Goal: Task Accomplishment & Management: Manage account settings

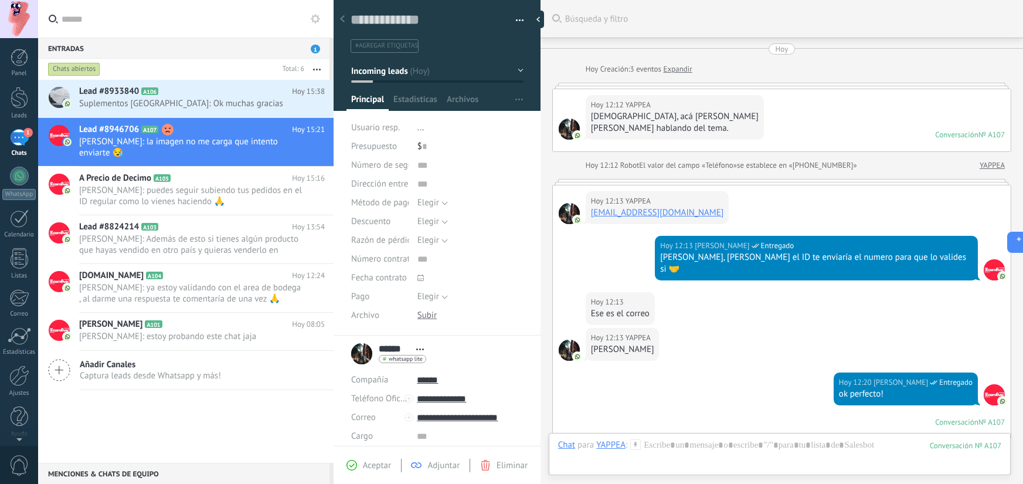
scroll to position [12, 0]
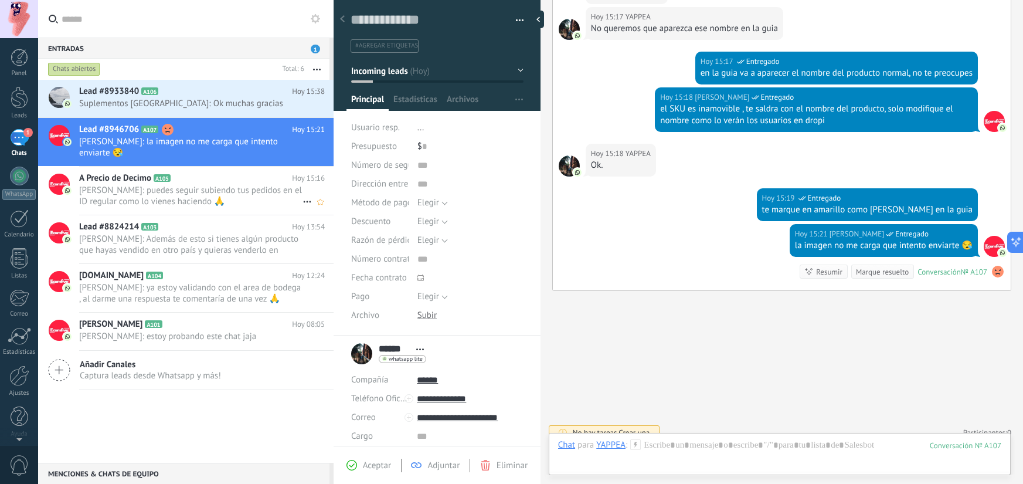
click at [187, 198] on span "Deiverth Rodriguez: puedes seguir subiendo tus pedidos en el ID regular como lo…" at bounding box center [190, 196] width 223 height 22
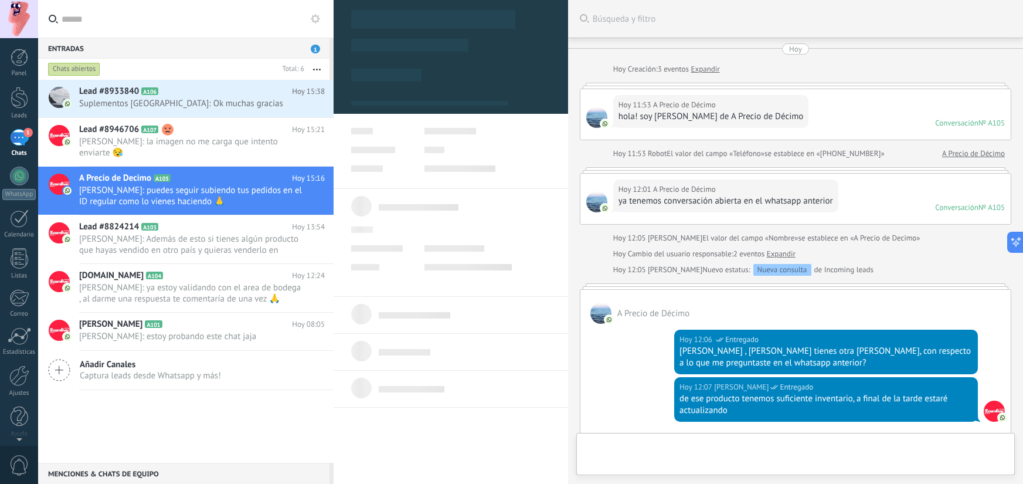
scroll to position [1018, 0]
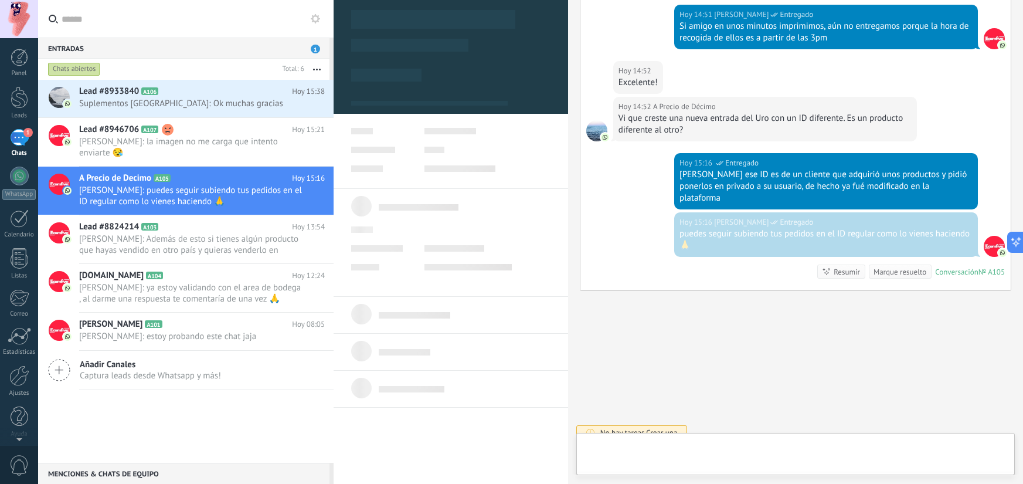
type textarea "***"
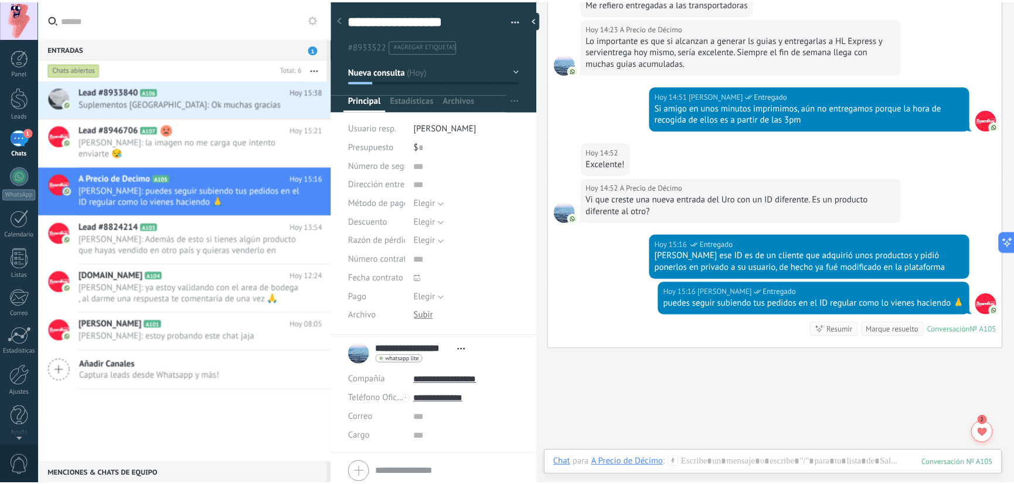
scroll to position [1006, 0]
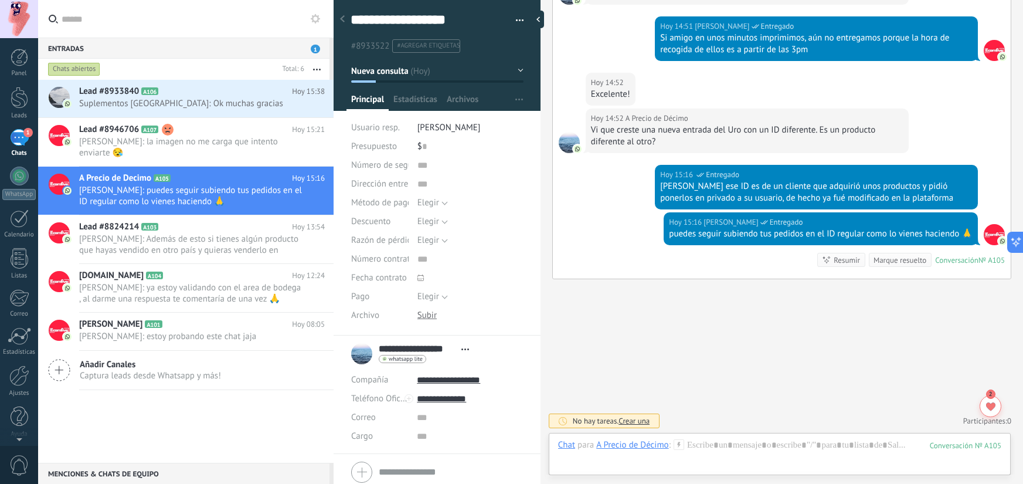
drag, startPoint x: 198, startPoint y: 15, endPoint x: 204, endPoint y: 3, distance: 13.1
click at [198, 15] on input "text" at bounding box center [193, 19] width 263 height 38
click at [22, 257] on div at bounding box center [20, 258] width 18 height 21
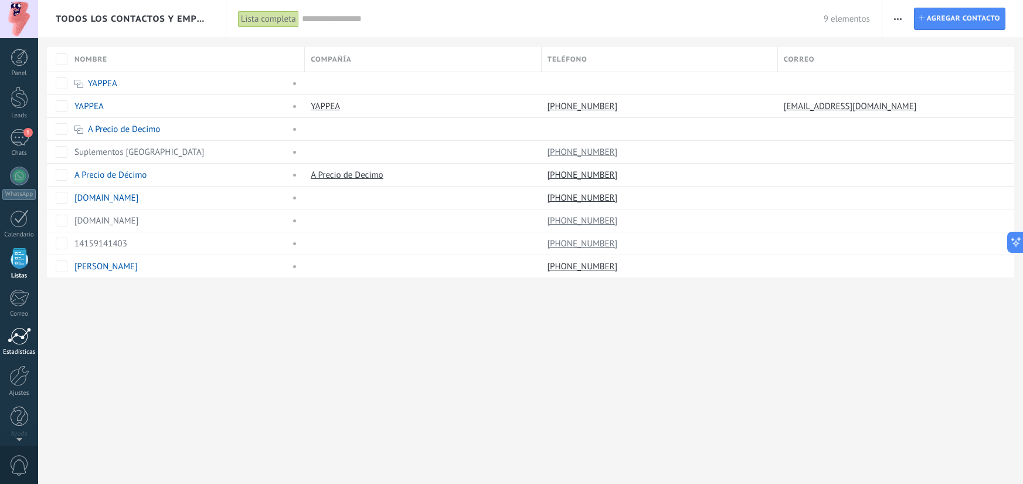
click at [19, 343] on div at bounding box center [19, 336] width 23 height 18
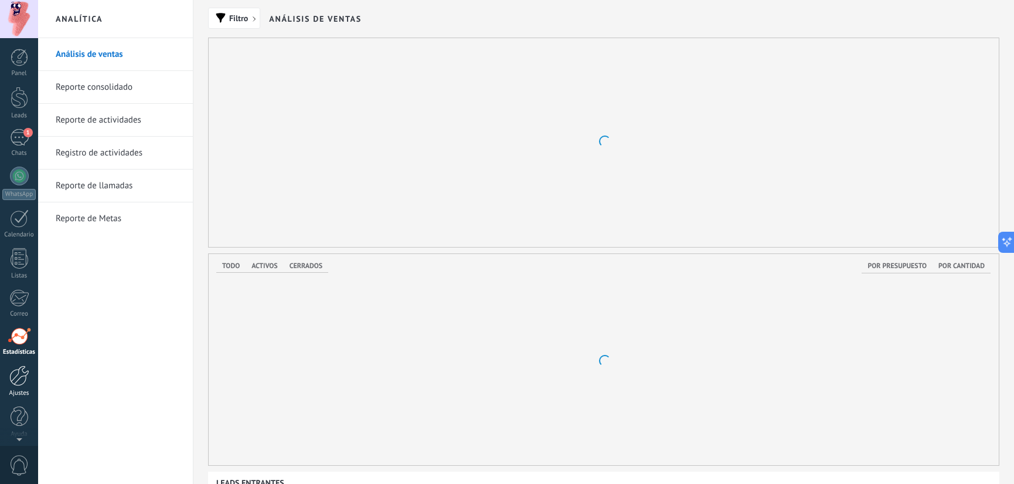
click at [22, 378] on div at bounding box center [19, 375] width 20 height 21
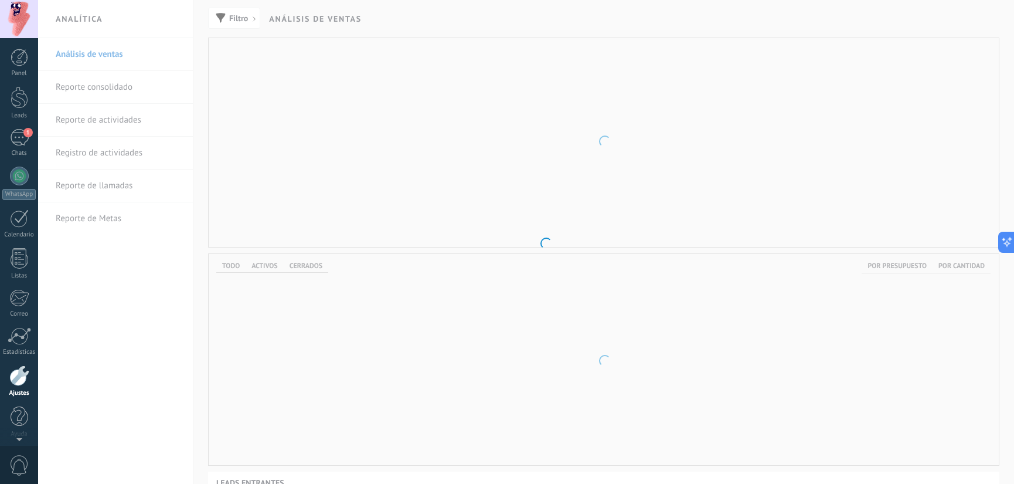
scroll to position [4, 0]
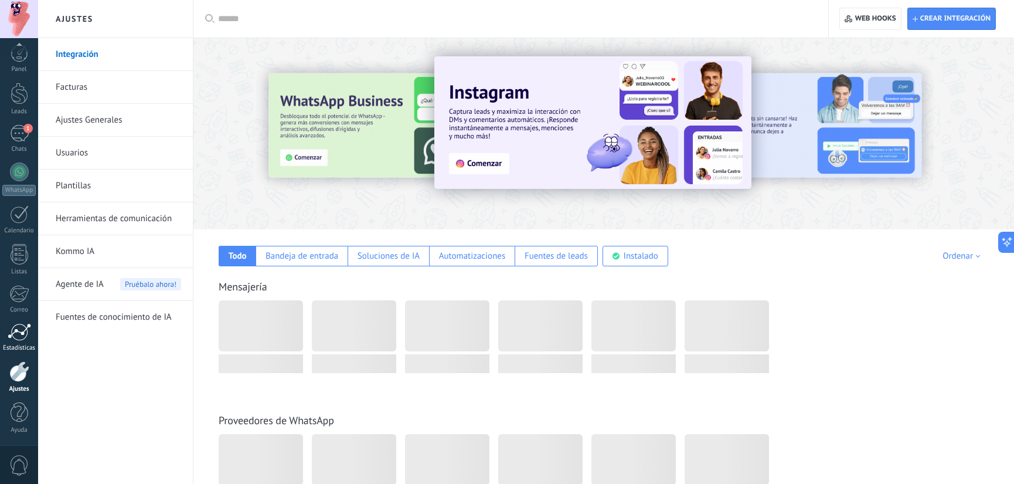
click at [16, 348] on div "Estadísticas" at bounding box center [19, 348] width 34 height 8
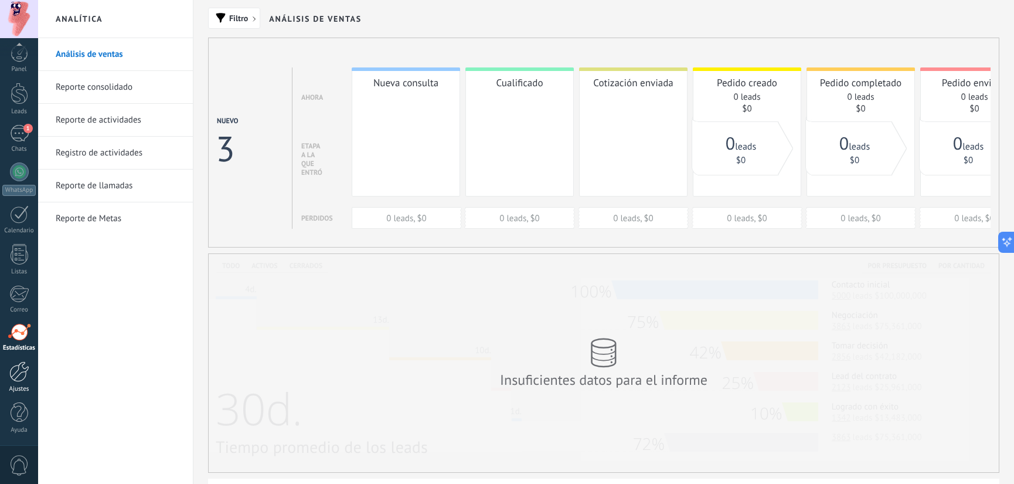
click at [21, 382] on link "Ajustes" at bounding box center [19, 377] width 38 height 32
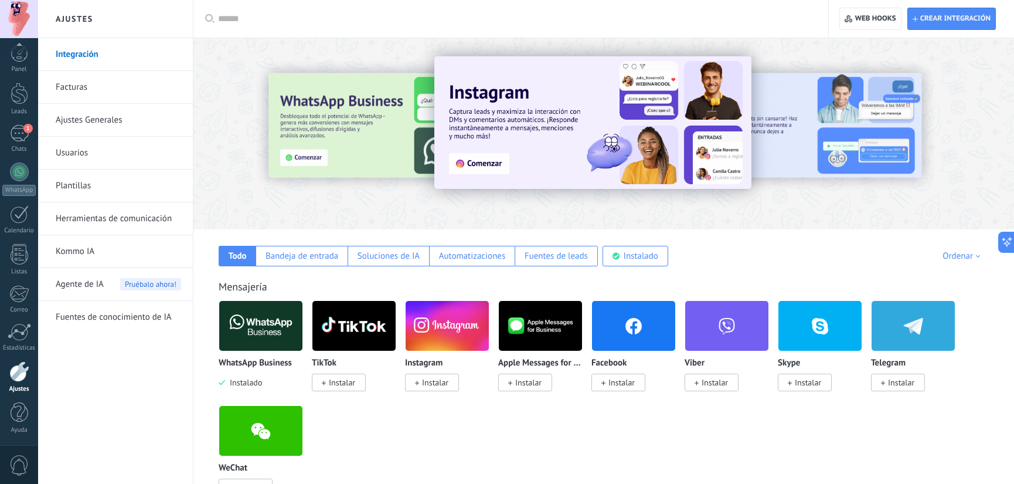
click at [105, 112] on link "Ajustes Generales" at bounding box center [118, 120] width 125 height 33
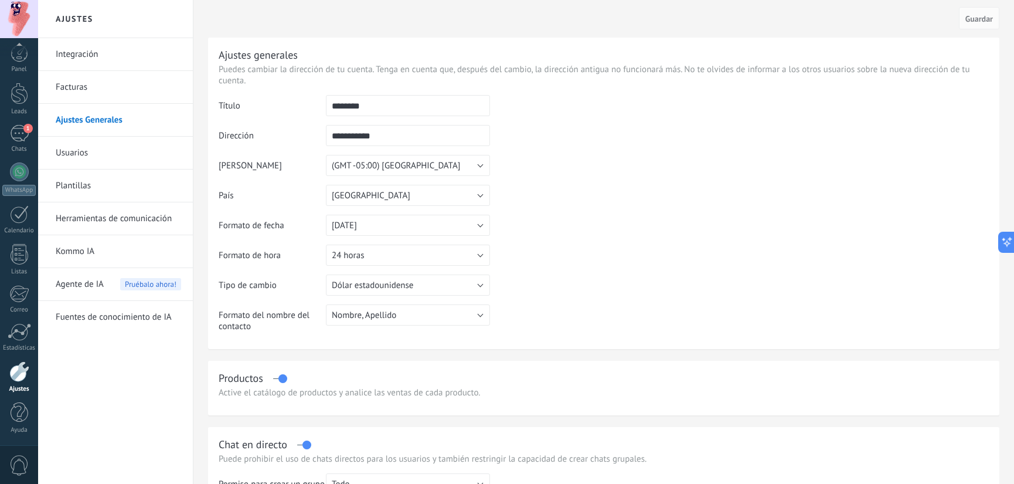
click at [107, 90] on link "Facturas" at bounding box center [118, 87] width 125 height 33
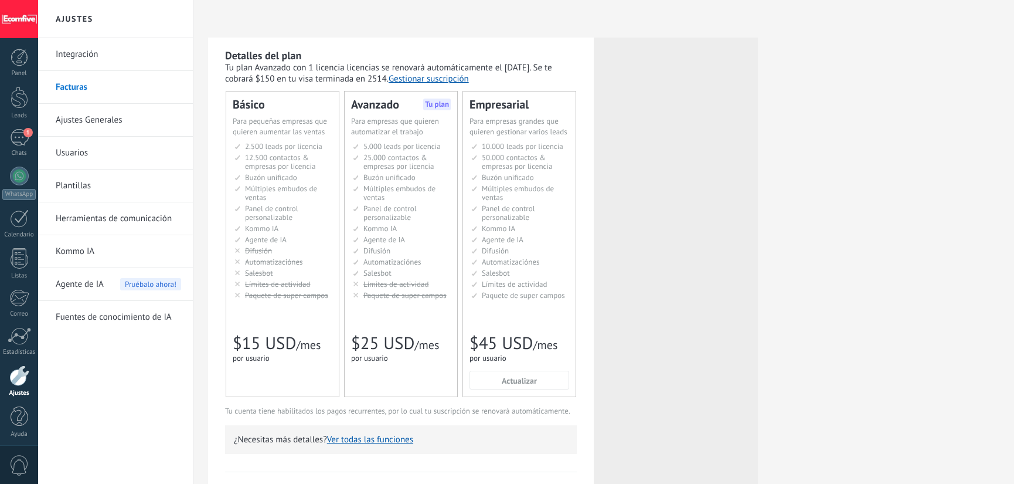
click at [102, 74] on link "Facturas" at bounding box center [118, 87] width 125 height 33
click at [106, 55] on link "Integración" at bounding box center [118, 54] width 125 height 33
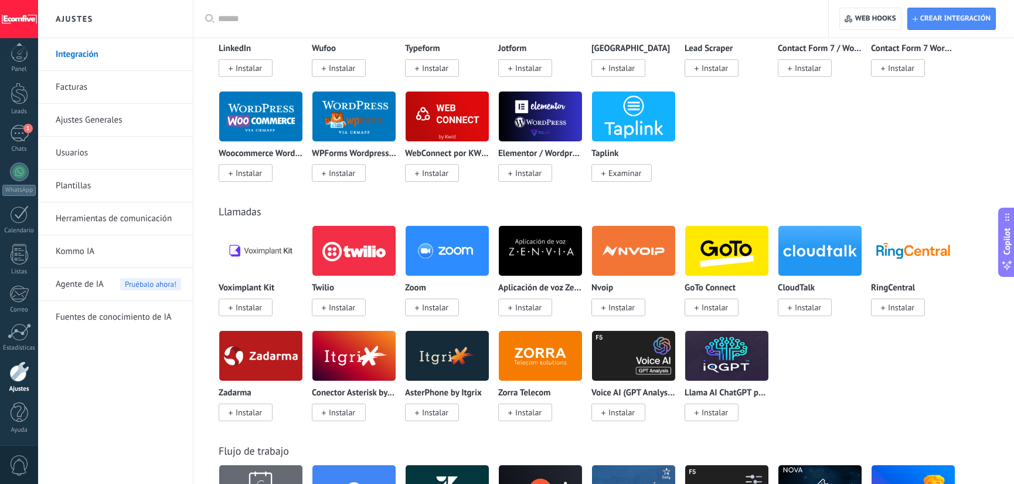
scroll to position [960, 0]
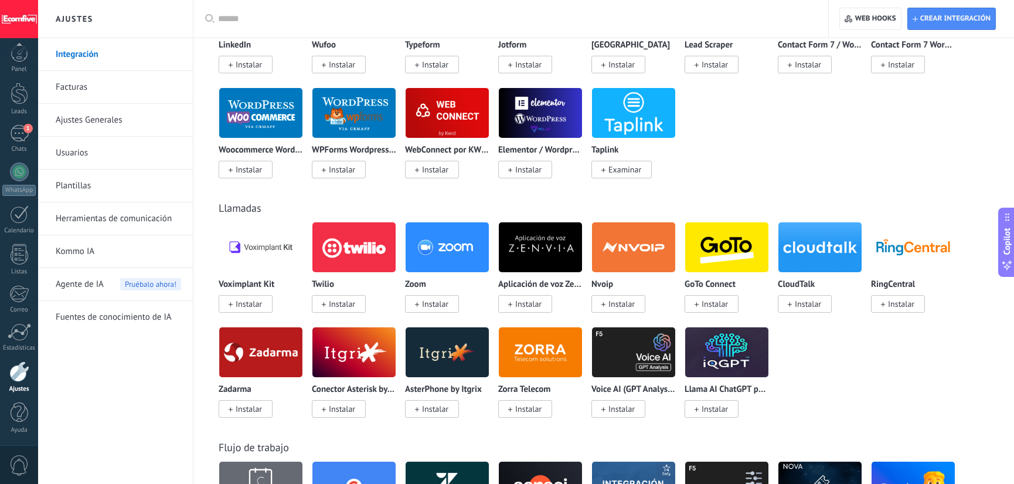
click at [306, 307] on div "Voximplant Kit Instalar" at bounding box center [265, 274] width 93 height 105
click at [280, 366] on img at bounding box center [260, 352] width 83 height 57
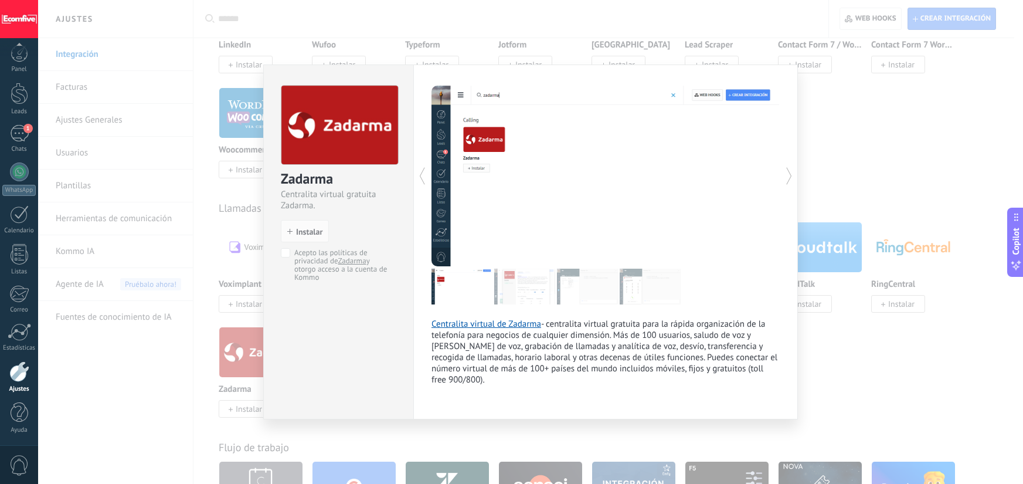
click at [457, 290] on img at bounding box center [462, 287] width 61 height 36
click at [522, 286] on img at bounding box center [524, 287] width 61 height 36
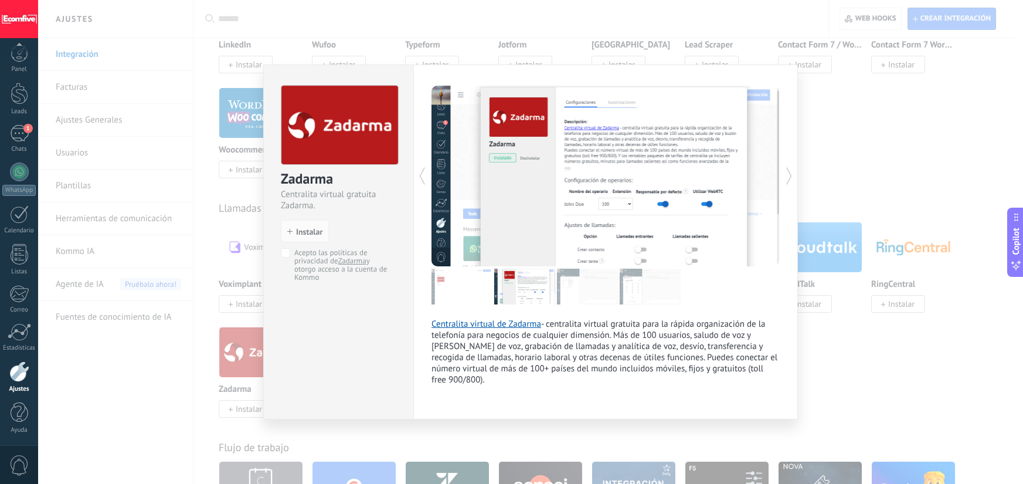
click at [566, 287] on img at bounding box center [587, 287] width 61 height 36
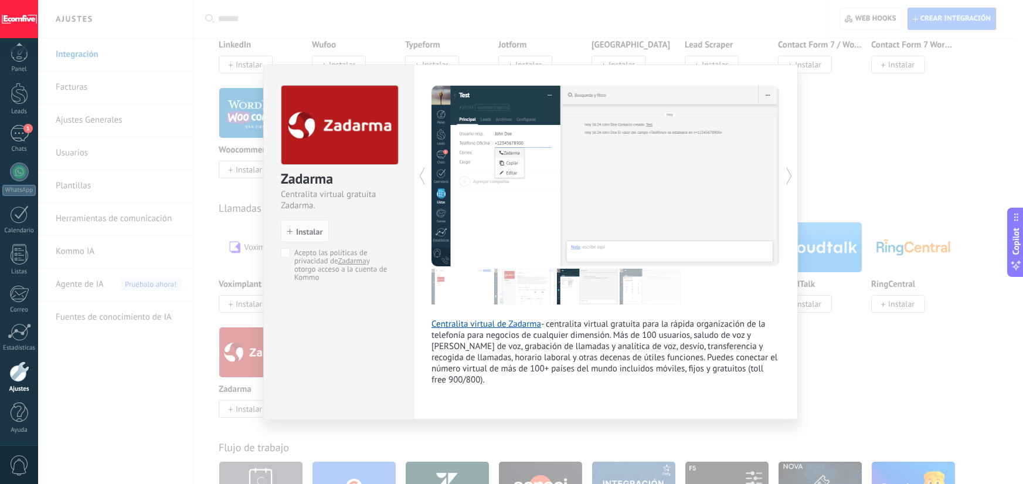
click at [627, 294] on img at bounding box center [650, 287] width 61 height 36
click at [595, 294] on img at bounding box center [587, 287] width 61 height 36
click at [545, 294] on img at bounding box center [524, 287] width 61 height 36
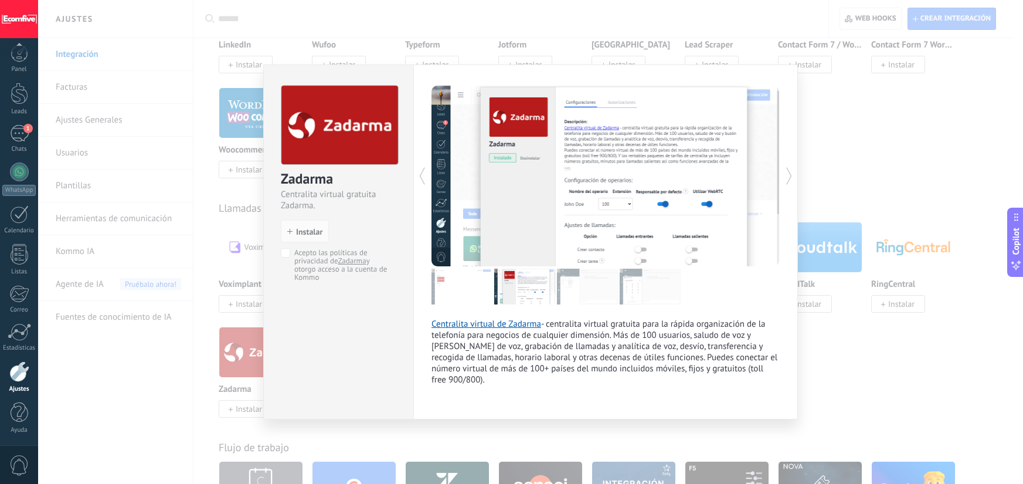
click at [477, 293] on img at bounding box center [462, 287] width 61 height 36
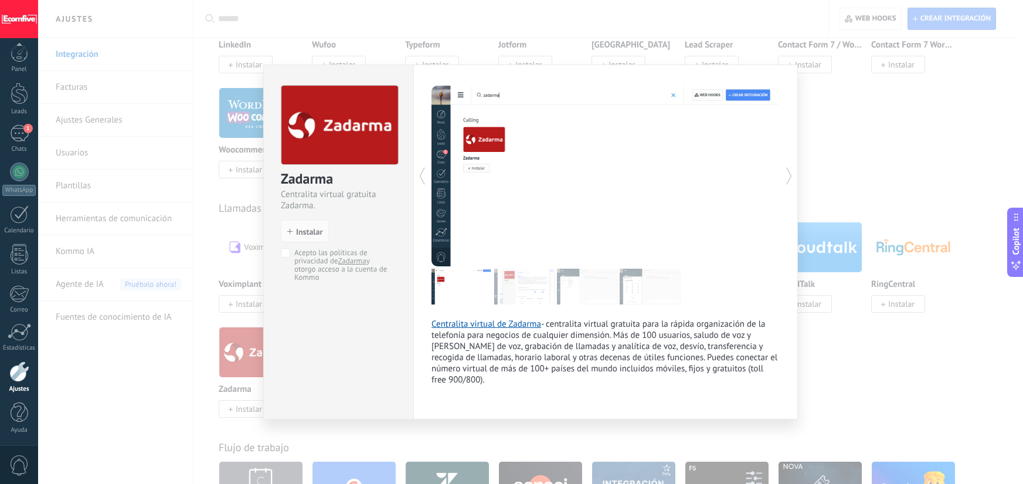
click at [833, 376] on div "Zadarma Centralita virtual gratuita Zadarma. install Instalar Acepto las políti…" at bounding box center [530, 242] width 985 height 484
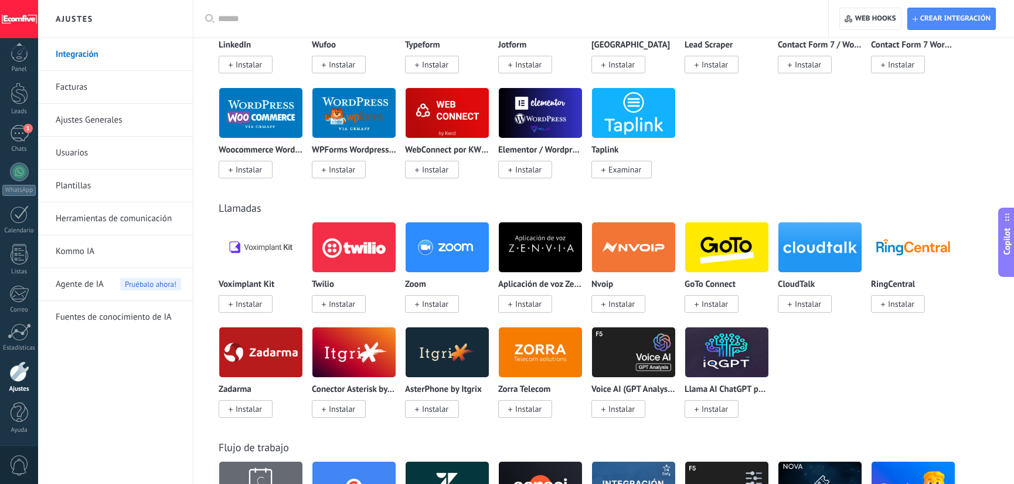
click at [284, 356] on img at bounding box center [260, 352] width 83 height 57
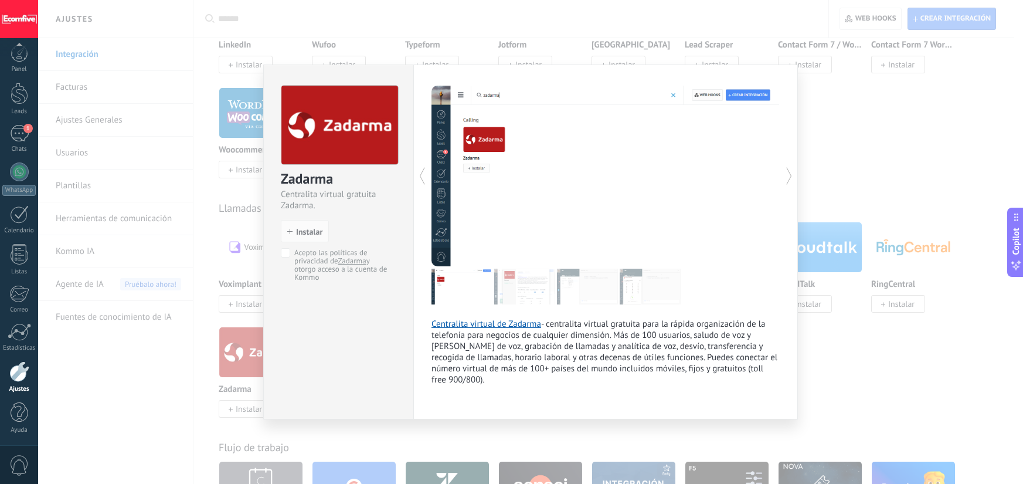
click at [507, 286] on img at bounding box center [524, 287] width 61 height 36
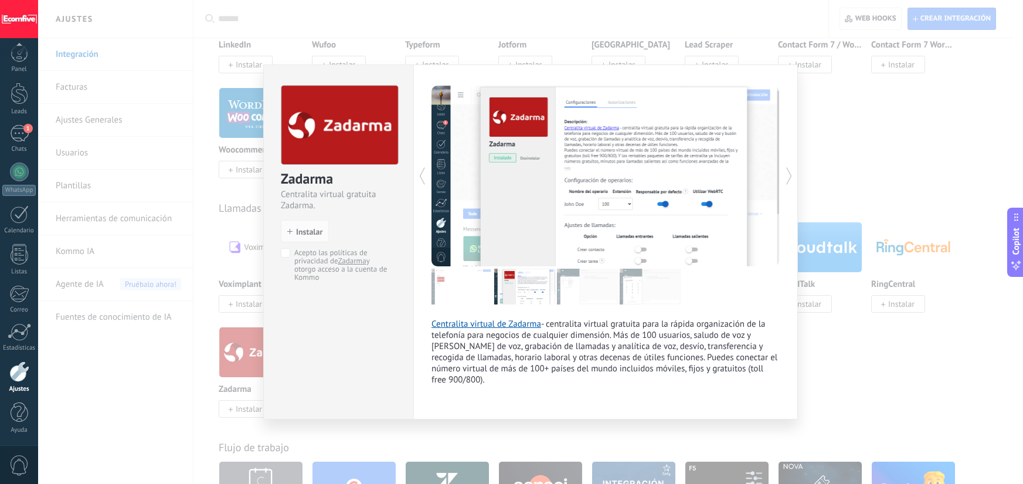
click at [570, 291] on img at bounding box center [587, 287] width 61 height 36
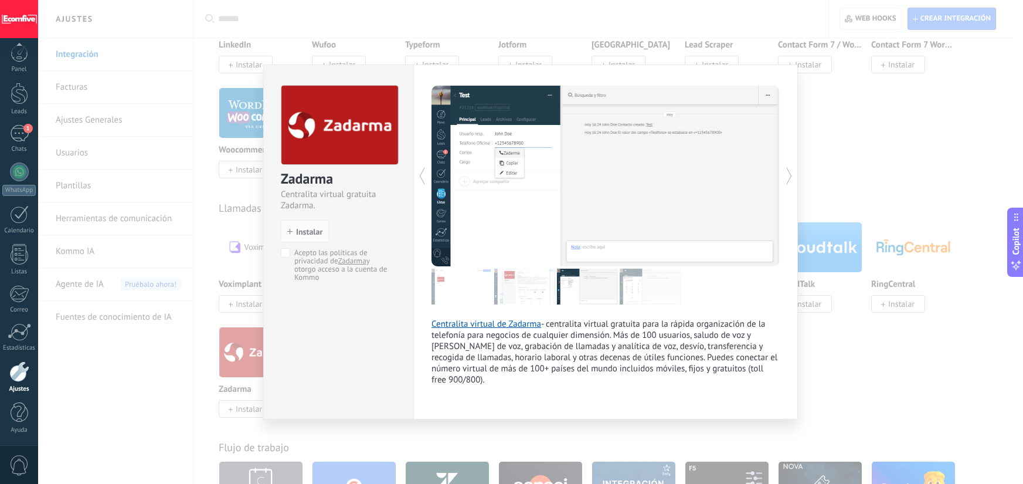
click at [647, 294] on img at bounding box center [650, 287] width 61 height 36
click at [597, 297] on img at bounding box center [587, 287] width 61 height 36
drag, startPoint x: 538, startPoint y: 312, endPoint x: 490, endPoint y: 305, distance: 48.0
click at [537, 312] on div "Centralita virtual de Zadarma - centralita virtual gratuita para la rápida orga…" at bounding box center [606, 236] width 348 height 300
click at [490, 305] on div "Centralita virtual de Zadarma - centralita virtual gratuita para la rápida orga…" at bounding box center [606, 236] width 348 height 300
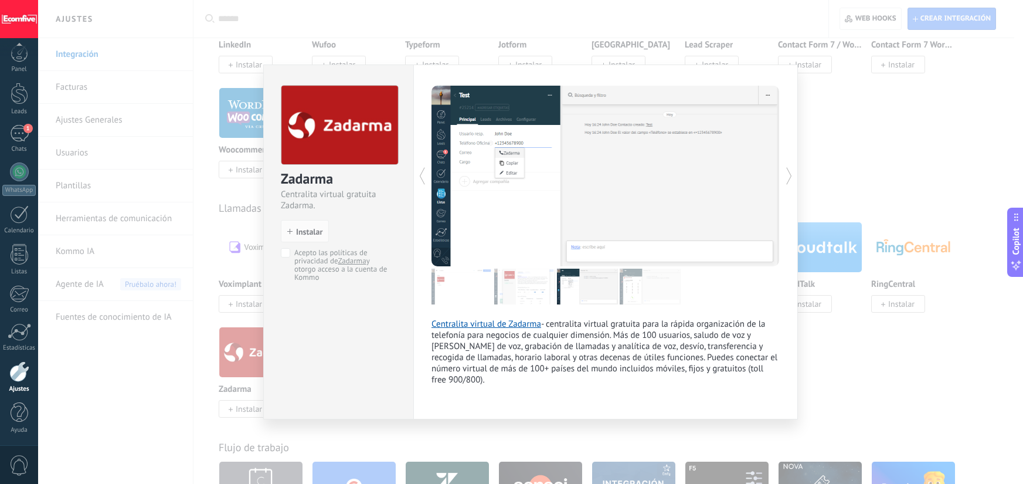
click at [485, 293] on img at bounding box center [462, 287] width 61 height 36
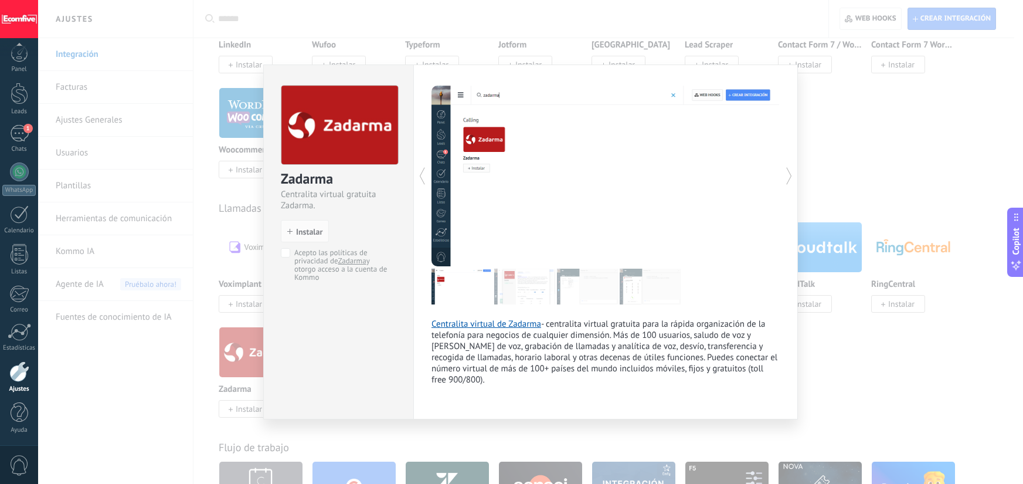
click at [853, 113] on div "Zadarma Centralita virtual gratuita Zadarma. install Instalar Acepto las políti…" at bounding box center [530, 242] width 985 height 484
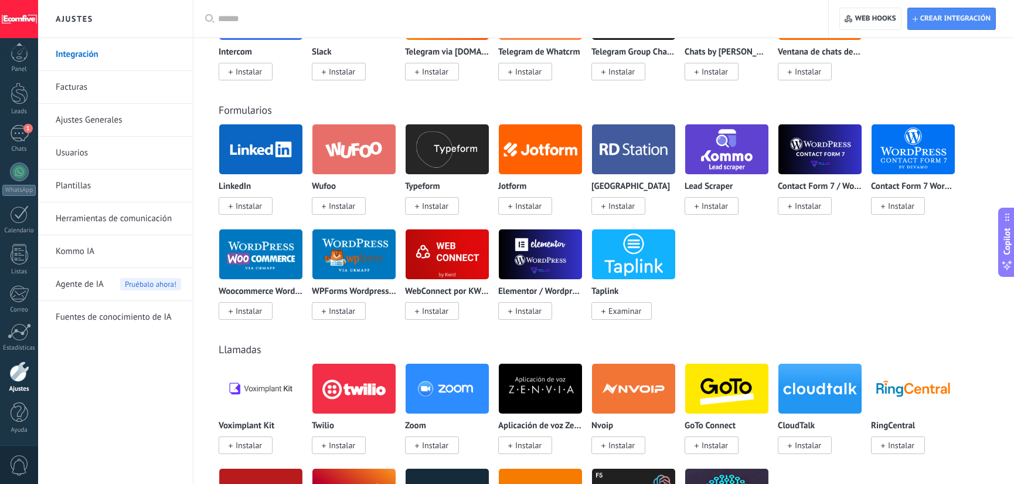
scroll to position [0, 0]
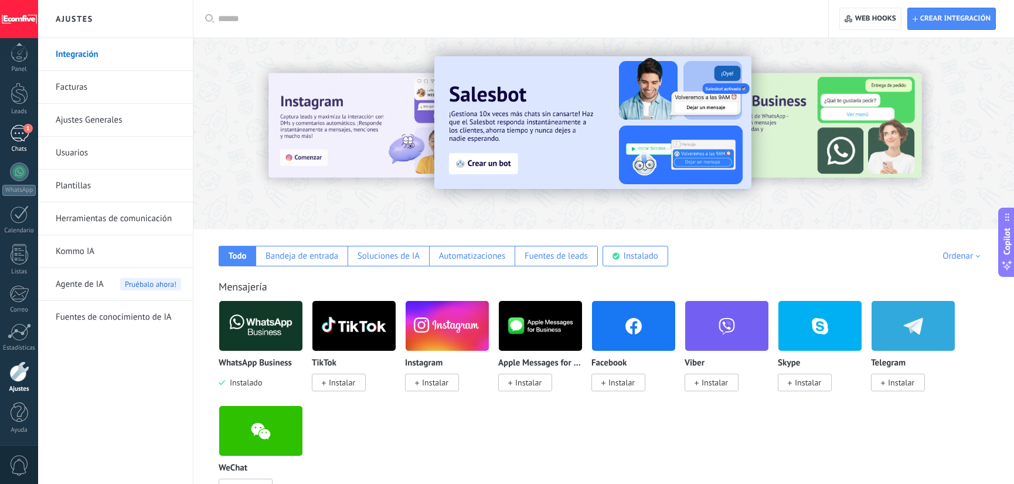
click at [13, 151] on div "Chats" at bounding box center [19, 149] width 34 height 8
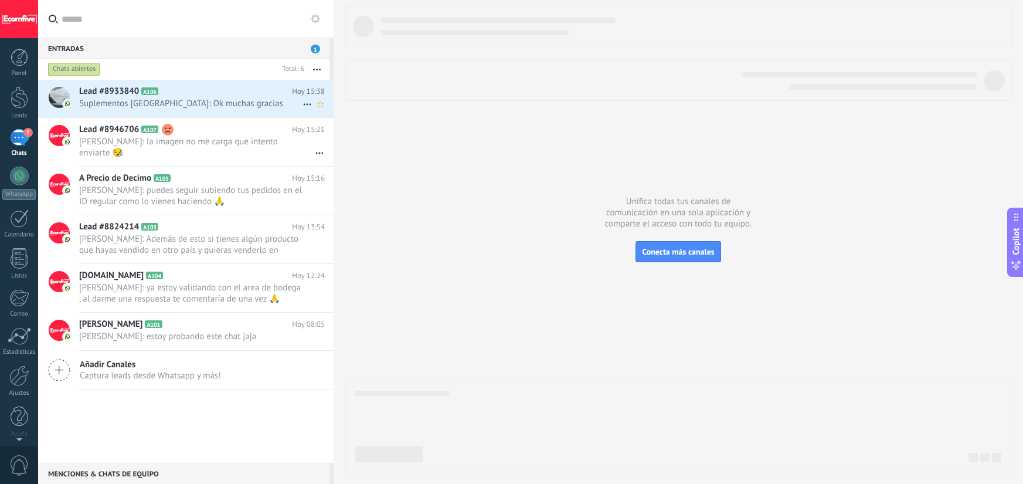
click at [243, 106] on span "Suplementos Panama: Ok muchas gracias" at bounding box center [190, 103] width 223 height 11
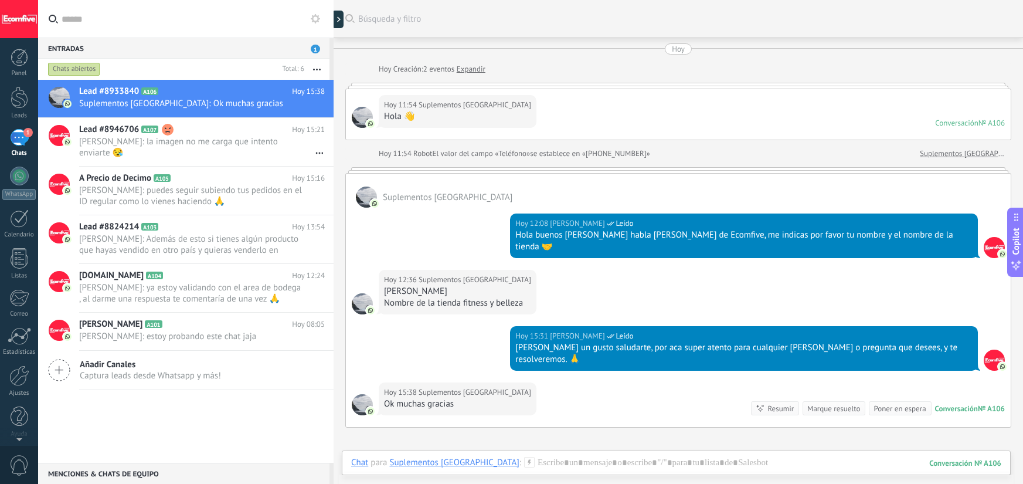
scroll to position [125, 0]
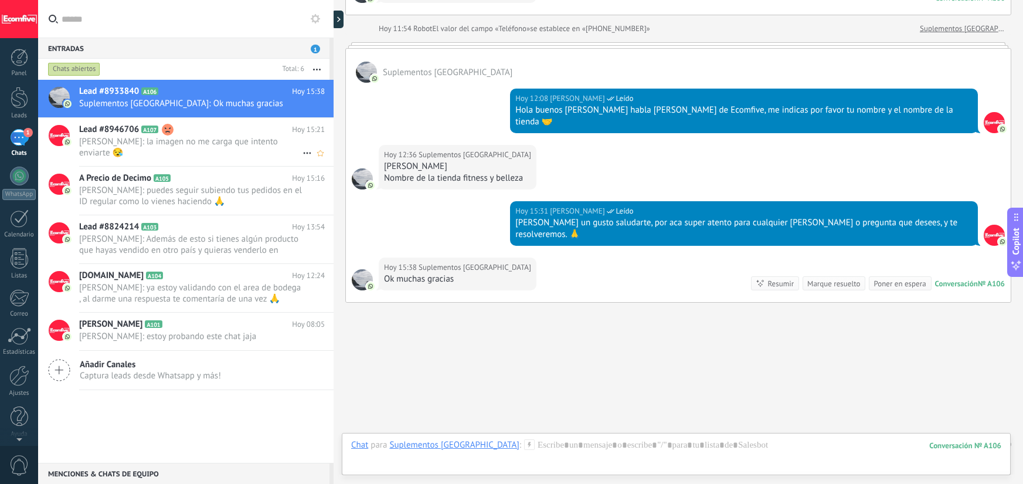
click at [245, 147] on span "Deiverth Rodriguez: la imagen no me carga que intento enviarte 😪" at bounding box center [190, 147] width 223 height 22
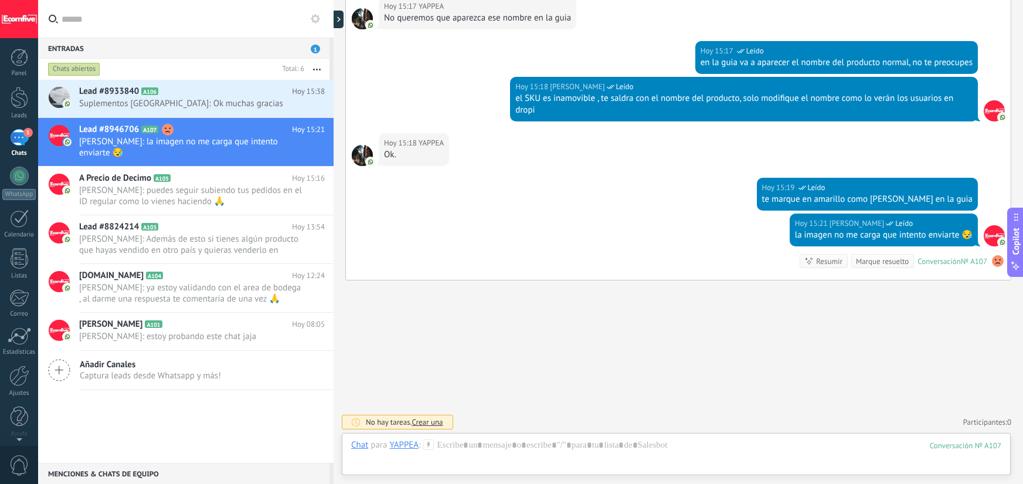
scroll to position [705, 0]
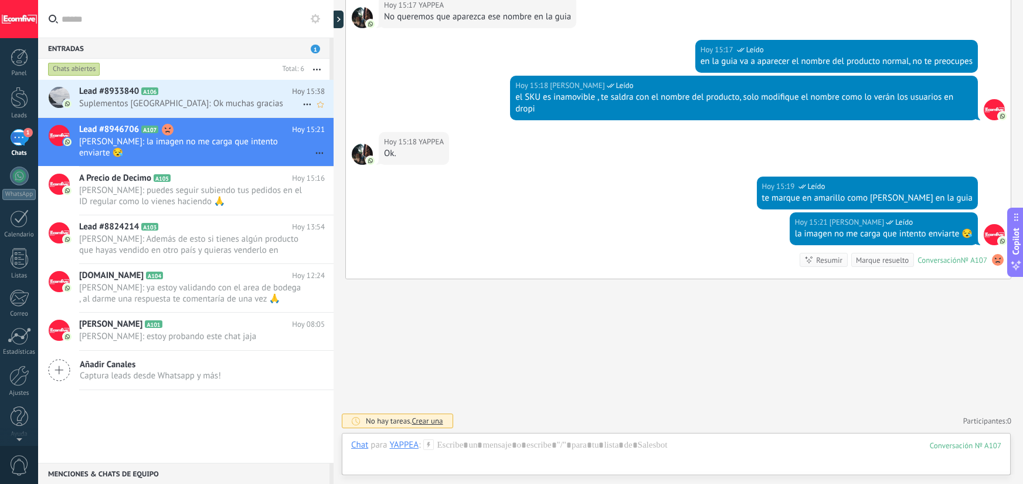
click at [264, 102] on span "Suplementos Panama: Ok muchas gracias" at bounding box center [190, 103] width 223 height 11
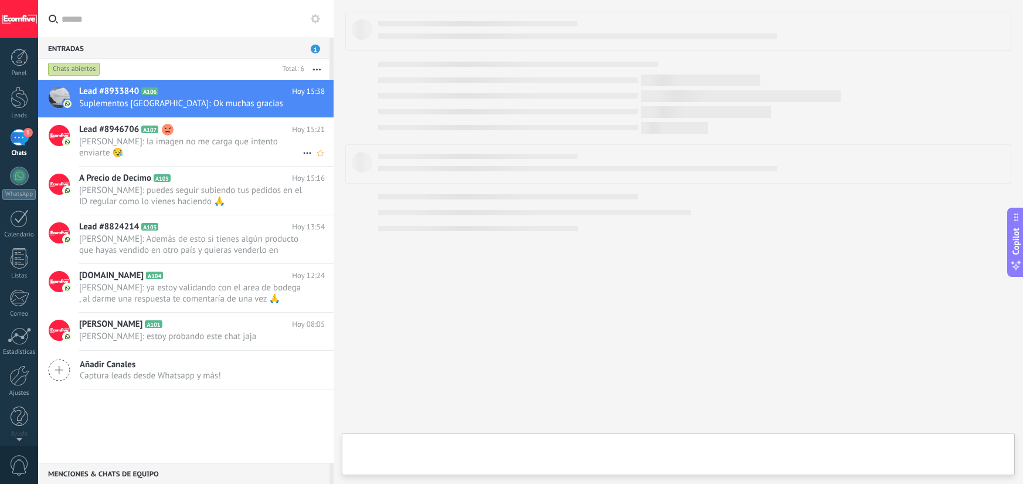
click at [257, 129] on h2 "Lead #8946706 A107" at bounding box center [185, 130] width 213 height 12
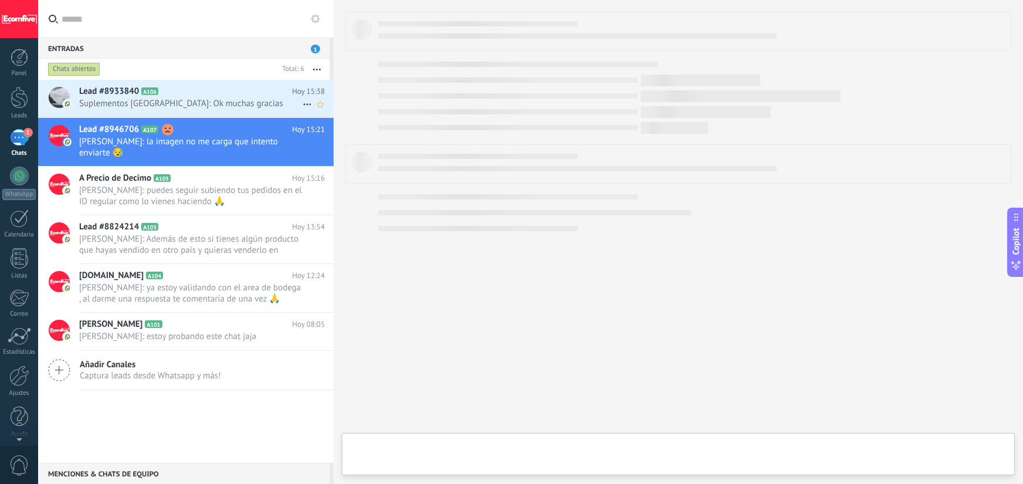
click at [250, 111] on div "Lead #8933840 A106 Hoy 15:38 Suplementos Panama: Ok muchas gracias" at bounding box center [206, 98] width 254 height 37
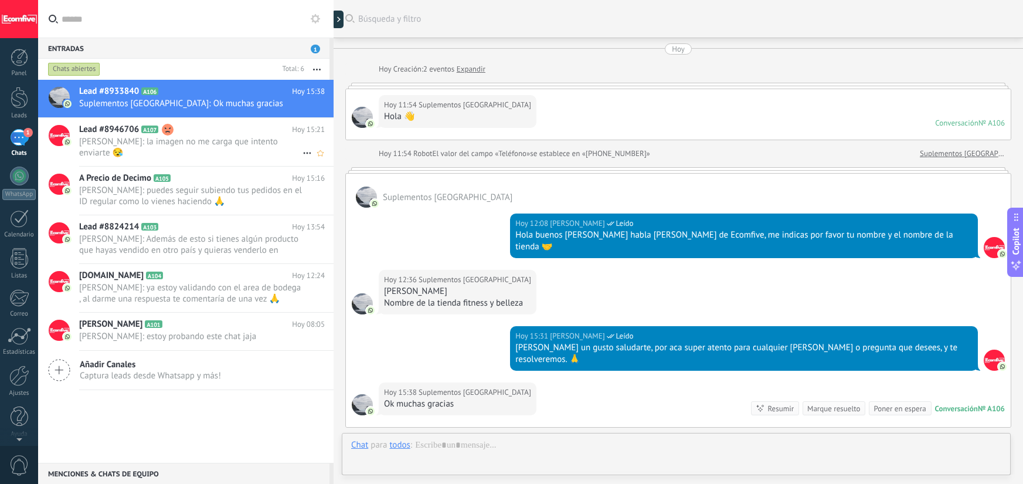
scroll to position [125, 0]
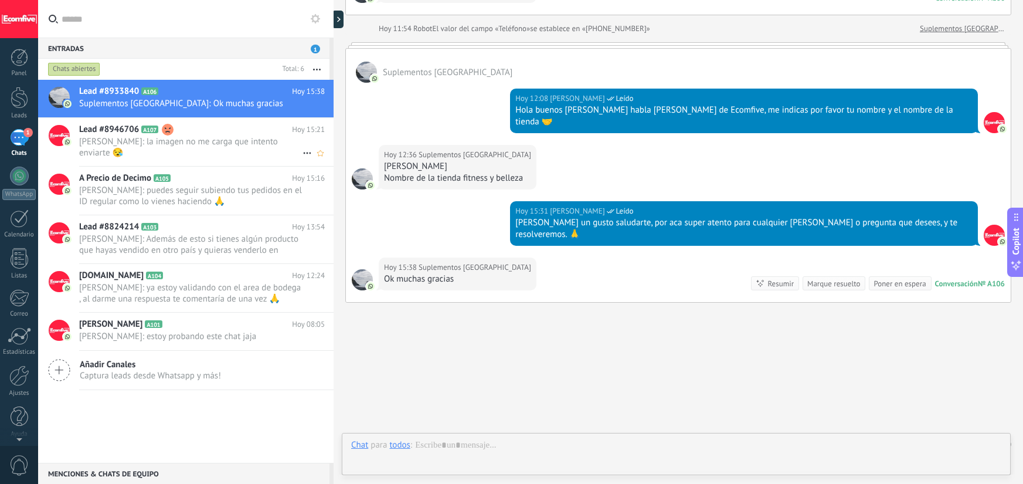
click at [257, 149] on span "Deiverth Rodriguez: la imagen no me carga que intento enviarte 😪" at bounding box center [190, 147] width 223 height 22
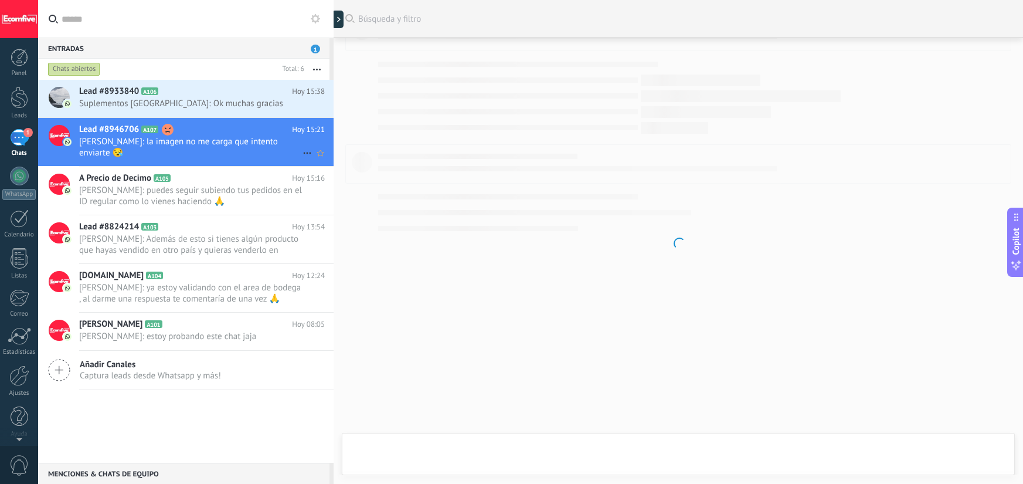
scroll to position [705, 0]
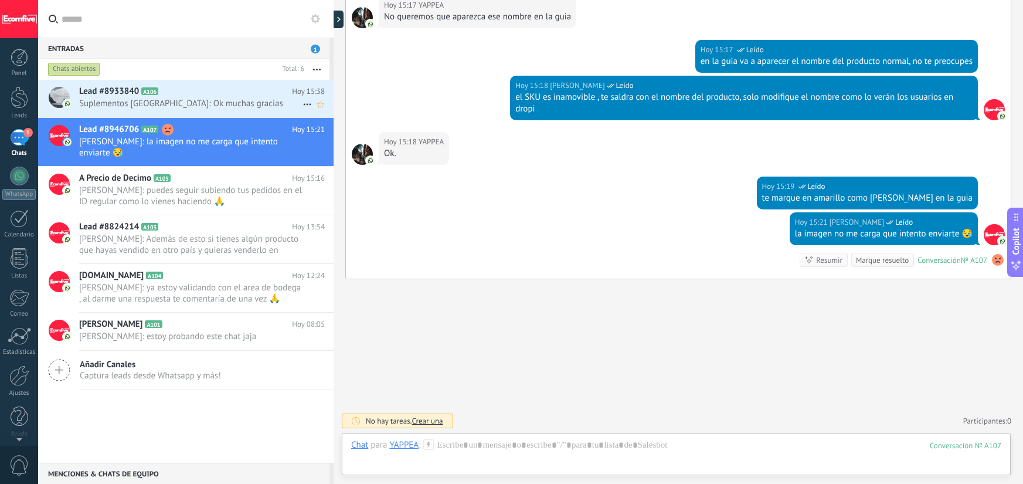
click at [234, 95] on h2 "Lead #8933840 A106" at bounding box center [185, 92] width 213 height 12
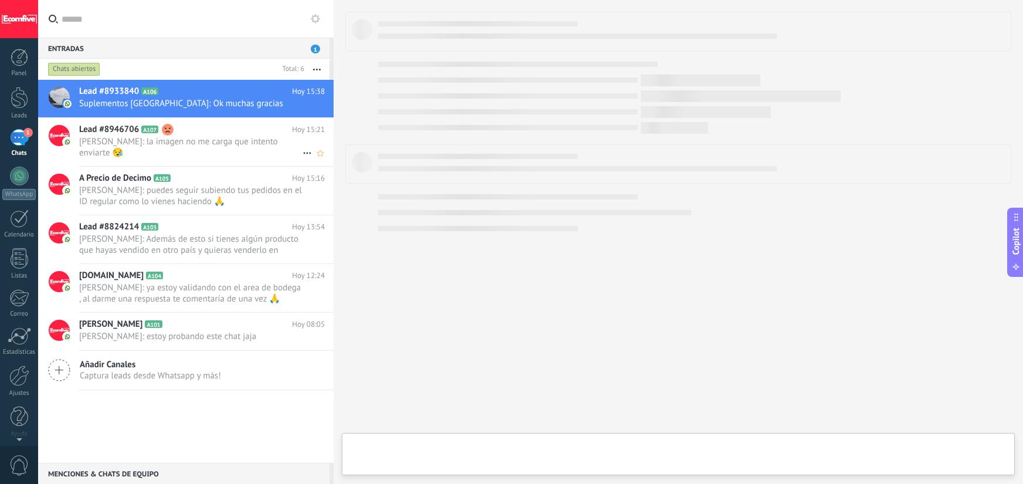
click at [232, 143] on span "Deiverth Rodriguez: la imagen no me carga que intento enviarte 😪" at bounding box center [190, 147] width 223 height 22
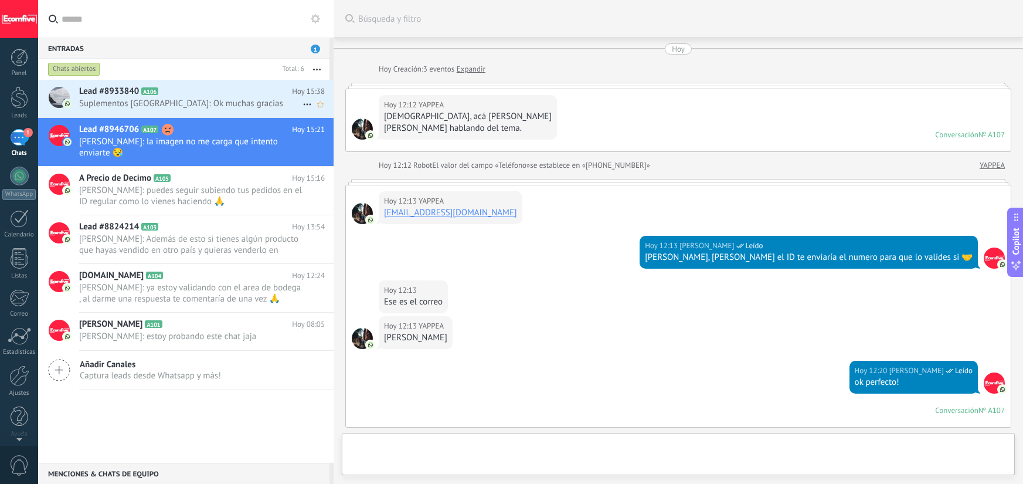
scroll to position [705, 0]
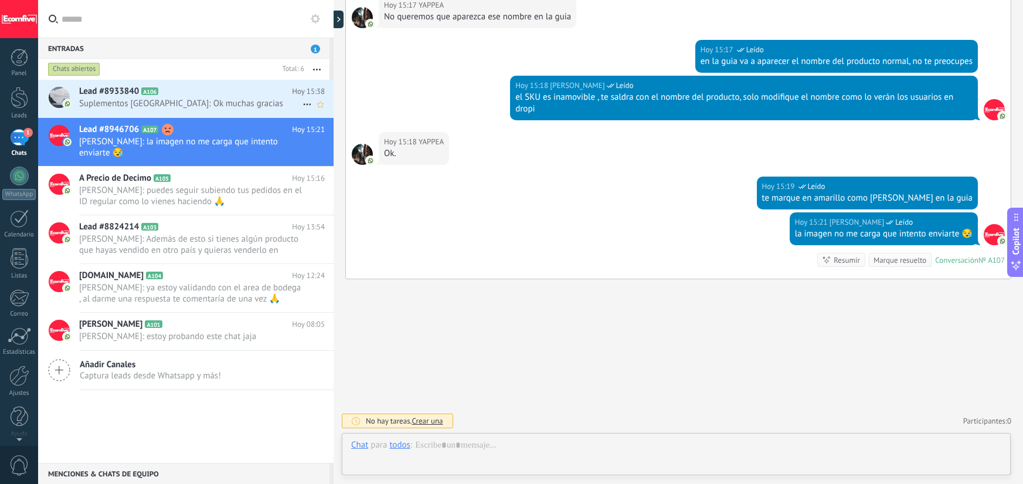
click at [231, 106] on span "Suplementos Panama: Ok muchas gracias" at bounding box center [190, 103] width 223 height 11
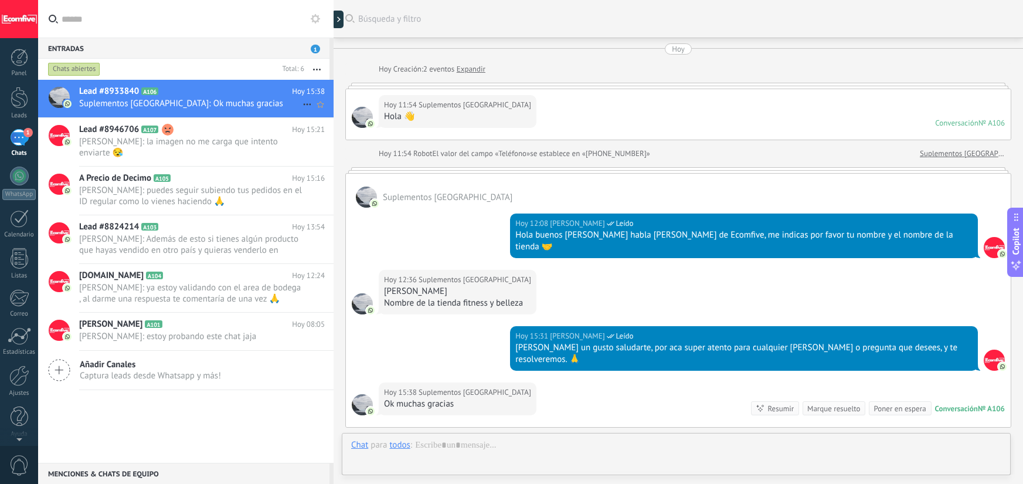
scroll to position [125, 0]
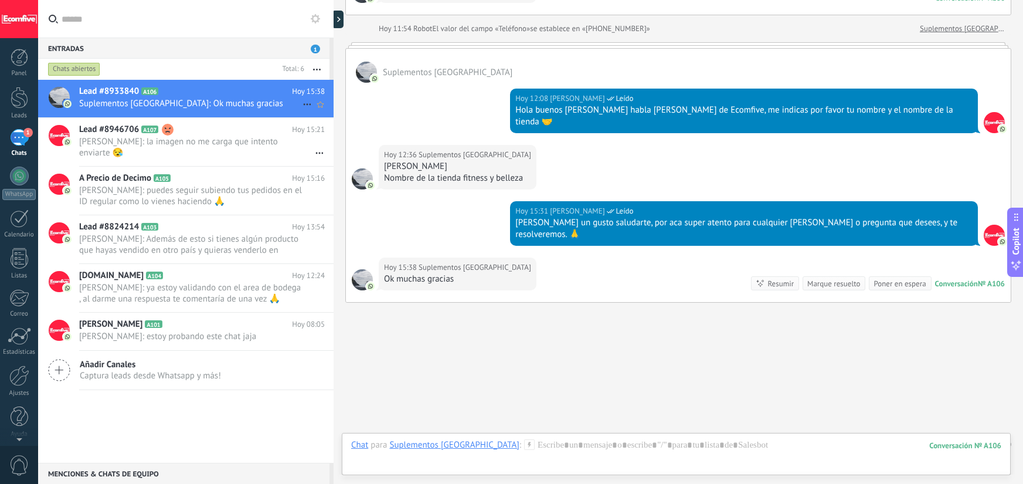
click at [301, 104] on icon at bounding box center [307, 104] width 14 height 14
click at [418, 50] on div at bounding box center [511, 242] width 1023 height 484
click at [342, 26] on div at bounding box center [341, 20] width 18 height 18
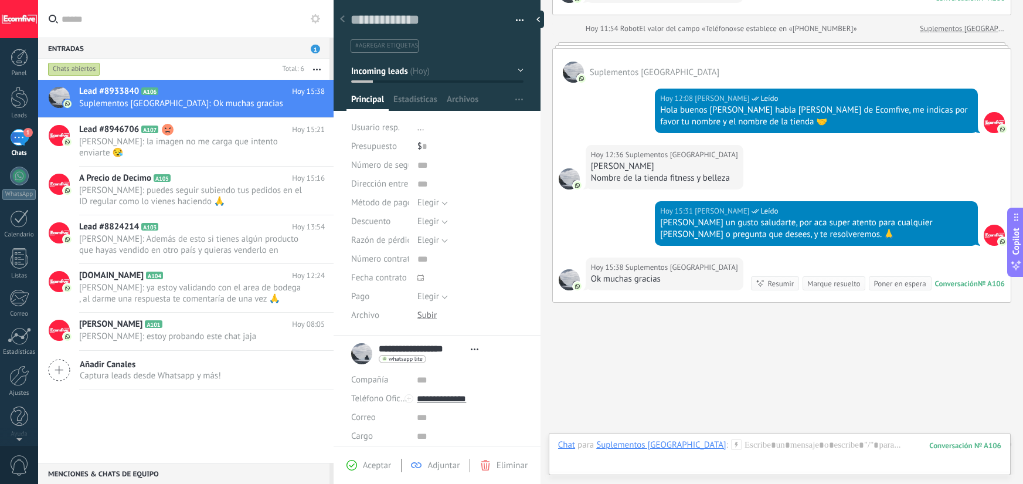
scroll to position [18, 0]
click at [403, 23] on textarea at bounding box center [429, 20] width 157 height 18
type textarea "*"
type textarea "**********"
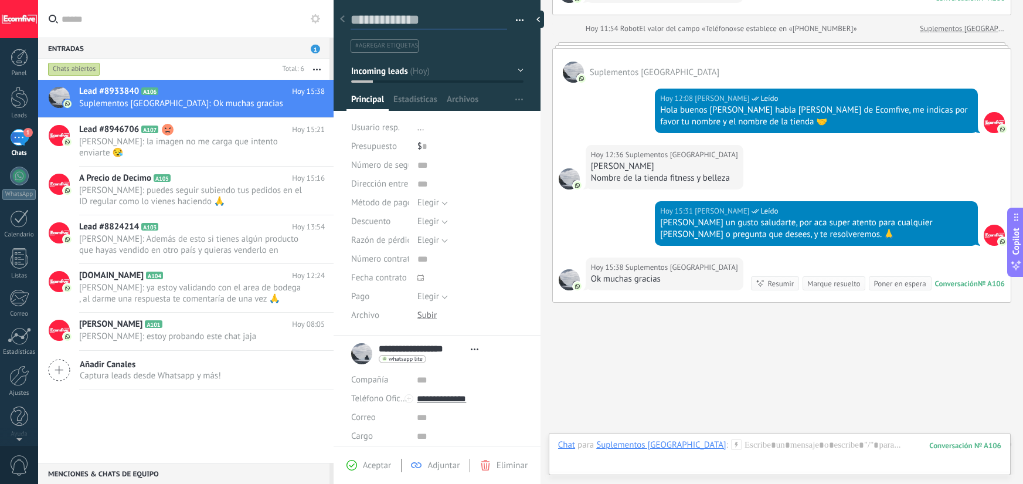
type textarea "*"
type textarea "**"
type textarea "***"
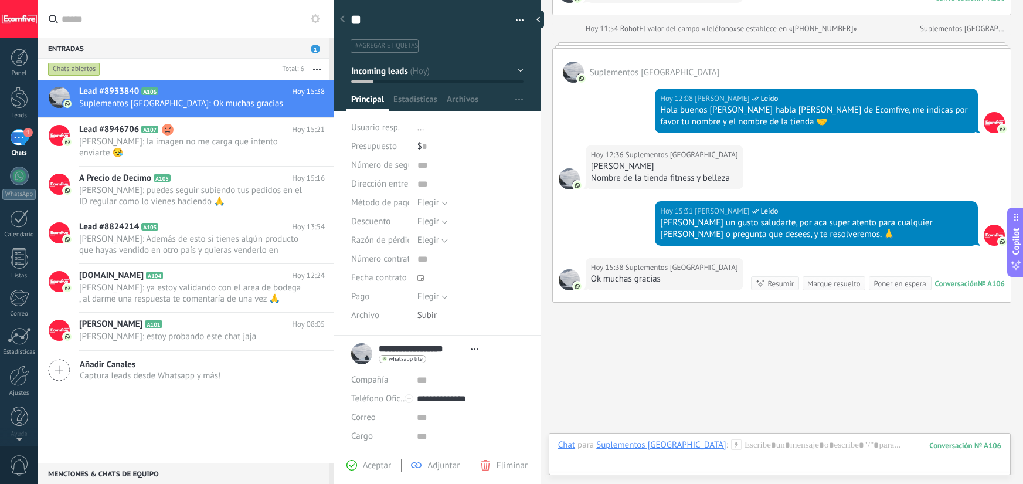
type textarea "***"
type textarea "****"
type textarea "*****"
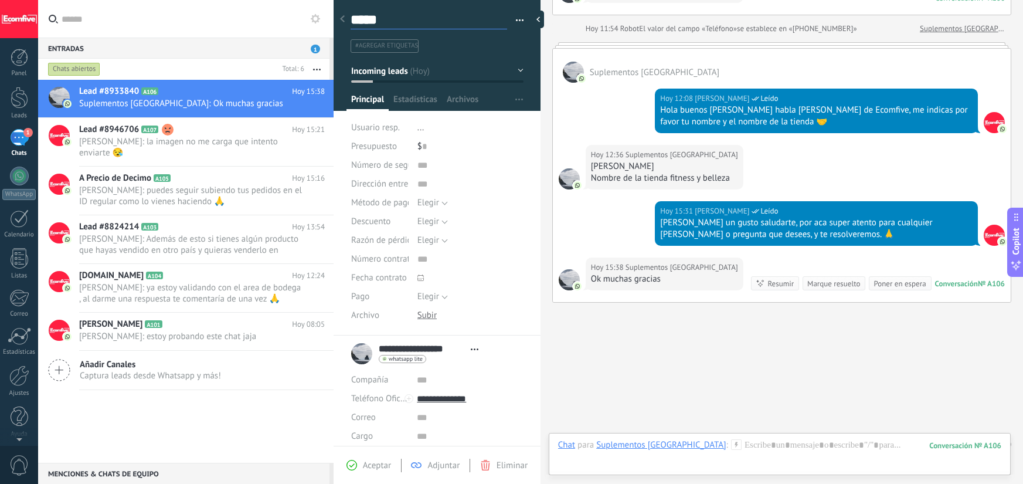
type textarea "******"
type textarea "*******"
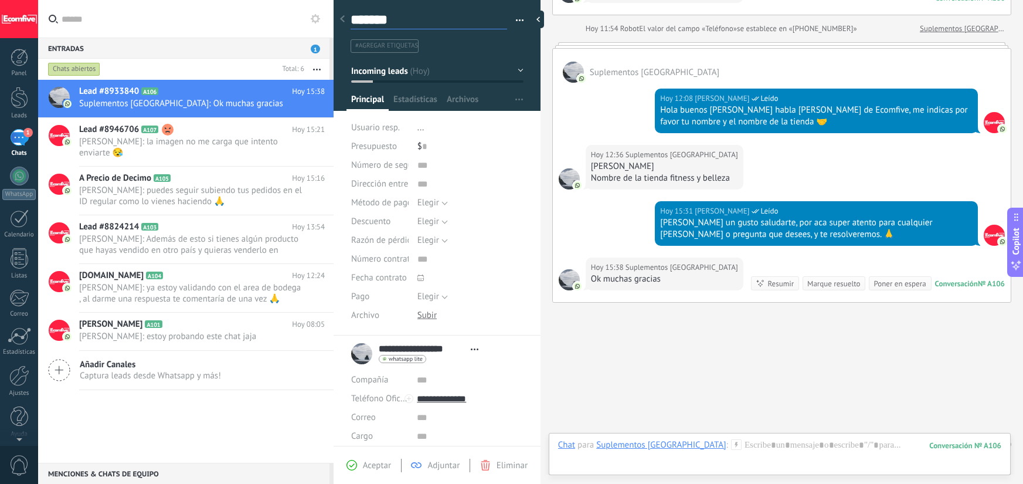
type textarea "*******"
type textarea "*********"
type textarea "**********"
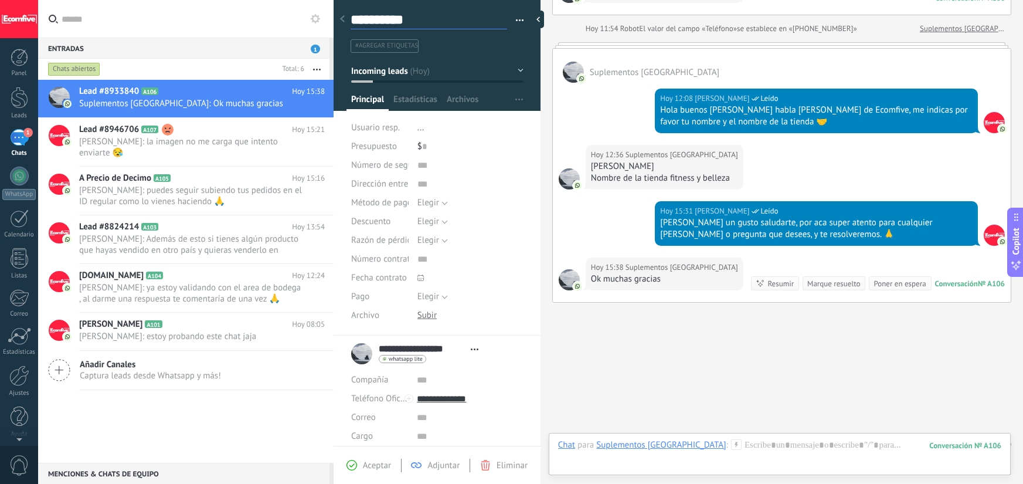
type textarea "**********"
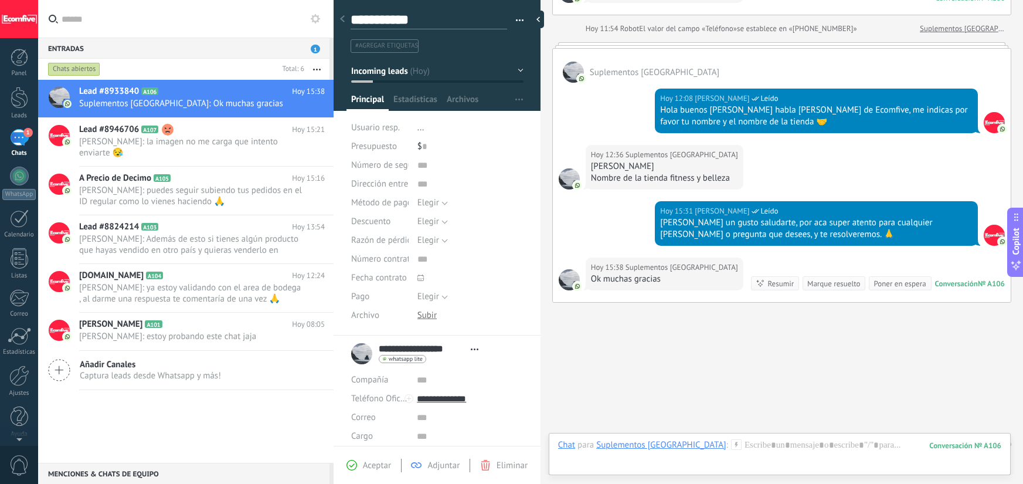
type textarea "**********"
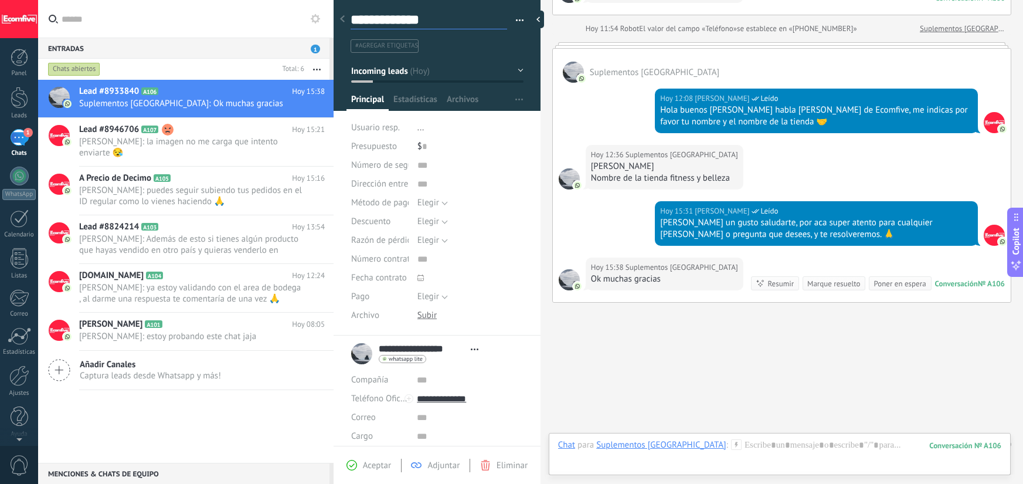
type textarea "**********"
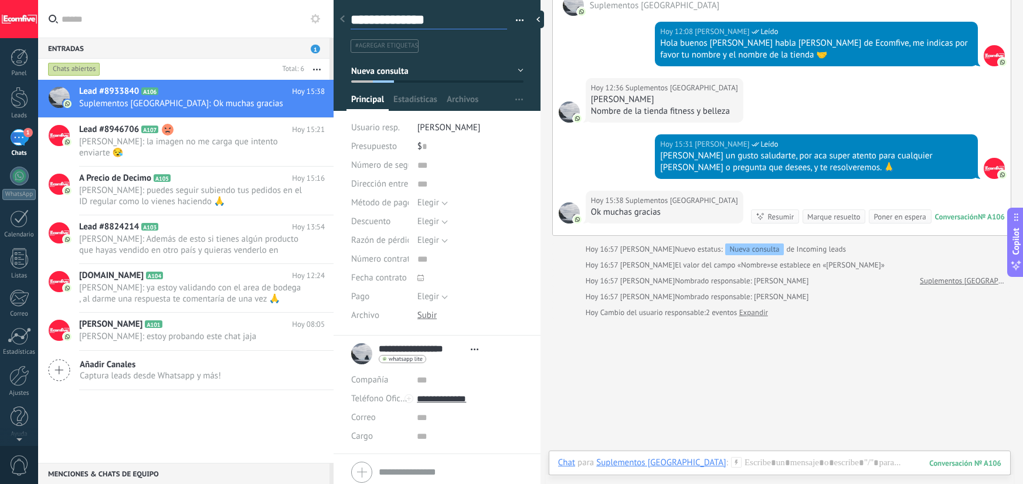
type textarea "**********"
click at [426, 383] on input "text" at bounding box center [470, 380] width 106 height 19
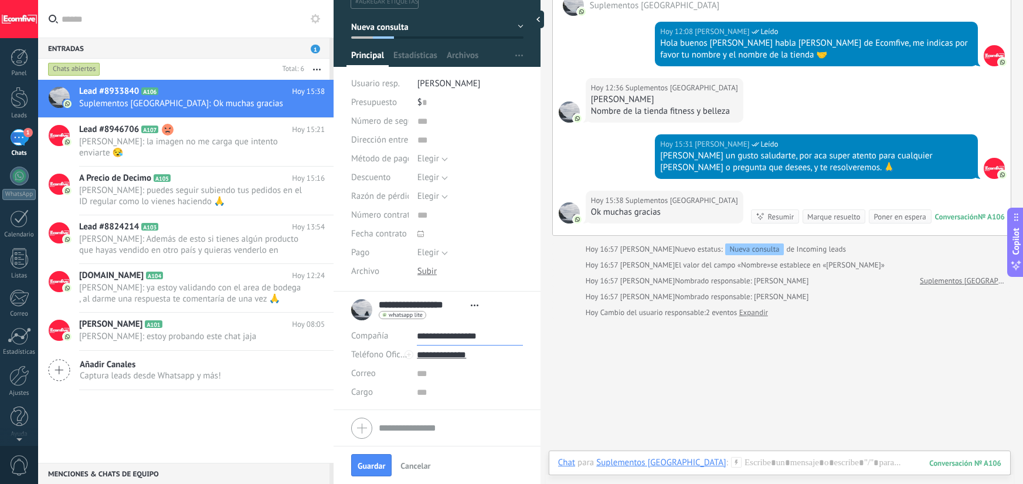
type input "**********"
click at [603, 359] on div "Buscar Búsqueda y filtro Carga más Hoy Hoy Creación: 2 eventos Expandir Hoy 11:…" at bounding box center [782, 165] width 483 height 715
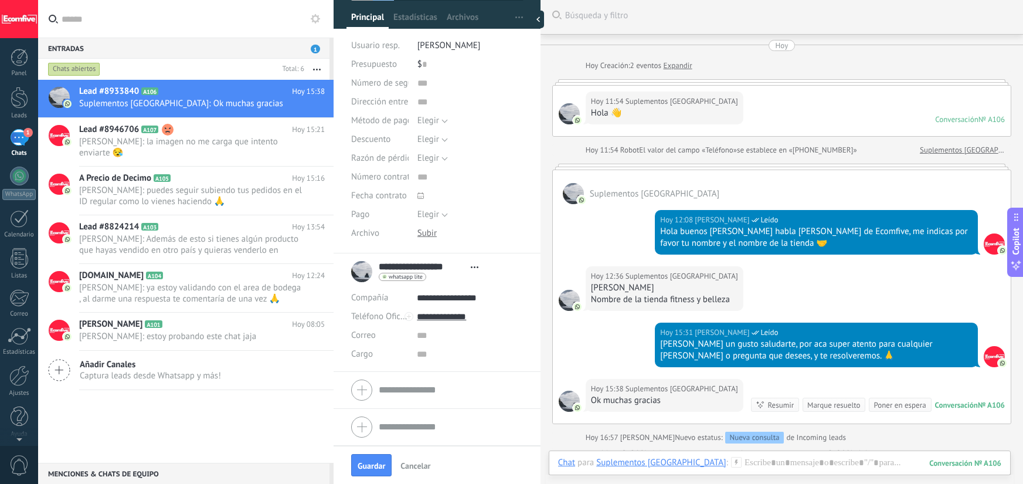
scroll to position [0, 0]
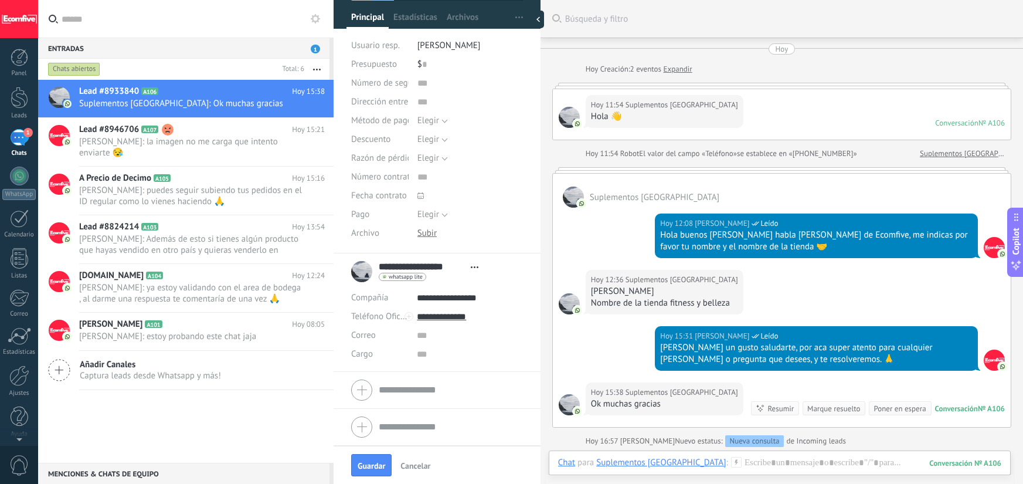
click at [799, 342] on div "Jeisson un gusto saludarte, por aca super atento para cualquier duda o pregunta…" at bounding box center [816, 353] width 312 height 23
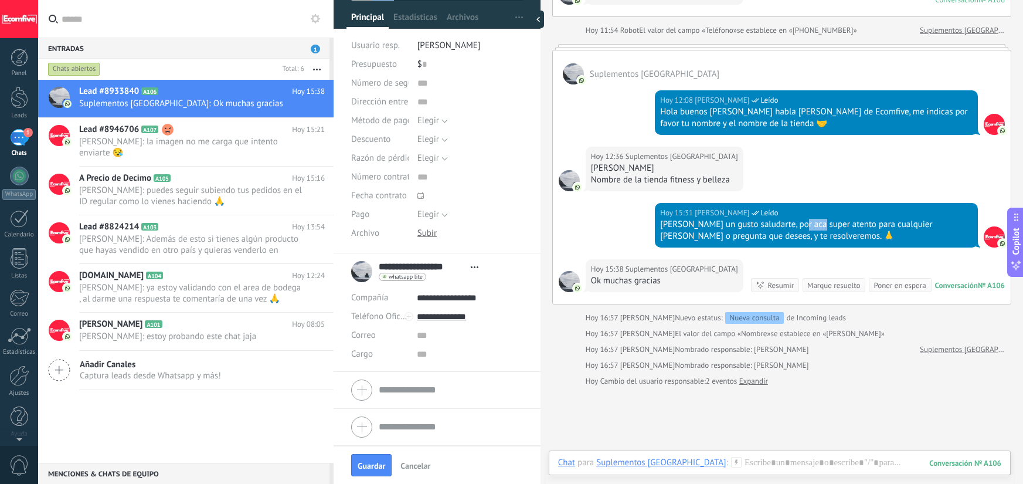
scroll to position [231, 0]
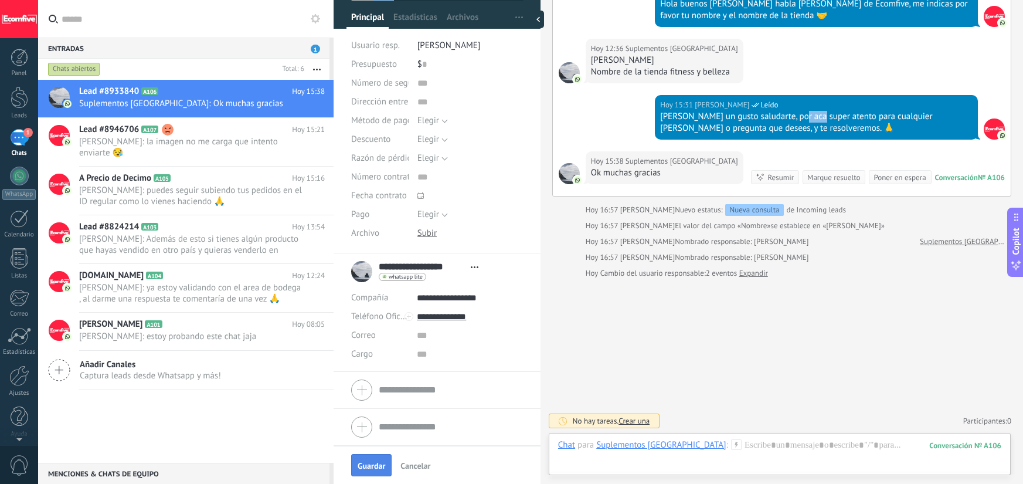
click at [388, 467] on button "Guardar" at bounding box center [371, 465] width 40 height 22
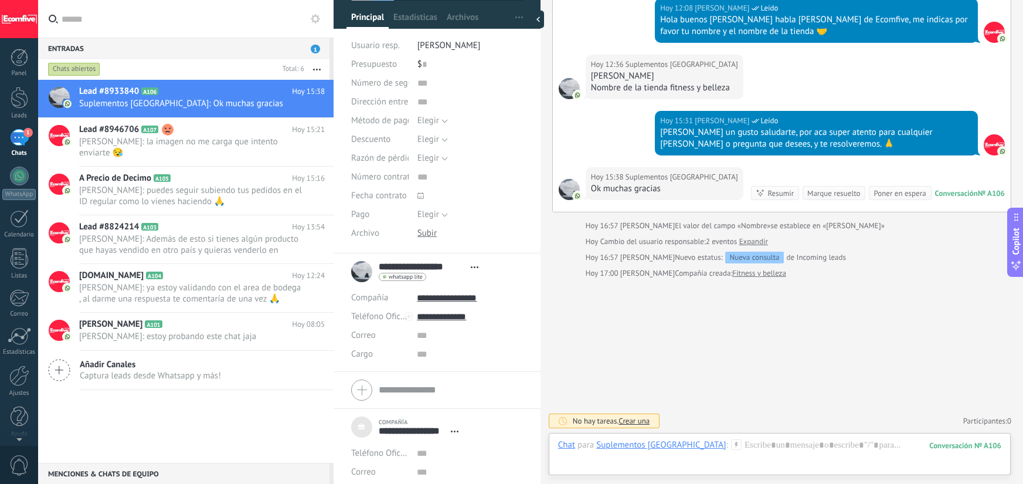
scroll to position [215, 0]
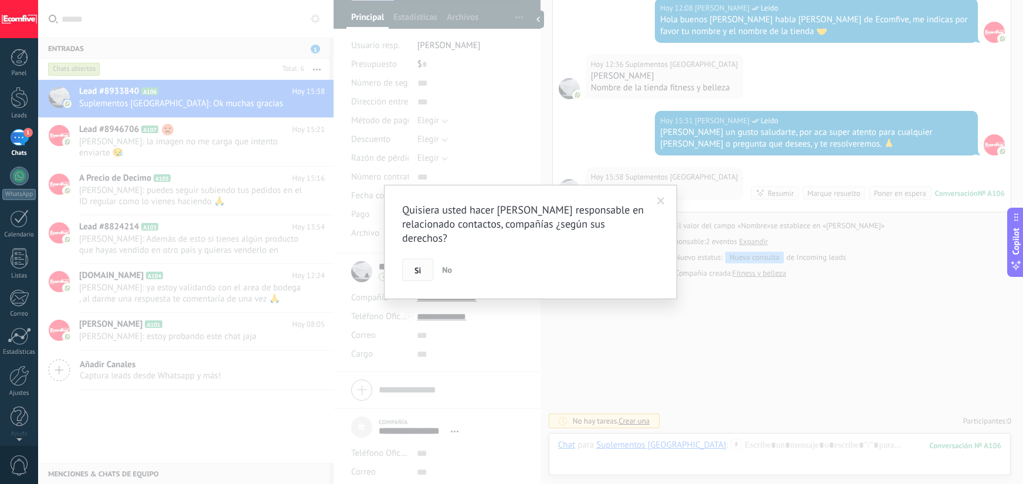
click at [414, 270] on span "Si" at bounding box center [417, 270] width 6 height 8
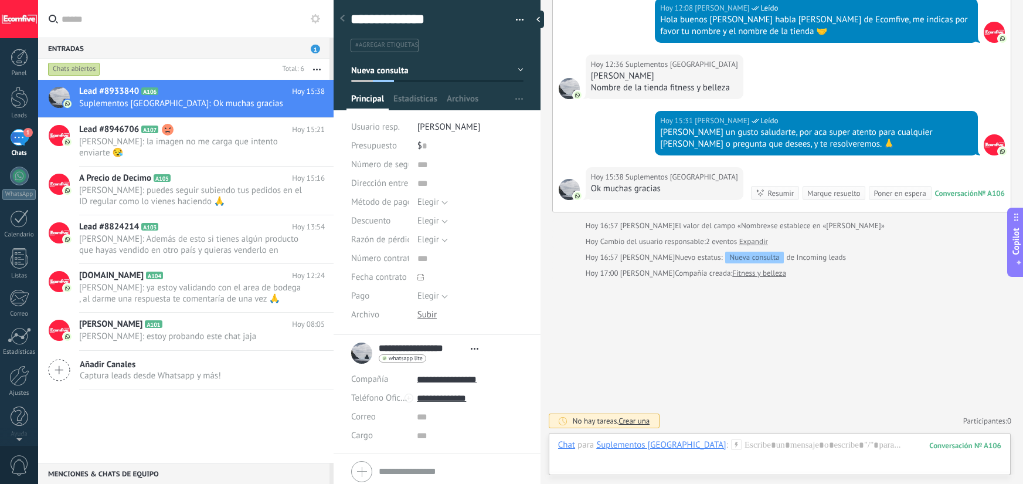
scroll to position [0, 0]
click at [174, 148] on span "Deiverth Rodriguez: la imagen no me carga que intento enviarte 😪" at bounding box center [190, 147] width 223 height 22
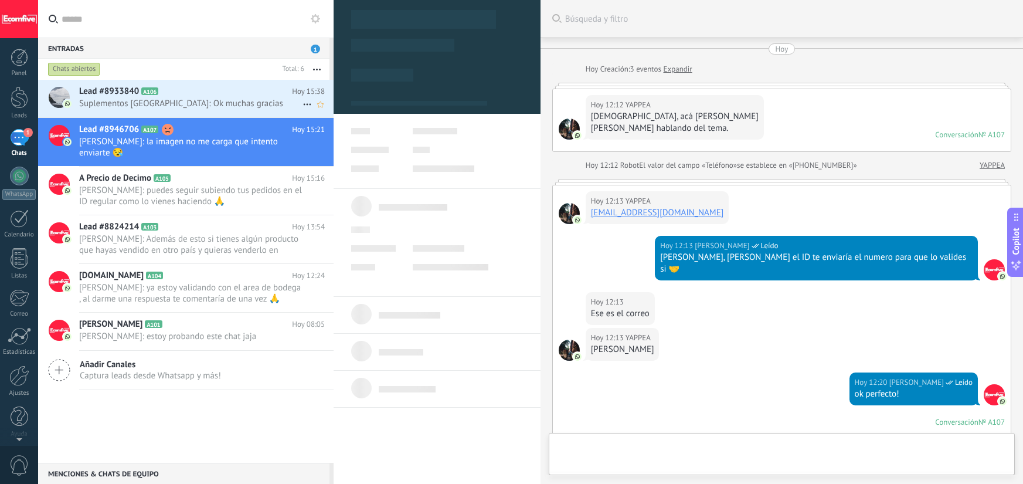
scroll to position [12, 0]
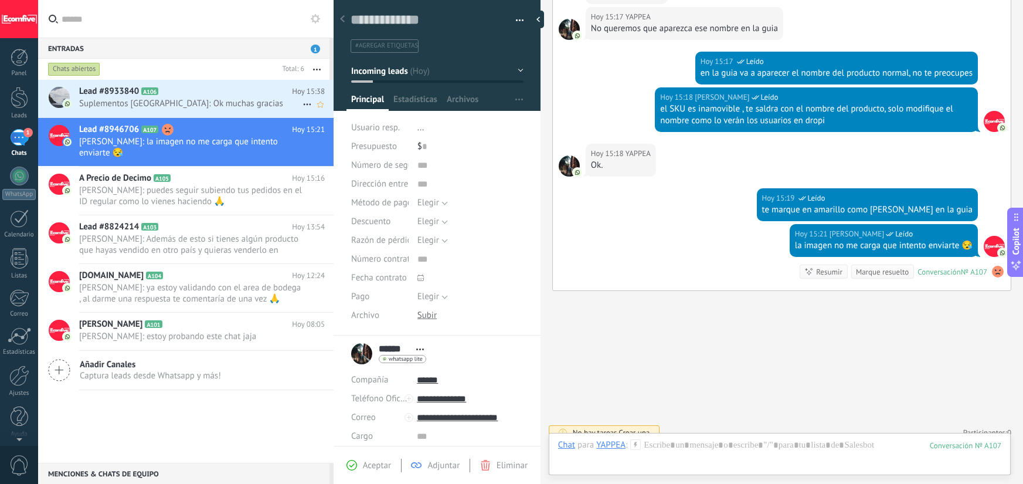
click at [156, 98] on span "Suplementos Panama: Ok muchas gracias" at bounding box center [190, 103] width 223 height 11
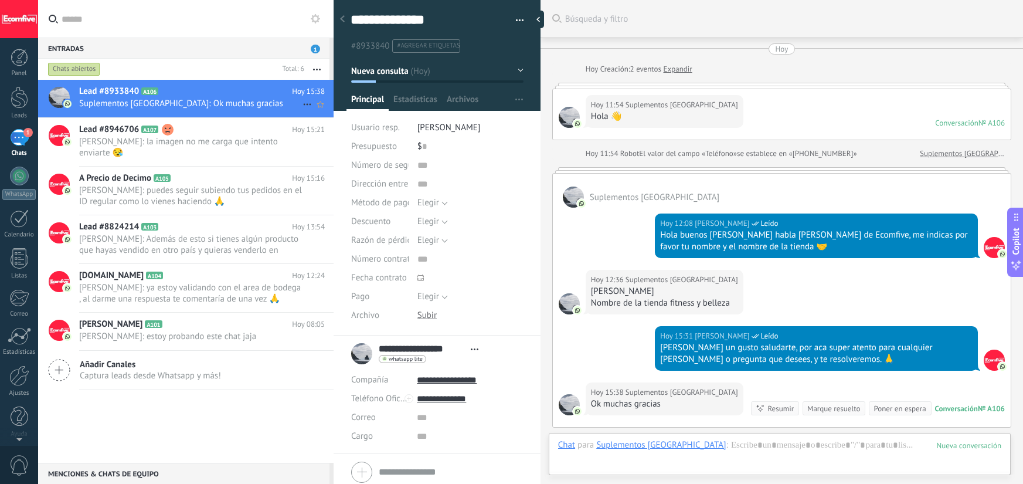
scroll to position [215, 0]
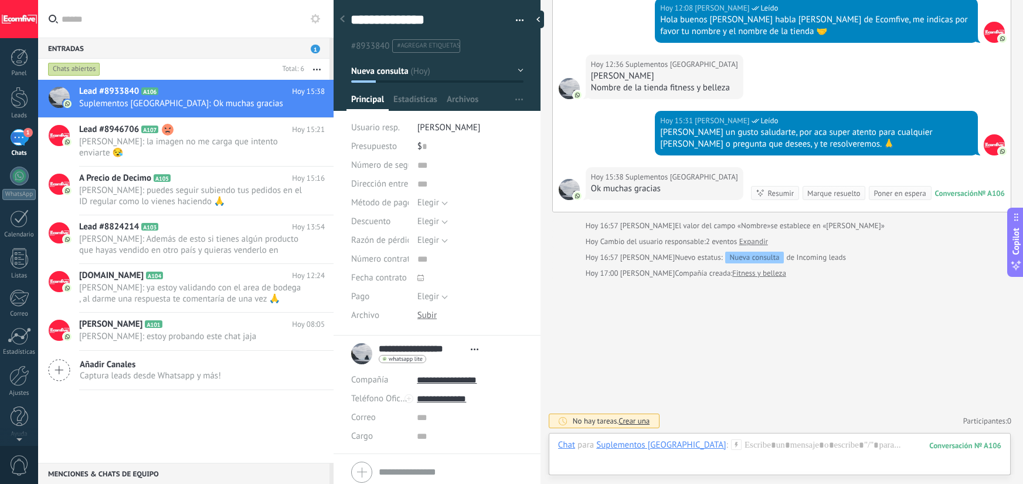
click at [24, 146] on div "1" at bounding box center [19, 137] width 19 height 17
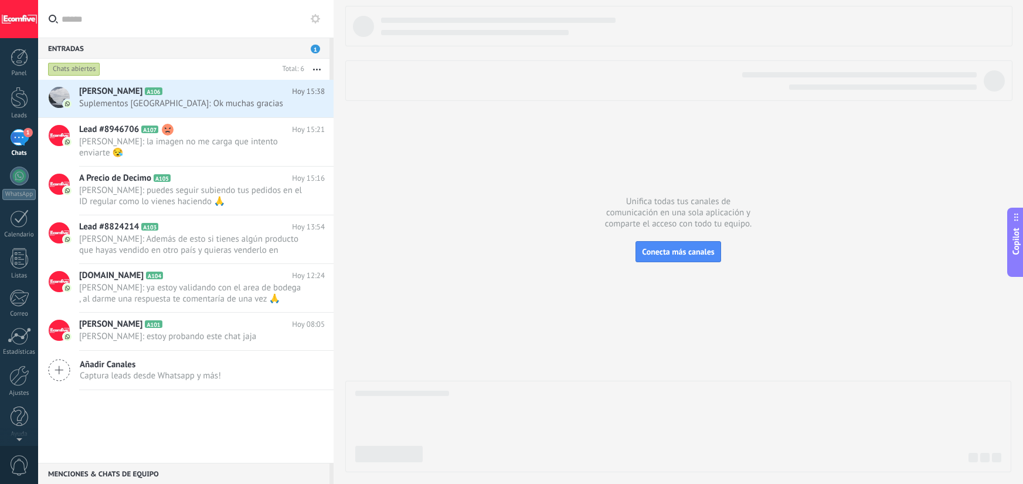
click at [94, 73] on div "Chats abiertos" at bounding box center [74, 69] width 52 height 14
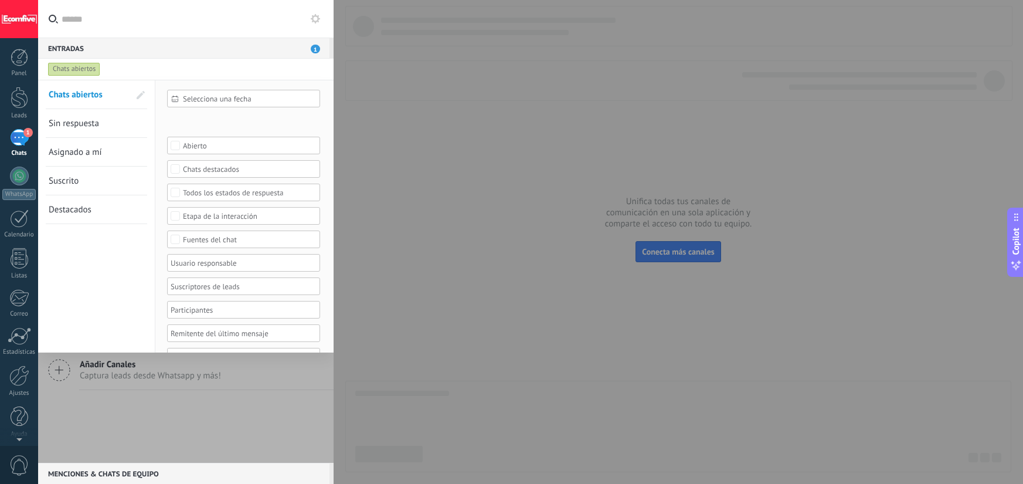
click at [72, 74] on div "Chats abiertos" at bounding box center [74, 69] width 52 height 14
click at [158, 74] on div "Chats abiertos" at bounding box center [175, 69] width 259 height 21
click at [107, 131] on link "Sin respuesta" at bounding box center [89, 123] width 81 height 28
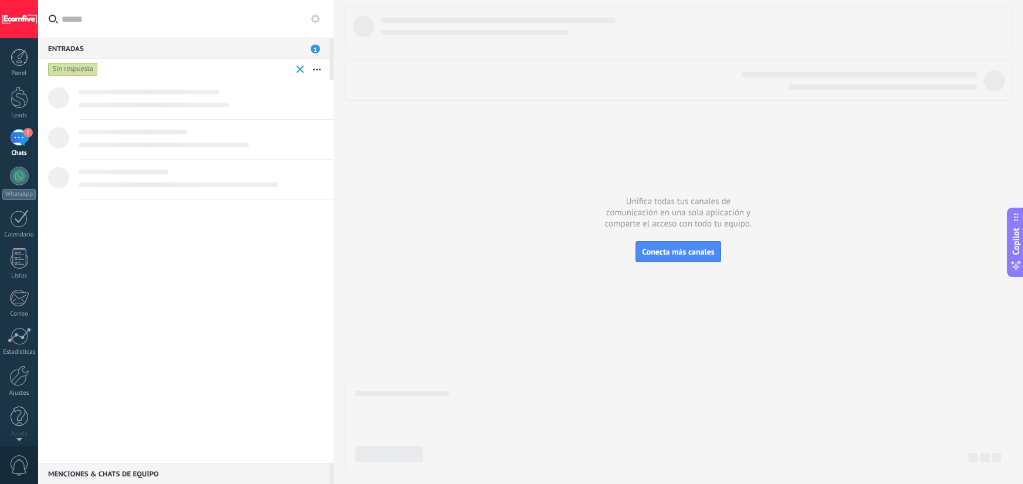
click at [76, 71] on div "Sin respuesta" at bounding box center [73, 69] width 50 height 14
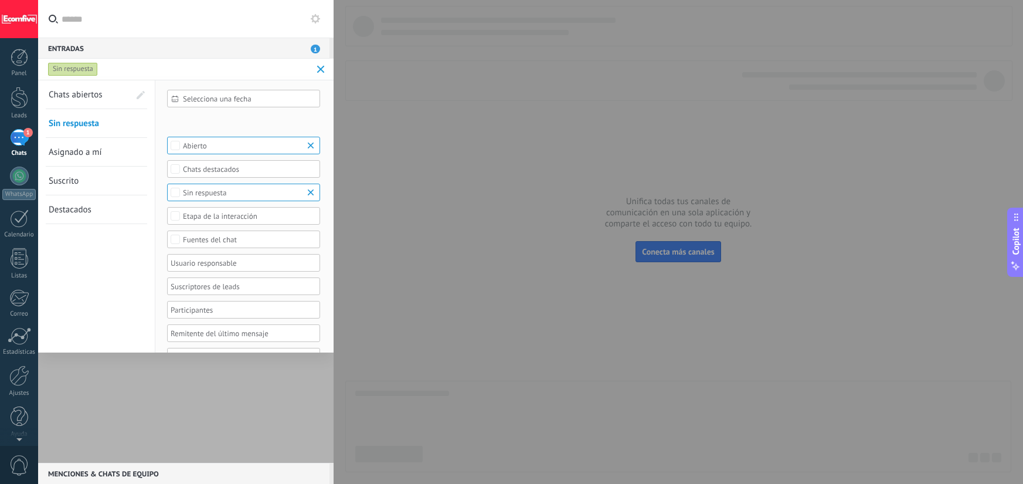
click at [99, 96] on span "Chats abiertos" at bounding box center [76, 94] width 54 height 11
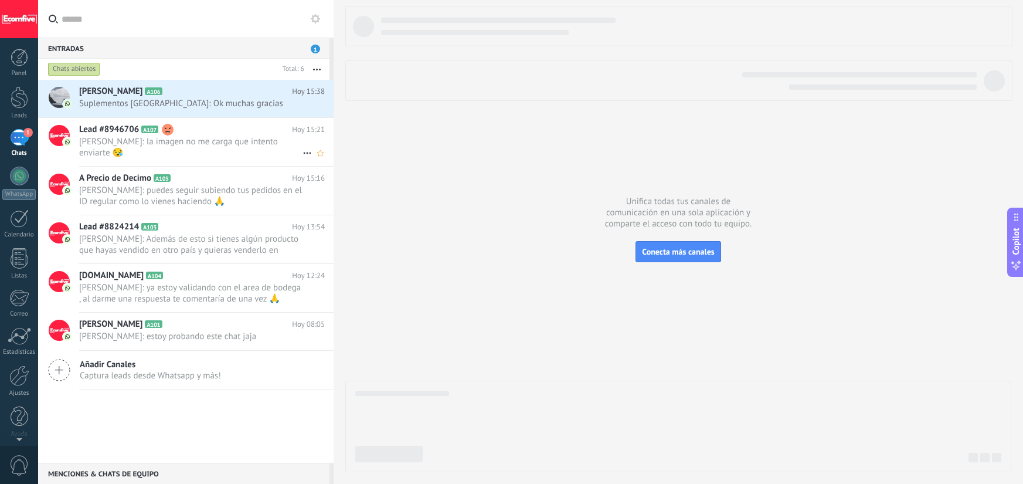
click at [228, 121] on div "Lead #8946706 A107 Hoy 15:21 Deiverth Rodriguez: la imagen no me carga que inte…" at bounding box center [206, 142] width 254 height 48
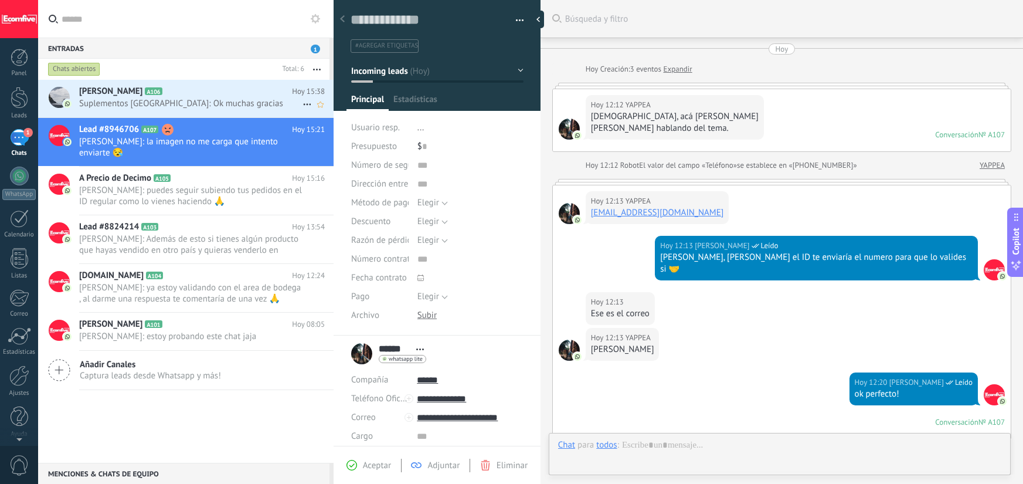
scroll to position [717, 0]
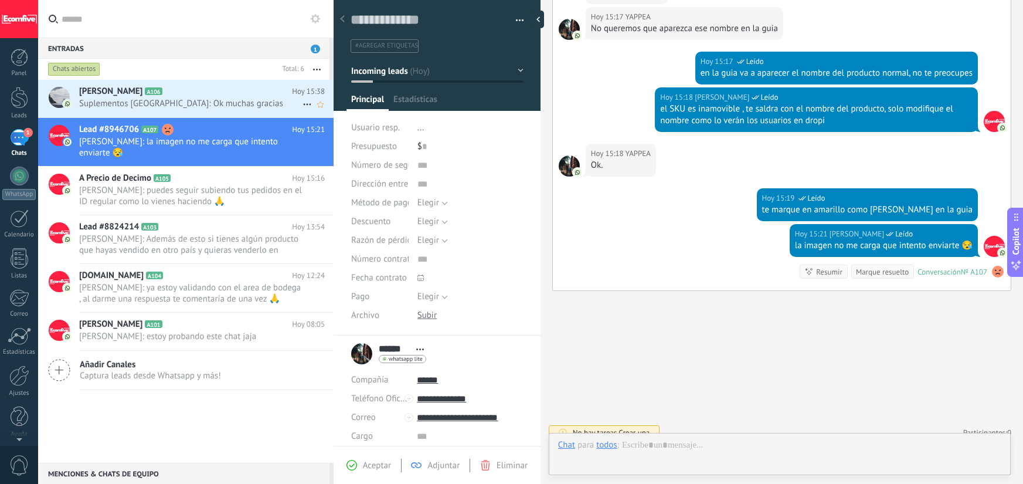
click at [212, 100] on span "Suplementos Panama: Ok muchas gracias" at bounding box center [190, 103] width 223 height 11
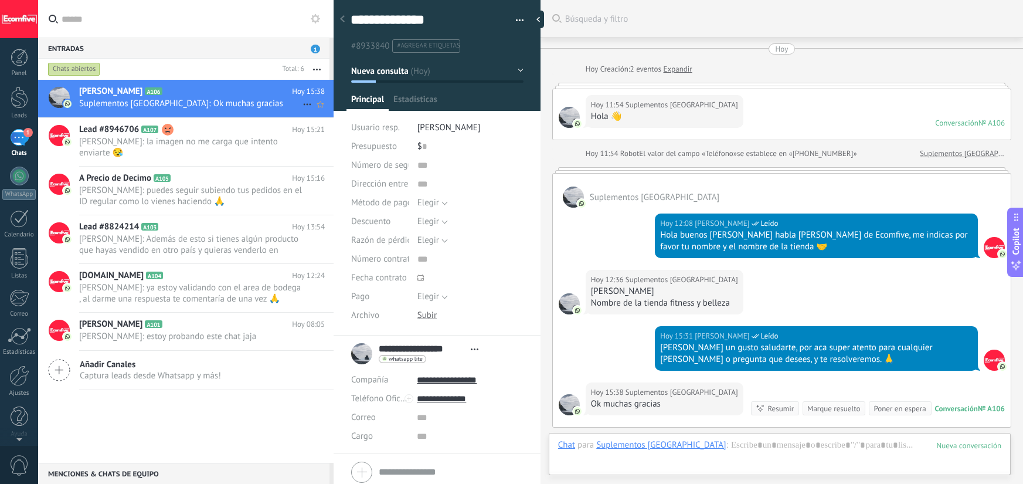
scroll to position [215, 0]
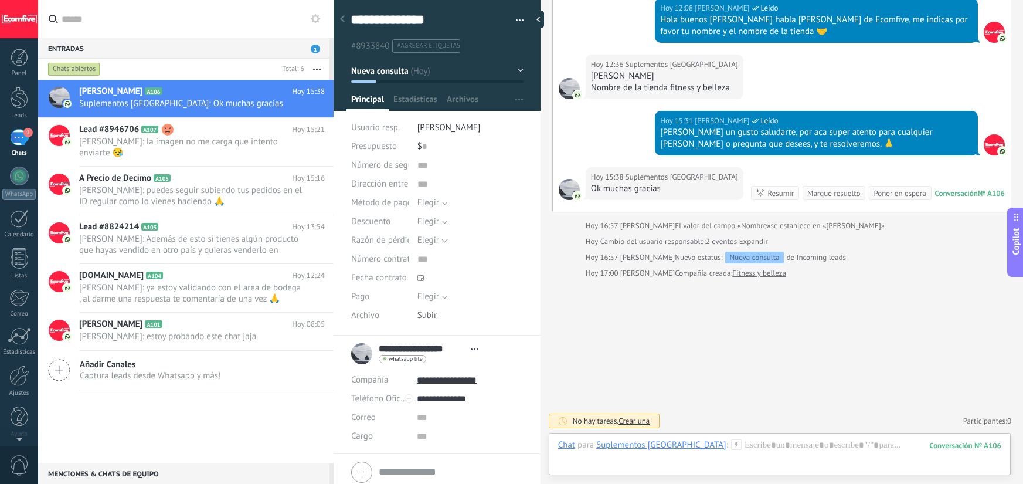
click at [747, 137] on div "Jeisson un gusto saludarte, por aca super atento para cualquier duda o pregunta…" at bounding box center [816, 138] width 312 height 23
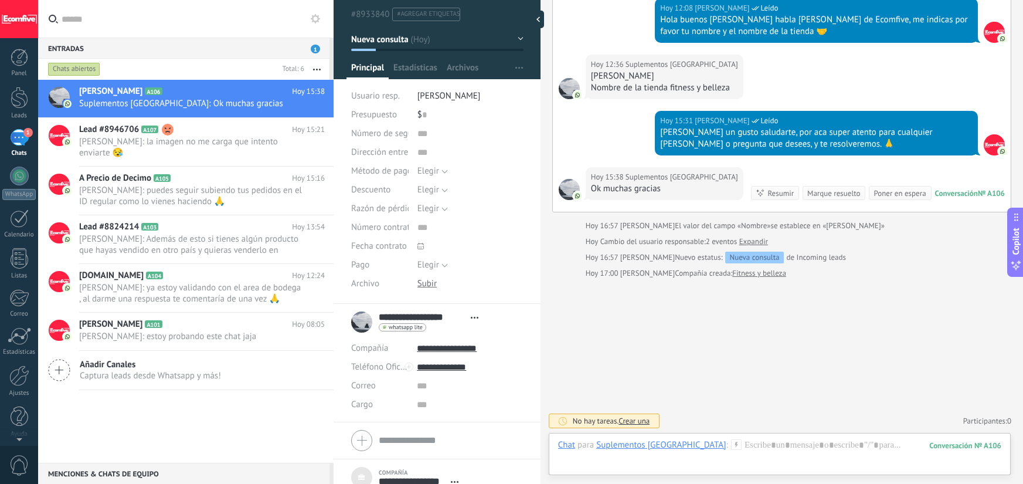
scroll to position [125, 0]
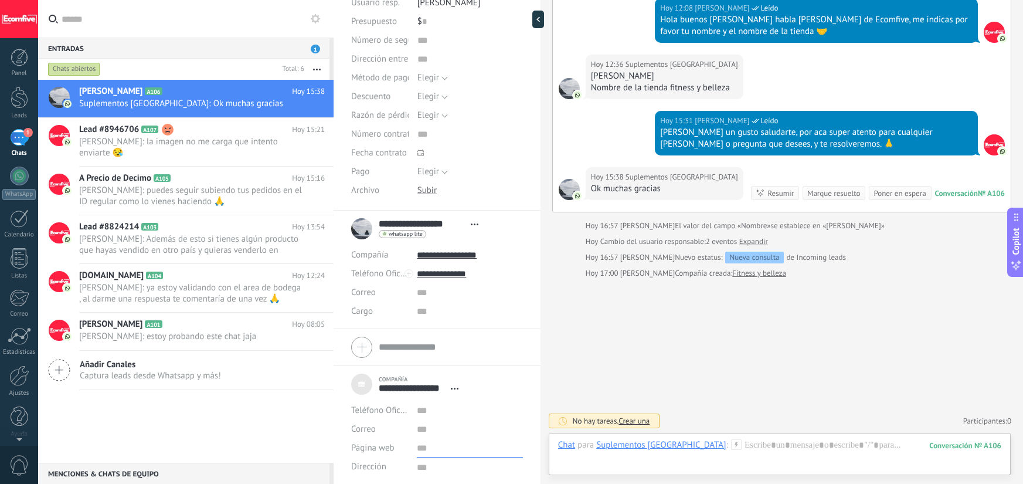
click at [420, 448] on input "url" at bounding box center [470, 448] width 106 height 19
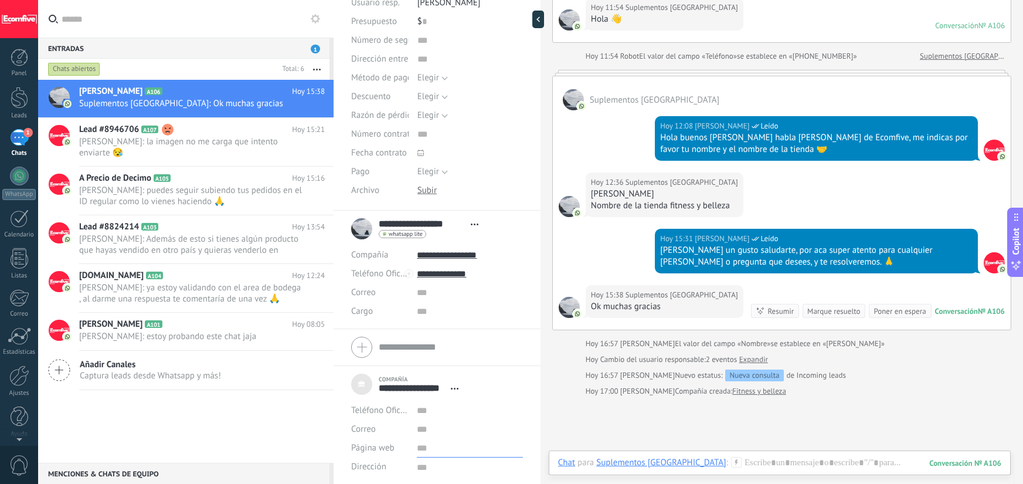
scroll to position [215, 0]
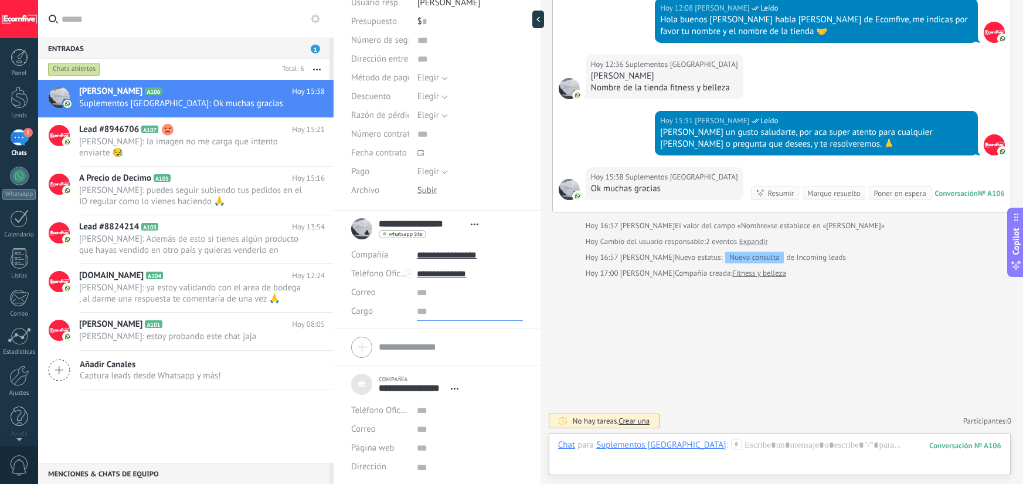
click at [427, 312] on input "text" at bounding box center [470, 311] width 106 height 19
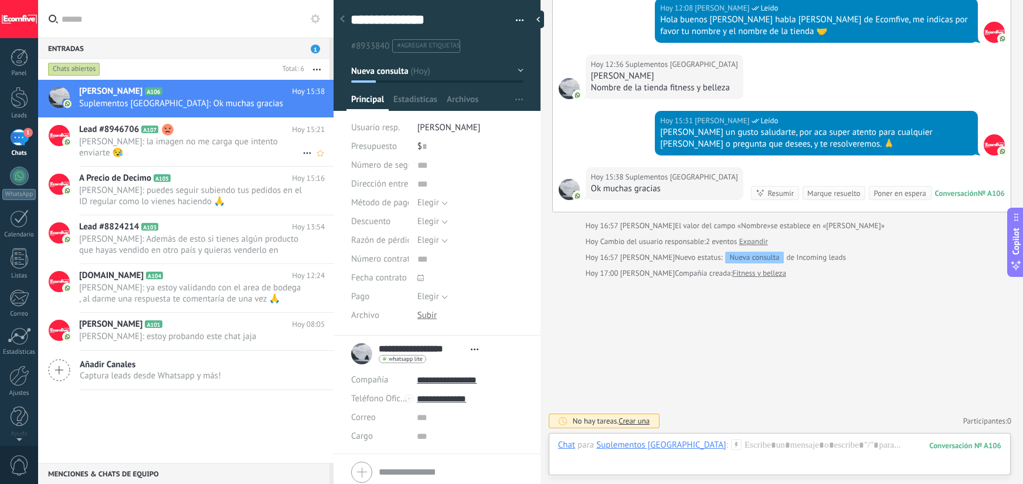
click at [208, 128] on h2 "Lead #8946706 A107" at bounding box center [185, 130] width 213 height 12
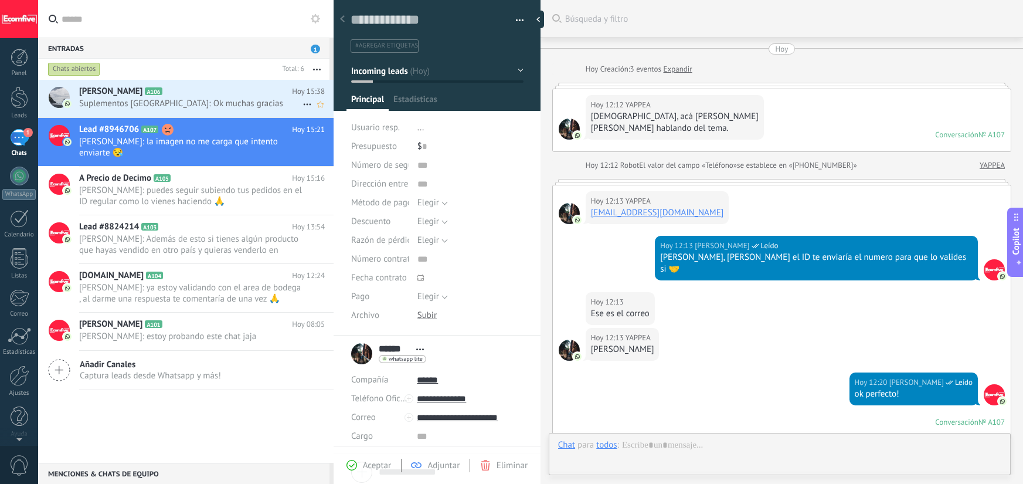
scroll to position [12, 0]
click at [215, 104] on span "Suplementos Panama: Ok muchas gracias" at bounding box center [190, 103] width 223 height 11
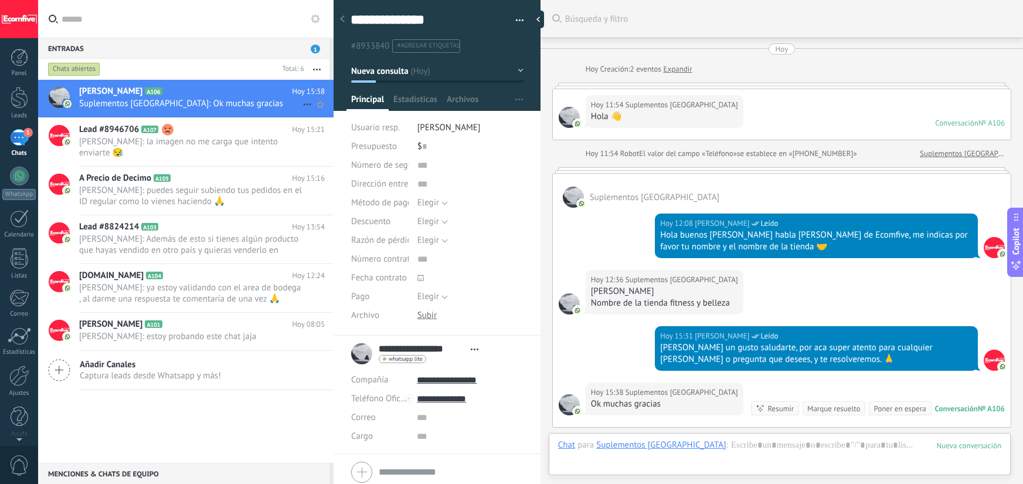
scroll to position [215, 0]
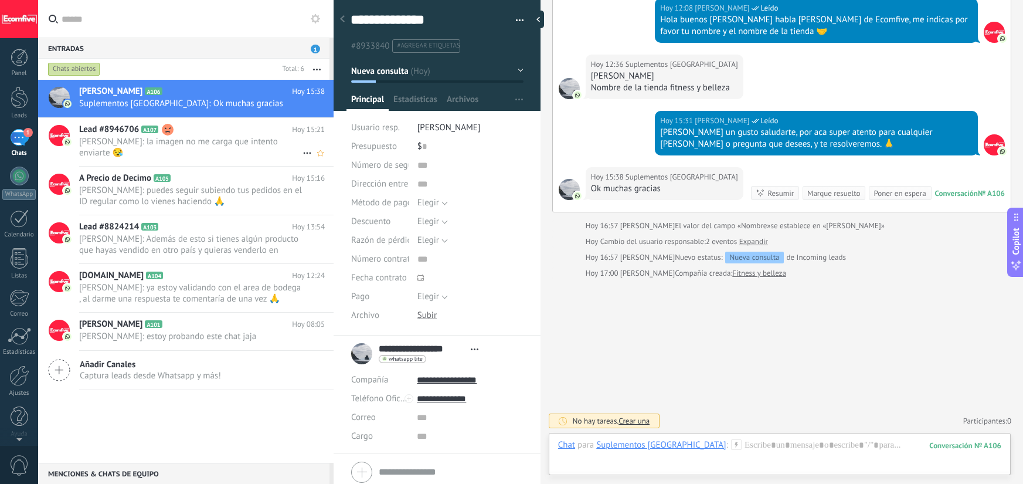
click at [217, 152] on span "Deiverth Rodriguez: la imagen no me carga que intento enviarte 😪" at bounding box center [190, 147] width 223 height 22
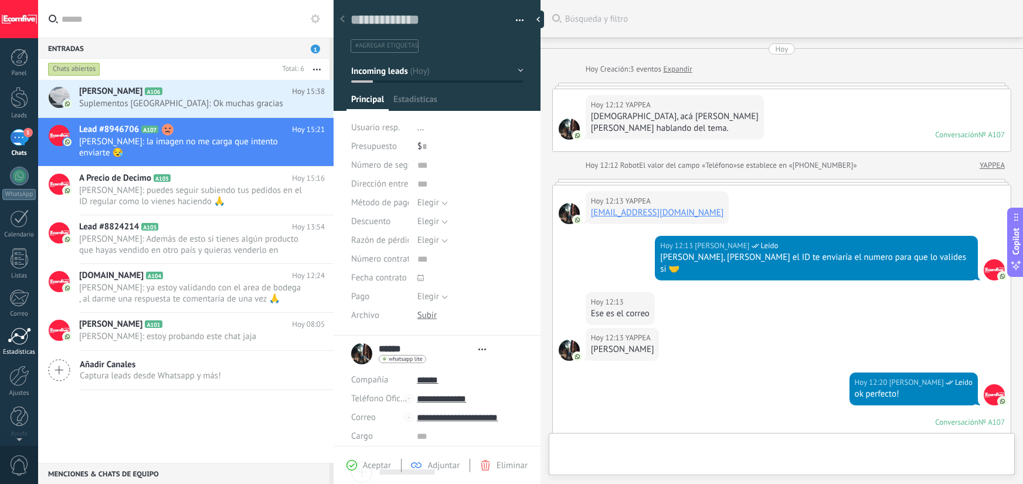
scroll to position [717, 0]
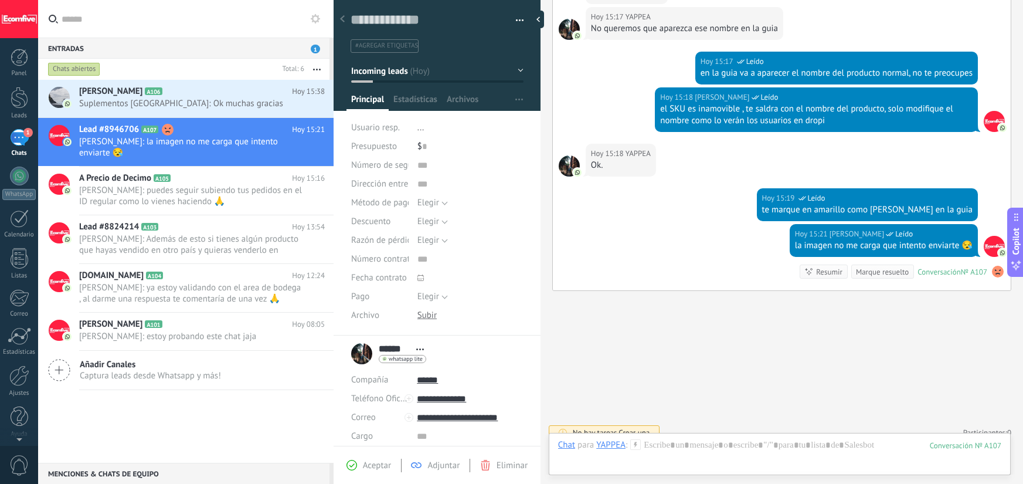
click at [347, 20] on div at bounding box center [342, 19] width 16 height 23
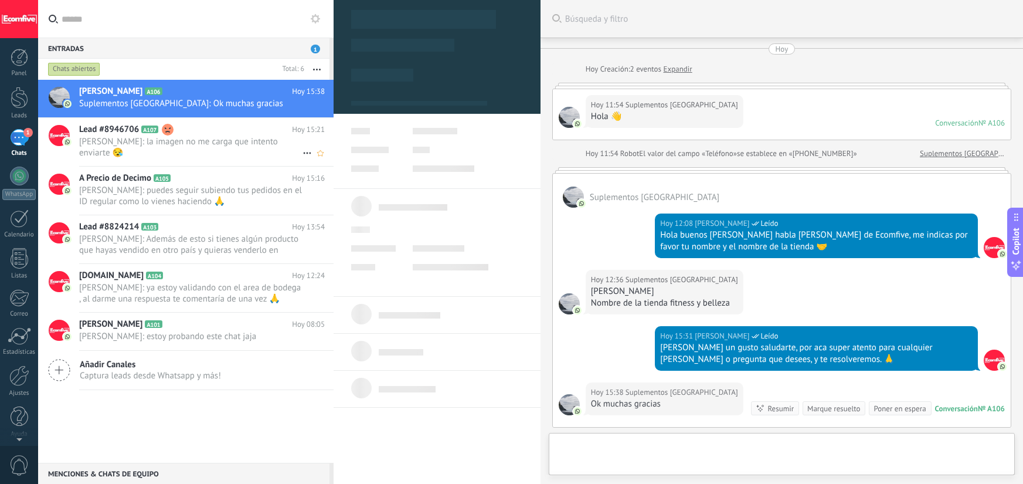
scroll to position [215, 0]
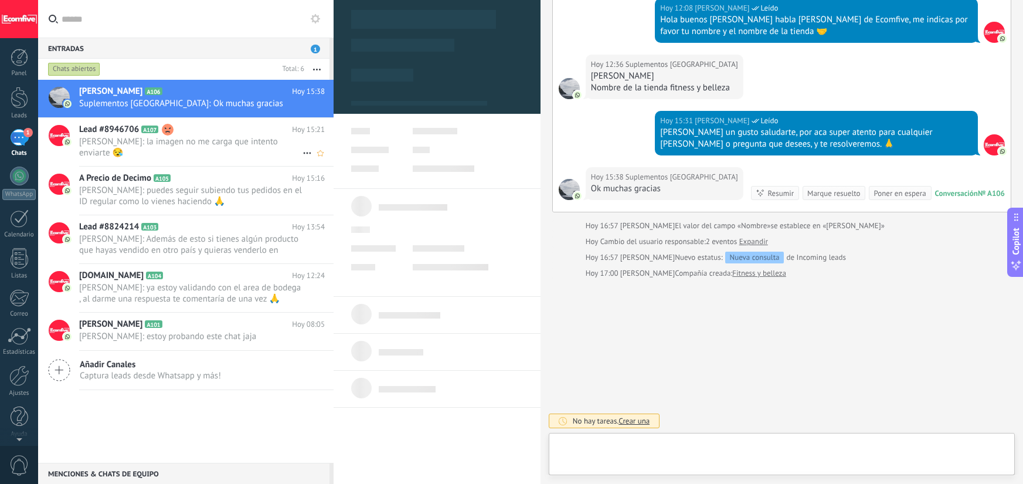
click at [239, 141] on span "Deiverth Rodriguez: la imagen no me carga que intento enviarte 😪" at bounding box center [190, 147] width 223 height 22
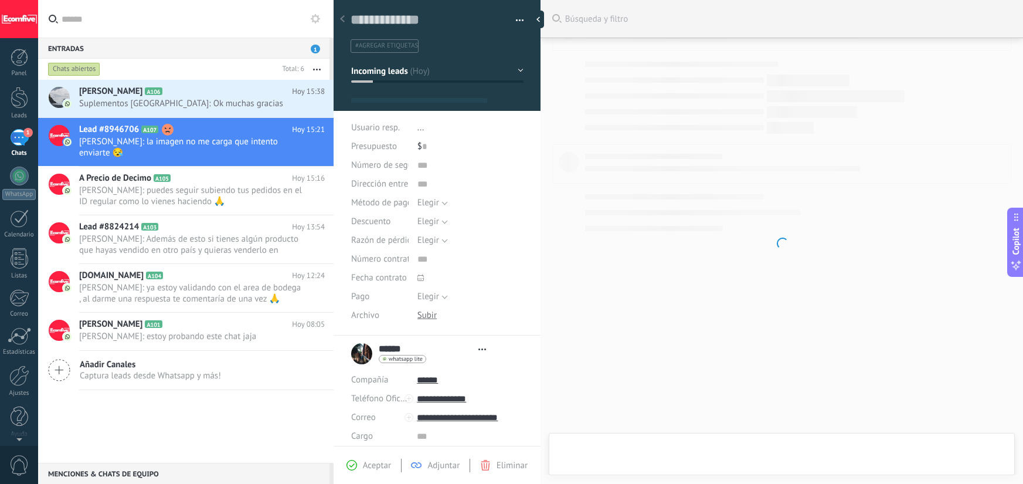
scroll to position [12, 0]
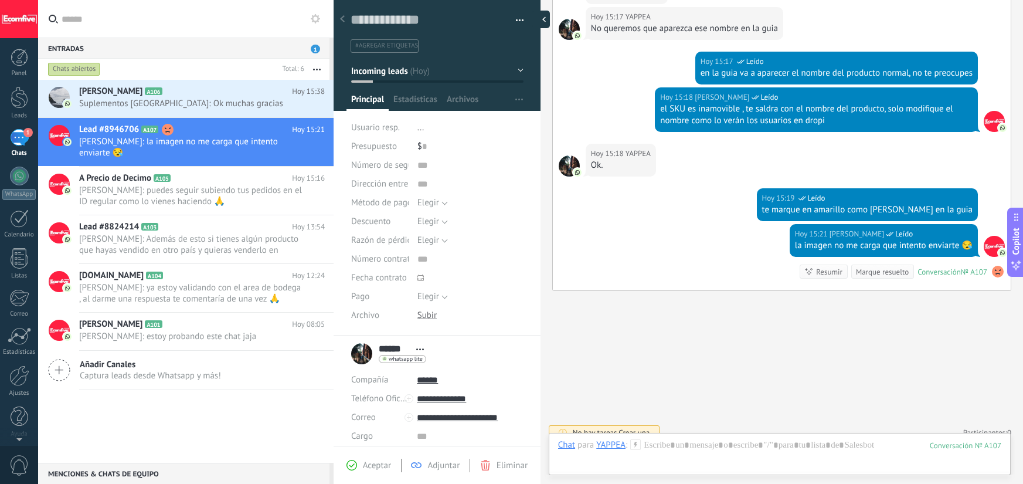
click at [543, 18] on div at bounding box center [541, 20] width 18 height 18
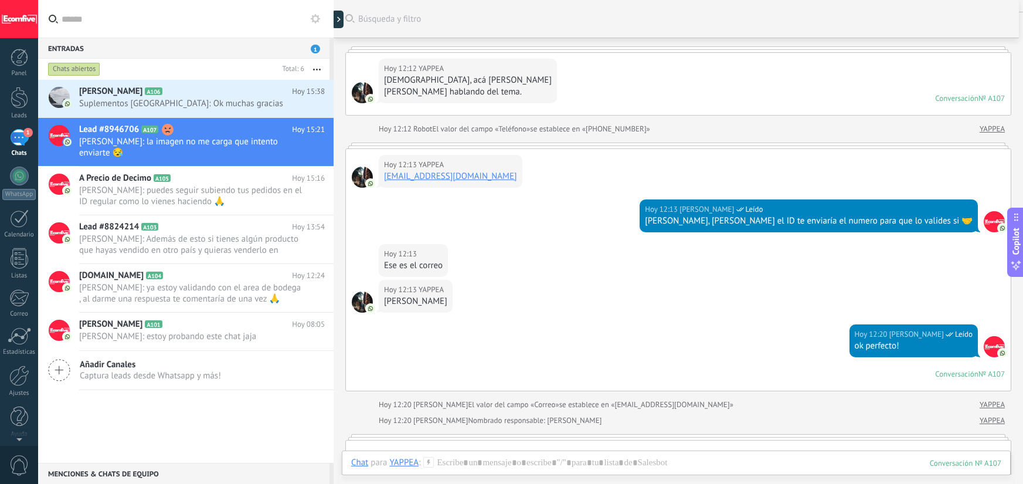
scroll to position [0, 0]
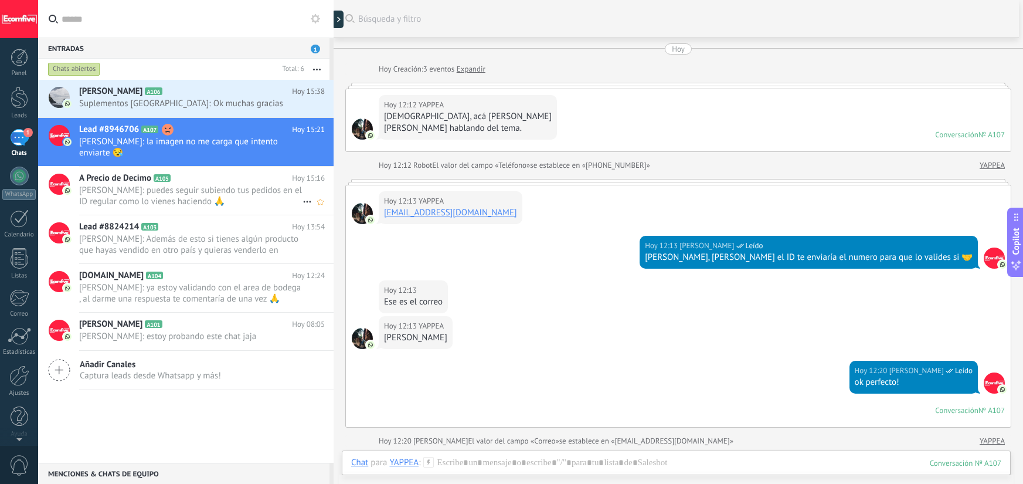
click at [201, 186] on span "Deiverth Rodriguez: puedes seguir subiendo tus pedidos en el ID regular como lo…" at bounding box center [190, 196] width 223 height 22
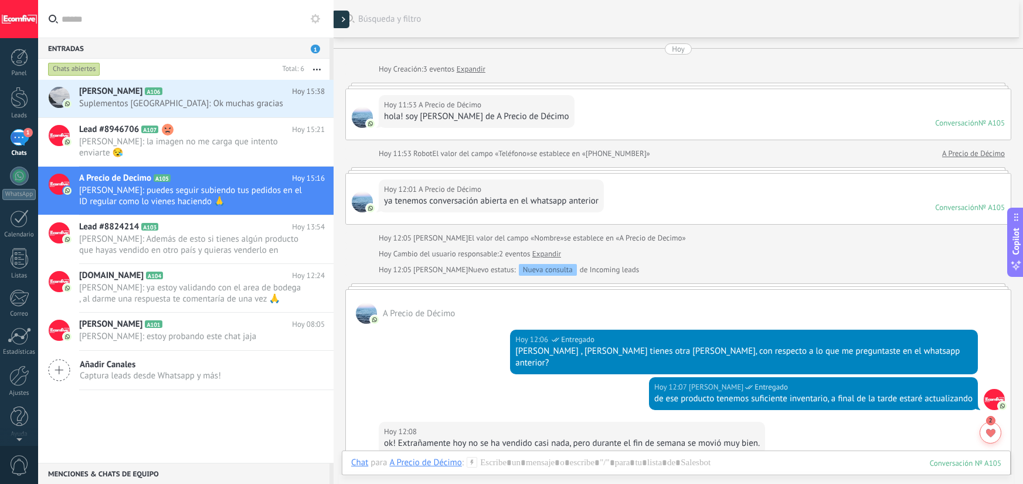
click at [340, 23] on div at bounding box center [341, 20] width 18 height 18
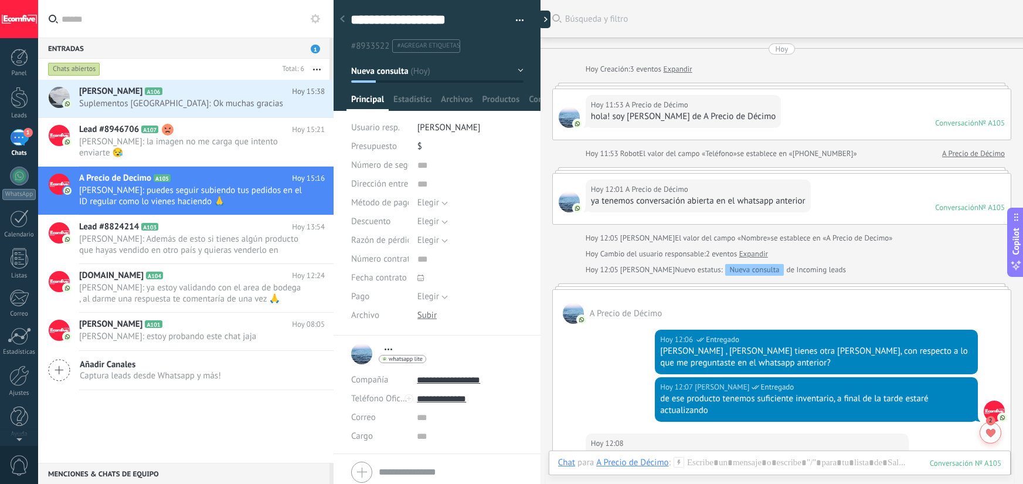
scroll to position [12, 0]
click at [383, 22] on textarea "**********" at bounding box center [427, 20] width 152 height 18
click at [355, 19] on textarea "**********" at bounding box center [427, 20] width 152 height 18
click at [353, 19] on textarea "**********" at bounding box center [427, 20] width 152 height 18
type textarea "**********"
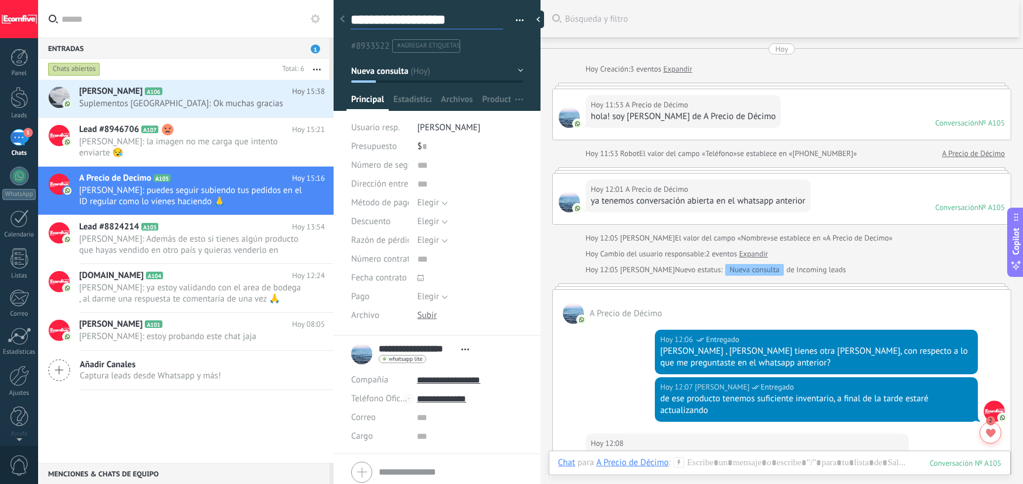
type textarea "**********"
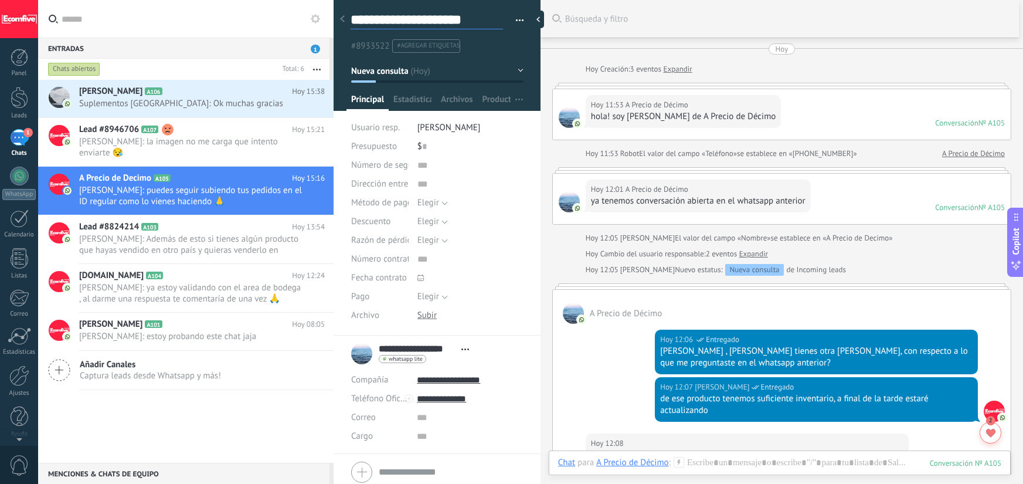
type textarea "**********"
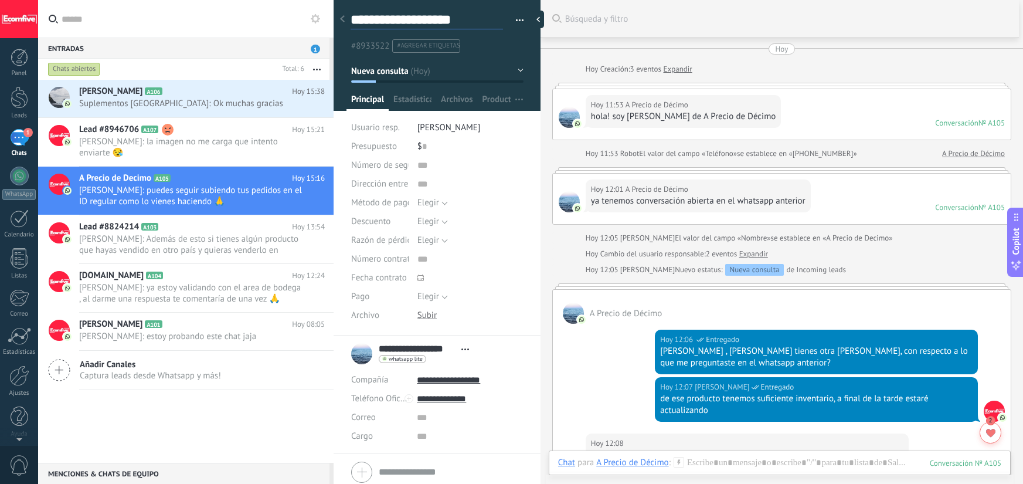
type textarea "**********"
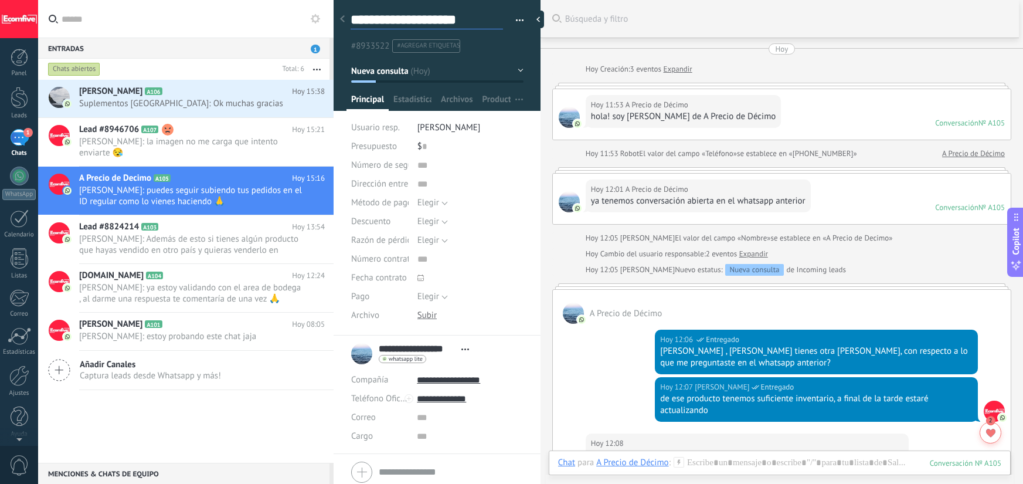
type textarea "**********"
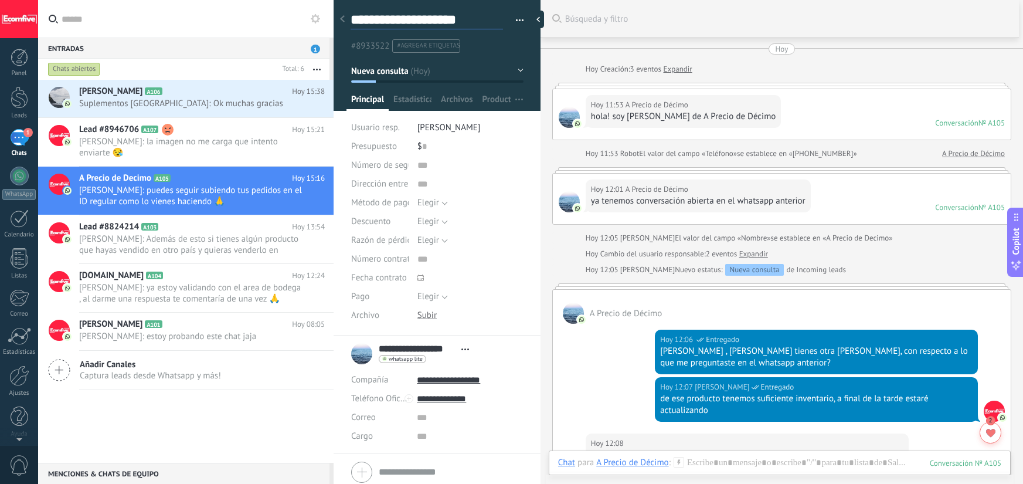
type textarea "**********"
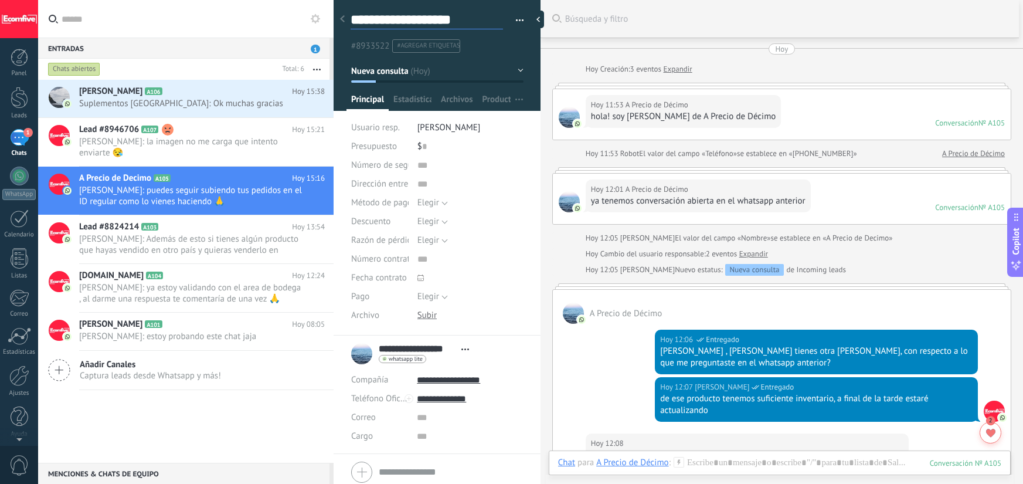
type textarea "**********"
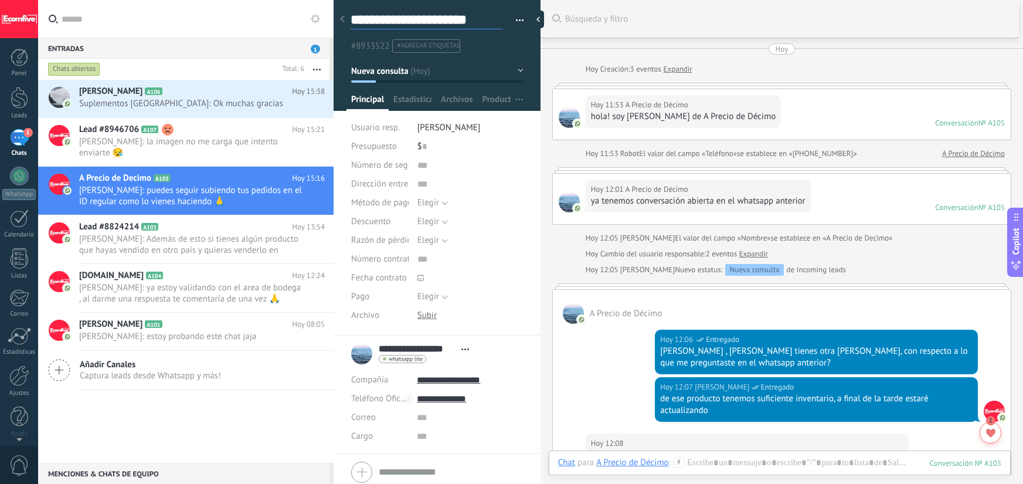
type textarea "**********"
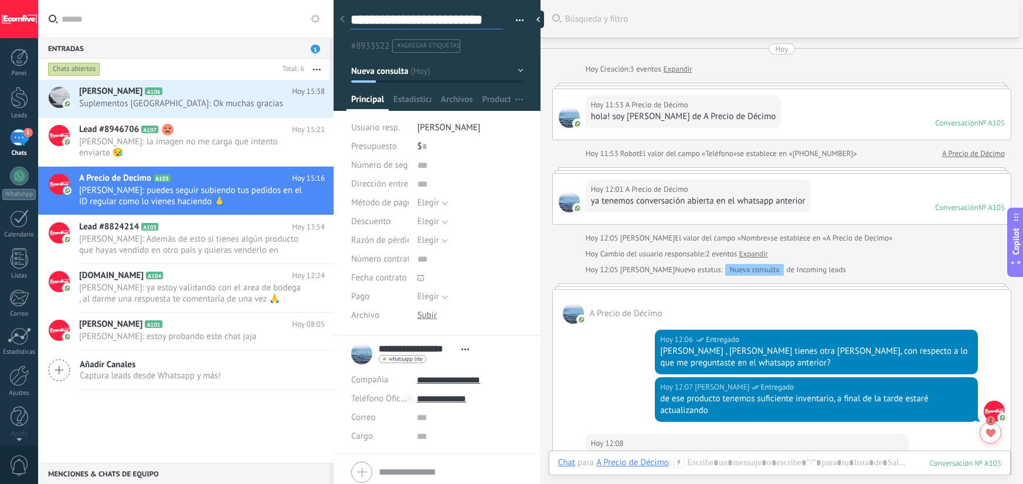
type textarea "**********"
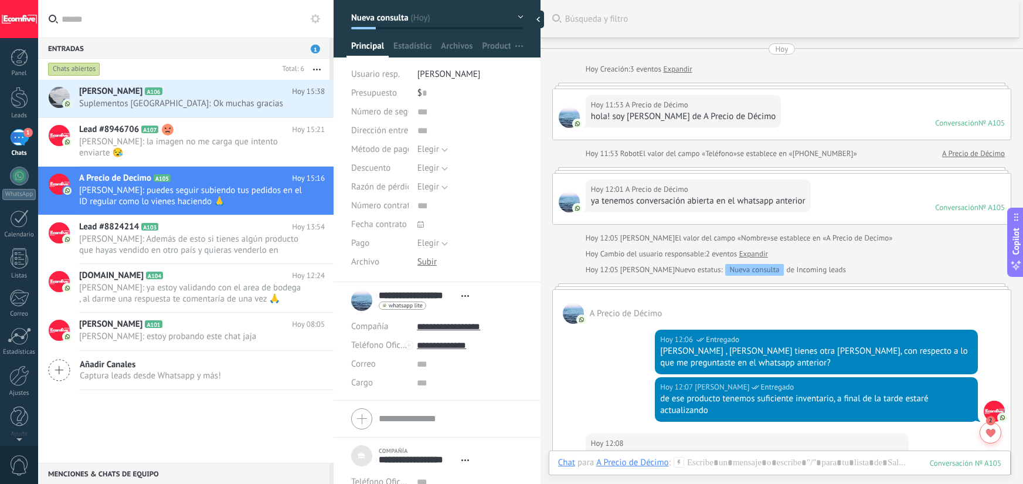
scroll to position [142, 0]
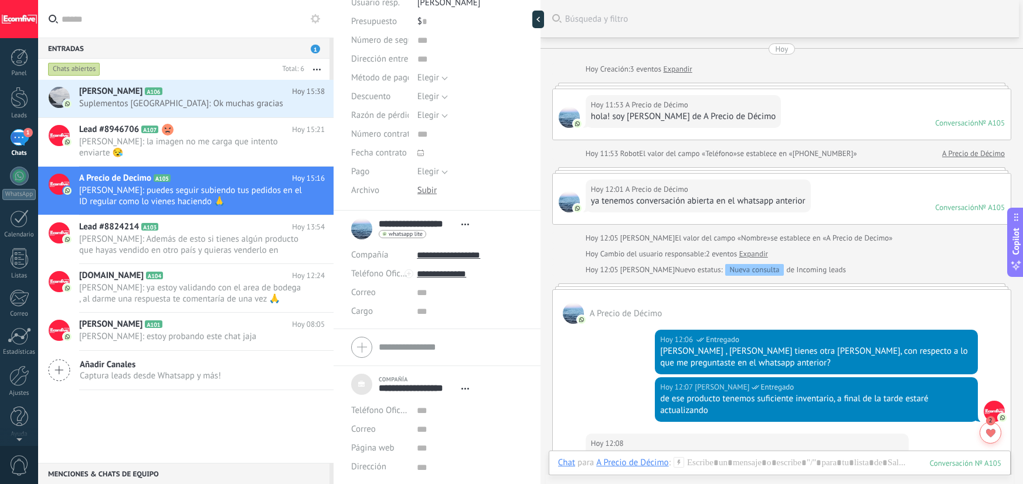
type textarea "**********"
click at [655, 411] on div "Hoy 12:07 Deiverth Rodriguez Entregado de ese producto tenemos suficiente inven…" at bounding box center [816, 399] width 323 height 45
type textarea "**********"
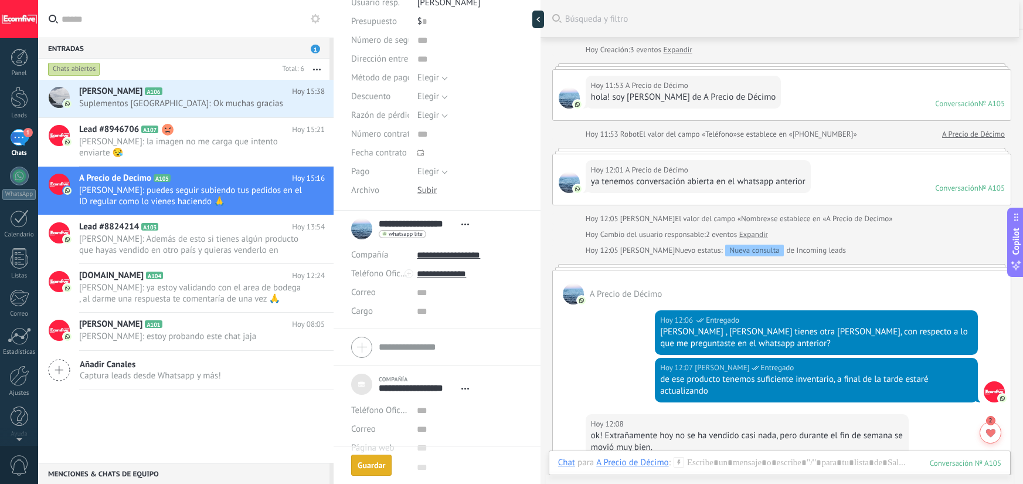
click at [372, 465] on div "Guardar" at bounding box center [372, 465] width 28 height 8
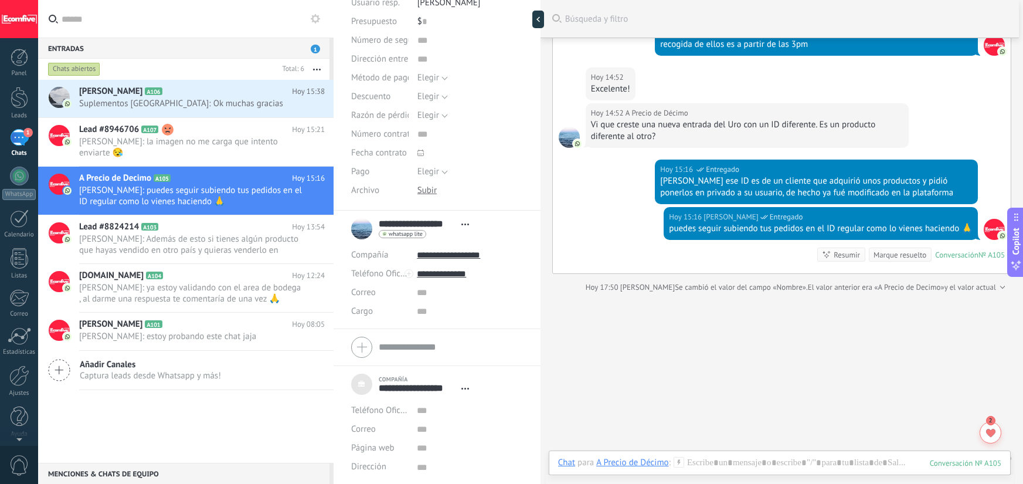
scroll to position [1025, 0]
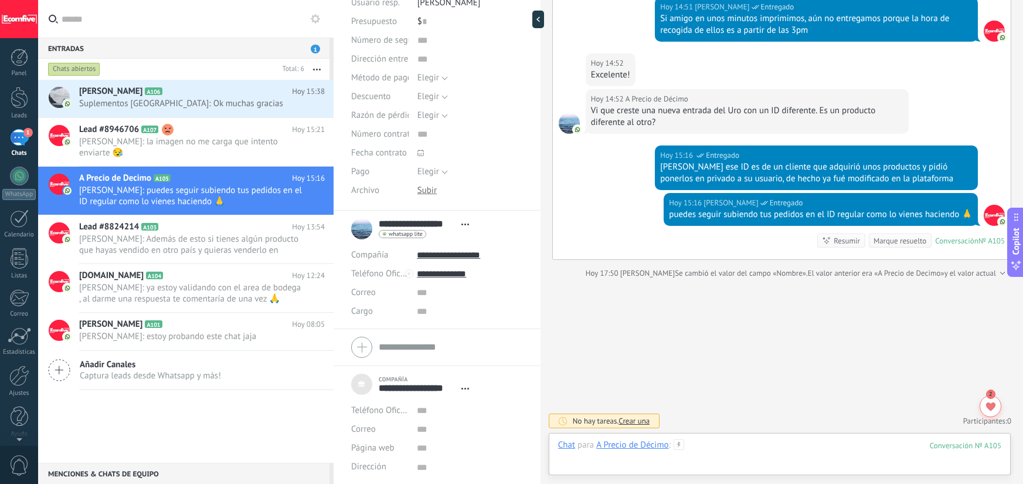
click at [714, 450] on div at bounding box center [779, 456] width 443 height 35
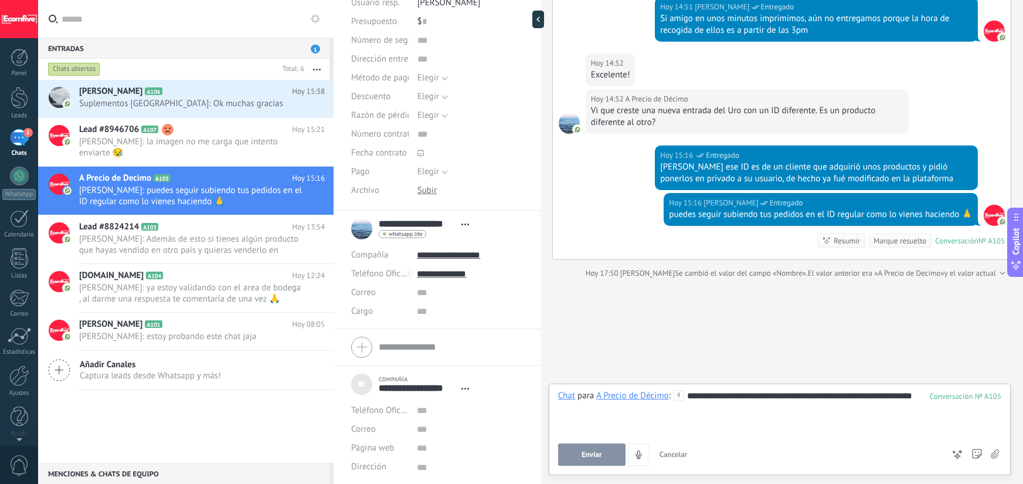
click at [612, 450] on button "Enviar" at bounding box center [591, 454] width 67 height 22
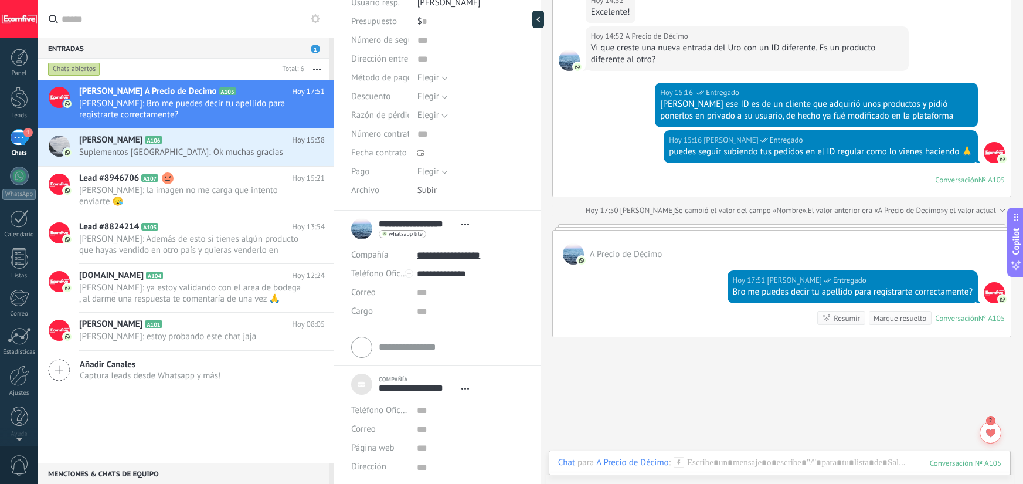
scroll to position [1146, 0]
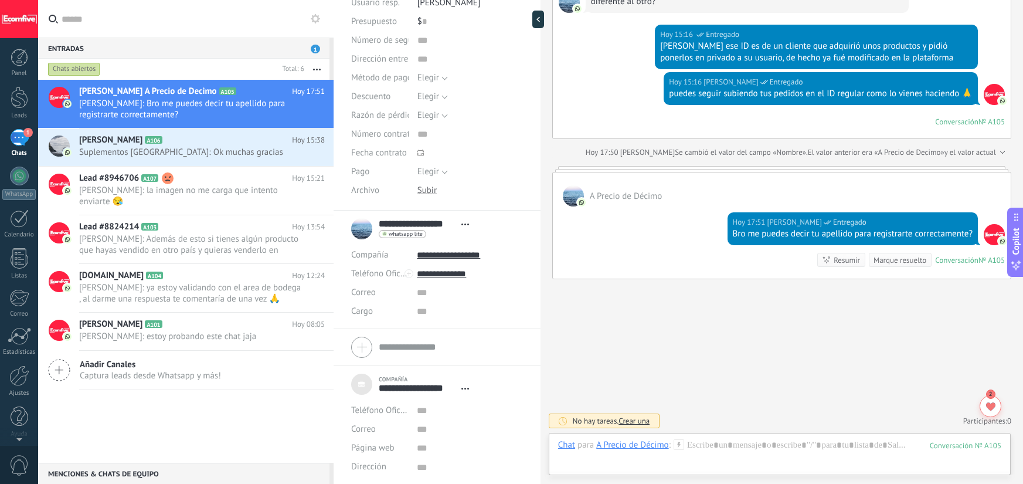
click at [993, 392] on div "2" at bounding box center [990, 393] width 9 height 9
click at [994, 400] on div at bounding box center [991, 406] width 22 height 22
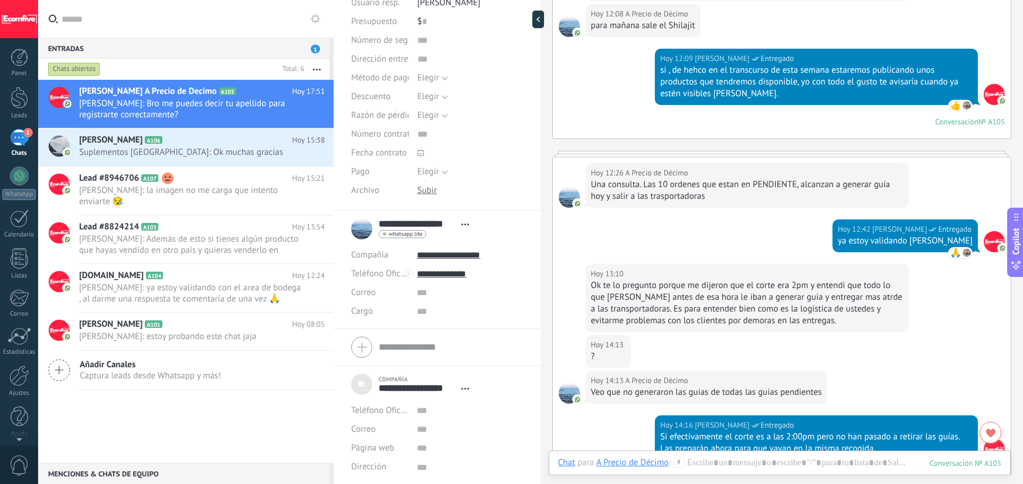
scroll to position [1382, 0]
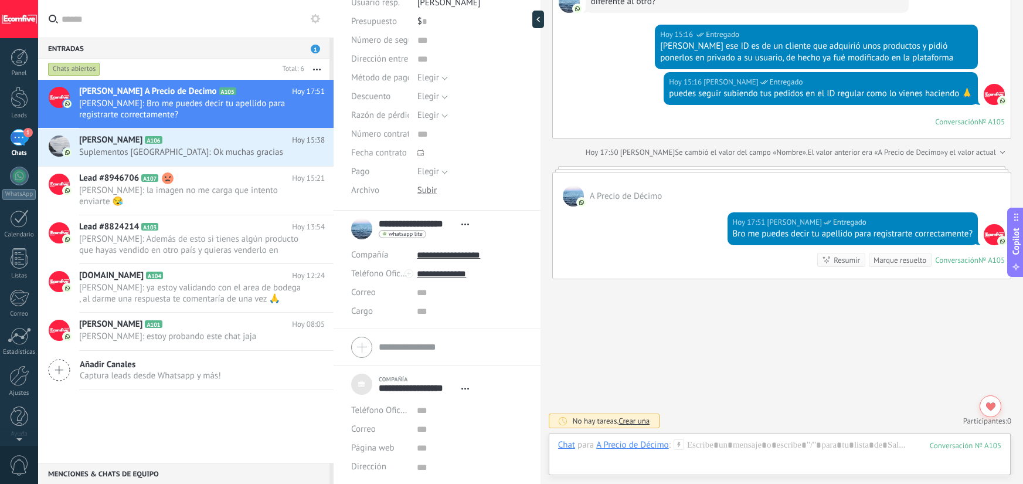
click at [25, 142] on div "1" at bounding box center [19, 137] width 19 height 17
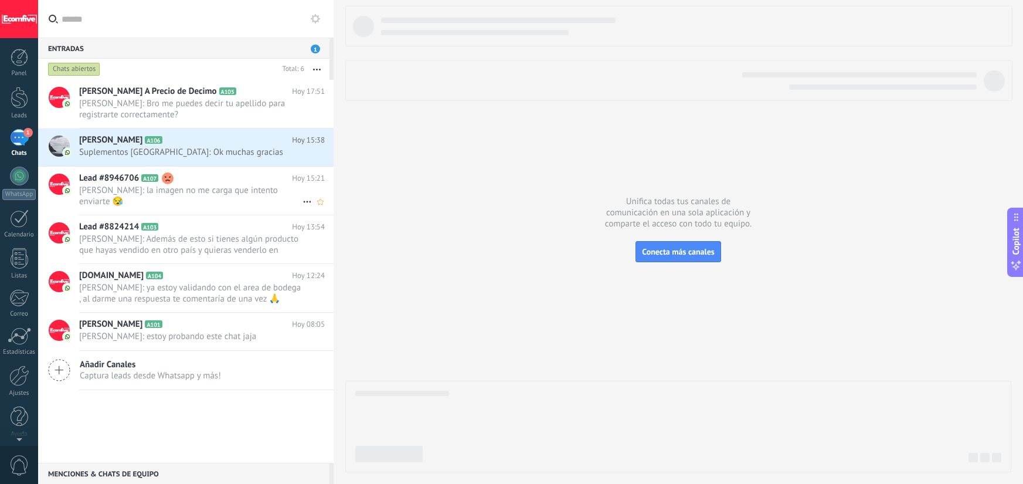
click at [212, 192] on span "Deiverth Rodriguez: la imagen no me carga que intento enviarte 😪" at bounding box center [190, 196] width 223 height 22
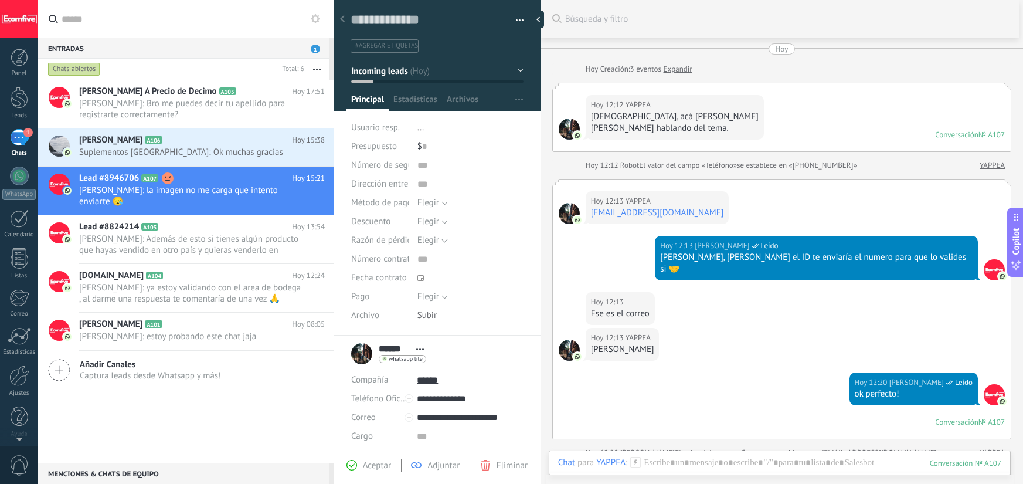
click at [366, 21] on textarea at bounding box center [429, 20] width 157 height 18
type textarea "*"
type textarea "**"
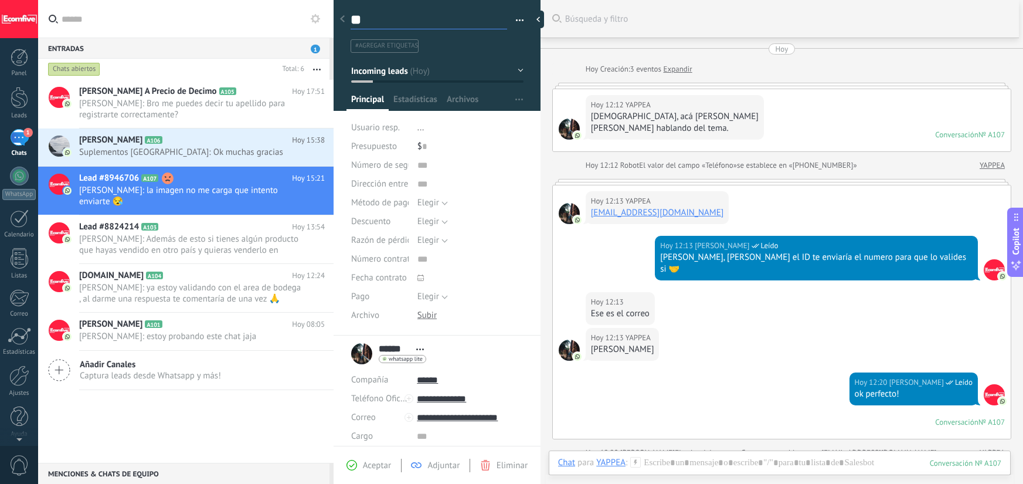
type textarea "***"
type textarea "****"
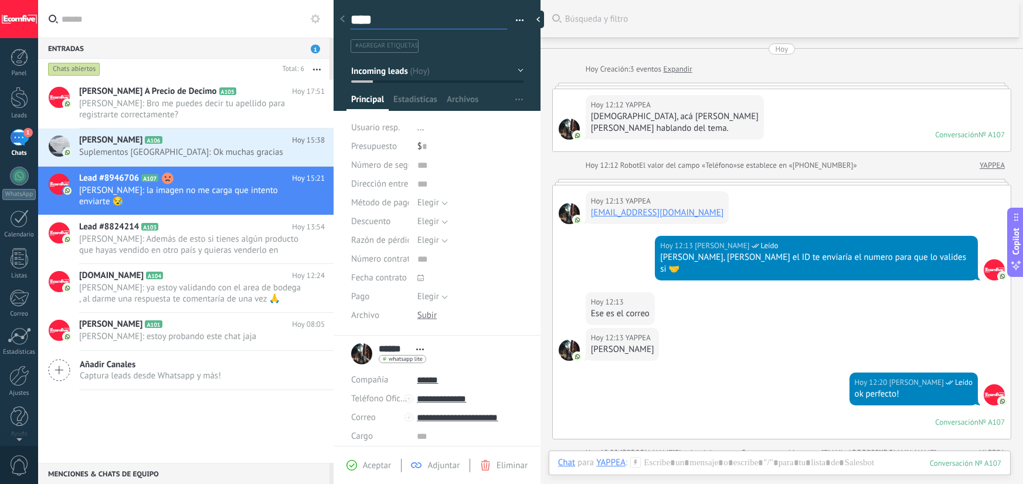
type textarea "*****"
type textarea "******"
type textarea "*******"
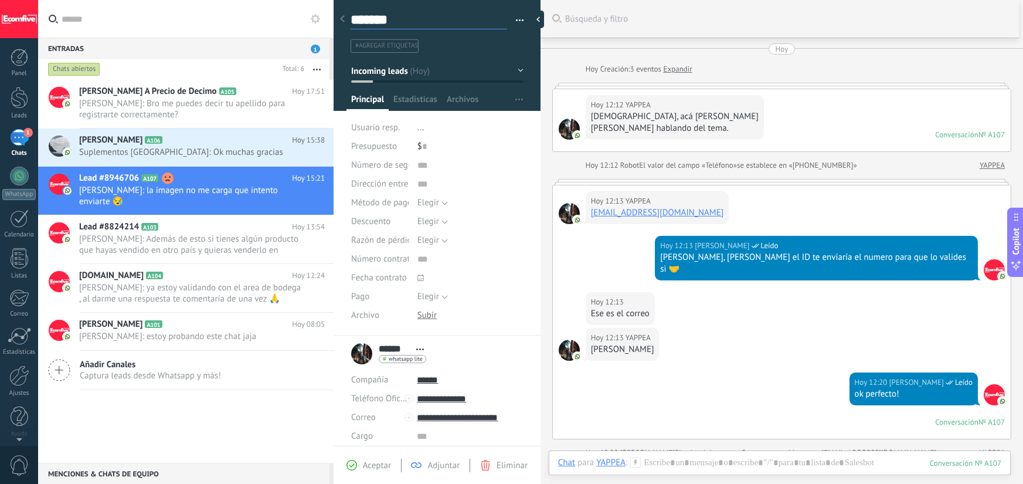
type textarea "********"
type textarea "*********"
type textarea "**********"
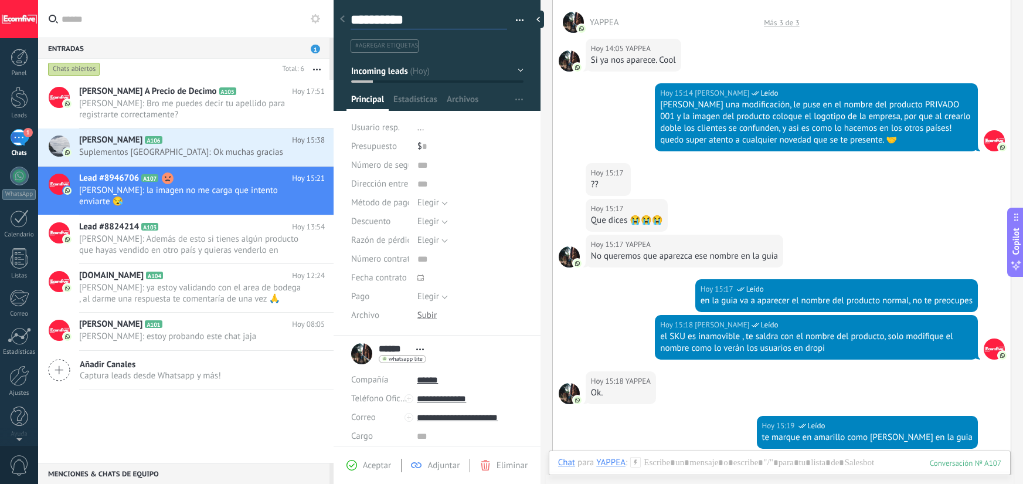
scroll to position [717, 0]
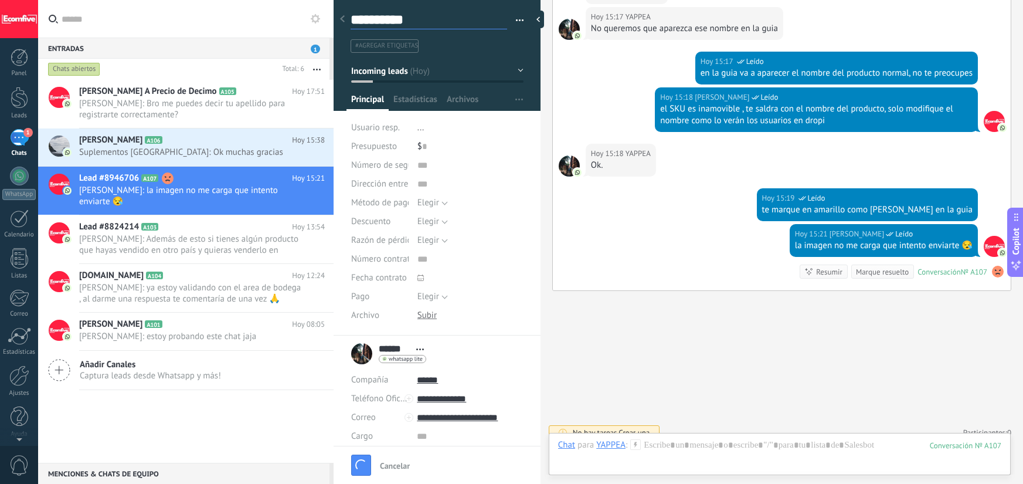
type textarea "**********"
click at [660, 448] on div at bounding box center [779, 456] width 443 height 35
type textarea "**********"
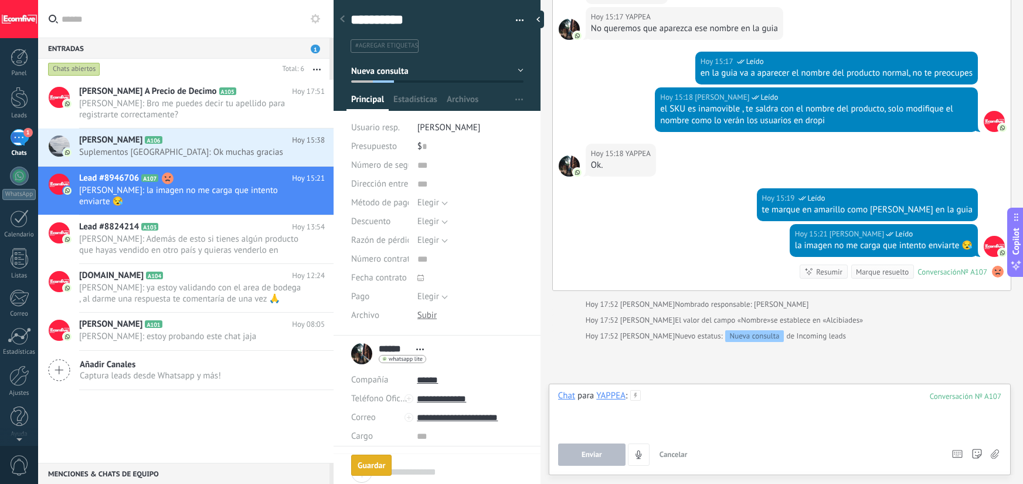
scroll to position [768, 0]
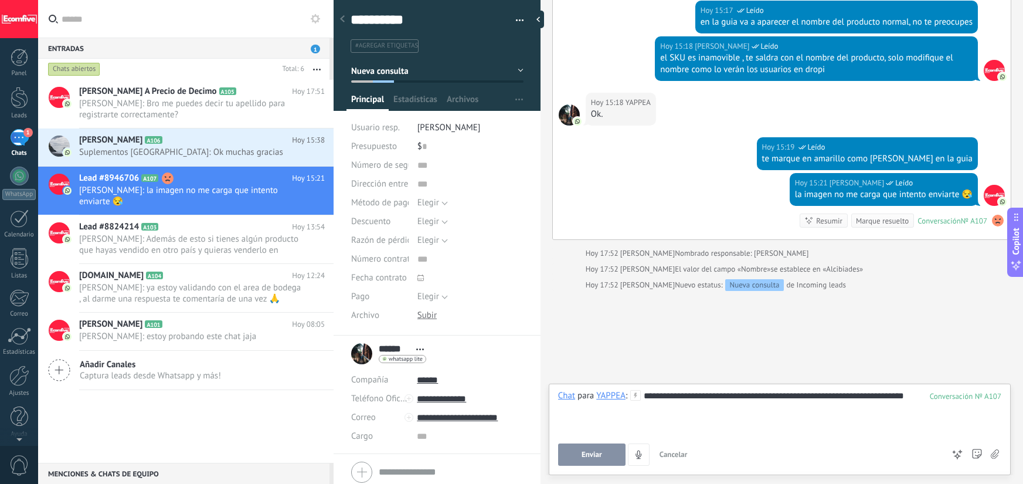
click at [610, 457] on button "Enviar" at bounding box center [591, 454] width 67 height 22
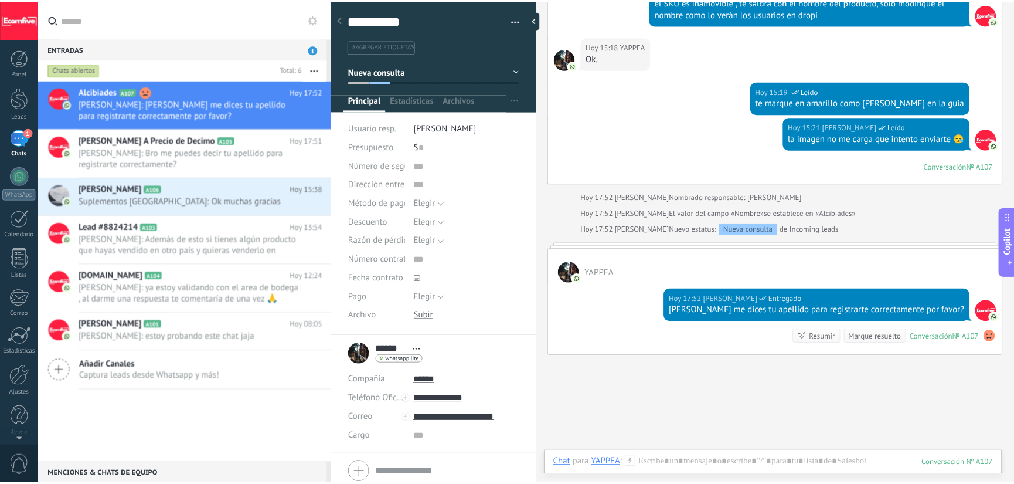
scroll to position [889, 0]
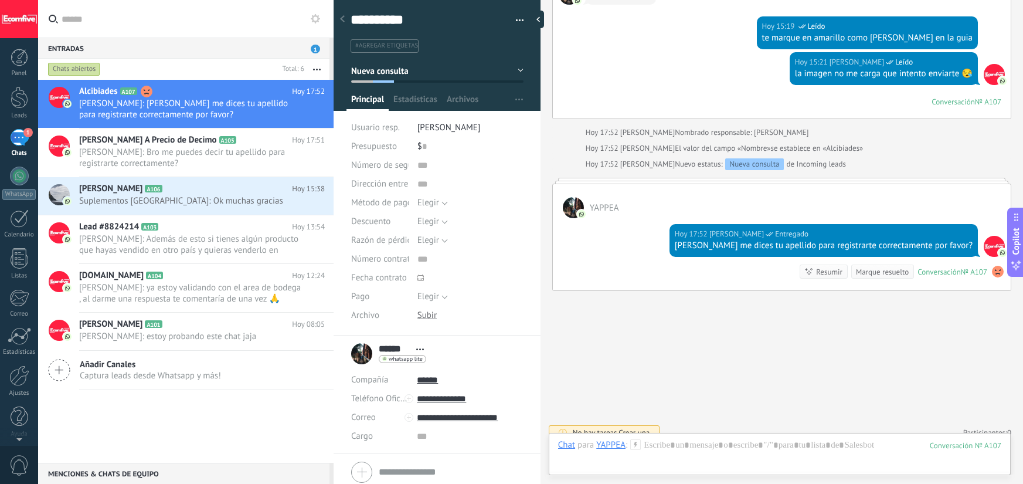
click at [17, 136] on div "1" at bounding box center [19, 137] width 19 height 17
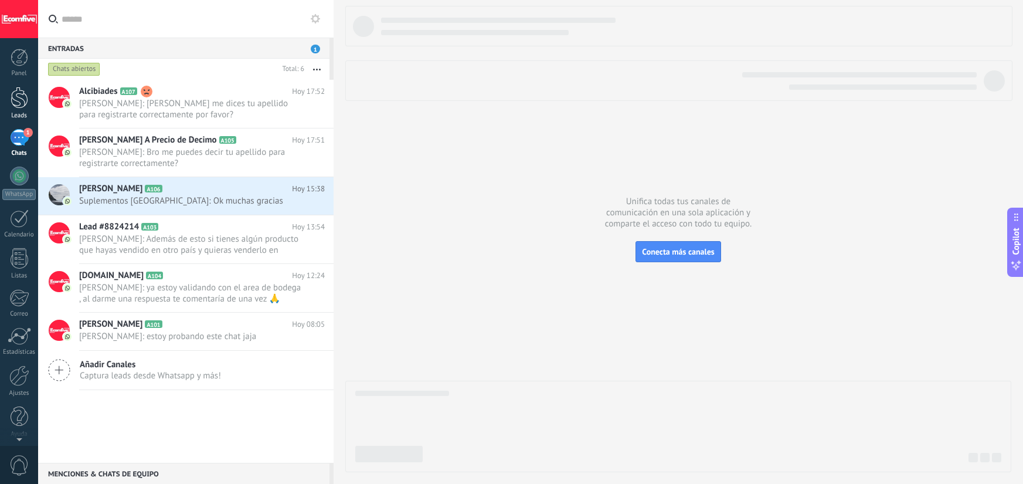
click at [16, 94] on div at bounding box center [20, 98] width 18 height 22
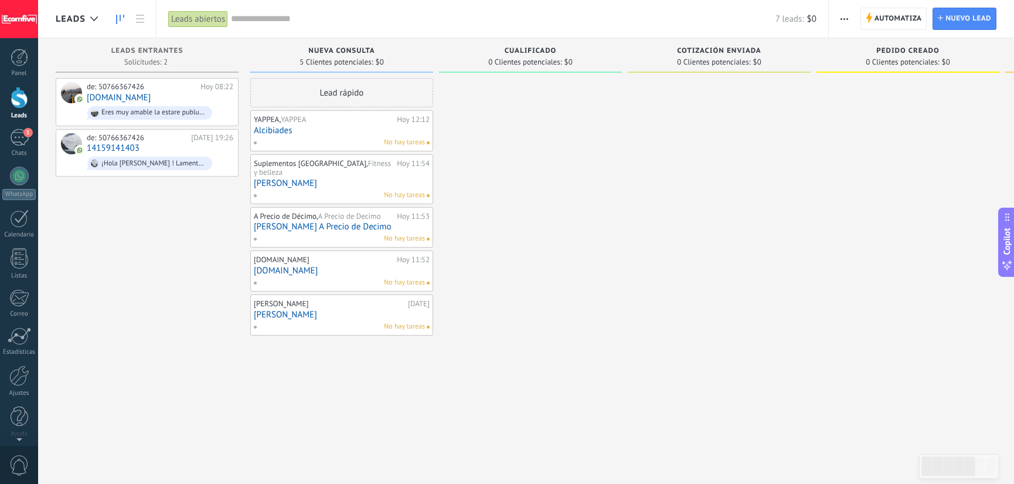
click at [524, 49] on span "Cualificado" at bounding box center [531, 51] width 52 height 8
click at [527, 52] on span "Cualificado" at bounding box center [531, 51] width 52 height 8
click at [133, 18] on link at bounding box center [140, 19] width 20 height 23
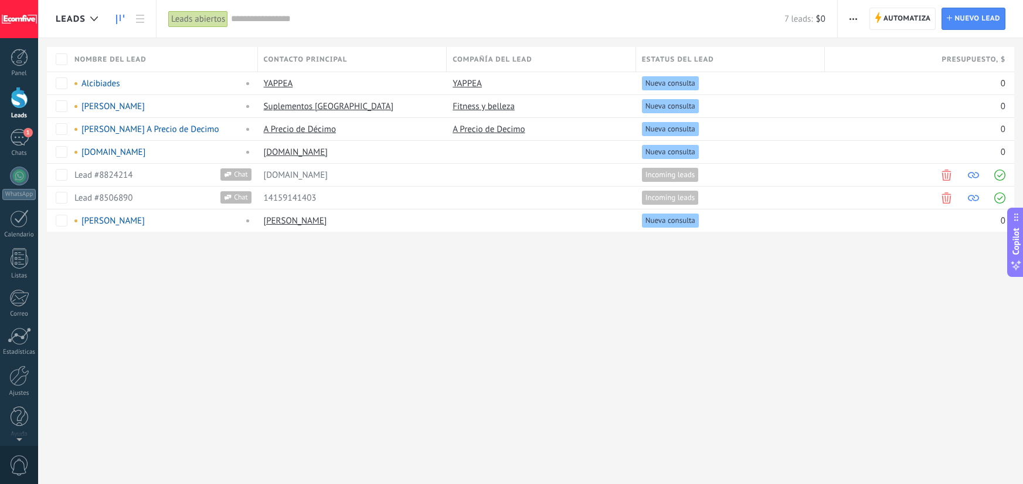
click at [119, 16] on icon at bounding box center [120, 19] width 8 height 9
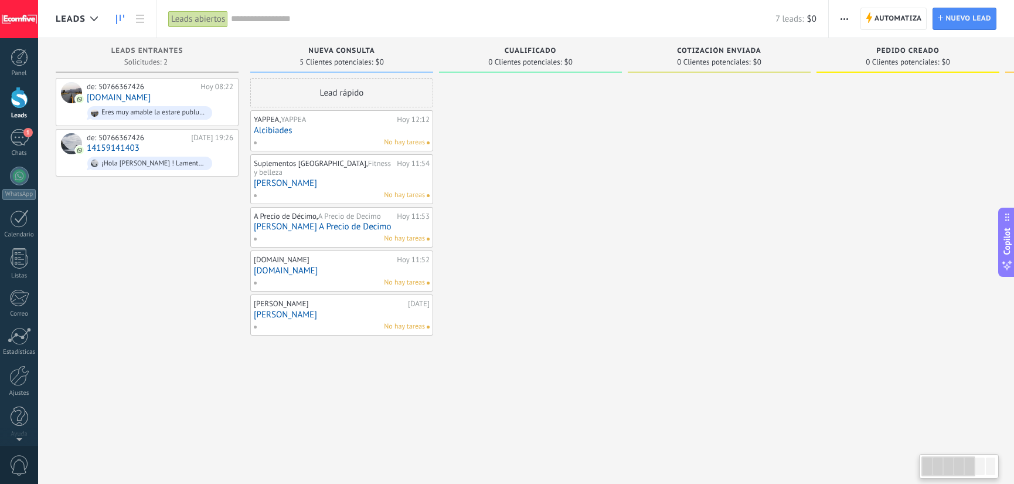
click at [335, 59] on span "5 Clientes potenciales:" at bounding box center [336, 62] width 73 height 7
click at [19, 383] on div at bounding box center [19, 375] width 20 height 21
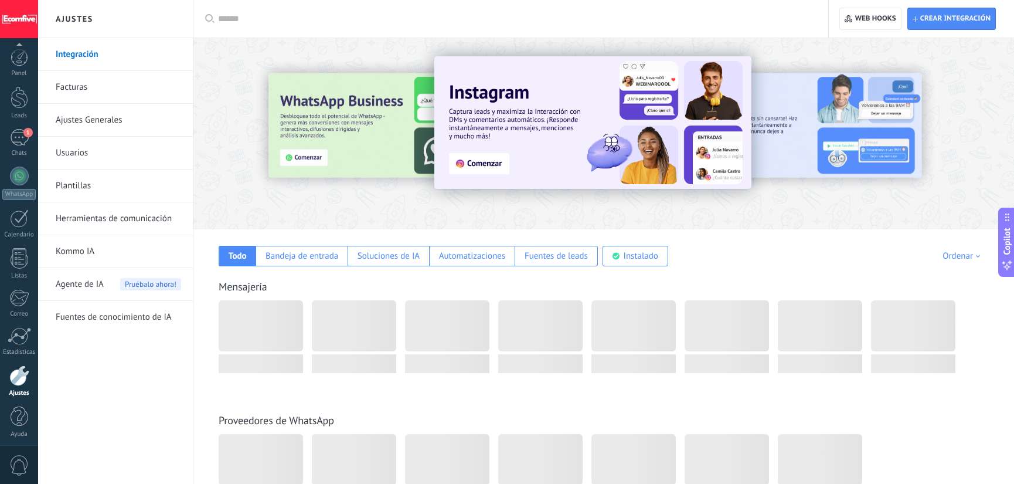
scroll to position [4, 0]
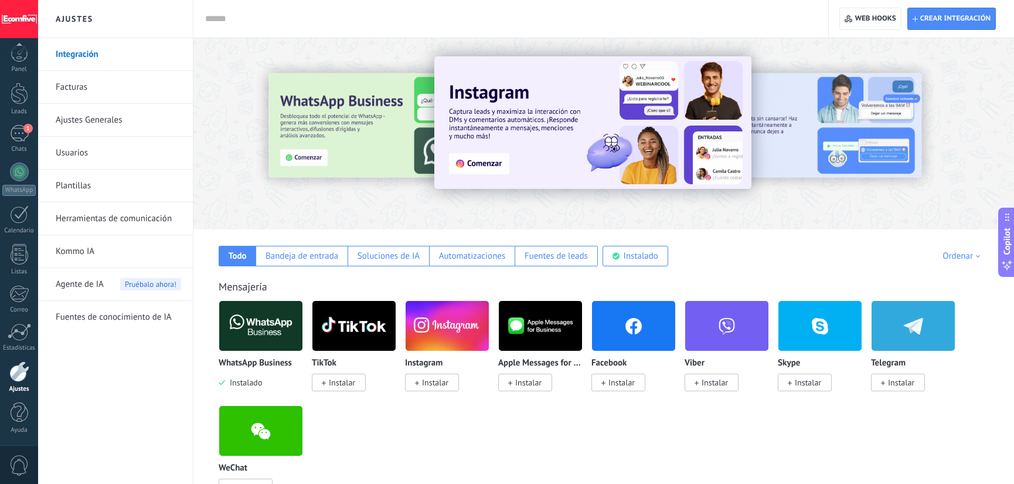
click at [109, 122] on link "Ajustes Generales" at bounding box center [118, 120] width 125 height 33
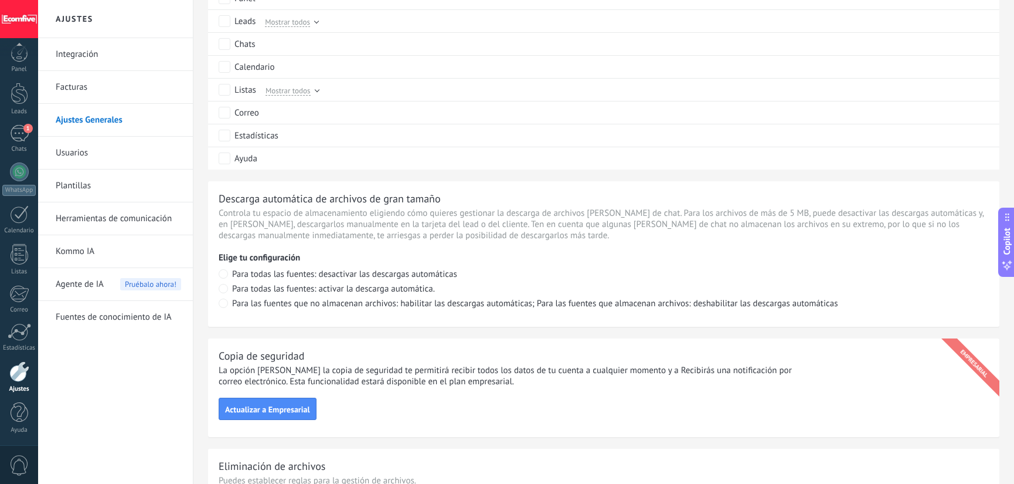
scroll to position [590, 0]
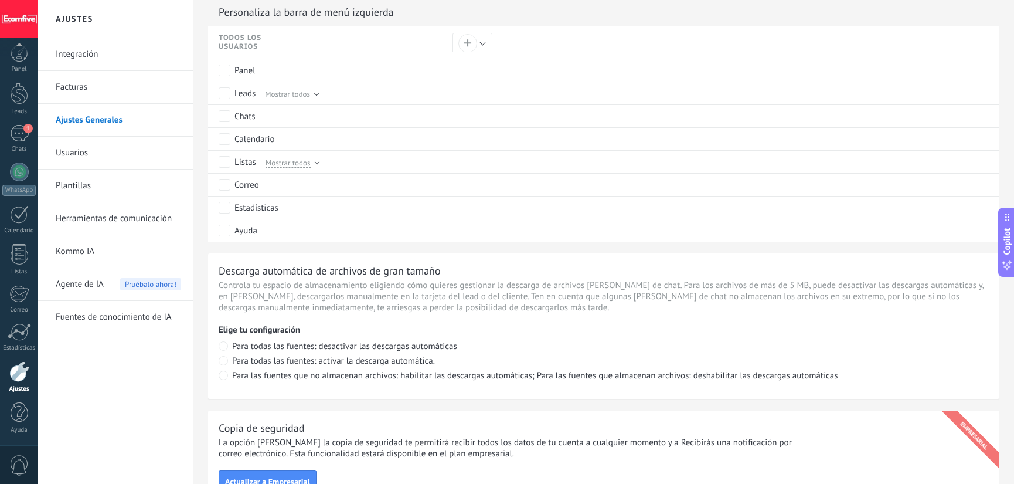
click at [130, 220] on link "Herramientas de comunicación" at bounding box center [118, 218] width 125 height 33
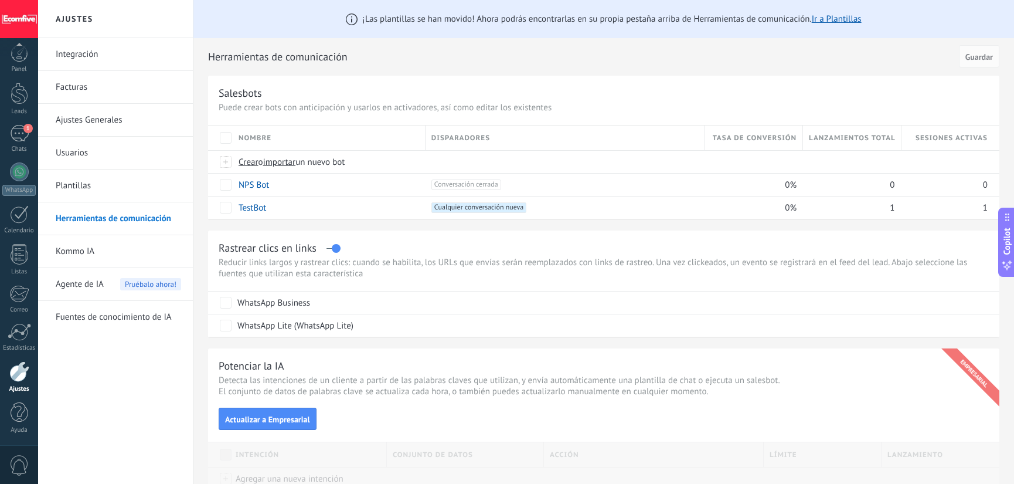
click at [111, 152] on link "Usuarios" at bounding box center [118, 153] width 125 height 33
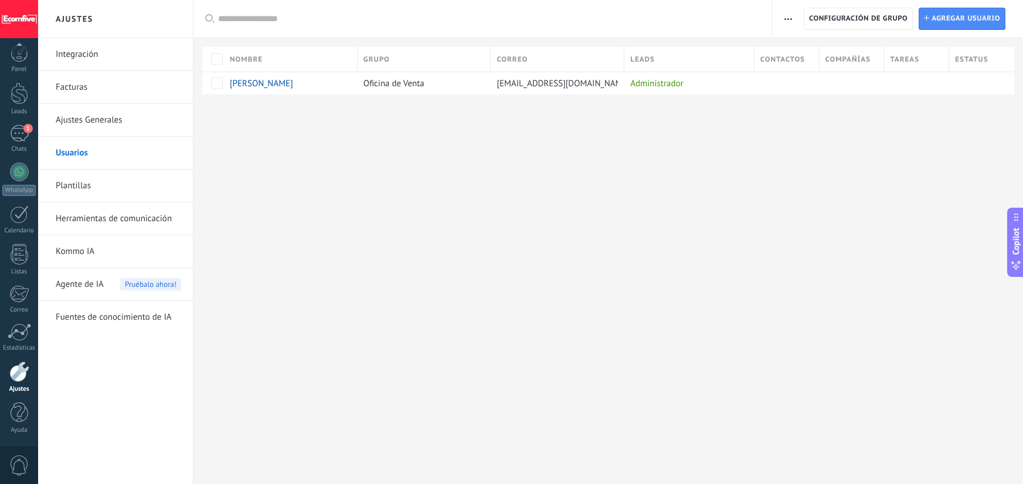
click at [103, 129] on link "Ajustes Generales" at bounding box center [118, 120] width 125 height 33
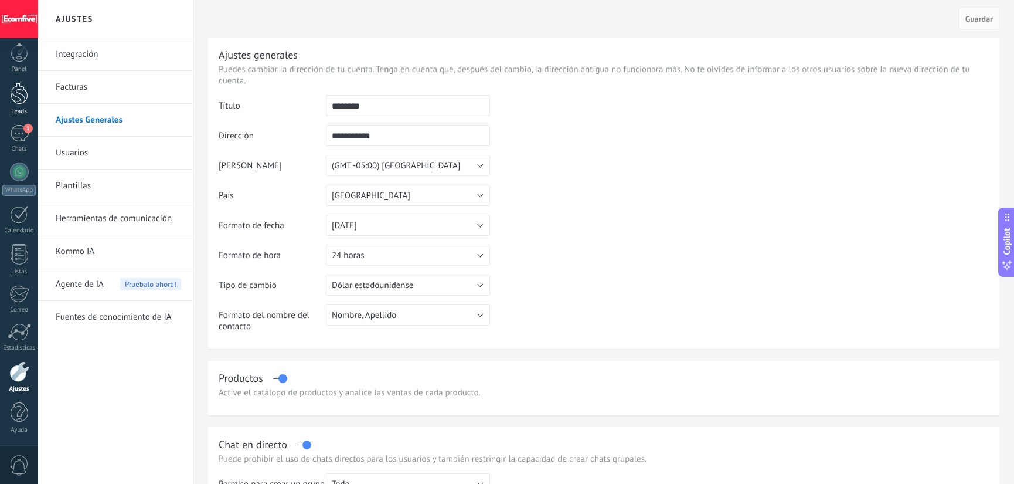
click at [22, 100] on div at bounding box center [20, 94] width 18 height 22
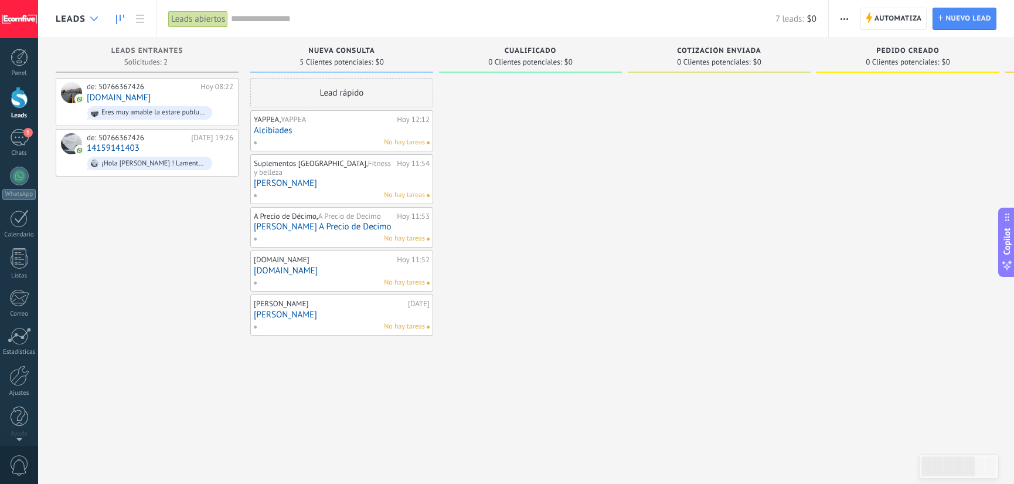
click at [90, 21] on icon at bounding box center [94, 18] width 8 height 5
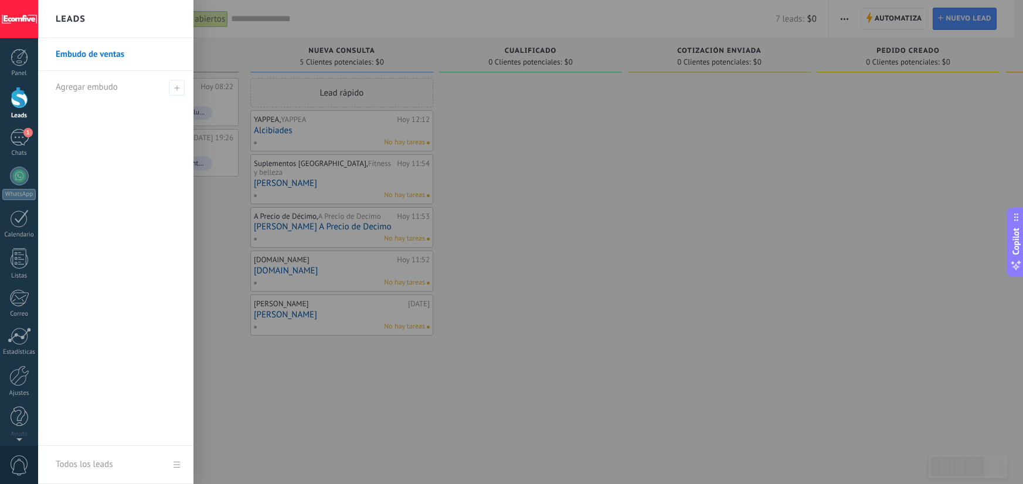
click at [88, 16] on div "Leads" at bounding box center [115, 19] width 155 height 38
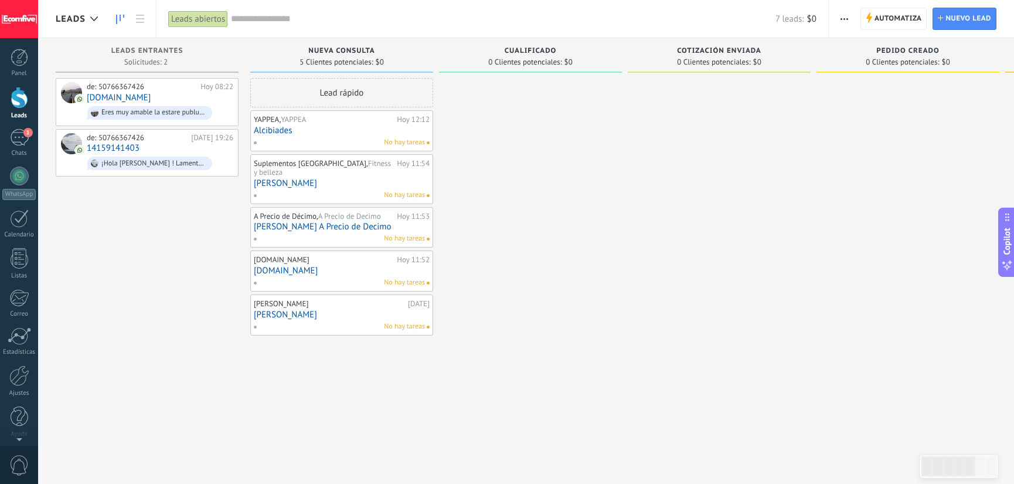
click at [88, 16] on div at bounding box center [93, 19] width 19 height 23
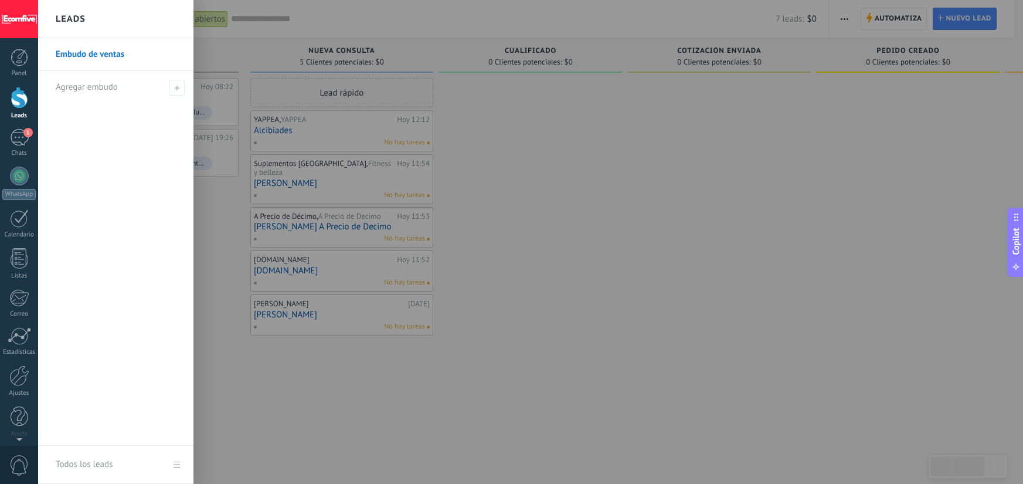
click at [483, 103] on div at bounding box center [549, 242] width 1023 height 484
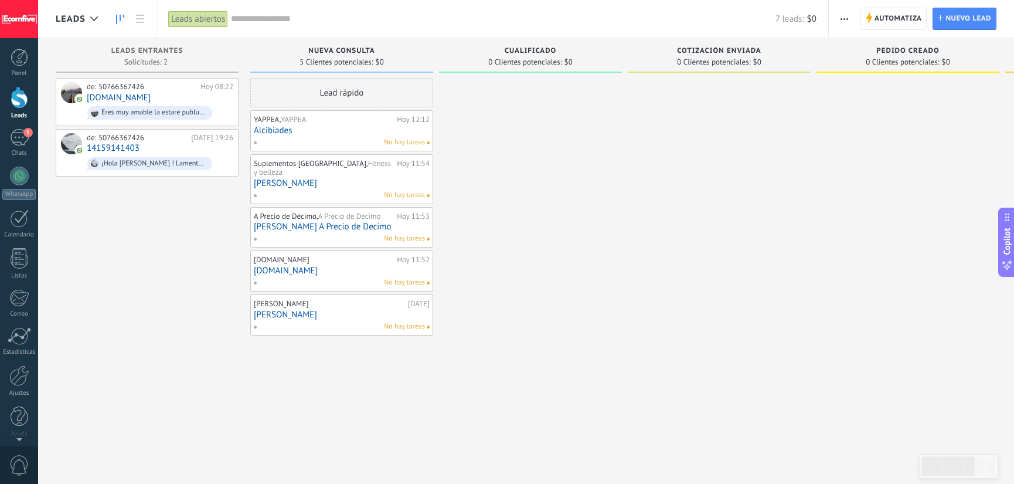
click at [199, 20] on div "Leads abiertos" at bounding box center [198, 19] width 60 height 17
click at [497, 171] on div at bounding box center [530, 243] width 183 height 331
click at [136, 21] on icon at bounding box center [140, 19] width 8 height 8
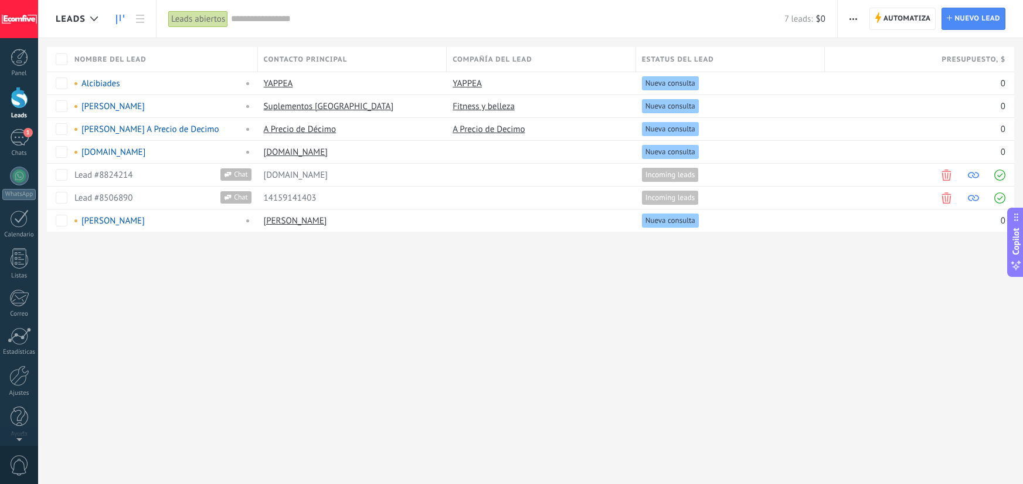
click at [119, 17] on icon at bounding box center [120, 19] width 8 height 9
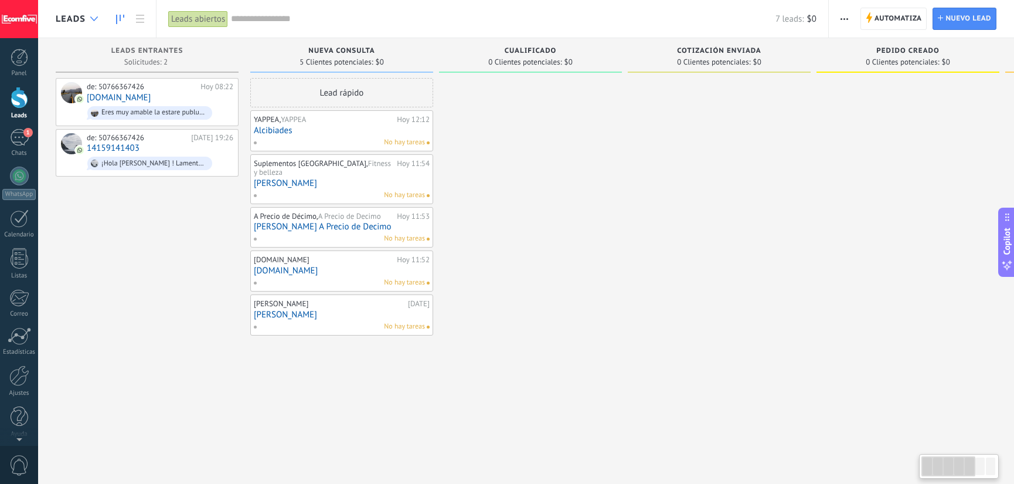
click at [96, 19] on icon at bounding box center [94, 18] width 8 height 5
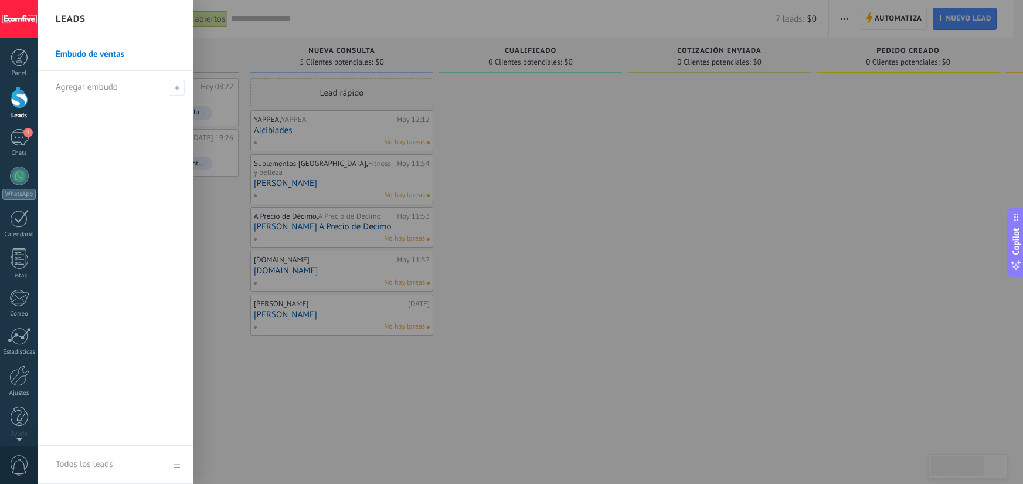
click at [536, 148] on div at bounding box center [549, 242] width 1023 height 484
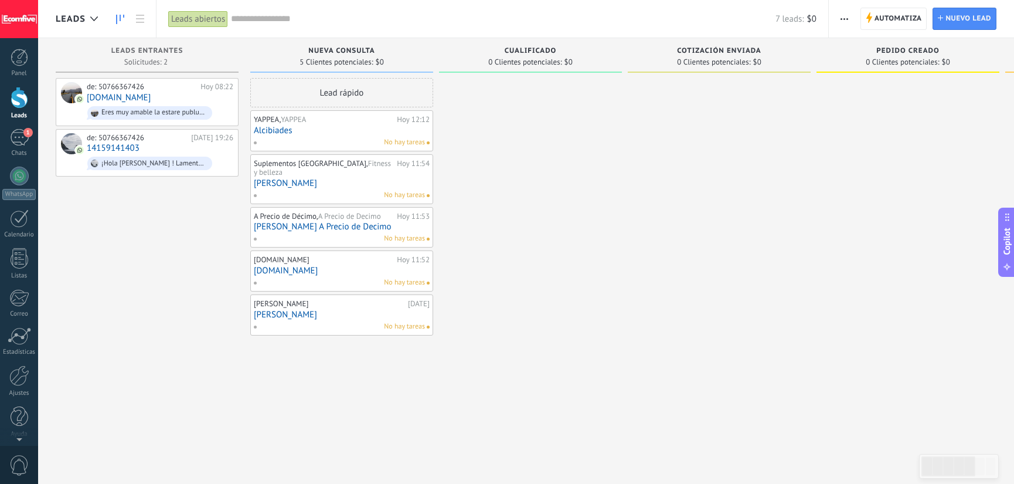
click at [139, 223] on div "de: 50766367426 Hoy 08:22 Danaly.shop Eres muy amable la estare publucando grac…" at bounding box center [147, 243] width 183 height 331
click at [22, 138] on div "1" at bounding box center [19, 137] width 19 height 17
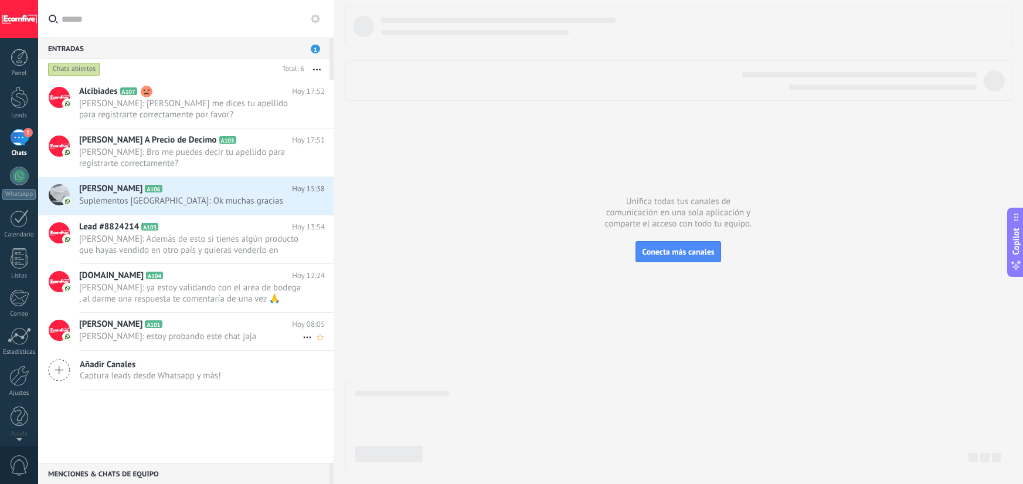
click at [173, 335] on span "Deiverth Rodriguez: estoy probando este chat jaja" at bounding box center [190, 336] width 223 height 11
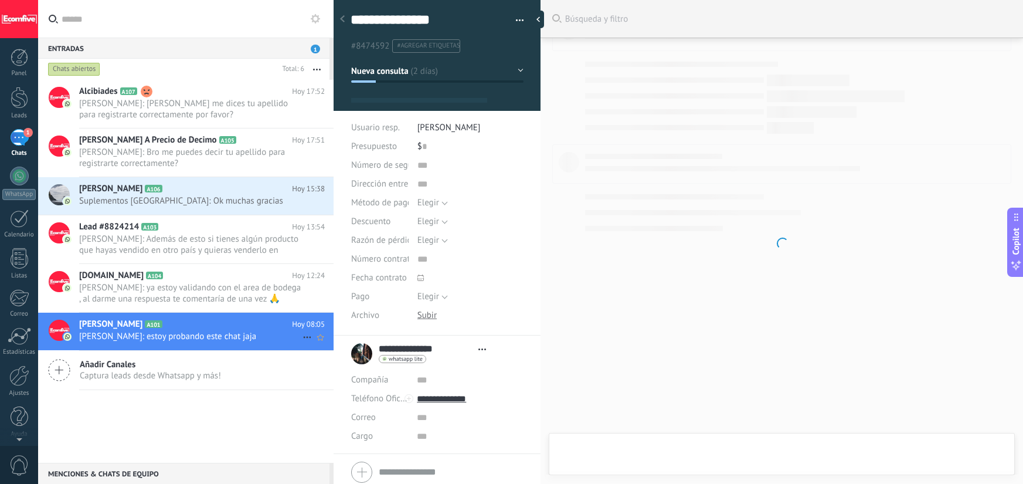
scroll to position [18, 0]
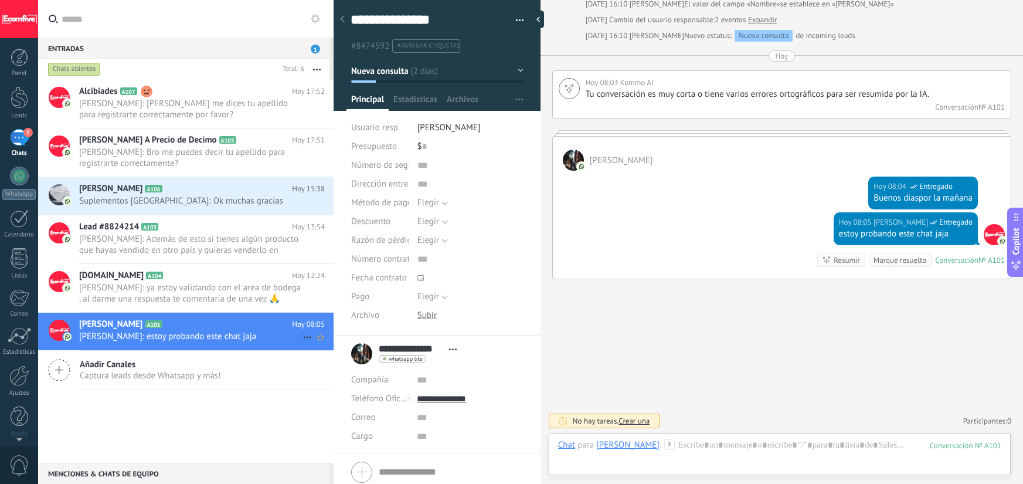
click at [301, 333] on icon at bounding box center [307, 337] width 14 height 14
click at [329, 343] on span "Conversación cerrada" at bounding box center [360, 342] width 80 height 23
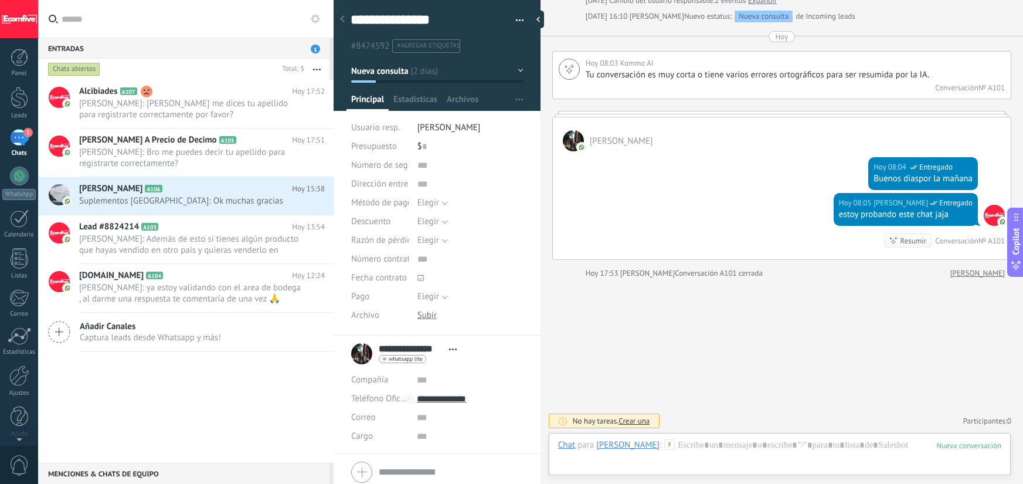
click at [71, 67] on div "Chats abiertos" at bounding box center [74, 69] width 52 height 14
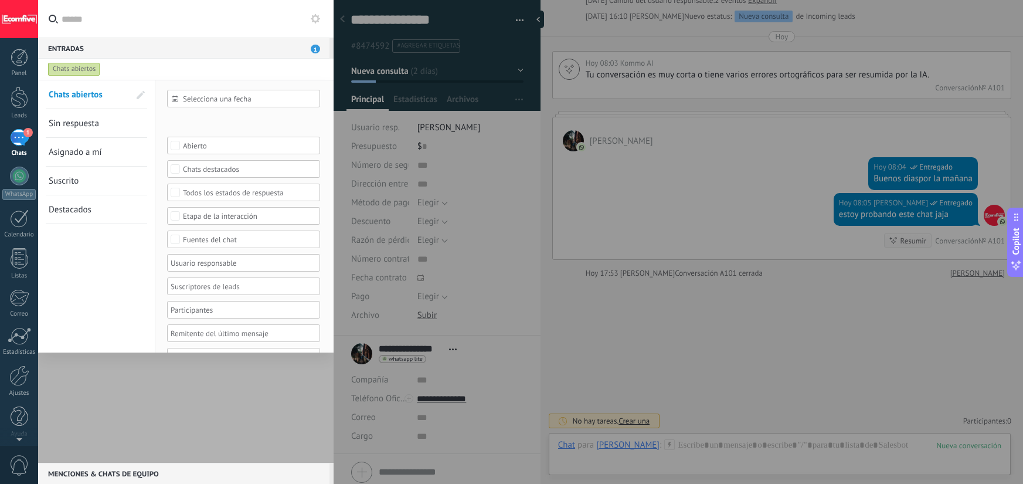
click at [210, 145] on div "Abierto" at bounding box center [244, 145] width 122 height 9
click at [201, 170] on div "Cerrado" at bounding box center [195, 174] width 25 height 8
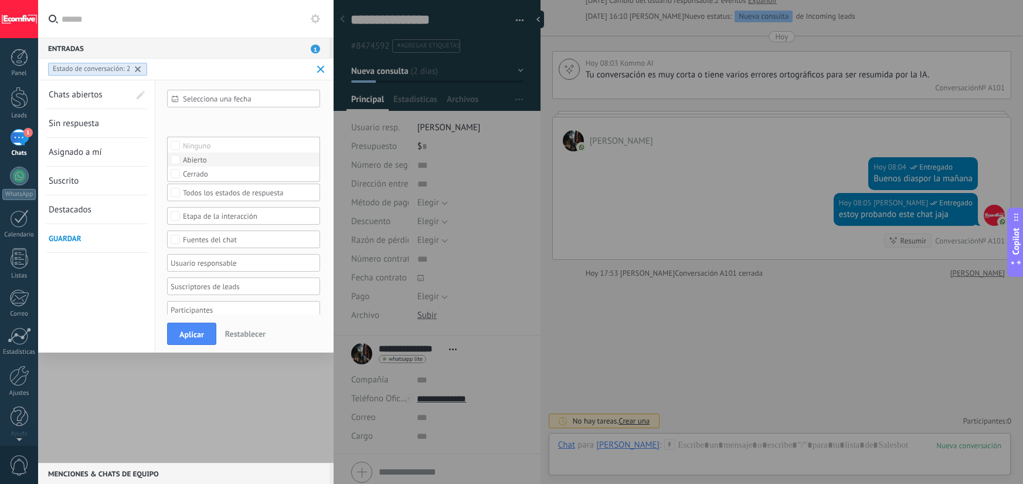
click at [197, 161] on div "Abierto" at bounding box center [195, 160] width 24 height 8
click at [197, 339] on button "Aplicar" at bounding box center [191, 333] width 49 height 22
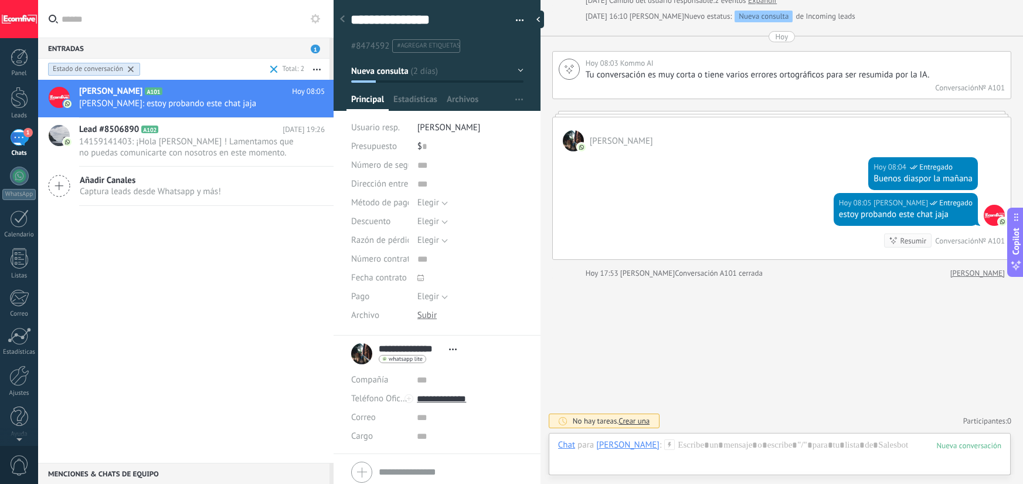
click at [131, 70] on icon at bounding box center [131, 69] width 6 height 6
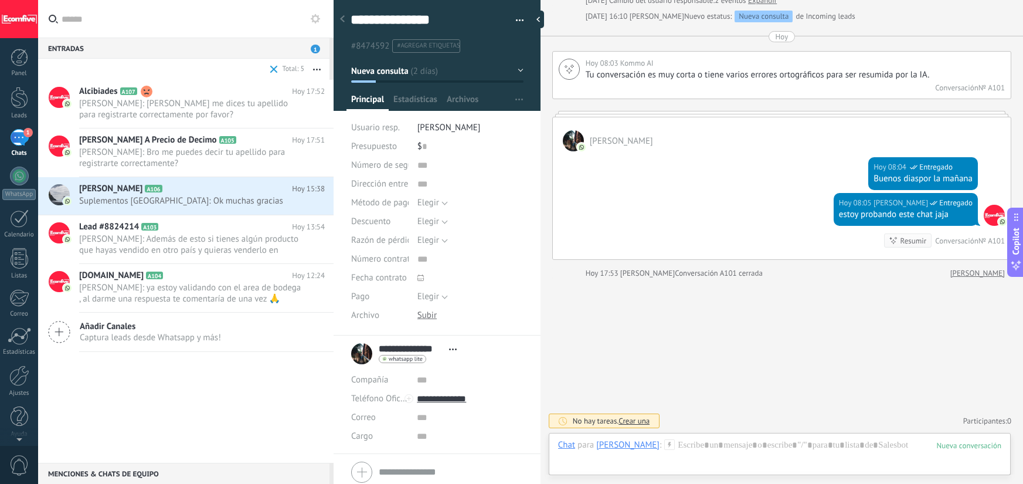
click at [267, 69] on span at bounding box center [273, 68] width 13 height 23
click at [164, 289] on span "[PERSON_NAME]: ya estoy validando con el area de bodega , al darme una respuest…" at bounding box center [190, 293] width 223 height 22
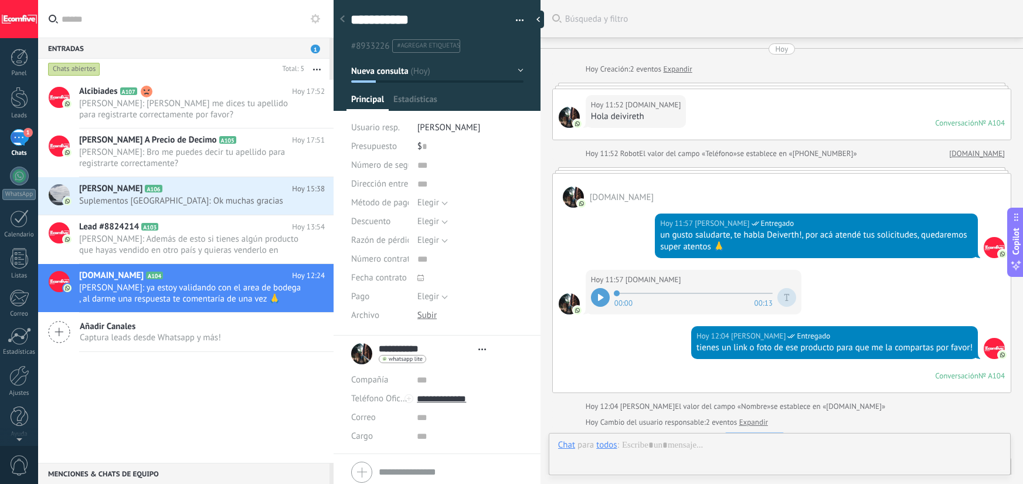
type textarea "**********"
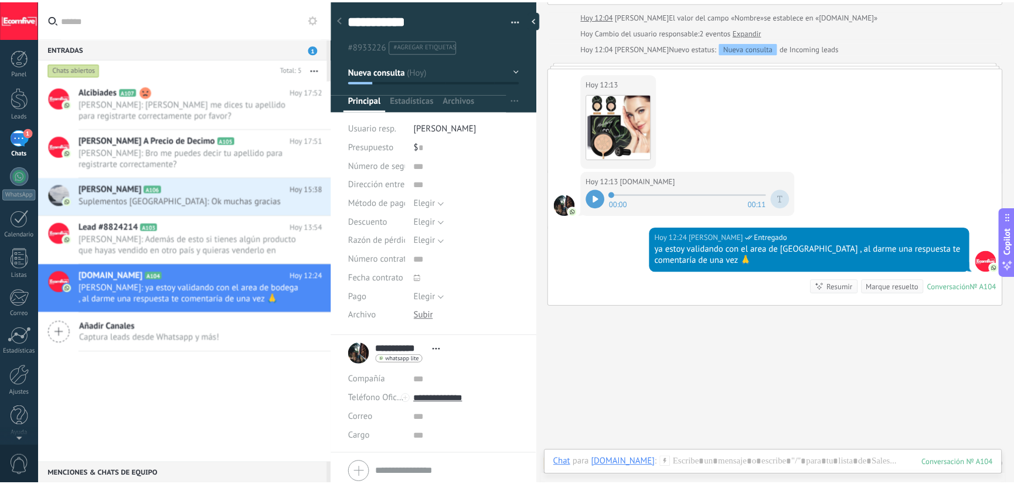
scroll to position [417, 0]
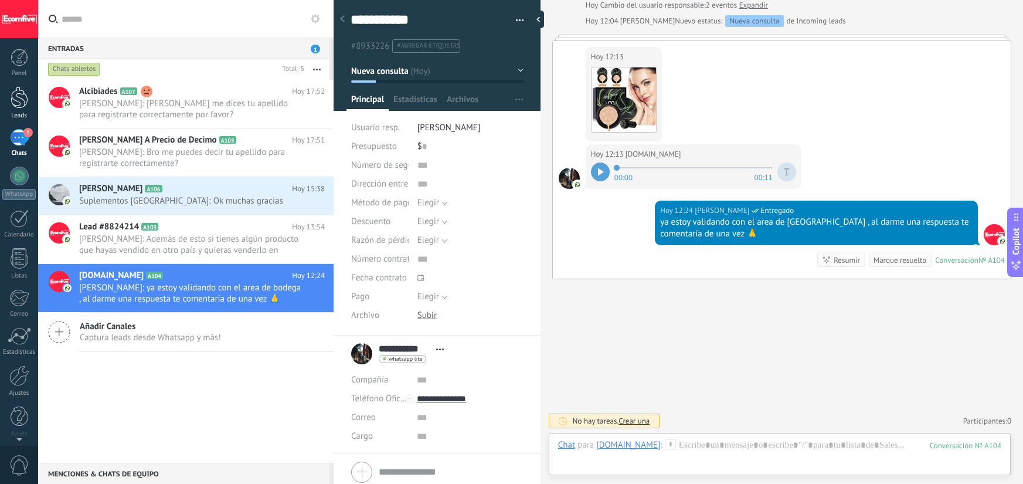
click at [26, 96] on div at bounding box center [20, 98] width 18 height 22
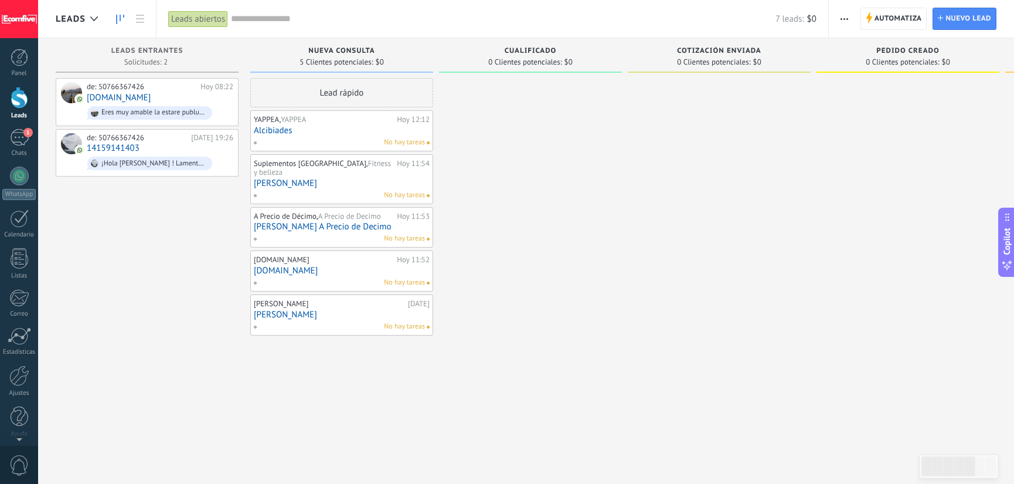
click at [491, 53] on div "Cualificado" at bounding box center [530, 52] width 171 height 10
click at [517, 42] on div "Cualificado 0 Clientes potenciales: $0" at bounding box center [530, 55] width 183 height 35
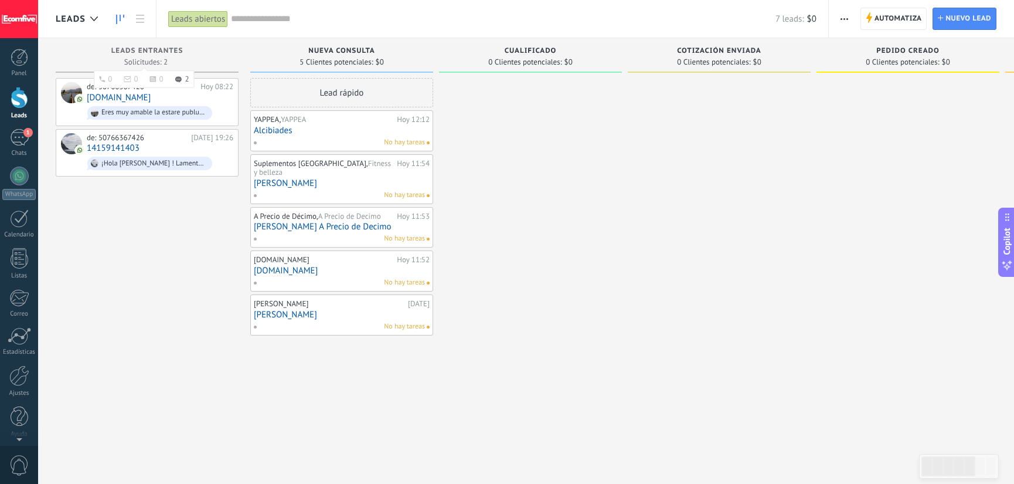
click at [161, 47] on span "Leads Entrantes" at bounding box center [147, 51] width 72 height 8
click at [344, 48] on span "Nueva consulta" at bounding box center [341, 51] width 66 height 8
click at [511, 52] on span "Cualificado" at bounding box center [531, 51] width 52 height 8
click at [83, 19] on span "Leads" at bounding box center [71, 18] width 30 height 11
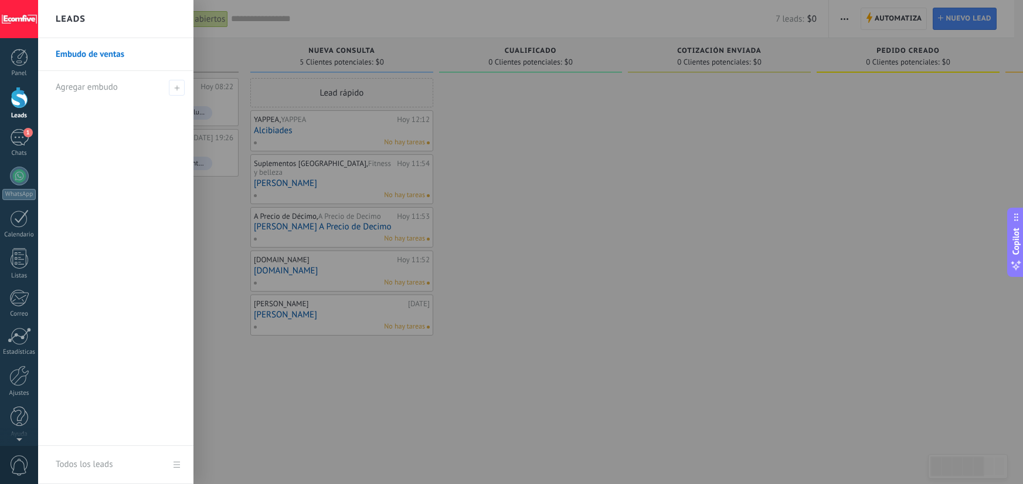
click at [710, 274] on div at bounding box center [549, 242] width 1023 height 484
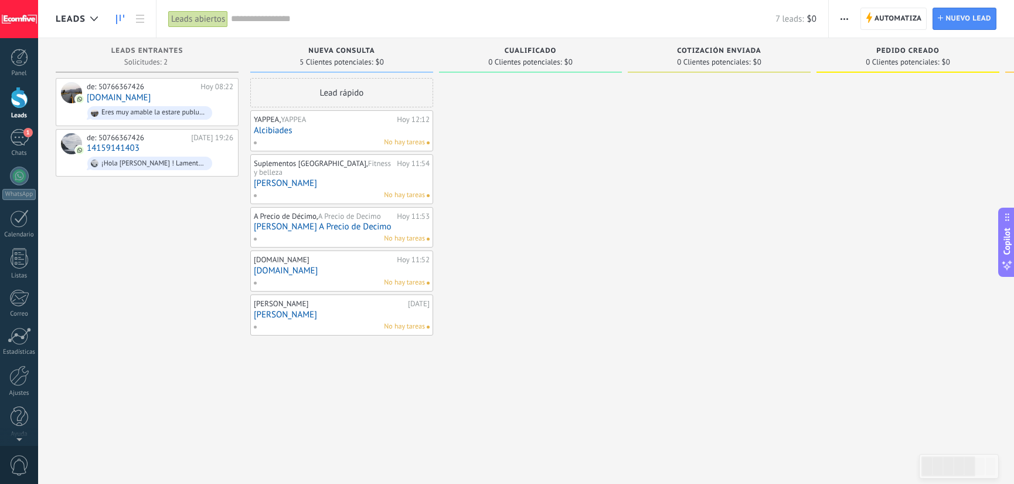
click at [77, 20] on span "Leads" at bounding box center [71, 18] width 30 height 11
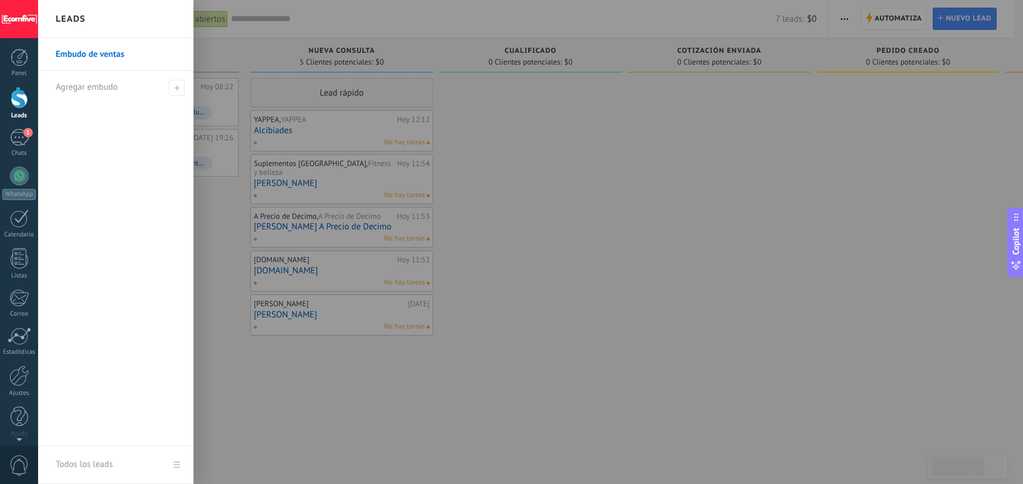
click at [77, 20] on h2 "Leads" at bounding box center [71, 19] width 30 height 37
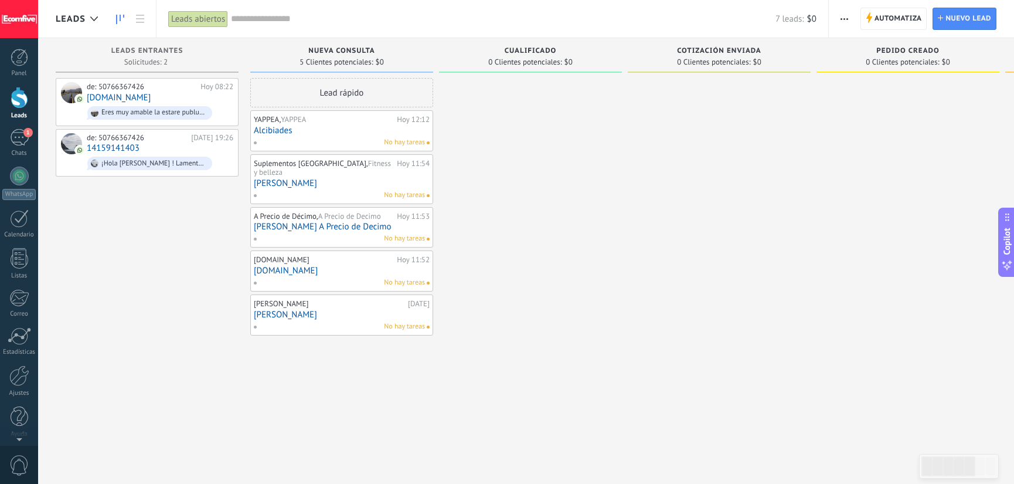
click at [542, 50] on span "Cualificado" at bounding box center [531, 51] width 52 height 8
click at [540, 69] on div "Cualificado 0 Clientes potenciales: $0" at bounding box center [530, 55] width 183 height 35
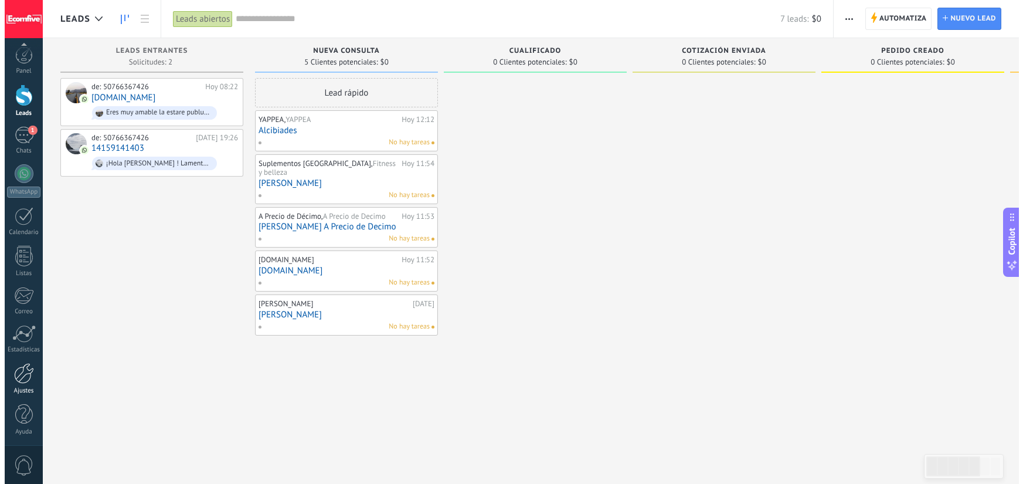
scroll to position [4, 0]
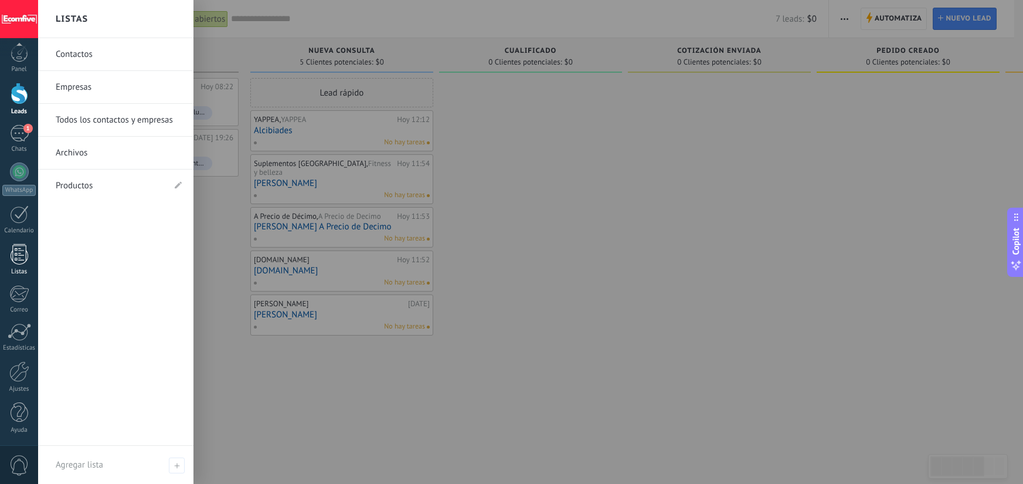
click at [24, 253] on div at bounding box center [20, 254] width 18 height 21
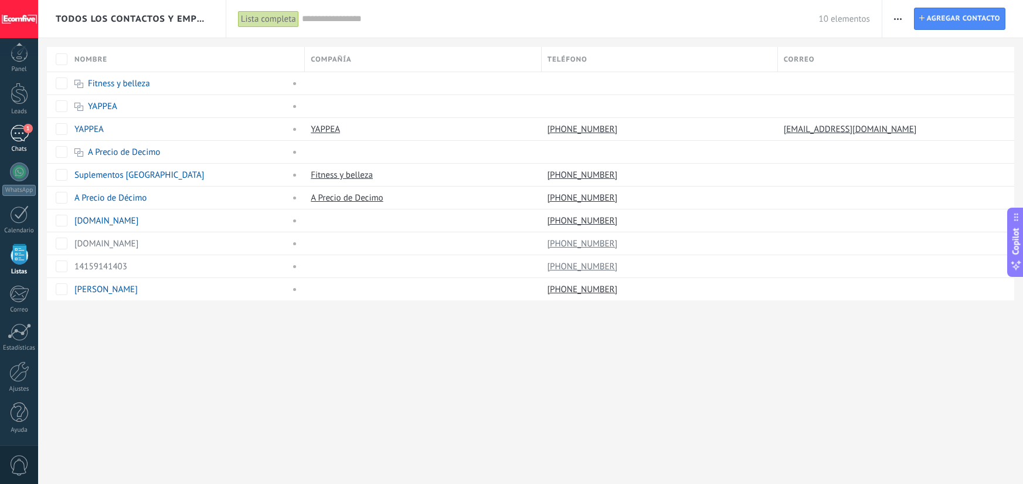
click at [21, 136] on div "1" at bounding box center [19, 133] width 19 height 17
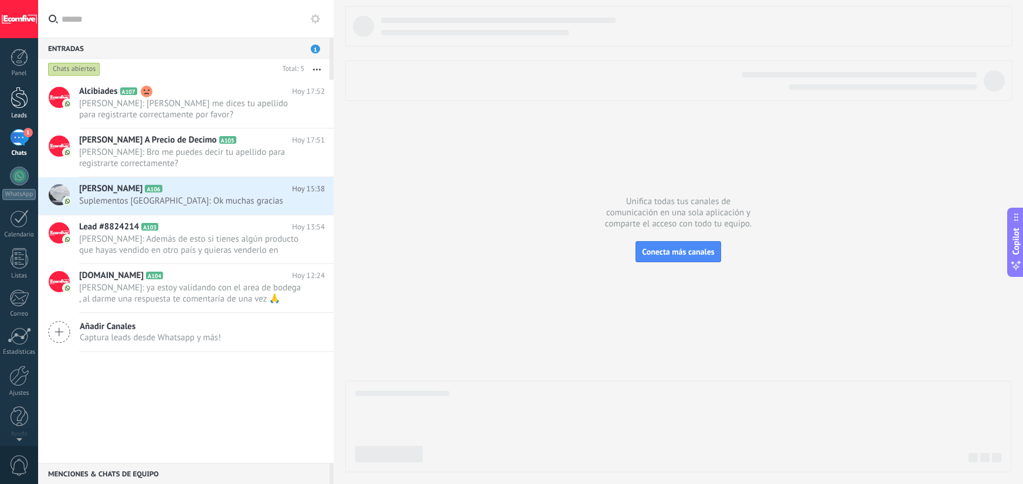
click at [19, 117] on div "Leads" at bounding box center [19, 116] width 34 height 8
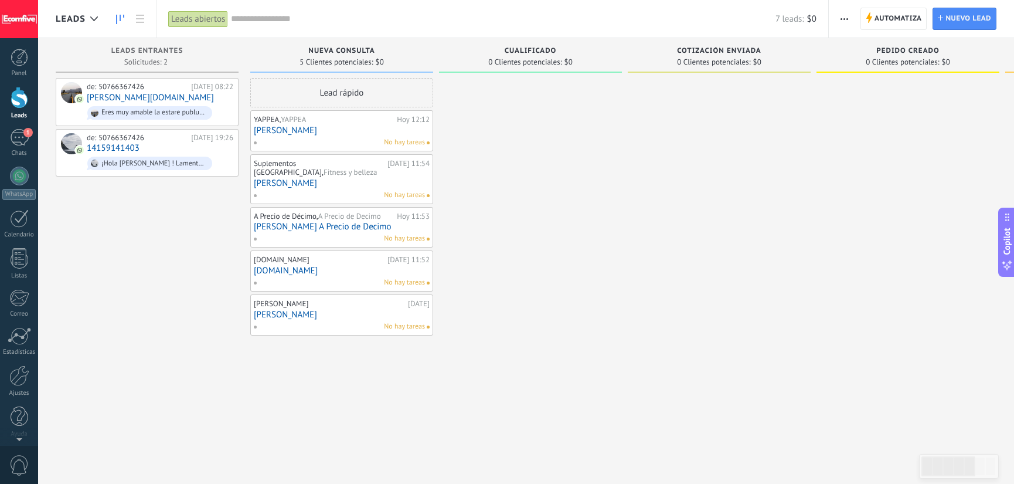
scroll to position [18, 0]
click at [124, 19] on icon at bounding box center [120, 19] width 8 height 9
click at [213, 16] on div "Leads abiertos" at bounding box center [198, 19] width 60 height 17
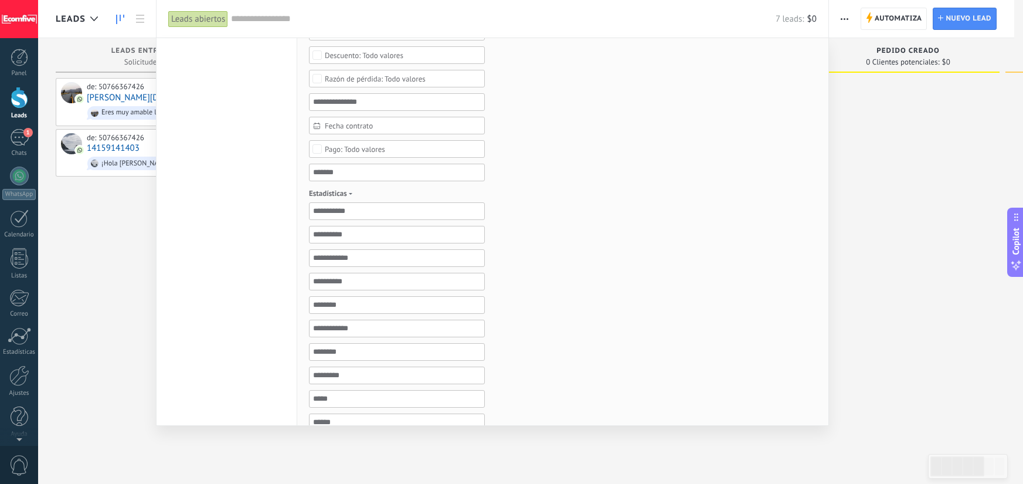
scroll to position [487, 0]
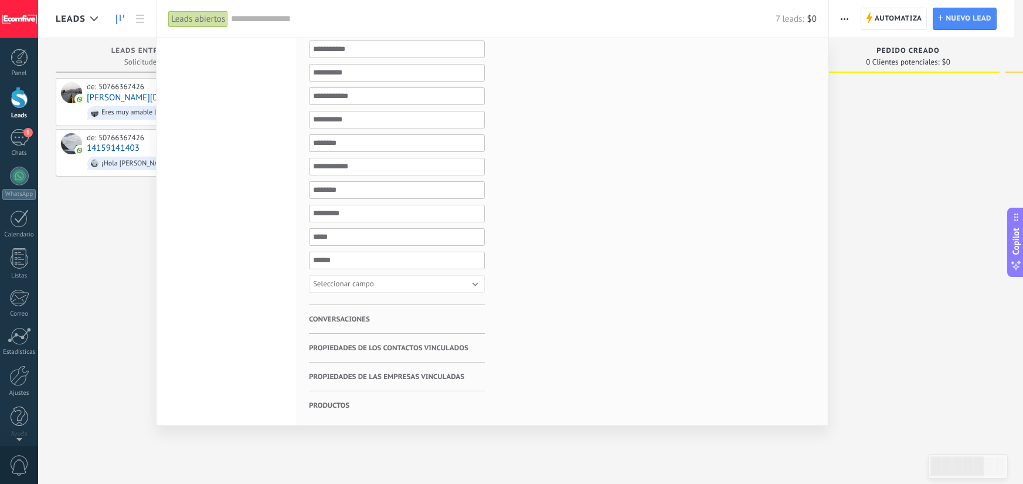
click at [346, 313] on span "Conversaciones" at bounding box center [339, 319] width 61 height 29
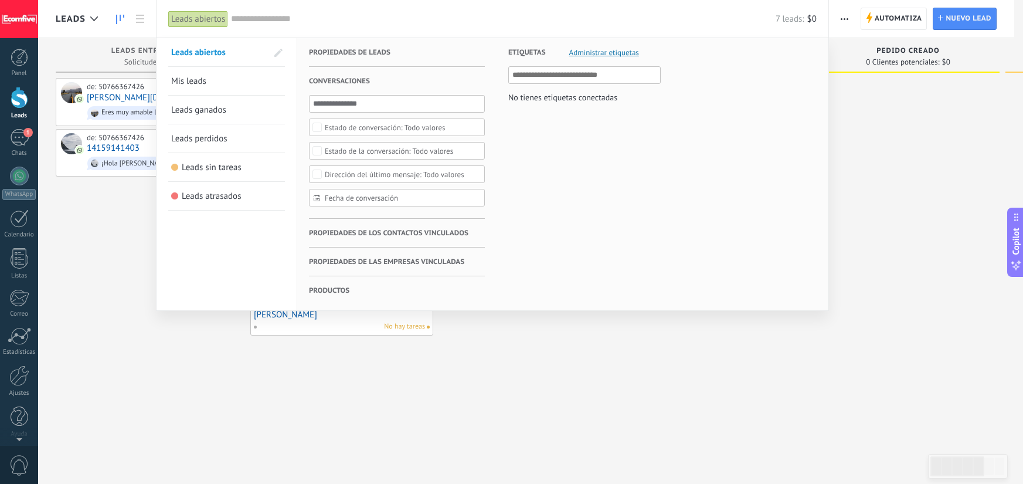
click at [383, 235] on span "Propiedades de los contactos vinculados" at bounding box center [388, 233] width 159 height 29
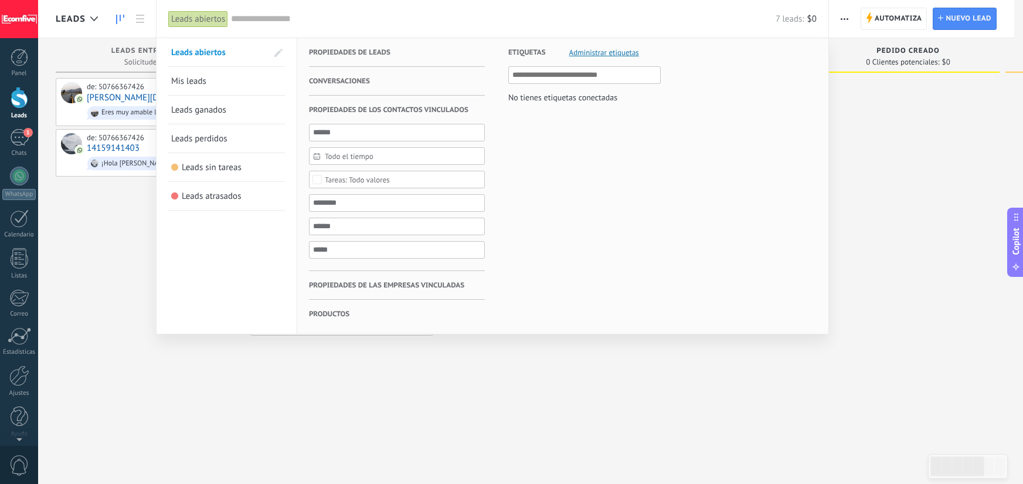
click at [383, 291] on span "Propiedades de las empresas vinculadas" at bounding box center [386, 285] width 155 height 29
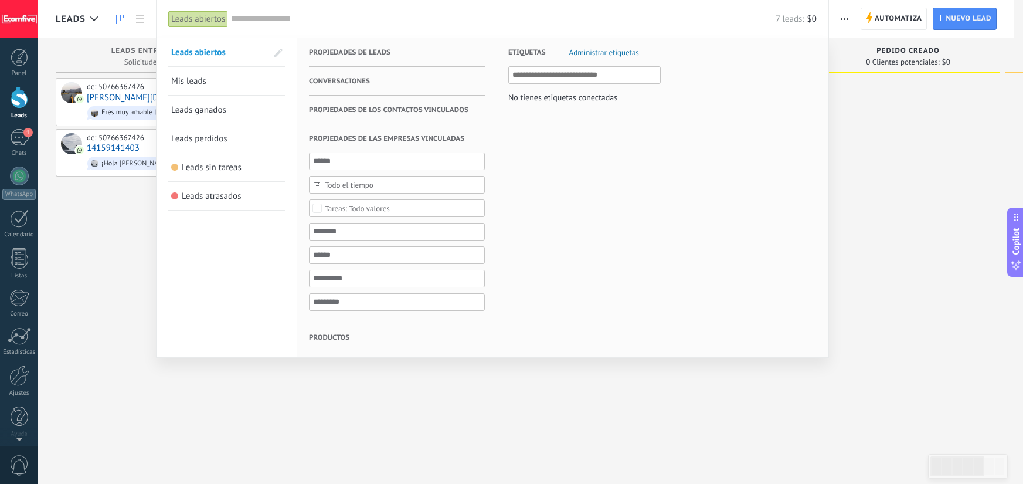
click at [341, 346] on span "Productos" at bounding box center [329, 337] width 40 height 29
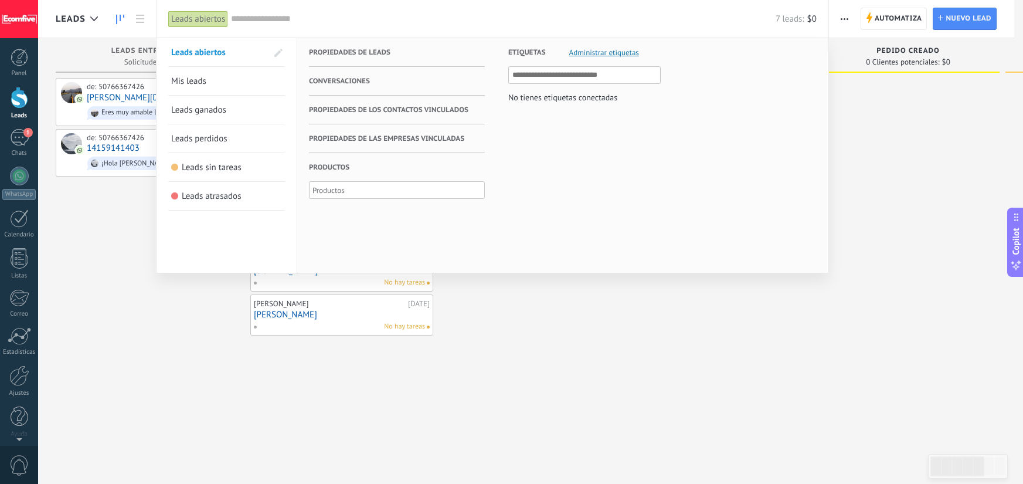
click at [595, 360] on div at bounding box center [511, 242] width 1023 height 484
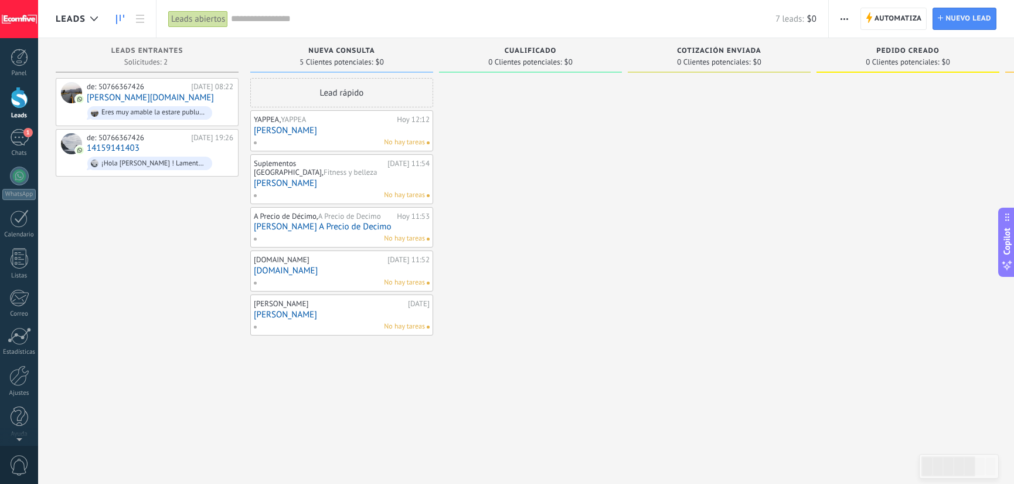
click at [589, 358] on div at bounding box center [530, 243] width 183 height 331
click at [838, 19] on button "button" at bounding box center [844, 19] width 17 height 22
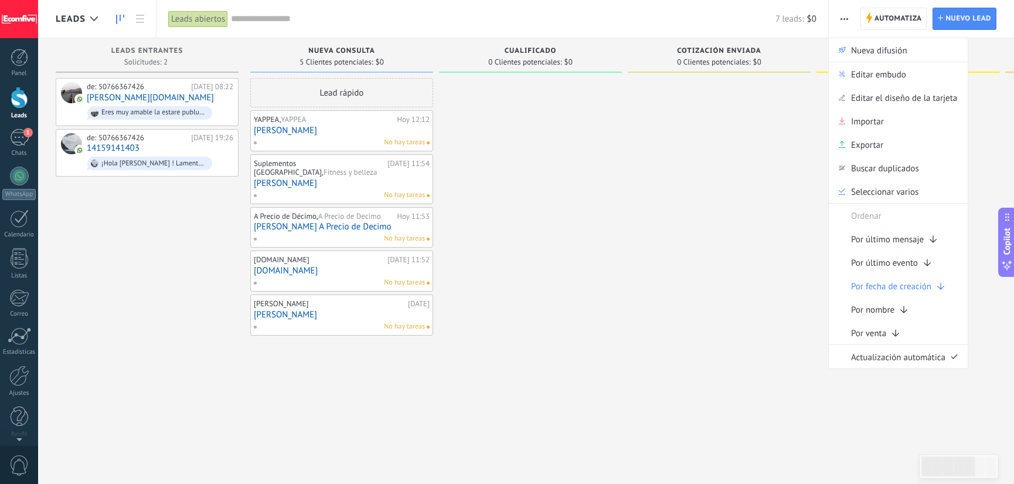
click at [667, 293] on div at bounding box center [719, 243] width 183 height 331
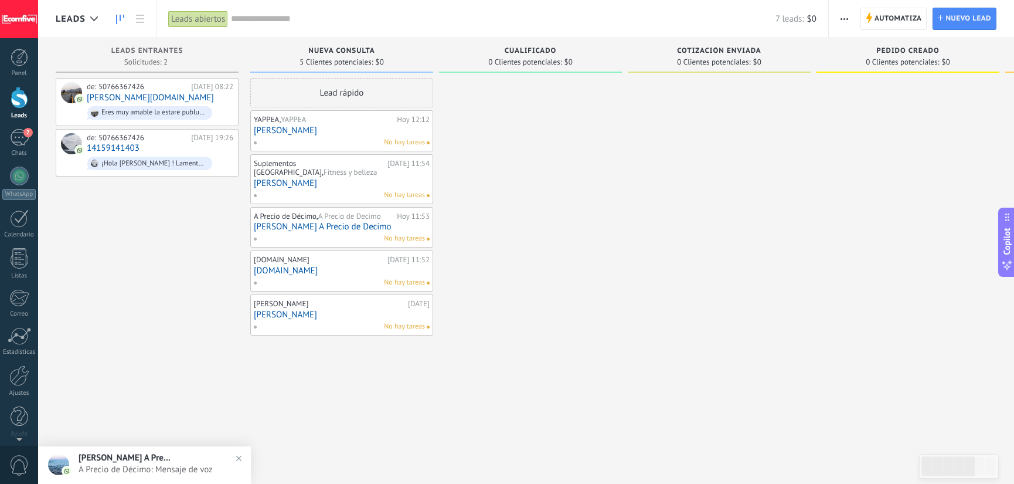
click at [161, 466] on span "A Precio de Décimo: Mensaje de voz" at bounding box center [156, 469] width 155 height 11
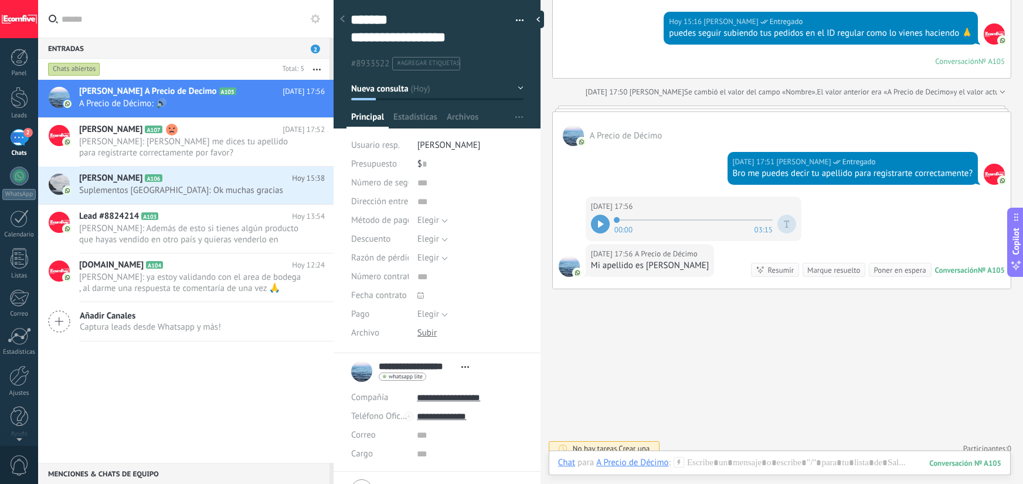
scroll to position [1217, 0]
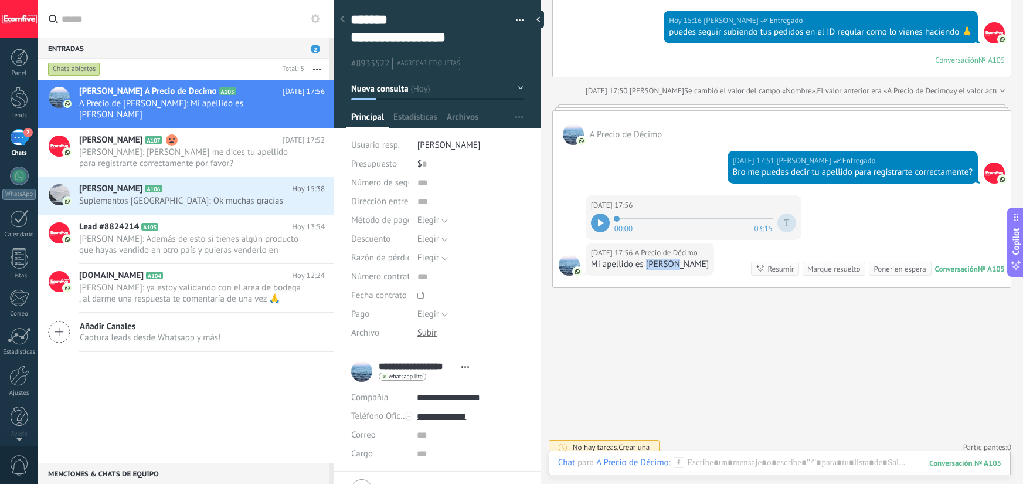
drag, startPoint x: 647, startPoint y: 265, endPoint x: 674, endPoint y: 268, distance: 27.7
click at [674, 268] on div "Mi apellido es [PERSON_NAME]" at bounding box center [650, 265] width 118 height 12
copy div "Dionisi"
click at [684, 264] on div "Mi apellido es [PERSON_NAME]" at bounding box center [650, 265] width 118 height 12
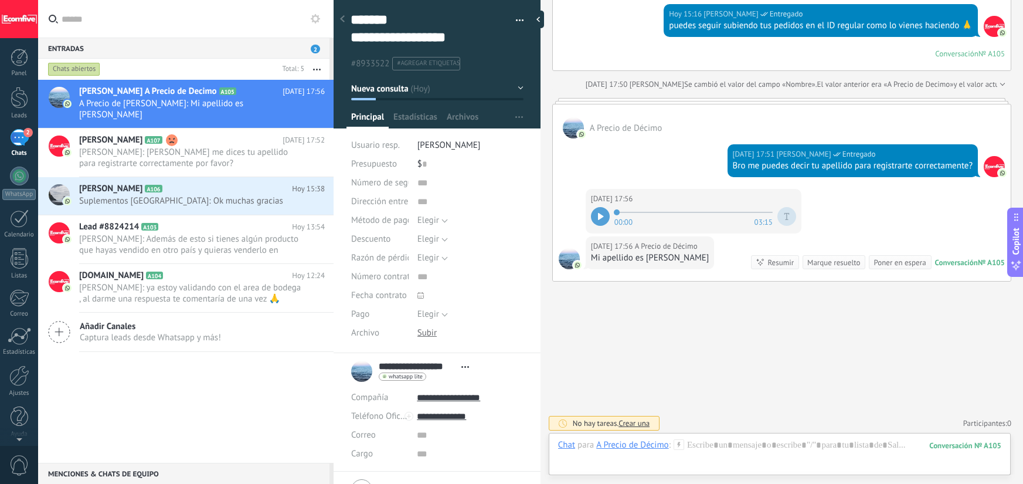
scroll to position [1225, 0]
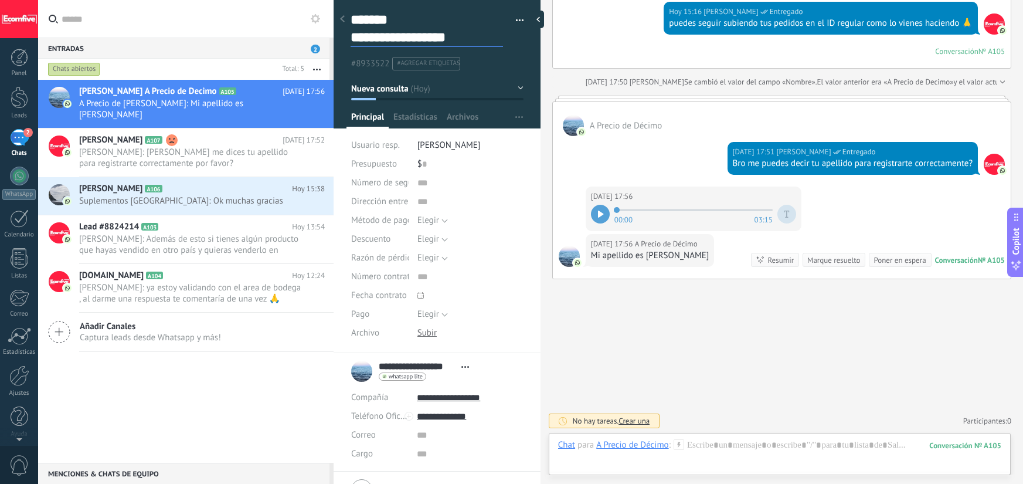
click at [378, 37] on textarea "**********" at bounding box center [427, 29] width 152 height 36
paste textarea
type textarea "******* *******"
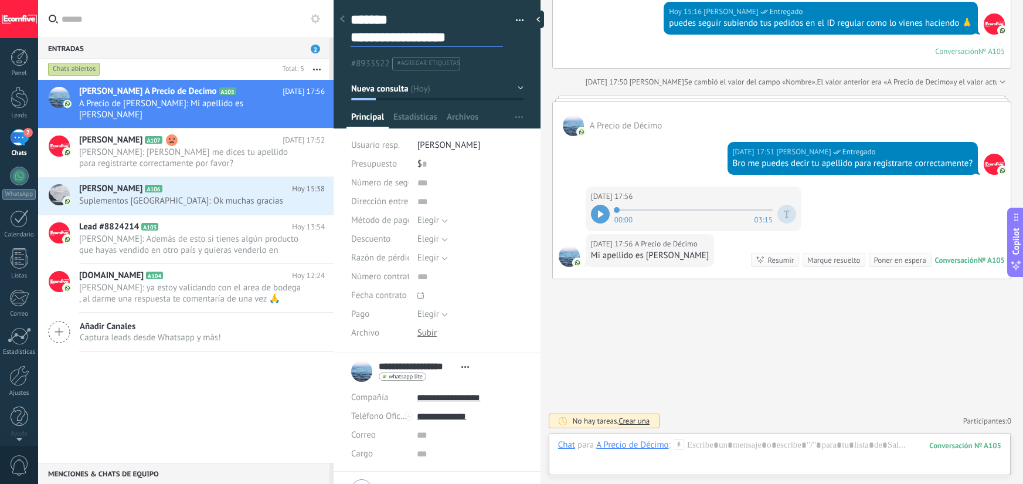
type textarea "******* *******"
type textarea "**********"
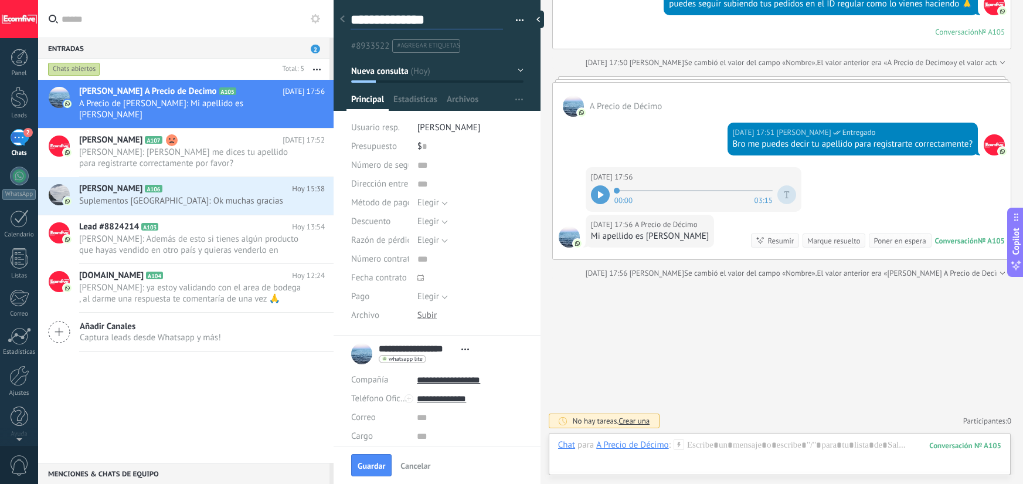
type textarea "**********"
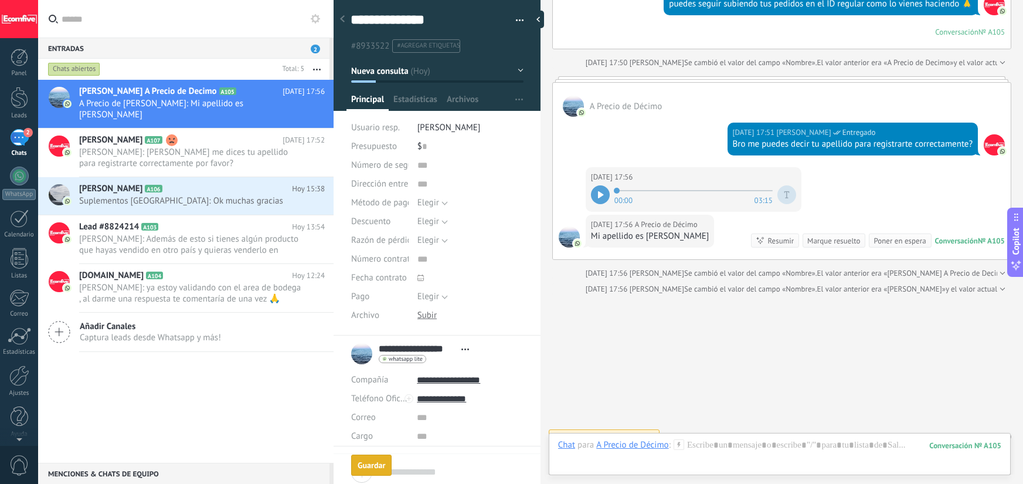
scroll to position [1260, 0]
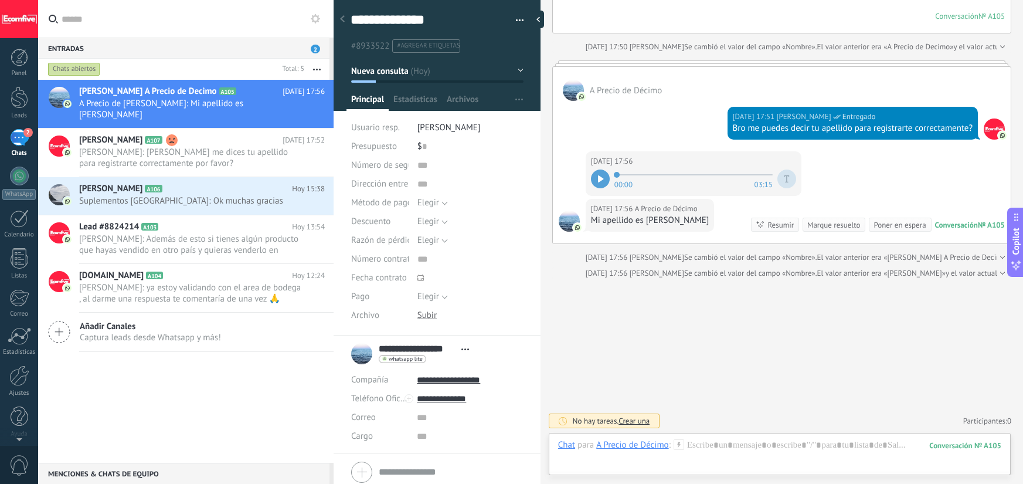
click at [668, 218] on div "Mi apellido es [PERSON_NAME]" at bounding box center [650, 221] width 118 height 12
click at [740, 449] on div at bounding box center [779, 456] width 443 height 35
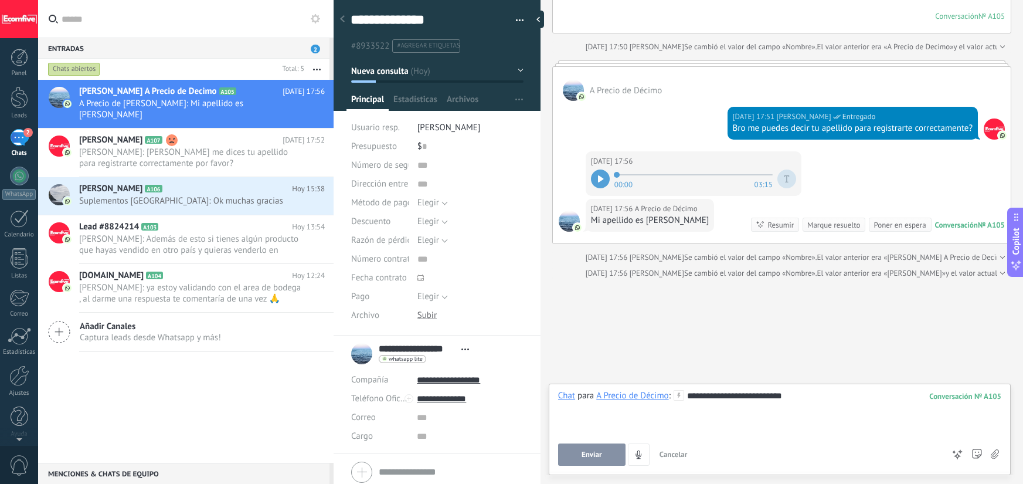
click at [595, 457] on span "Enviar" at bounding box center [592, 454] width 21 height 8
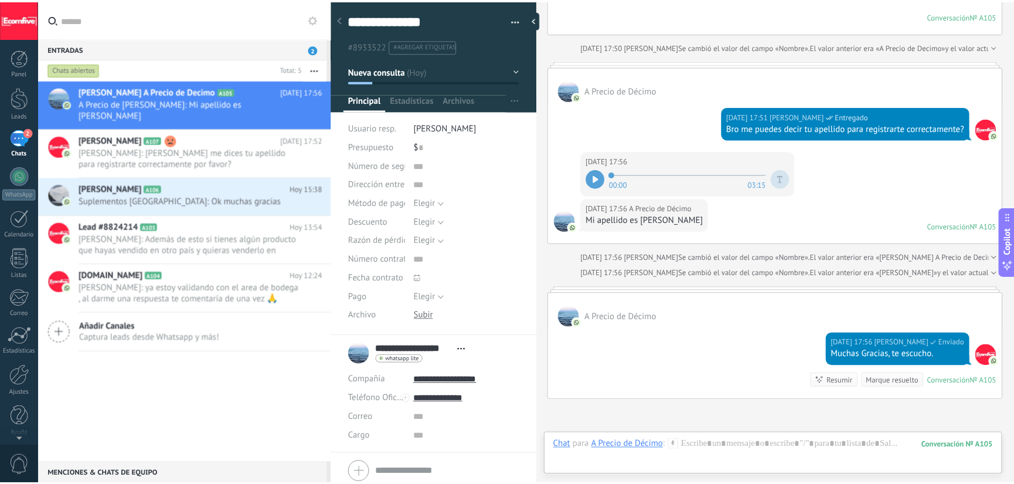
scroll to position [1253, 0]
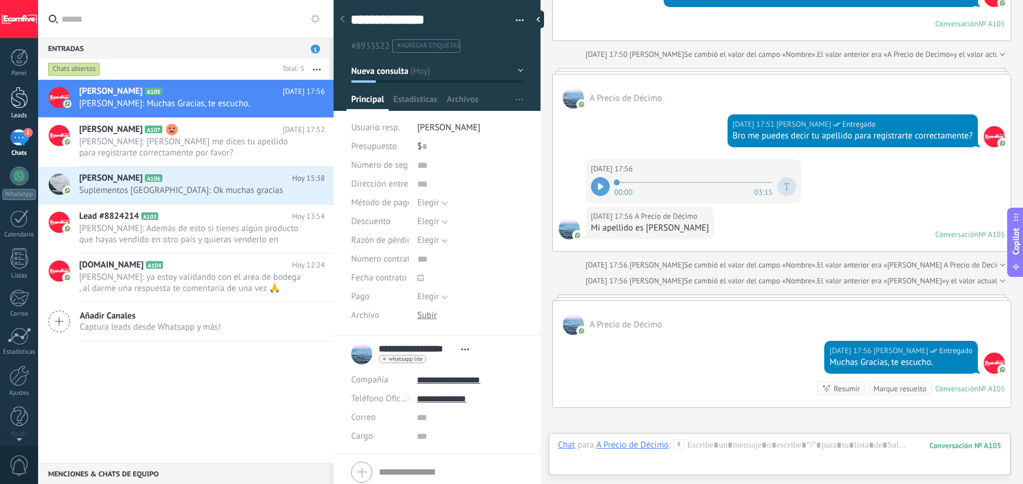
click at [16, 98] on div at bounding box center [20, 98] width 18 height 22
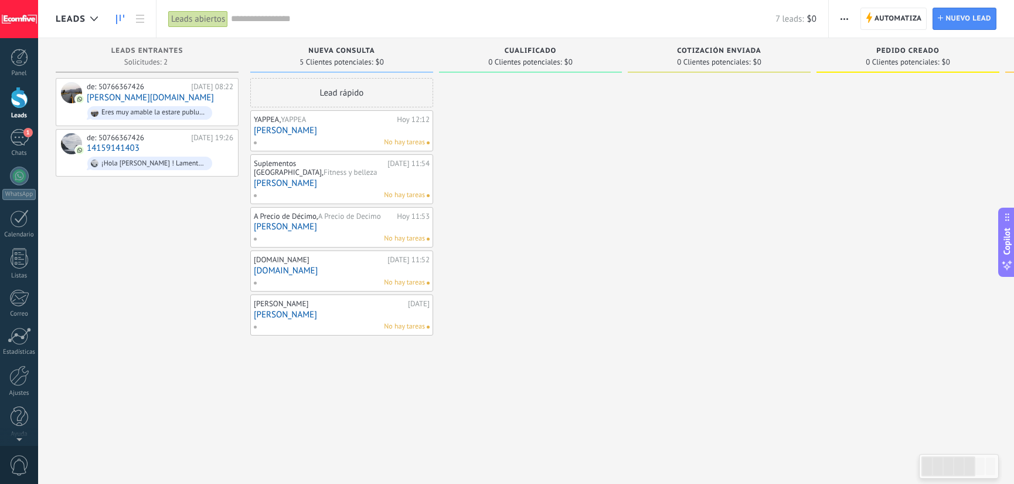
click at [839, 19] on button "button" at bounding box center [844, 19] width 17 height 22
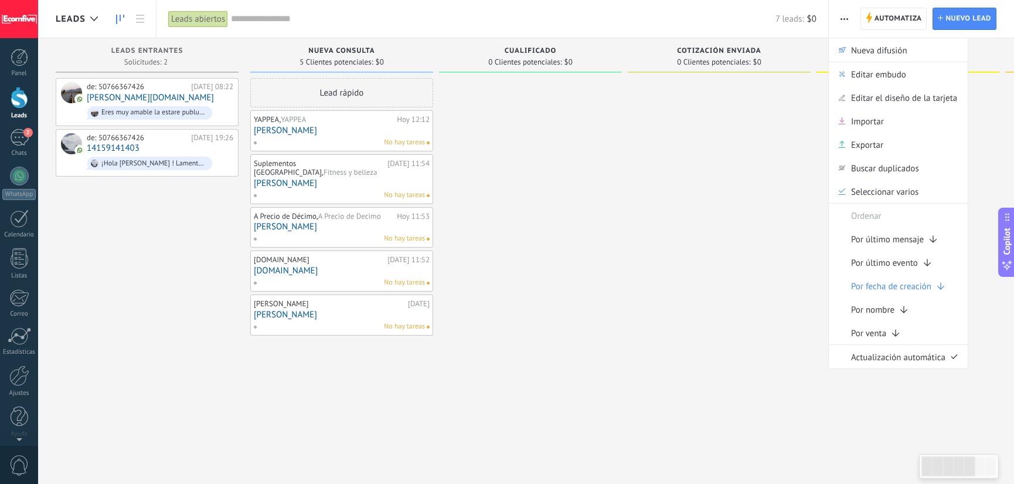
click at [648, 226] on div at bounding box center [719, 243] width 183 height 331
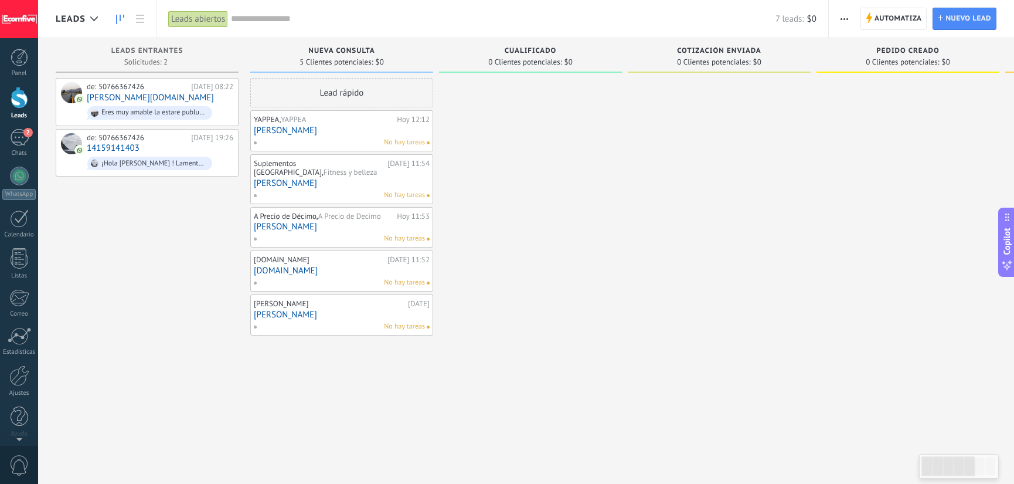
click at [847, 20] on span "button" at bounding box center [845, 19] width 8 height 22
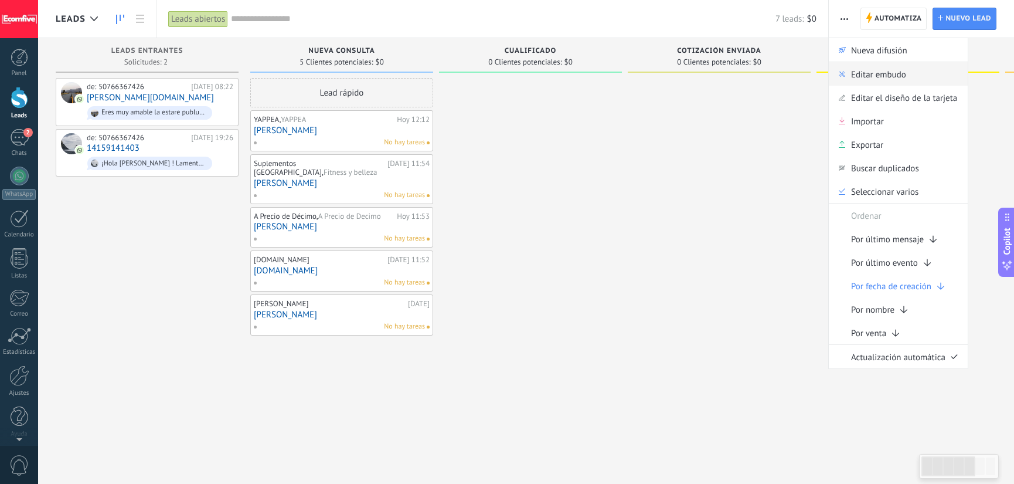
click at [876, 74] on span "Editar embudo" at bounding box center [878, 73] width 55 height 23
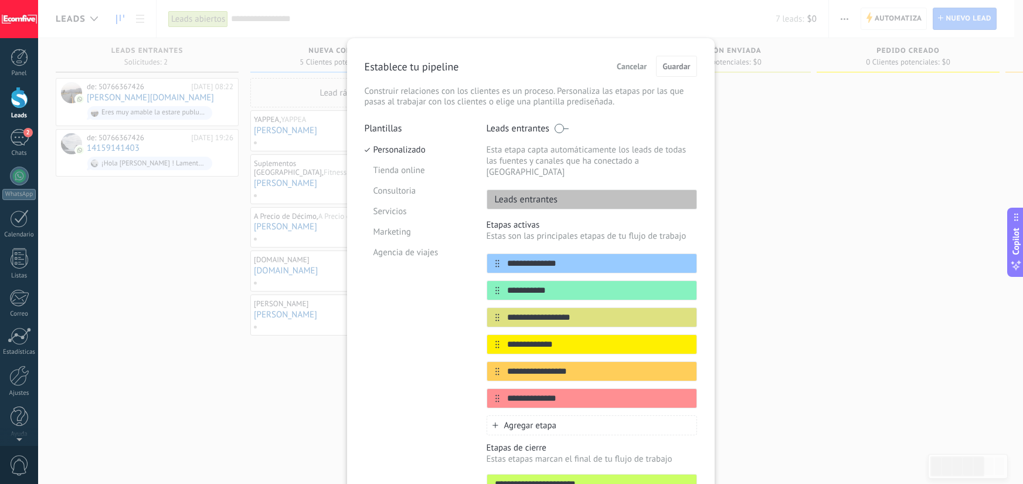
click at [632, 69] on span "Cancelar" at bounding box center [632, 66] width 30 height 8
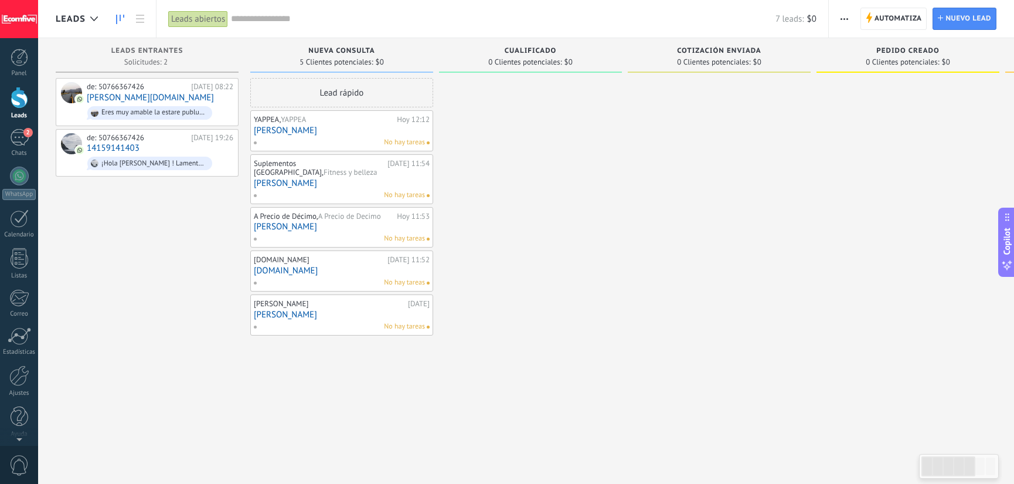
click at [841, 20] on span "button" at bounding box center [845, 19] width 8 height 22
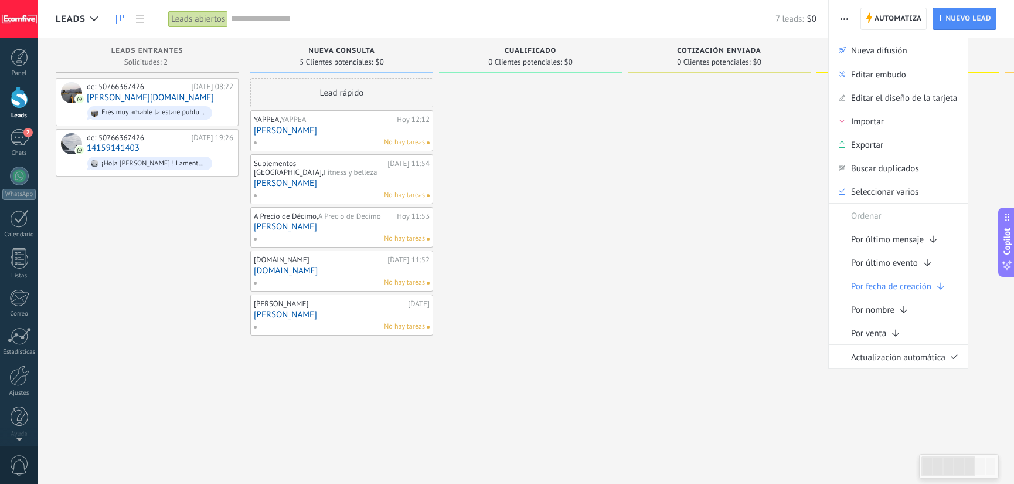
click at [521, 178] on div at bounding box center [530, 243] width 183 height 331
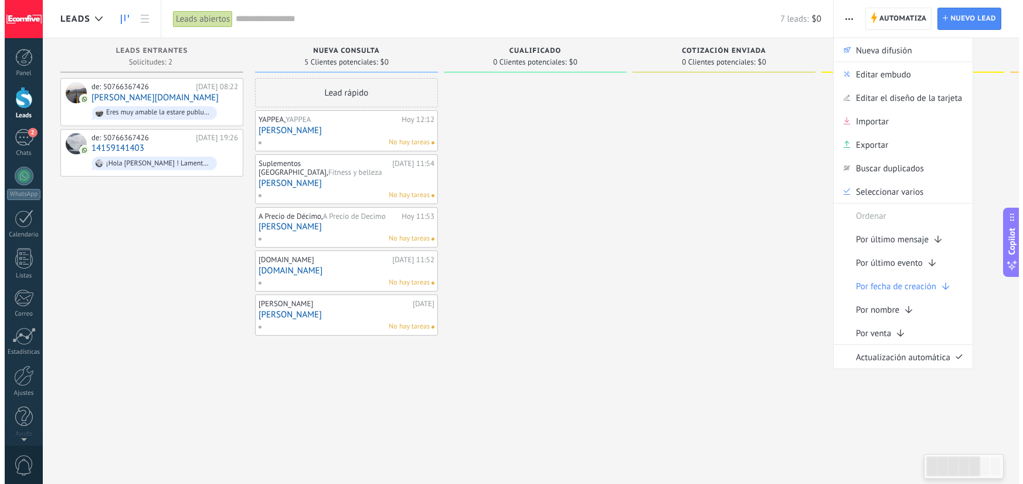
scroll to position [0, 1]
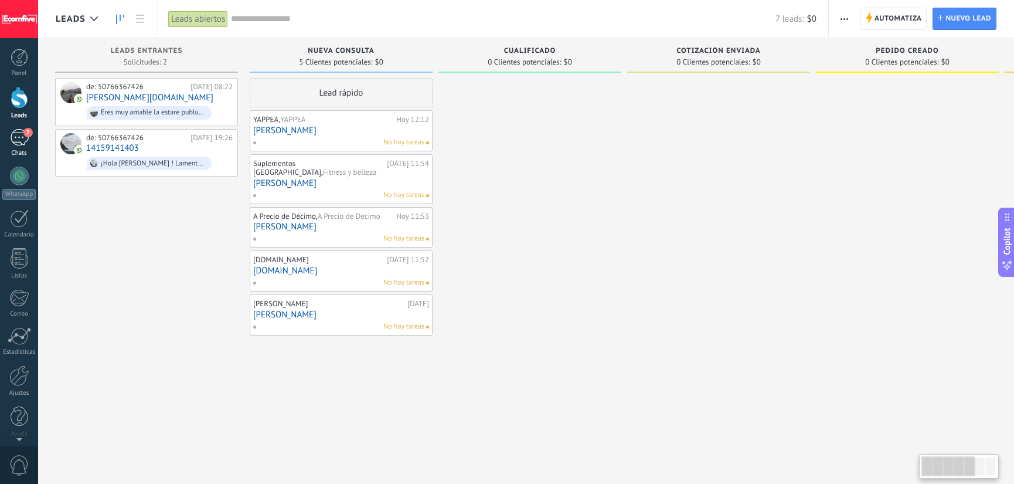
click at [21, 144] on div "2" at bounding box center [19, 137] width 19 height 17
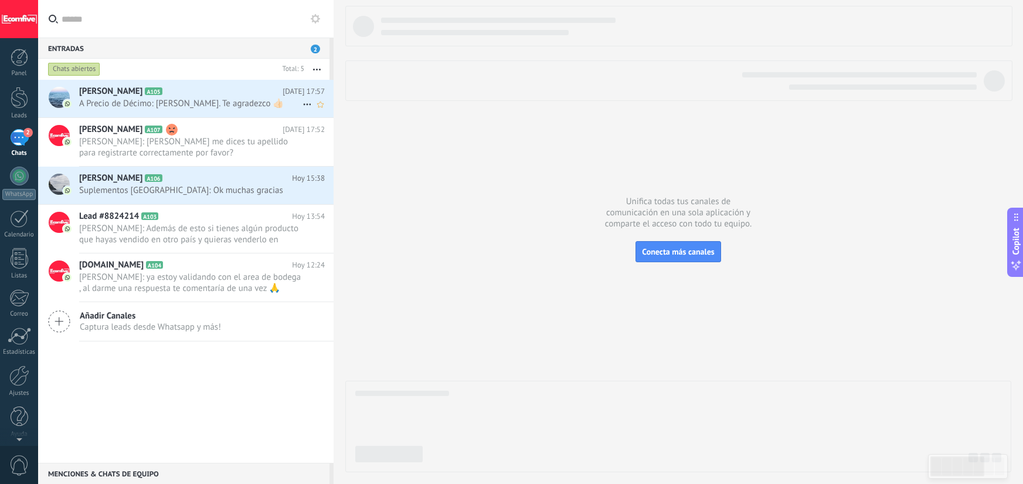
click at [214, 106] on span "A Precio de Décimo: Dale. Te agradezco 👍🏻" at bounding box center [190, 103] width 223 height 11
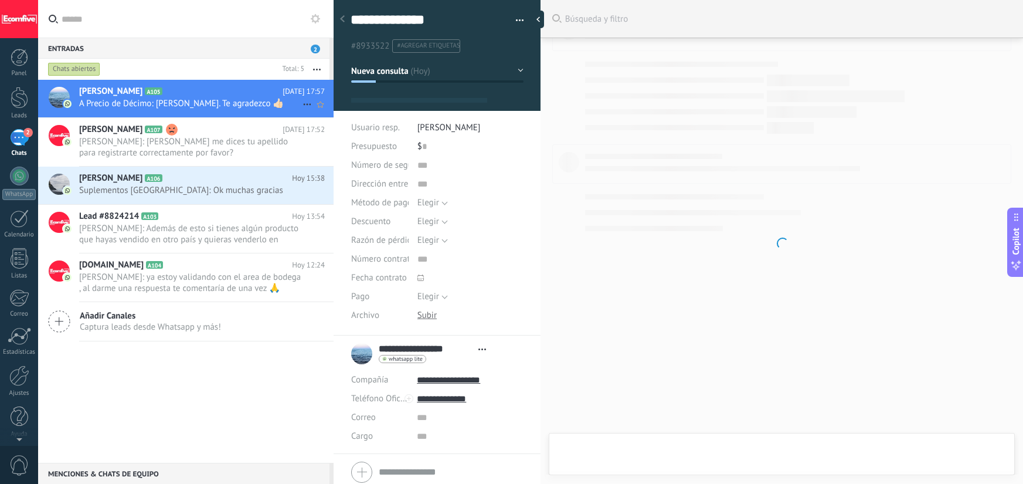
type textarea "***"
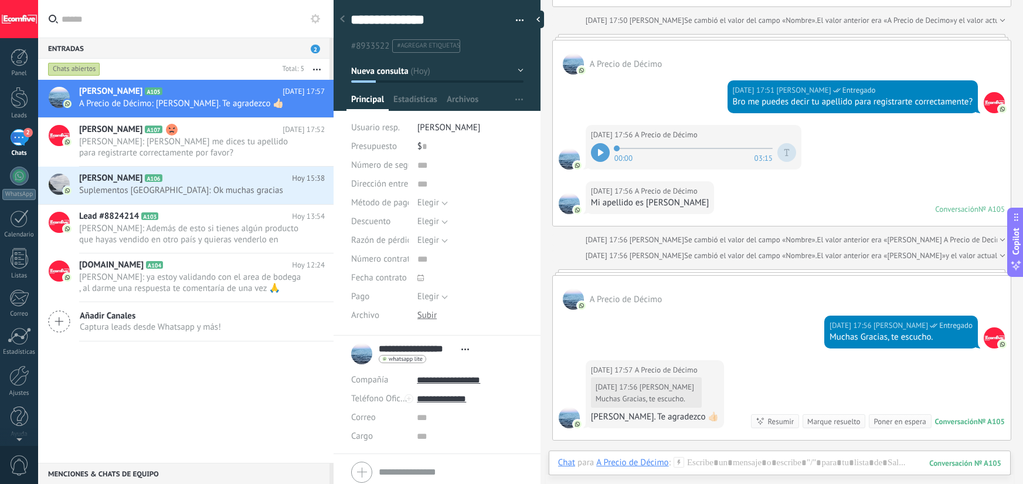
scroll to position [1272, 0]
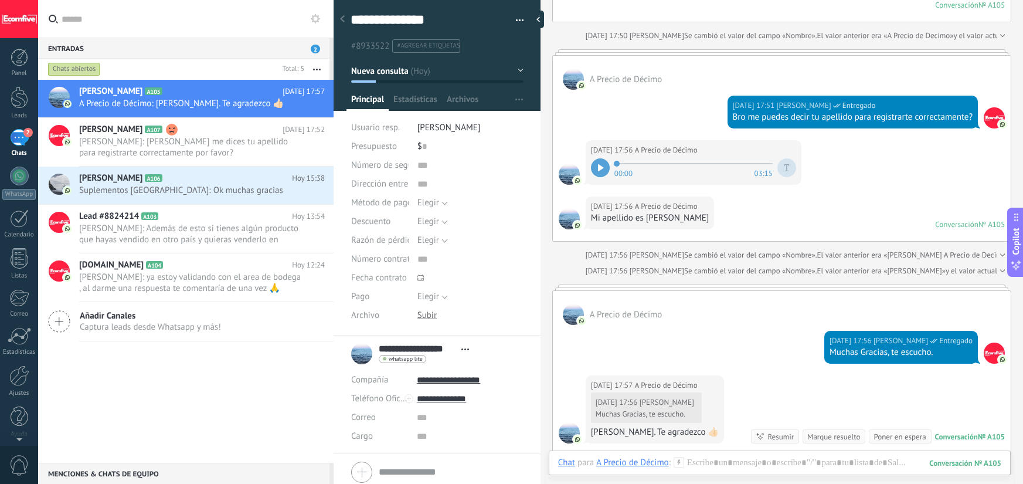
click at [600, 159] on div at bounding box center [600, 167] width 19 height 19
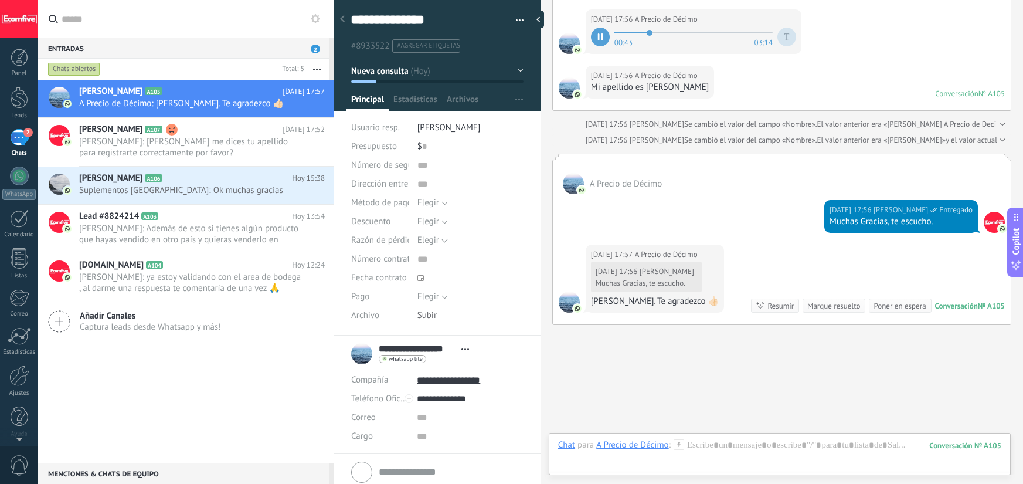
scroll to position [1448, 0]
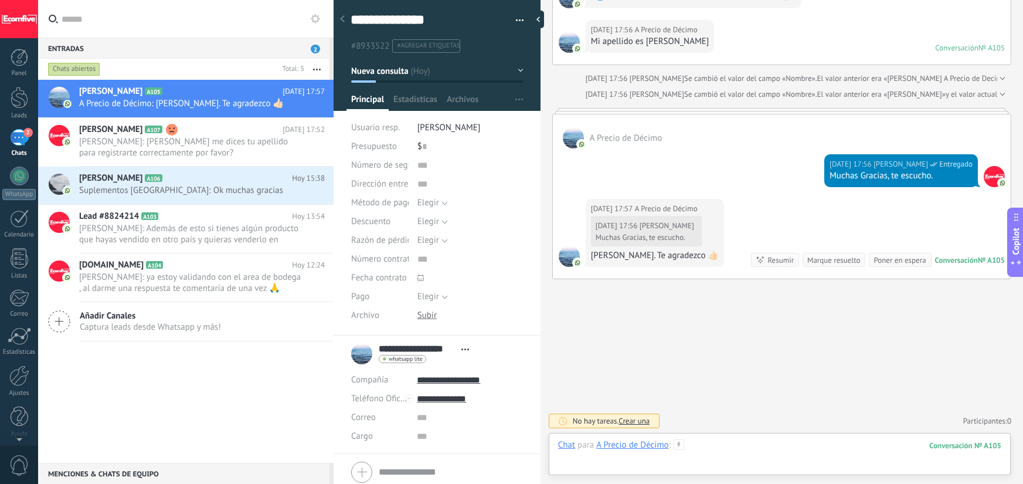
click at [715, 449] on div at bounding box center [779, 456] width 443 height 35
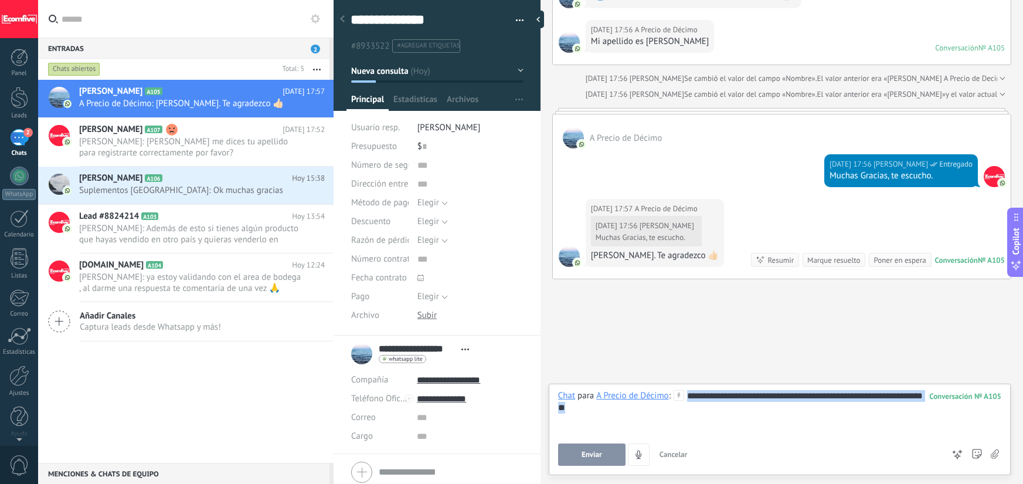
drag, startPoint x: 688, startPoint y: 395, endPoint x: 707, endPoint y: 421, distance: 32.2
click at [707, 421] on div "**********" at bounding box center [779, 412] width 443 height 45
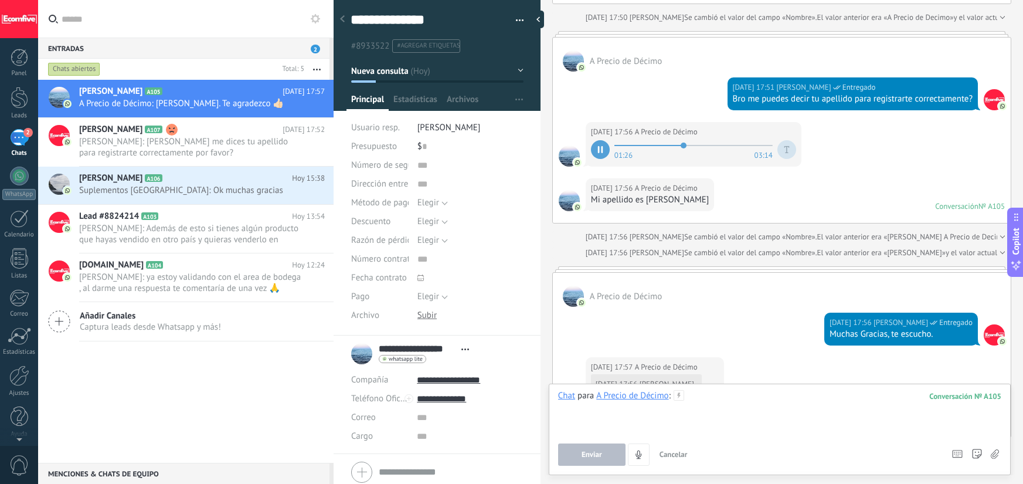
scroll to position [1275, 0]
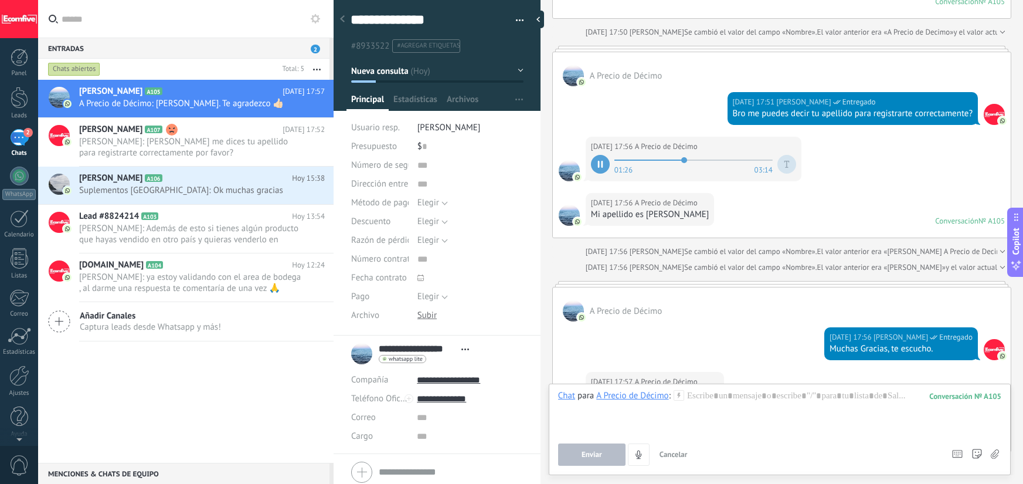
click at [602, 167] on icon at bounding box center [602, 164] width 2 height 7
click at [638, 449] on button "4" at bounding box center [639, 454] width 22 height 22
click at [645, 456] on button "4" at bounding box center [639, 454] width 22 height 22
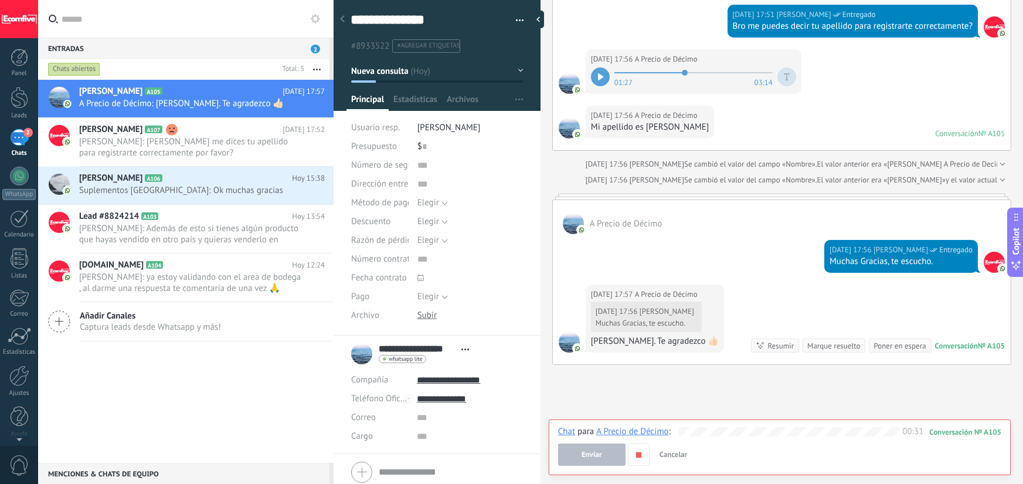
scroll to position [1364, 0]
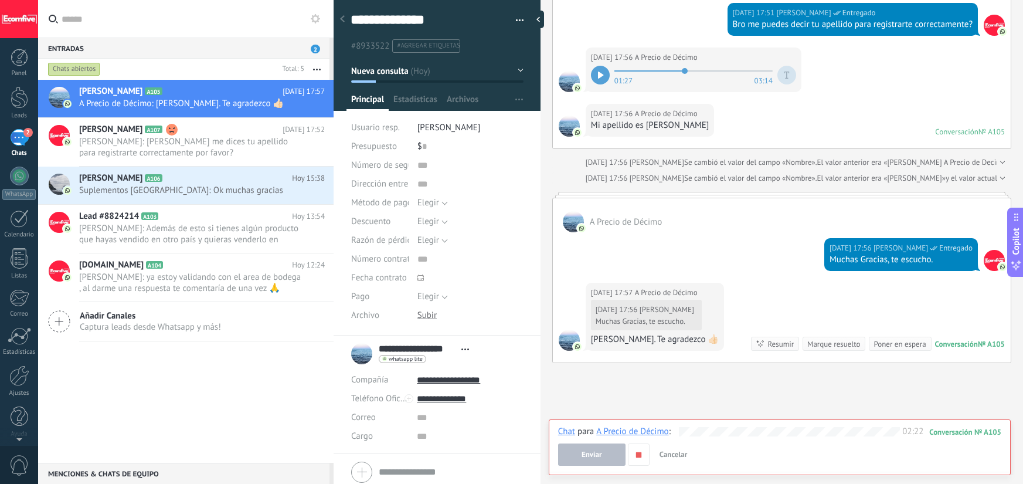
click at [595, 457] on span "Enviar" at bounding box center [592, 454] width 21 height 8
click at [611, 444] on button "Enviar" at bounding box center [591, 454] width 67 height 22
click at [610, 451] on button "Enviar" at bounding box center [591, 454] width 67 height 22
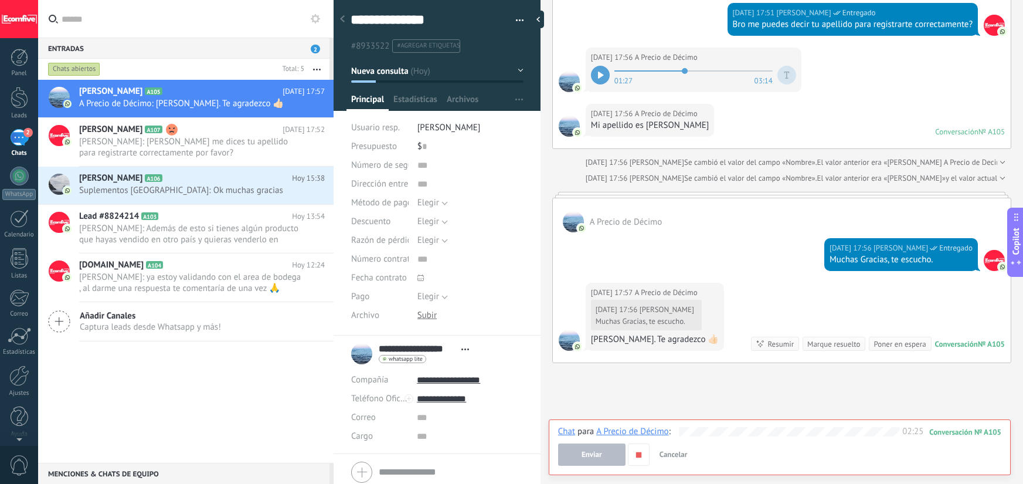
click at [610, 451] on button "Enviar" at bounding box center [591, 454] width 67 height 22
click at [609, 450] on button "Enviar" at bounding box center [591, 454] width 67 height 22
click at [607, 457] on button "Enviar" at bounding box center [591, 454] width 67 height 22
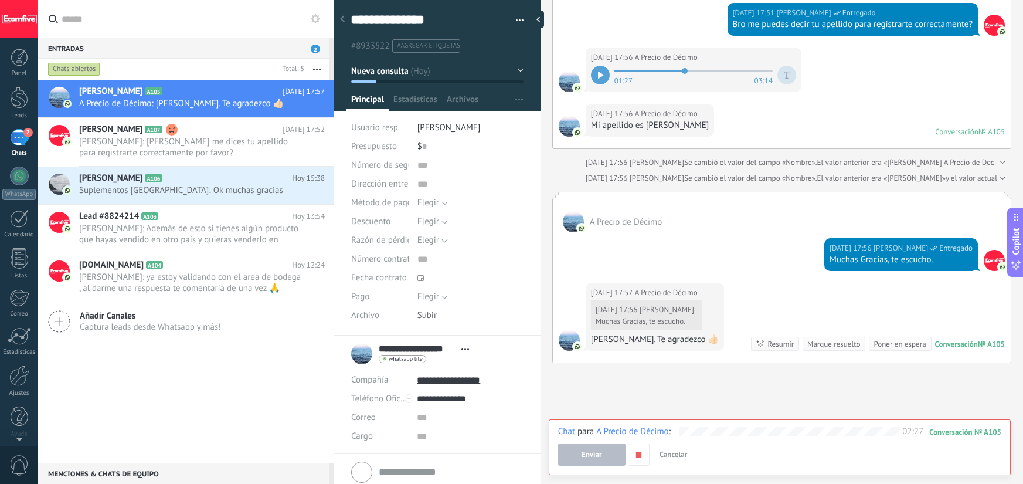
click at [607, 457] on button "Enviar" at bounding box center [591, 454] width 67 height 22
click at [631, 454] on button "button" at bounding box center [639, 454] width 22 height 22
click at [597, 458] on span "Enviar" at bounding box center [592, 454] width 21 height 8
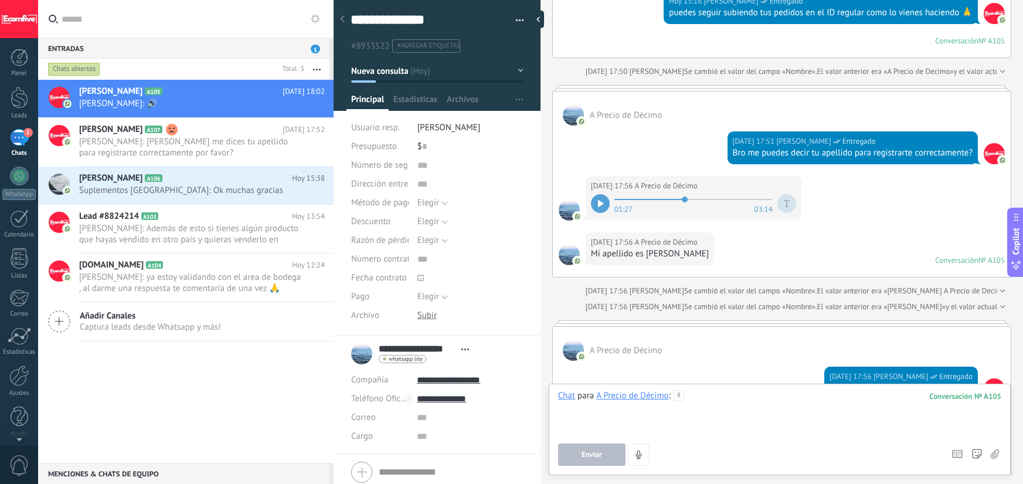
scroll to position [1215, 0]
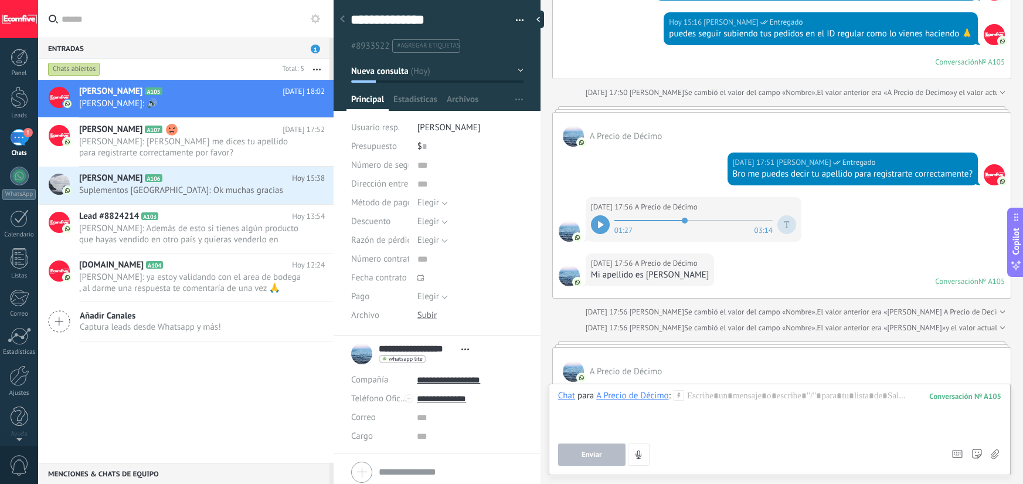
click at [601, 223] on icon at bounding box center [600, 224] width 5 height 7
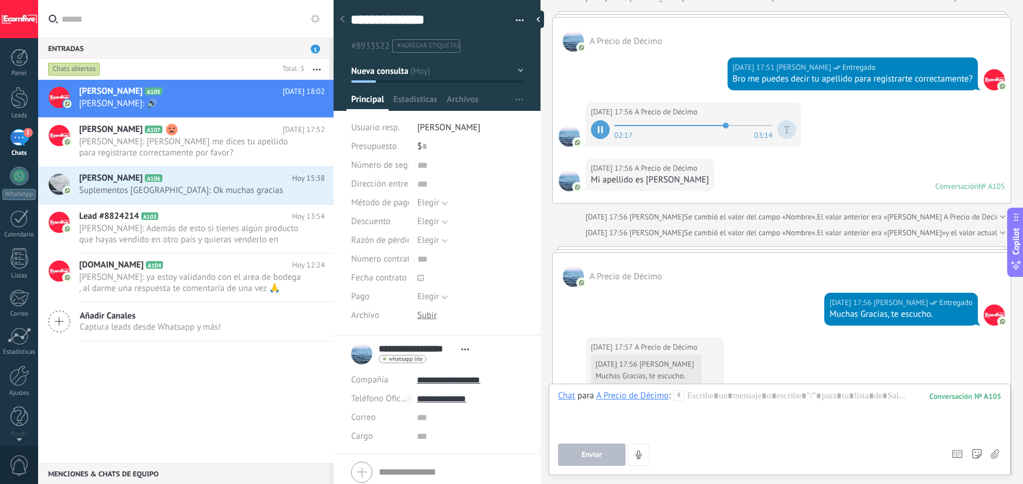
scroll to position [1290, 0]
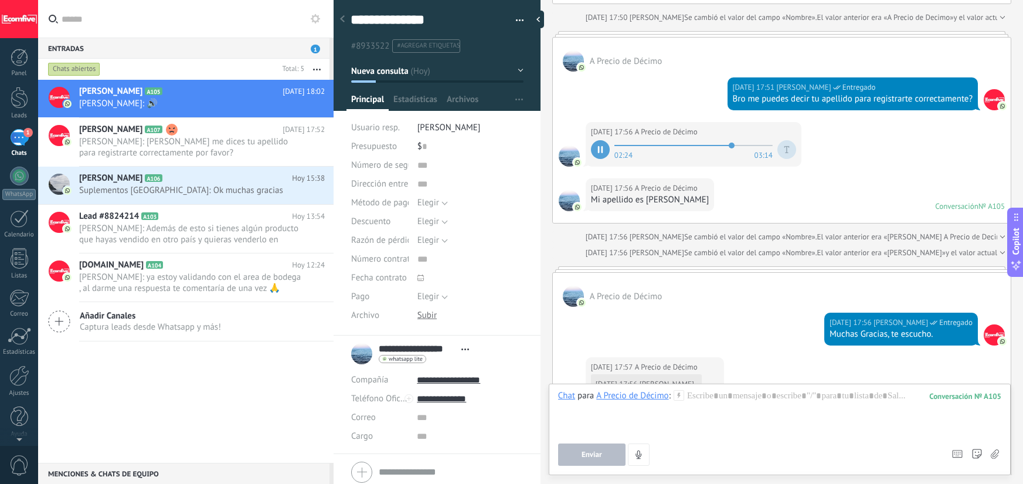
click at [603, 154] on div at bounding box center [600, 149] width 19 height 19
click at [638, 453] on icon "button" at bounding box center [639, 455] width 10 height 10
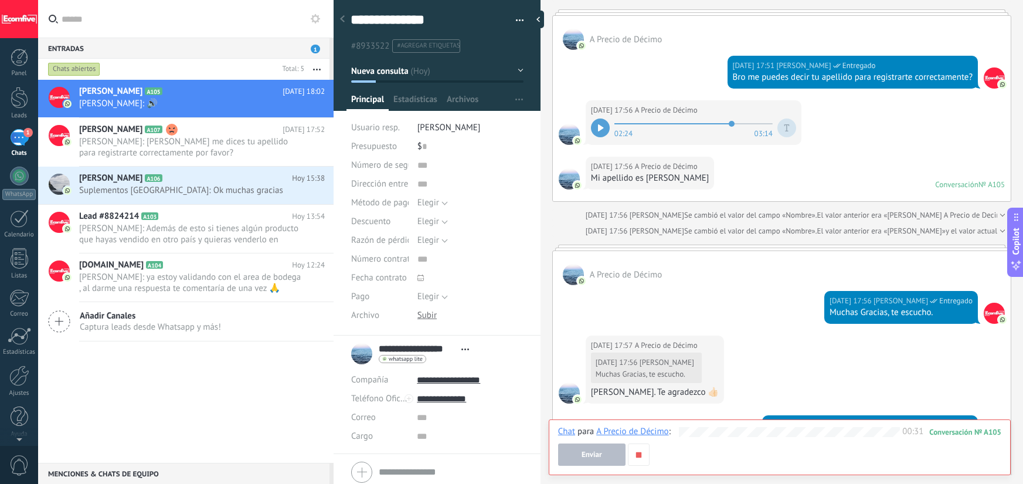
scroll to position [1312, 0]
click at [637, 455] on use "button" at bounding box center [638, 453] width 5 height 5
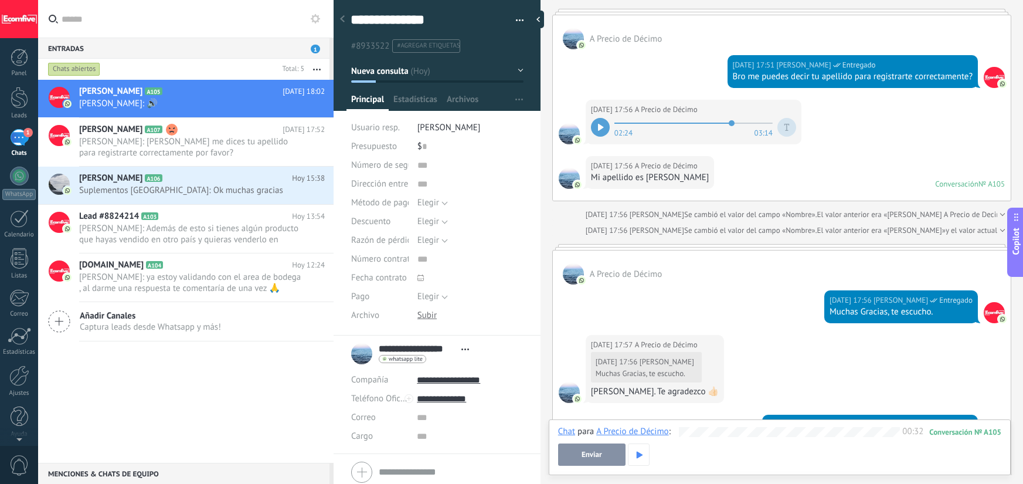
click at [600, 455] on span "Enviar" at bounding box center [592, 454] width 21 height 8
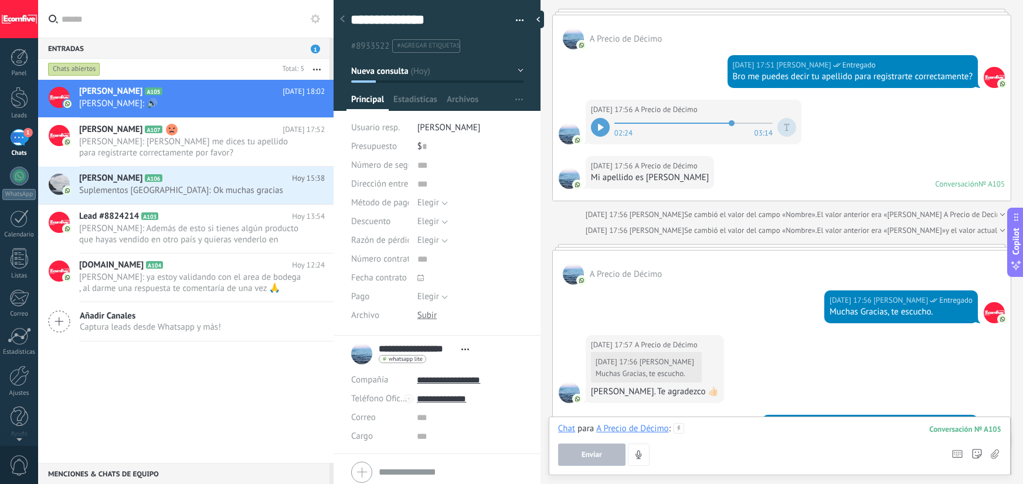
scroll to position [1362, 0]
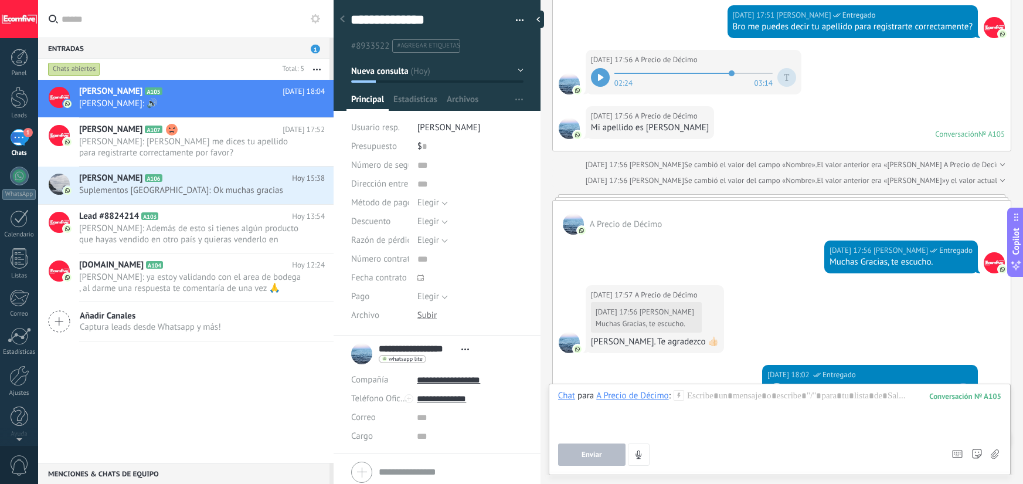
click at [599, 77] on icon at bounding box center [600, 77] width 5 height 7
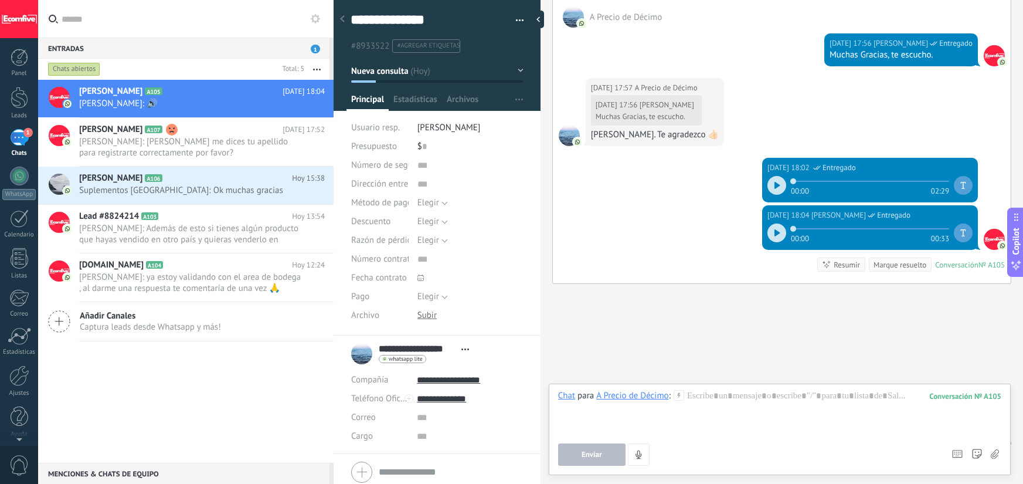
scroll to position [1574, 0]
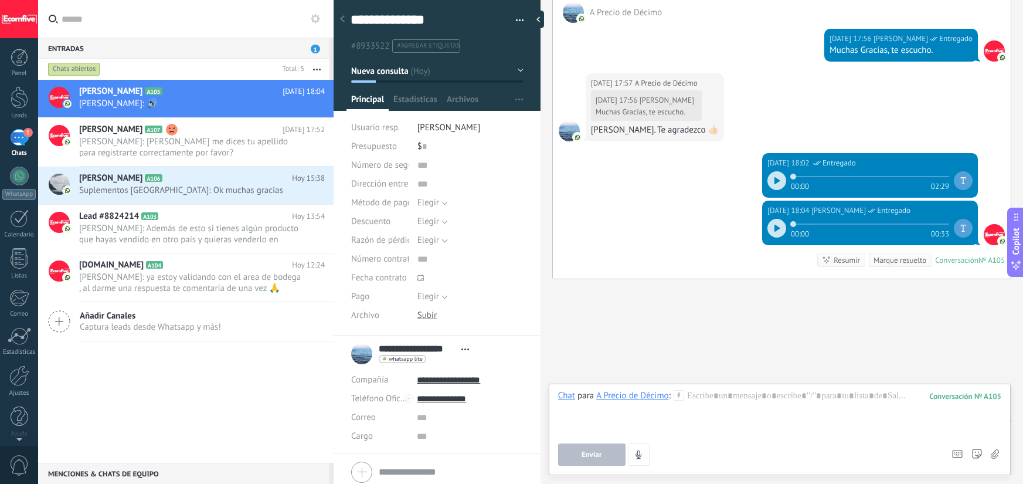
click at [343, 16] on use at bounding box center [342, 18] width 5 height 7
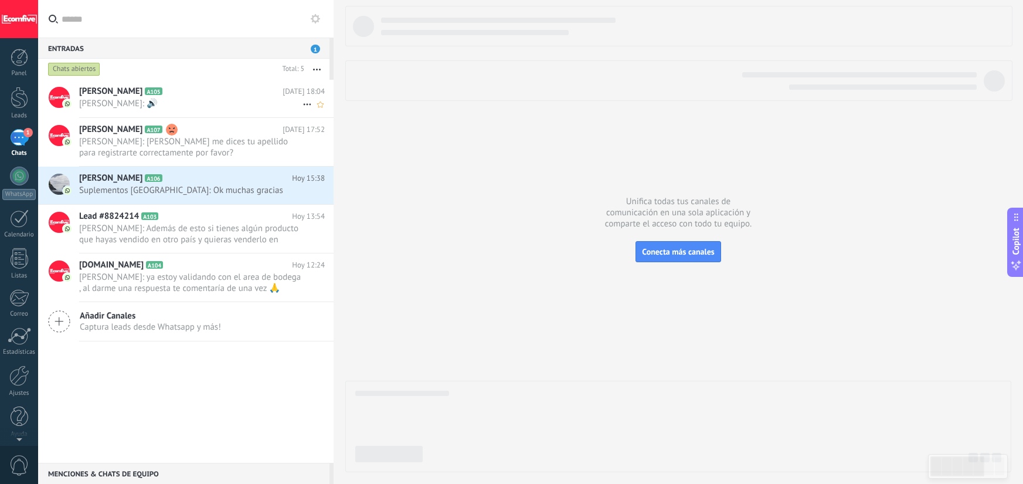
click at [178, 106] on span "Deiverth Rodriguez: 🔊" at bounding box center [190, 103] width 223 height 11
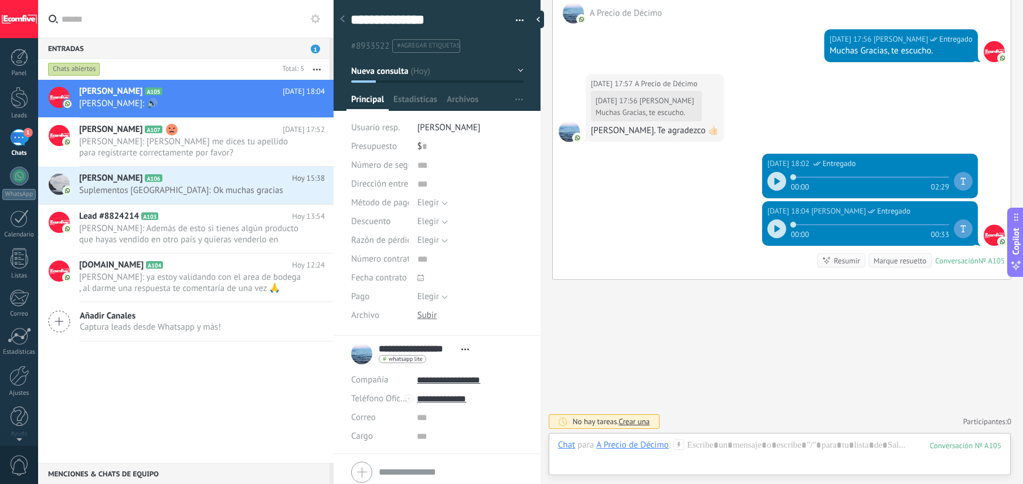
scroll to position [1574, 0]
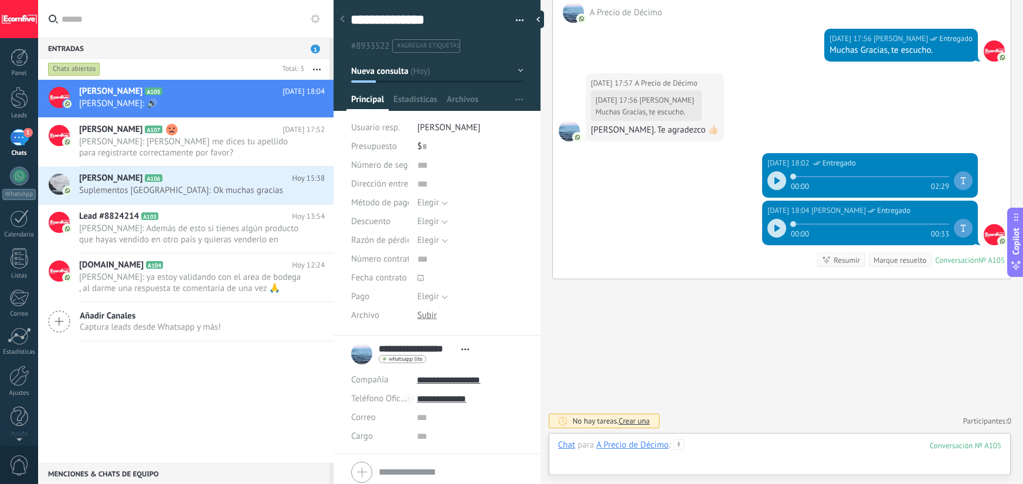
click at [754, 449] on div at bounding box center [779, 456] width 443 height 35
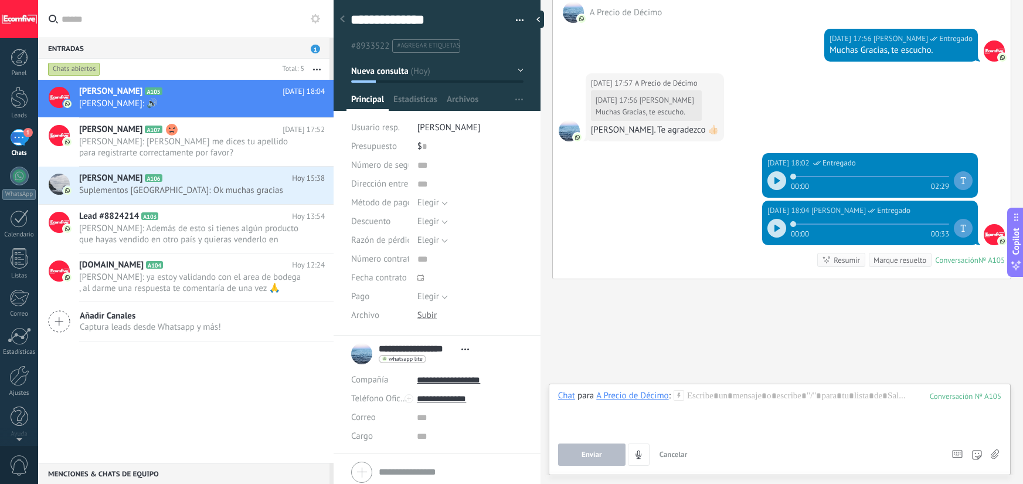
click at [998, 457] on icon at bounding box center [995, 454] width 8 height 10
click at [0, 0] on input "file" at bounding box center [0, 0] width 0 height 0
click at [998, 452] on use at bounding box center [995, 453] width 8 height 9
click at [0, 0] on input "file" at bounding box center [0, 0] width 0 height 0
click at [733, 417] on div at bounding box center [779, 412] width 443 height 45
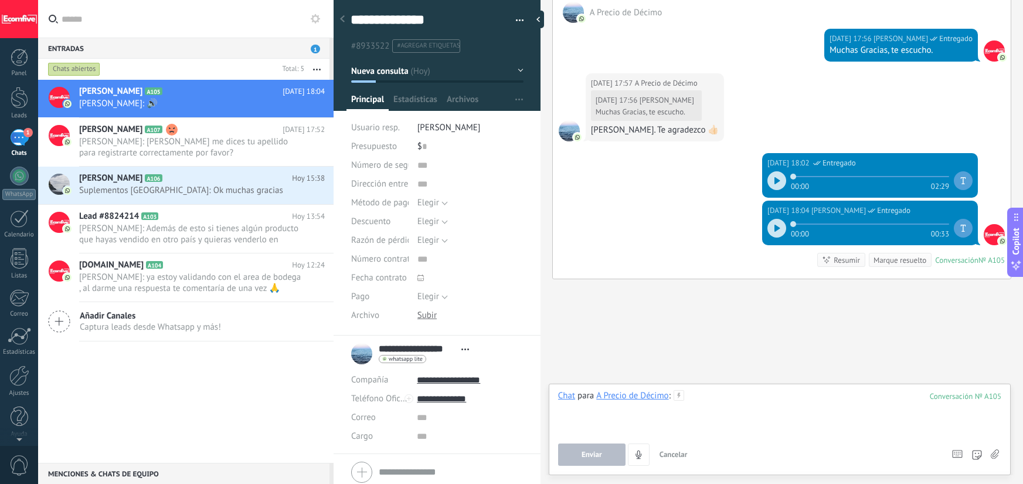
click at [746, 413] on div at bounding box center [779, 412] width 443 height 45
drag, startPoint x: 832, startPoint y: 406, endPoint x: 847, endPoint y: 410, distance: 15.4
click at [832, 406] on div at bounding box center [779, 412] width 443 height 45
click at [991, 454] on icon at bounding box center [995, 454] width 8 height 10
click at [0, 0] on input "file" at bounding box center [0, 0] width 0 height 0
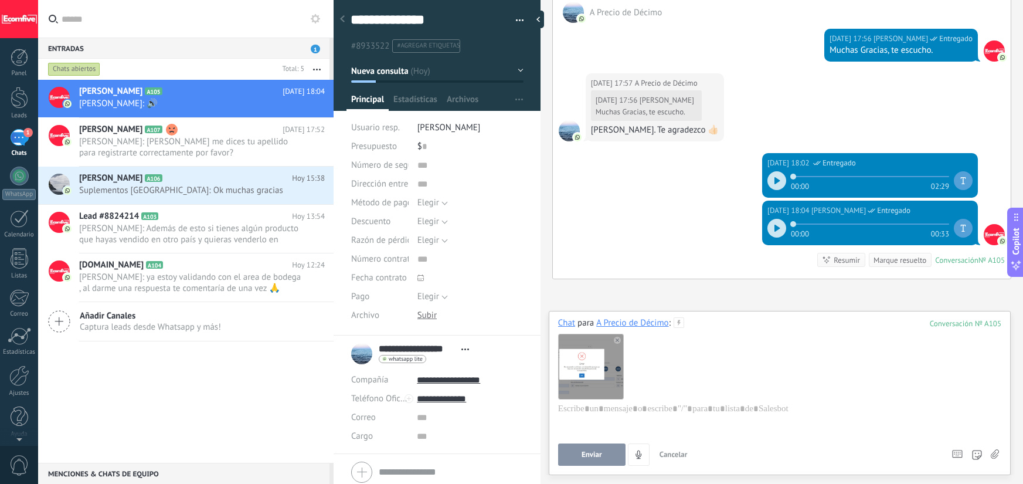
click at [610, 367] on div at bounding box center [590, 366] width 64 height 64
click at [606, 456] on button "Enviar" at bounding box center [591, 454] width 67 height 22
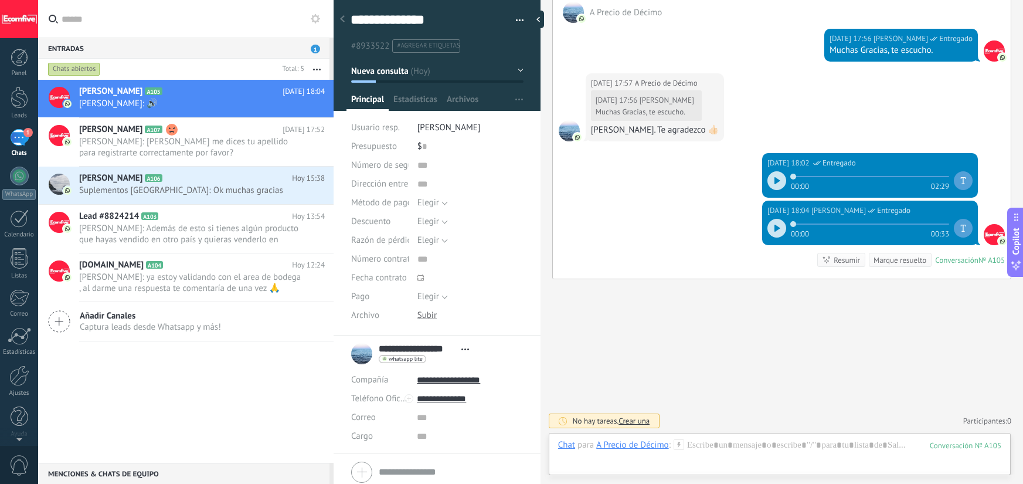
scroll to position [1640, 0]
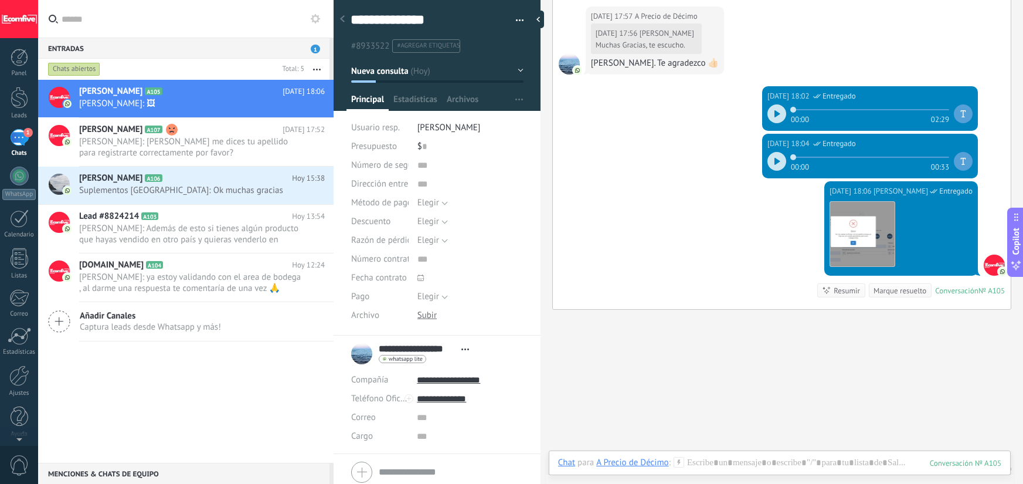
click at [880, 223] on img at bounding box center [862, 234] width 64 height 64
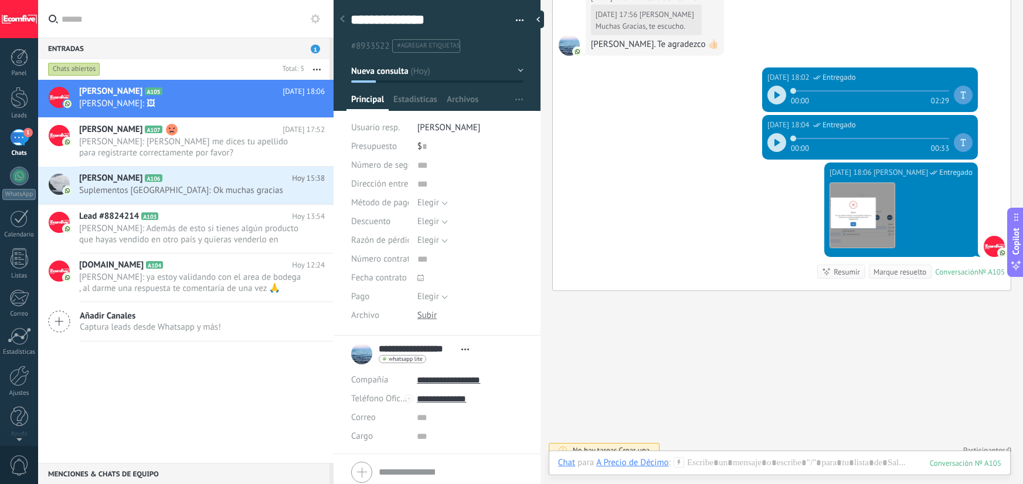
scroll to position [1671, 0]
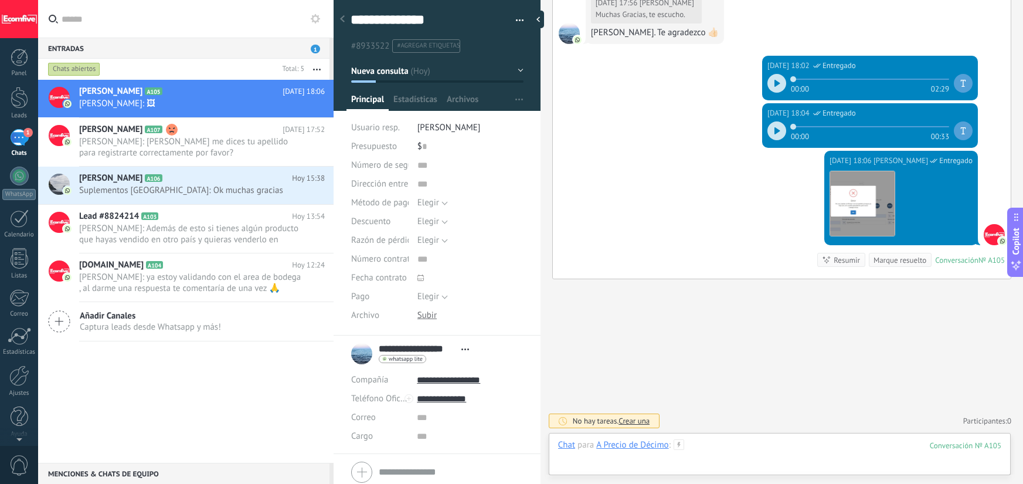
click at [702, 453] on div at bounding box center [779, 456] width 443 height 35
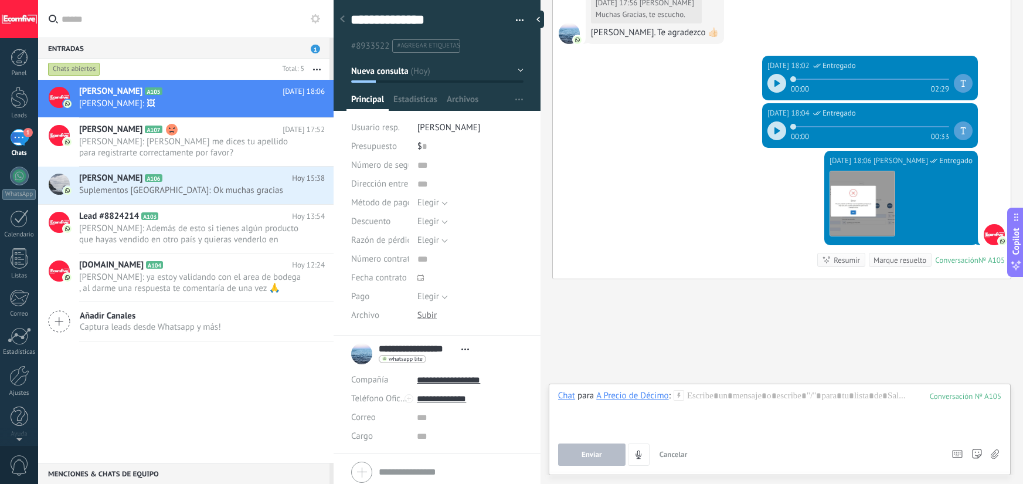
click at [346, 21] on div at bounding box center [342, 19] width 16 height 23
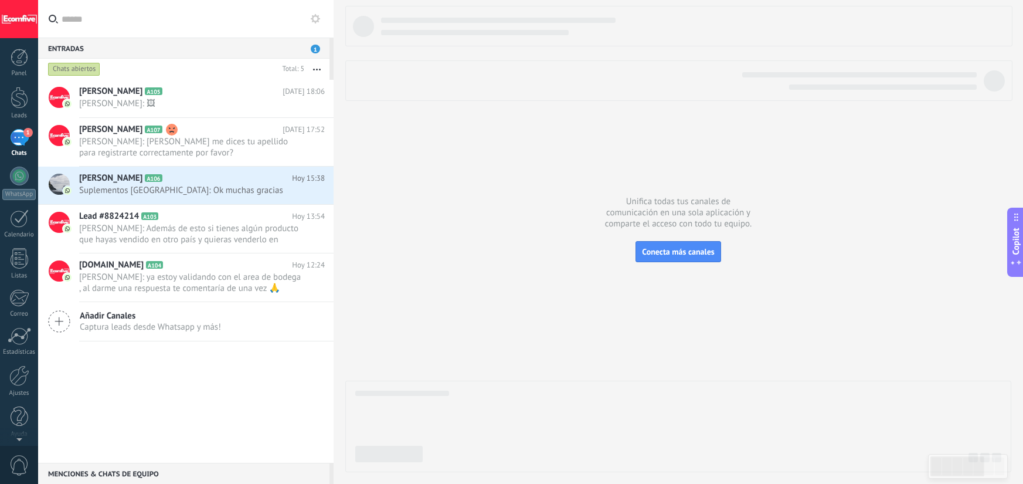
click at [308, 50] on div "Entradas 1" at bounding box center [183, 48] width 291 height 21
click at [191, 101] on span "Deiverth Rodriguez: 🖼" at bounding box center [190, 103] width 223 height 11
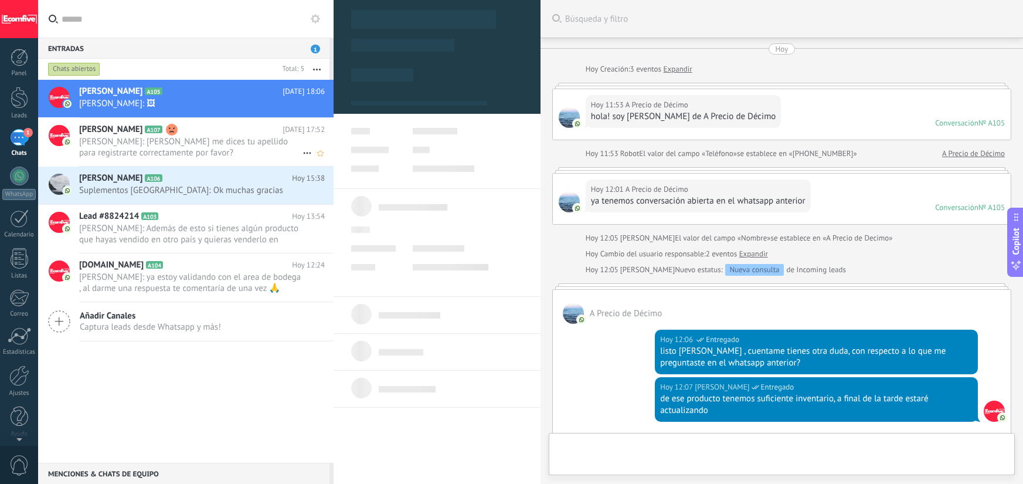
scroll to position [1671, 0]
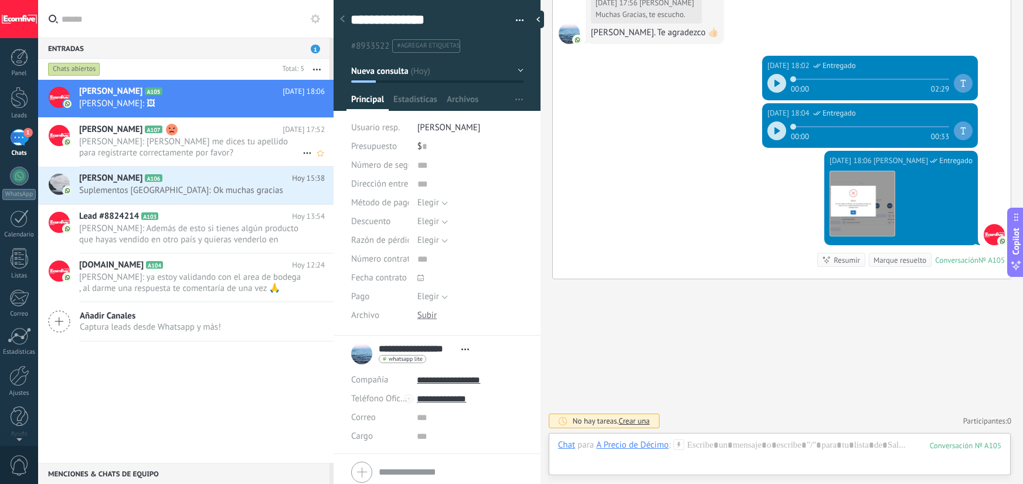
click at [195, 134] on h2 "Alcibiades A107" at bounding box center [180, 130] width 203 height 12
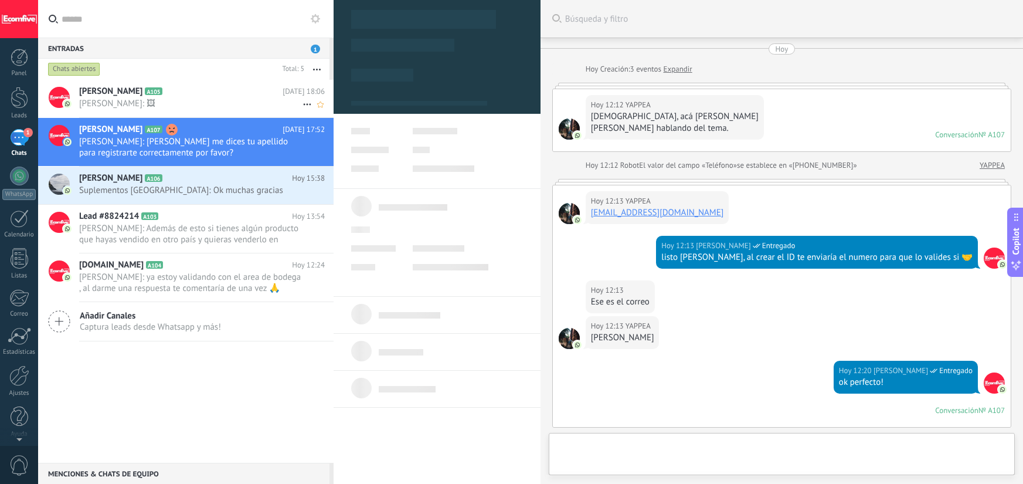
scroll to position [12, 0]
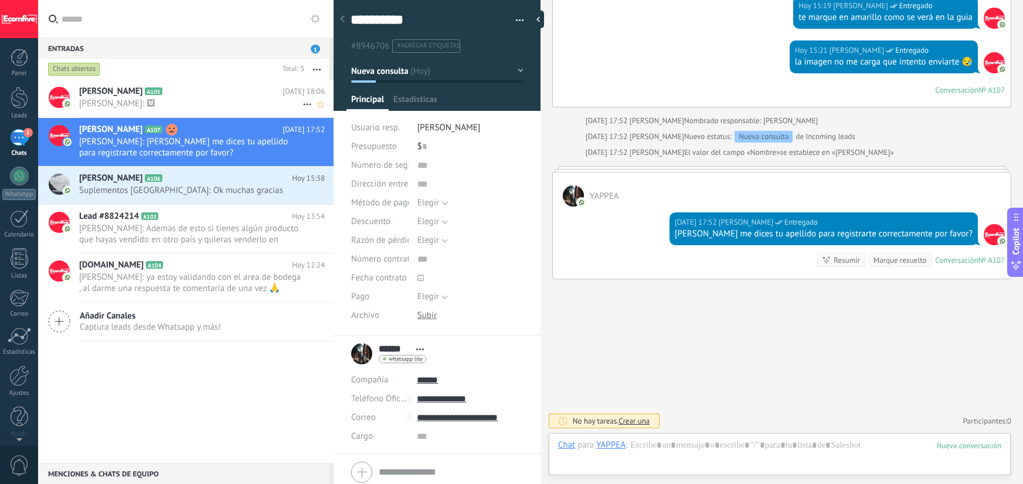
click at [188, 101] on span "Deiverth Rodriguez: 🖼" at bounding box center [190, 103] width 223 height 11
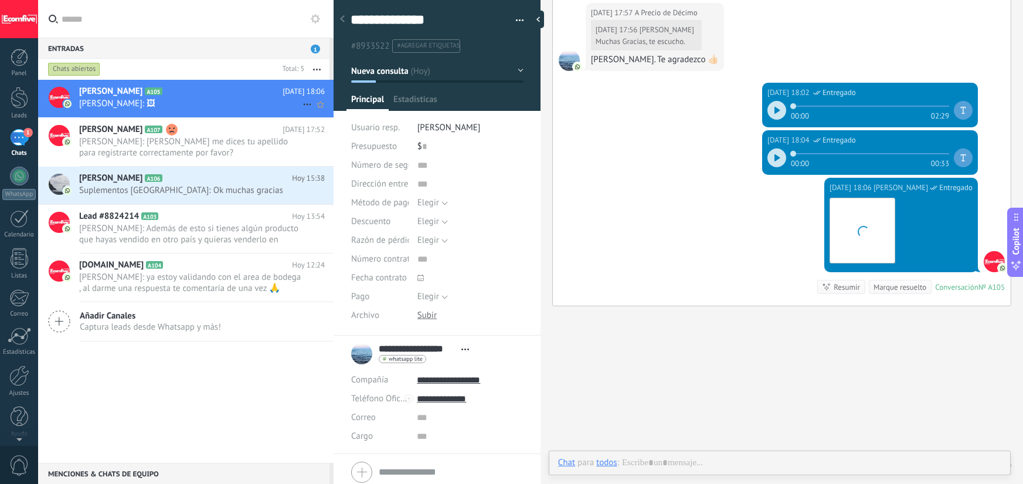
scroll to position [12, 0]
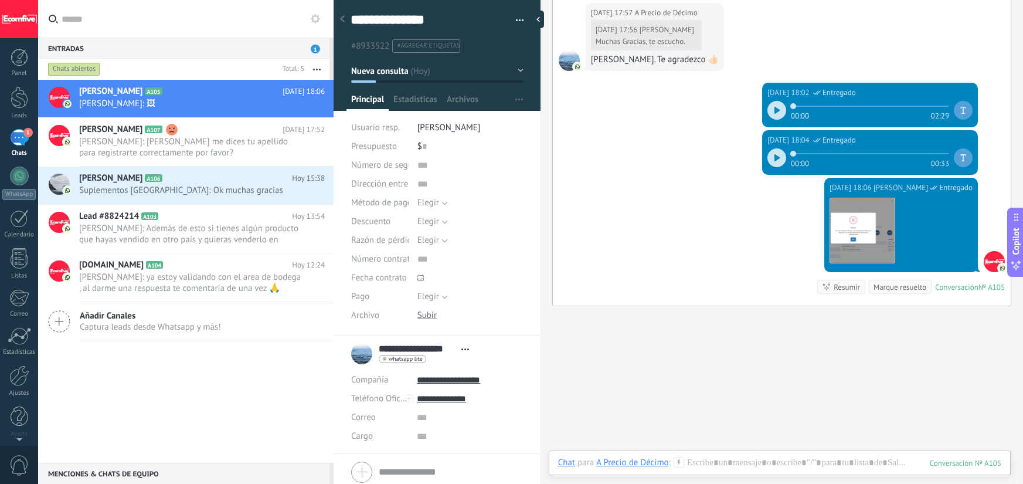
click at [341, 16] on icon at bounding box center [342, 18] width 5 height 7
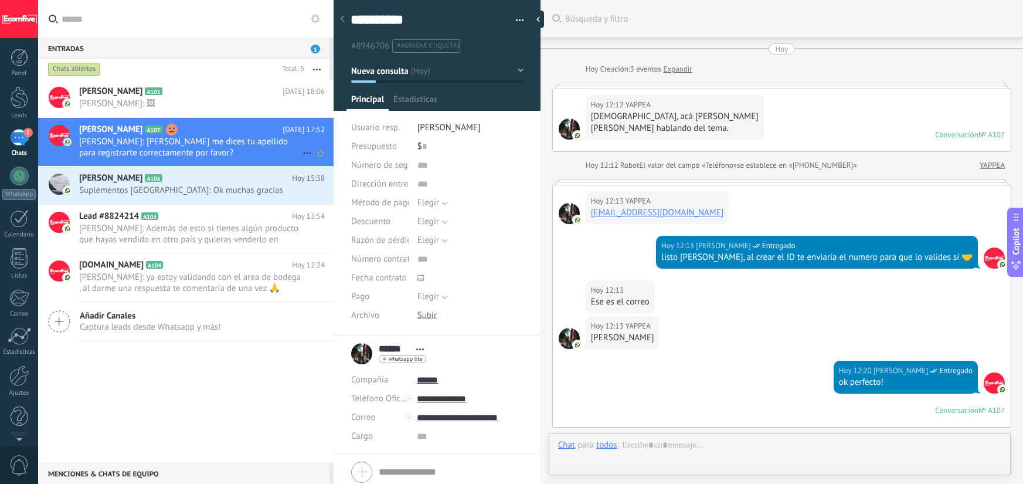
scroll to position [898, 0]
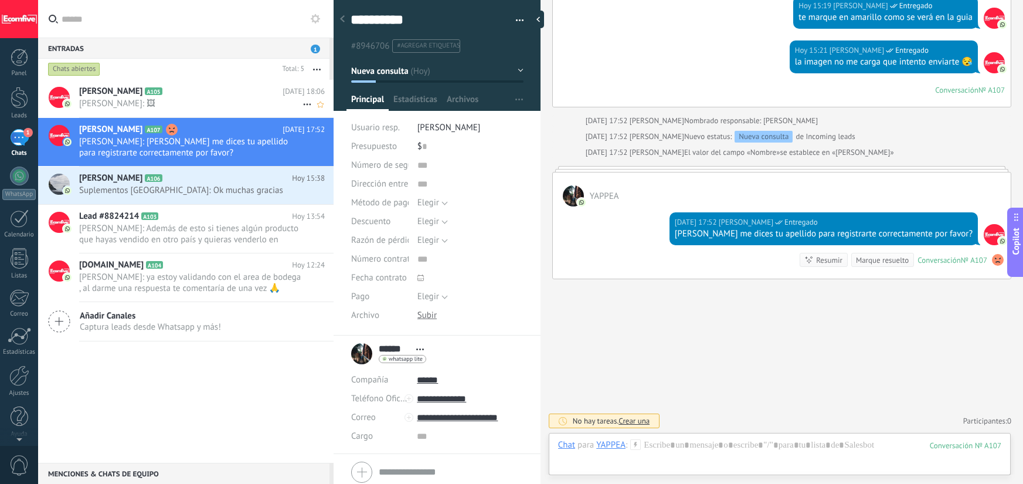
click at [207, 105] on span "Deiverth Rodriguez: 🖼" at bounding box center [190, 103] width 223 height 11
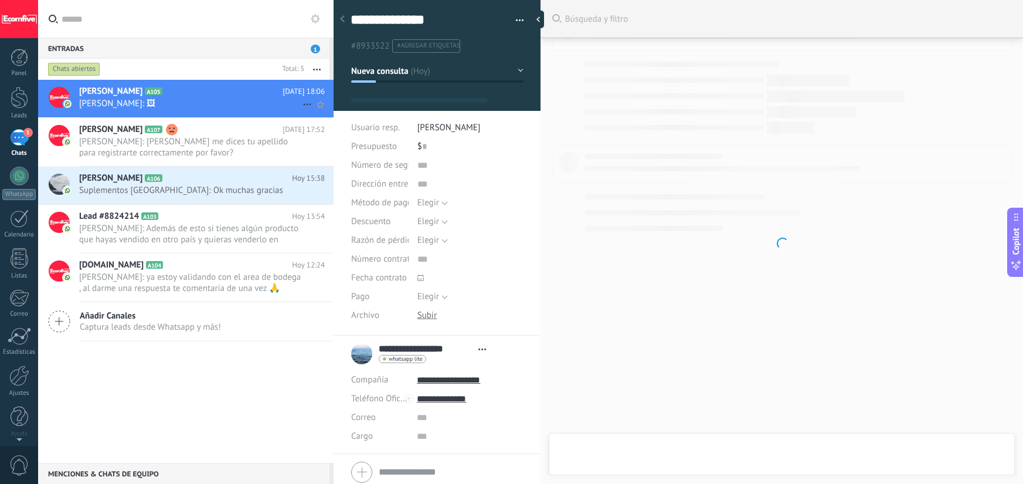
type textarea "***"
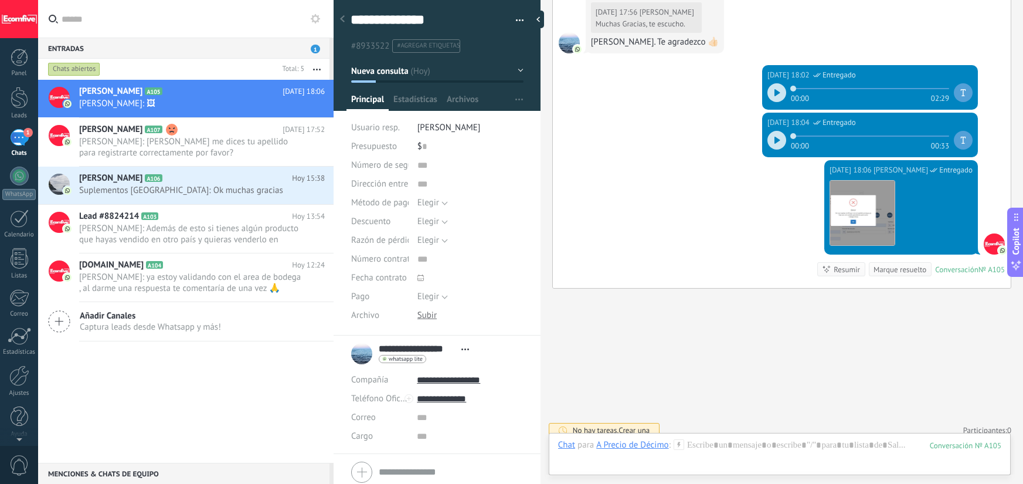
scroll to position [1671, 0]
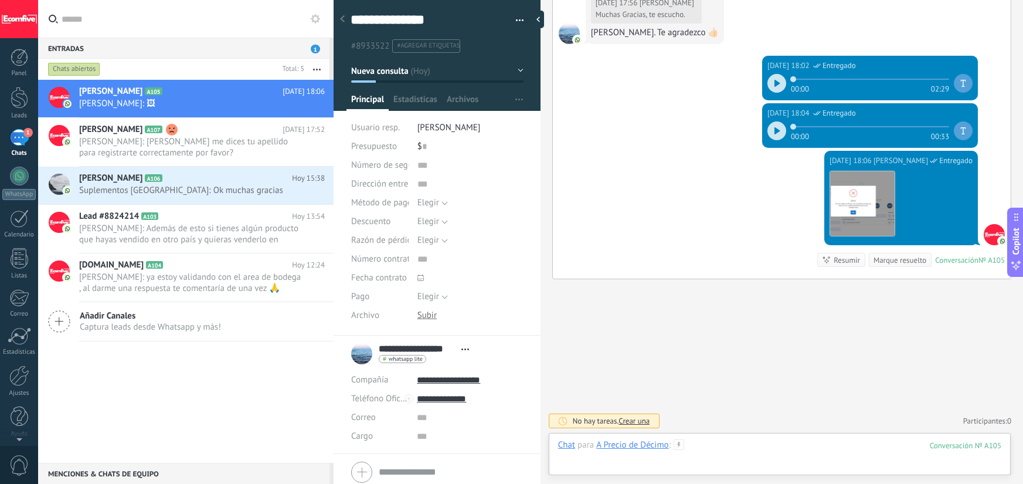
click at [718, 449] on div at bounding box center [779, 456] width 443 height 35
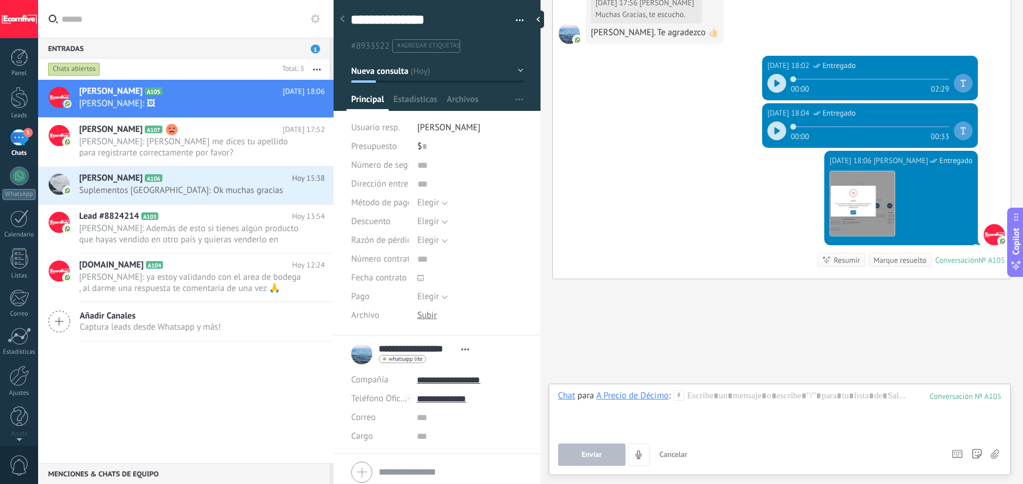
click at [347, 19] on div at bounding box center [342, 19] width 16 height 23
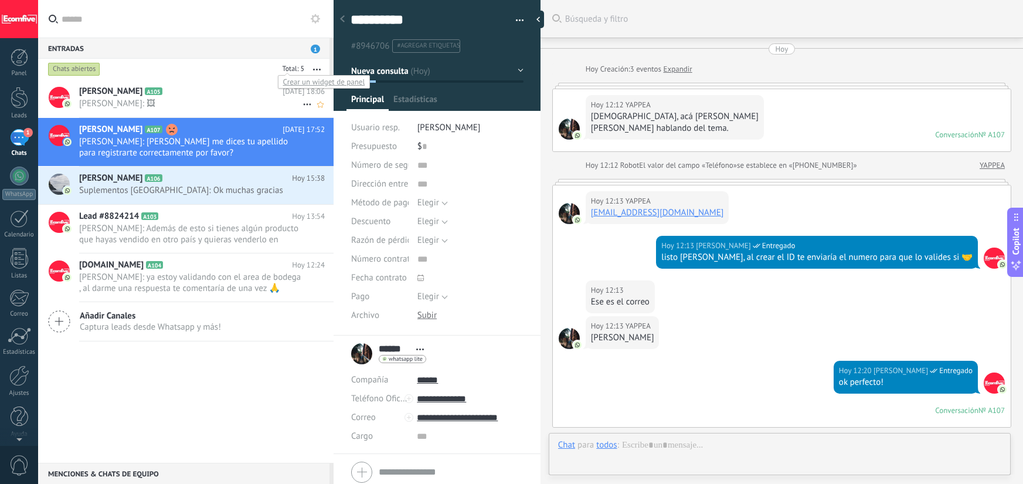
scroll to position [898, 0]
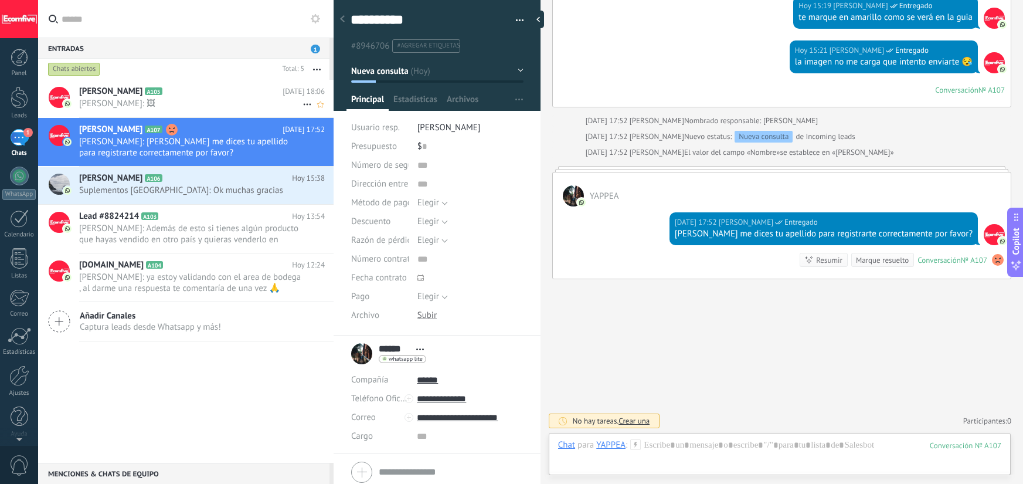
click at [247, 103] on span "Deiverth Rodriguez: 🖼" at bounding box center [190, 103] width 223 height 11
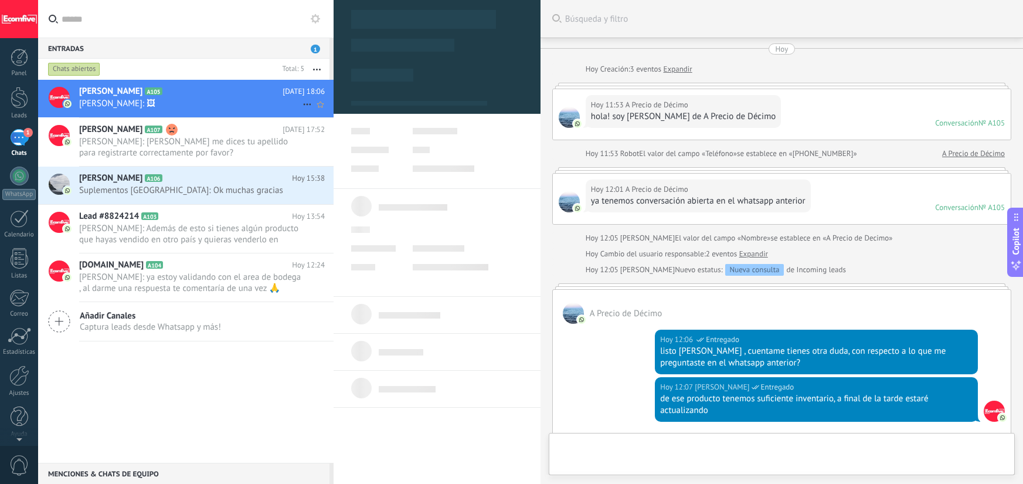
scroll to position [1671, 0]
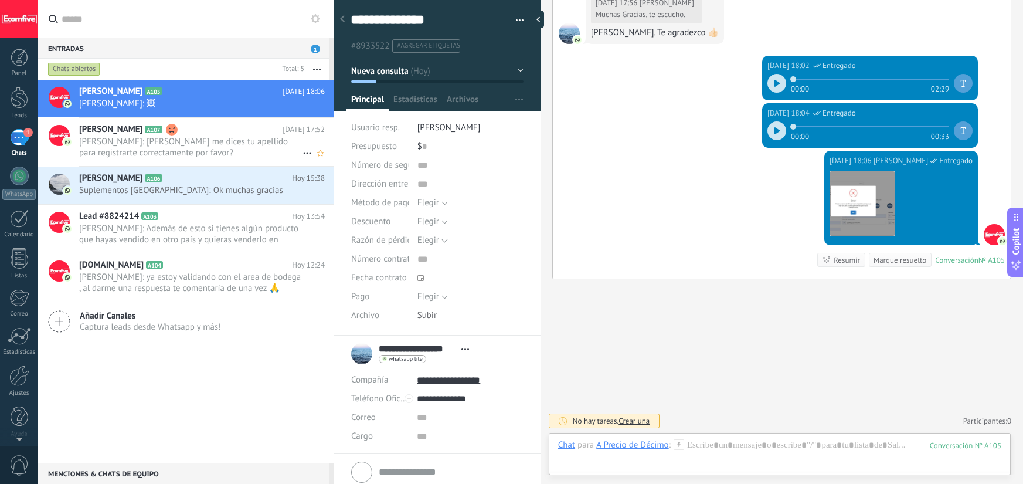
click at [235, 138] on span "[PERSON_NAME]: [PERSON_NAME] me dices tu apellido para registrarte correctament…" at bounding box center [190, 147] width 223 height 22
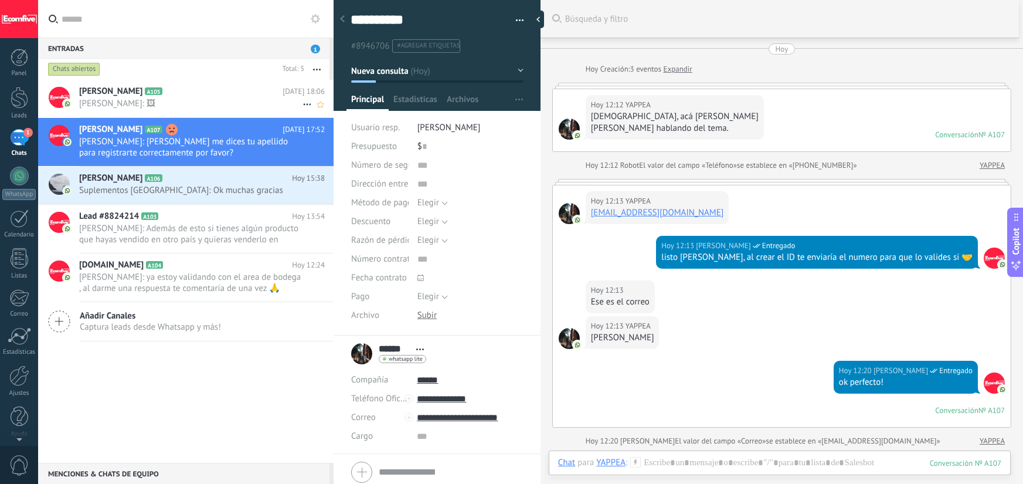
click at [226, 104] on span "Deiverth Rodriguez: 🖼" at bounding box center [190, 103] width 223 height 11
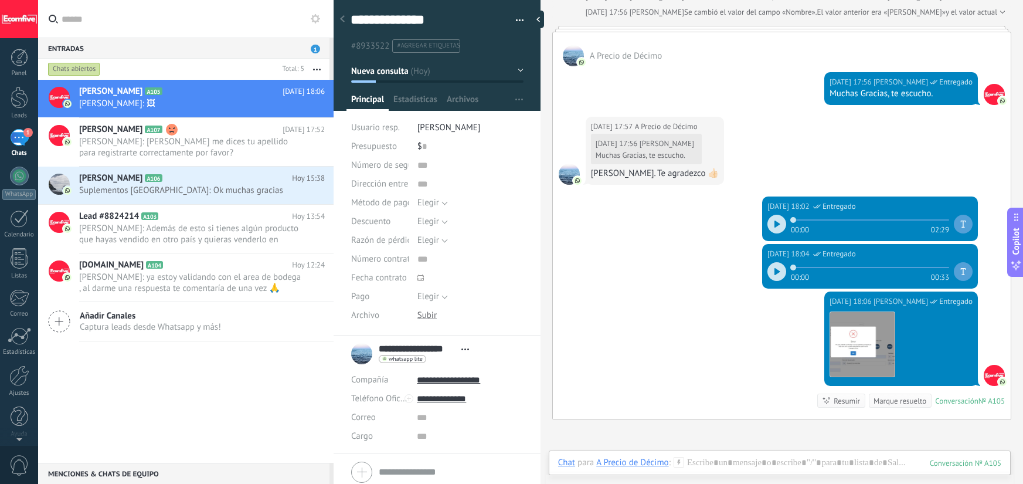
scroll to position [1671, 0]
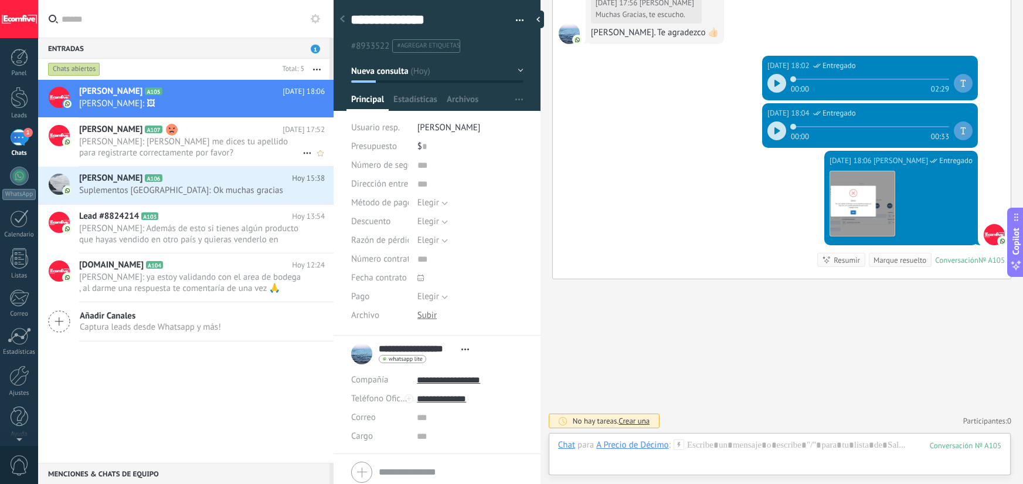
click at [201, 154] on span "[PERSON_NAME]: [PERSON_NAME] me dices tu apellido para registrarte correctament…" at bounding box center [190, 147] width 223 height 22
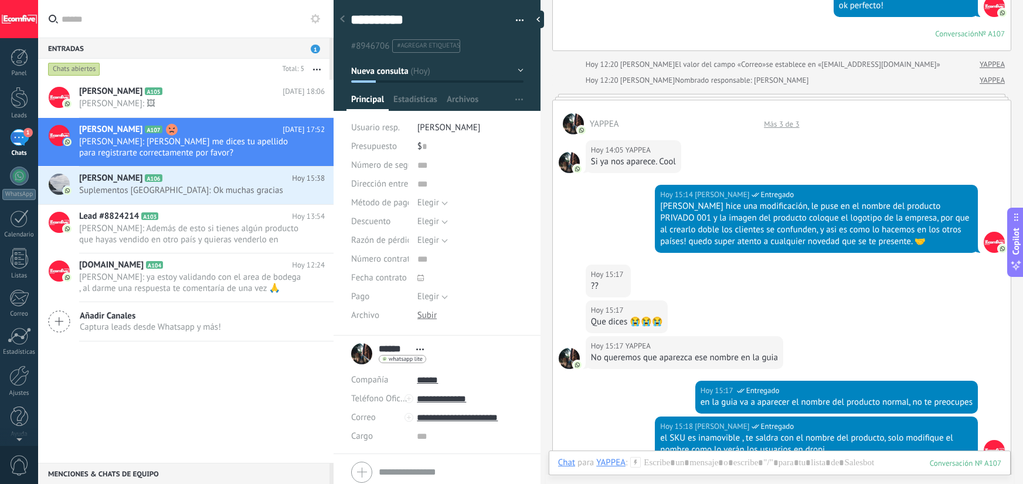
scroll to position [485, 0]
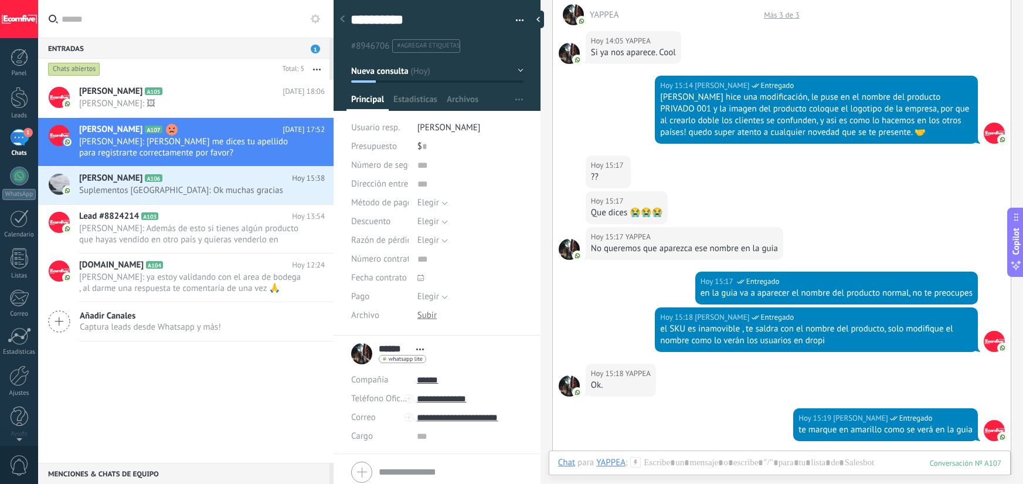
click at [760, 97] on div "[PERSON_NAME] hice una modificación, le puse en el nombre del producto PRIVADO …" at bounding box center [816, 114] width 312 height 47
click at [812, 98] on div "[PERSON_NAME] hice una modificación, le puse en el nombre del producto PRIVADO …" at bounding box center [816, 114] width 312 height 47
click at [872, 99] on div "[PERSON_NAME] hice una modificación, le puse en el nombre del producto PRIVADO …" at bounding box center [816, 114] width 312 height 47
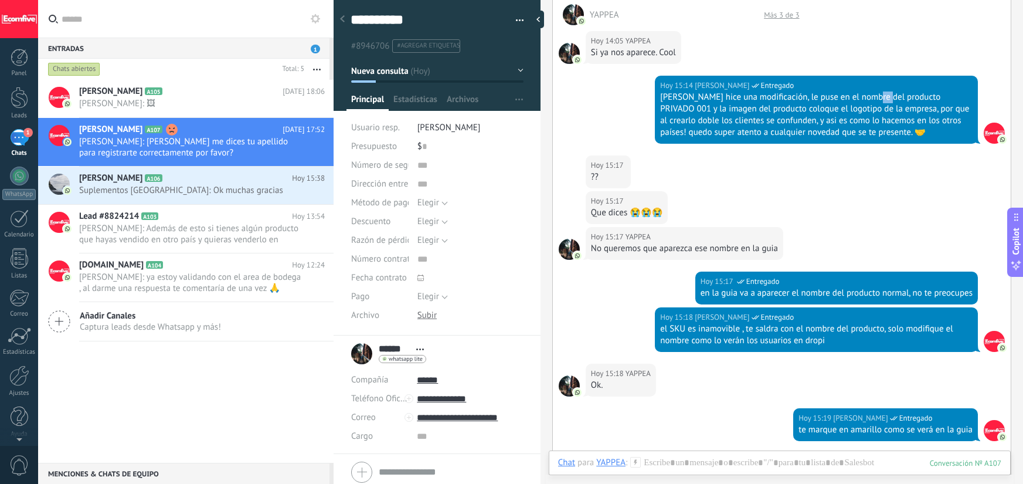
click at [872, 99] on div "[PERSON_NAME] hice una modificación, le puse en el nombre del producto PRIVADO …" at bounding box center [816, 114] width 312 height 47
click at [923, 98] on div "[PERSON_NAME] hice una modificación, le puse en el nombre del producto PRIVADO …" at bounding box center [816, 114] width 312 height 47
click at [690, 106] on div "[PERSON_NAME] hice una modificación, le puse en el nombre del producto PRIVADO …" at bounding box center [816, 114] width 312 height 47
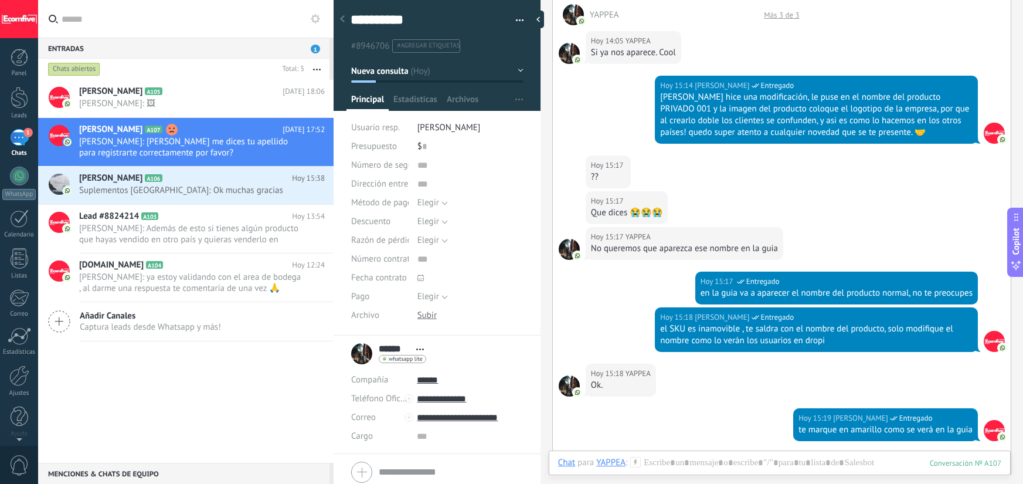
click at [765, 109] on div "[PERSON_NAME] hice una modificación, le puse en el nombre del producto PRIVADO …" at bounding box center [816, 114] width 312 height 47
click at [830, 108] on div "[PERSON_NAME] hice una modificación, le puse en el nombre del producto PRIVADO …" at bounding box center [816, 114] width 312 height 47
click at [882, 110] on div "[PERSON_NAME] hice una modificación, le puse en el nombre del producto PRIVADO …" at bounding box center [816, 114] width 312 height 47
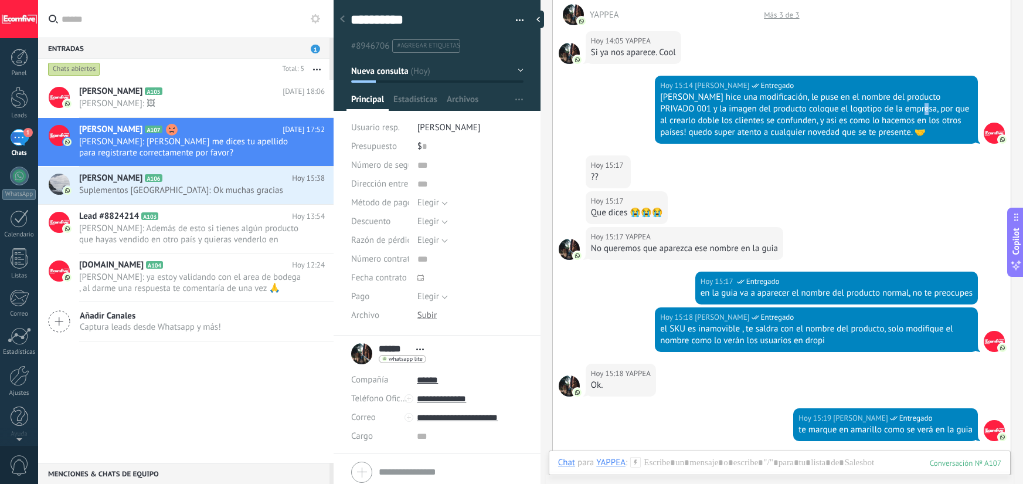
click at [882, 110] on div "[PERSON_NAME] hice una modificación, le puse en el nombre del producto PRIVADO …" at bounding box center [816, 114] width 312 height 47
click at [912, 111] on div "[PERSON_NAME] hice una modificación, le puse en el nombre del producto PRIVADO …" at bounding box center [816, 114] width 312 height 47
click at [779, 118] on div "[PERSON_NAME] hice una modificación, le puse en el nombre del producto PRIVADO …" at bounding box center [816, 114] width 312 height 47
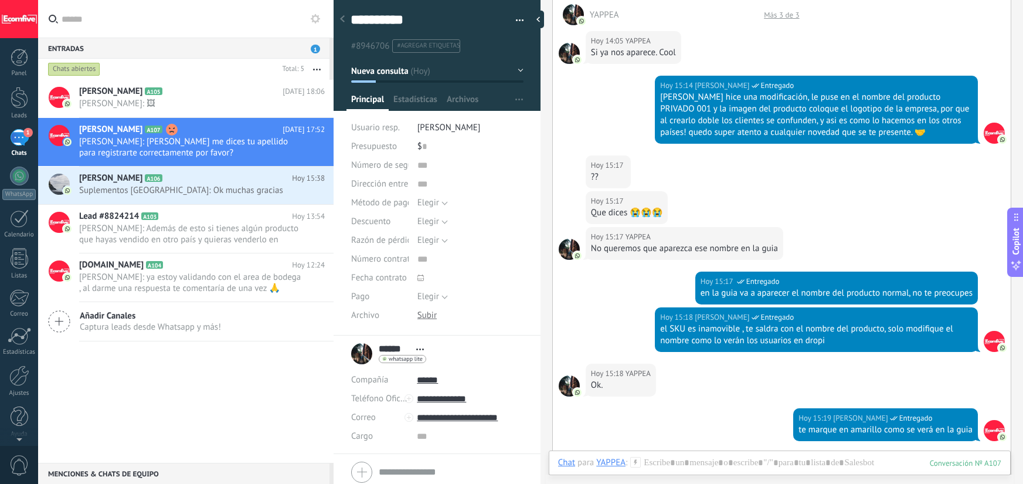
click at [827, 120] on div "[PERSON_NAME] hice una modificación, le puse en el nombre del producto PRIVADO …" at bounding box center [816, 114] width 312 height 47
click at [875, 118] on div "[PERSON_NAME] hice una modificación, le puse en el nombre del producto PRIVADO …" at bounding box center [816, 114] width 312 height 47
click at [908, 118] on div "[PERSON_NAME] hice una modificación, le puse en el nombre del producto PRIVADO …" at bounding box center [816, 114] width 312 height 47
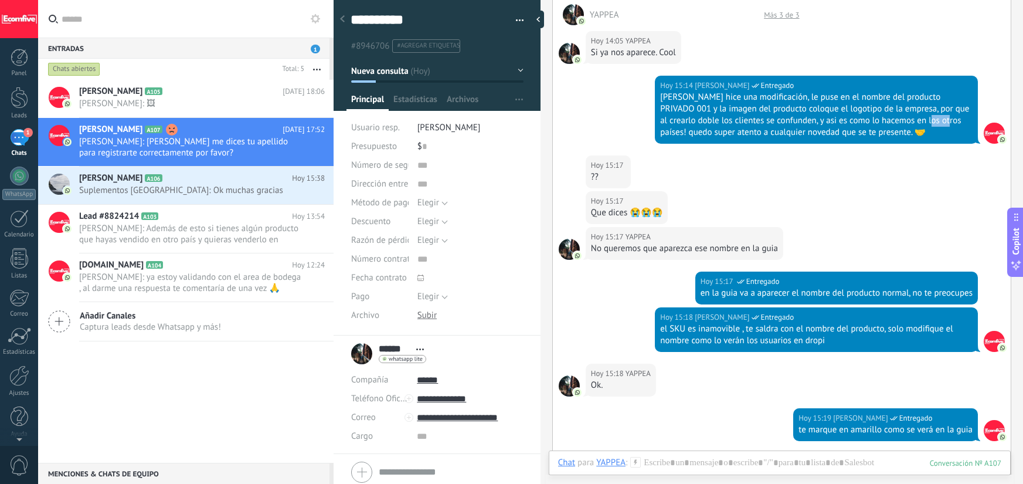
click at [908, 118] on div "[PERSON_NAME] hice una modificación, le puse en el nombre del producto PRIVADO …" at bounding box center [816, 114] width 312 height 47
click at [698, 132] on div "[PERSON_NAME] hice una modificación, le puse en el nombre del producto PRIVADO …" at bounding box center [816, 114] width 312 height 47
click at [741, 132] on div "[PERSON_NAME] hice una modificación, le puse en el nombre del producto PRIVADO …" at bounding box center [816, 114] width 312 height 47
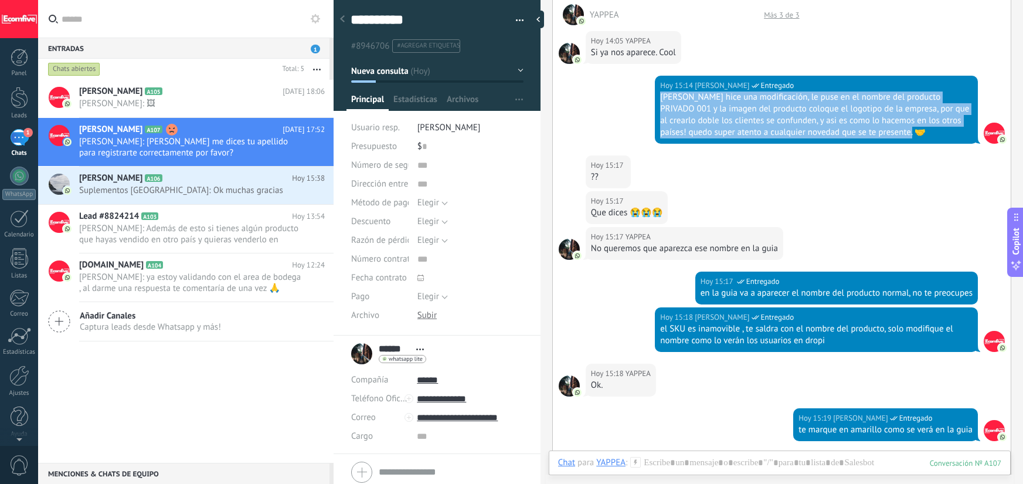
drag, startPoint x: 660, startPoint y: 96, endPoint x: 904, endPoint y: 141, distance: 248.1
click at [904, 141] on div "Hoy 15:14 Deiverth Rodriguez Entregado Alcibiades hice una modificación, le pus…" at bounding box center [816, 110] width 323 height 68
copy div "[PERSON_NAME] hice una modificación, le puse en el nombre del producto PRIVADO …"
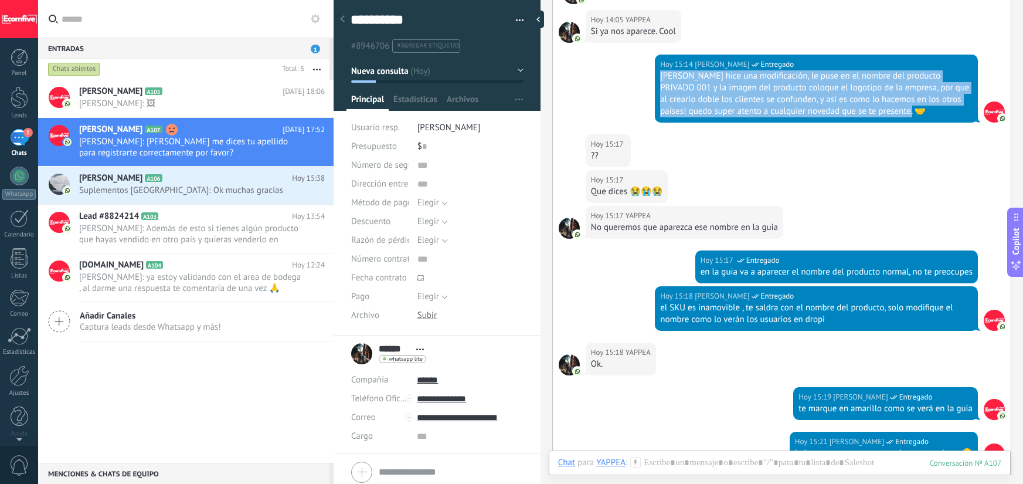
scroll to position [508, 0]
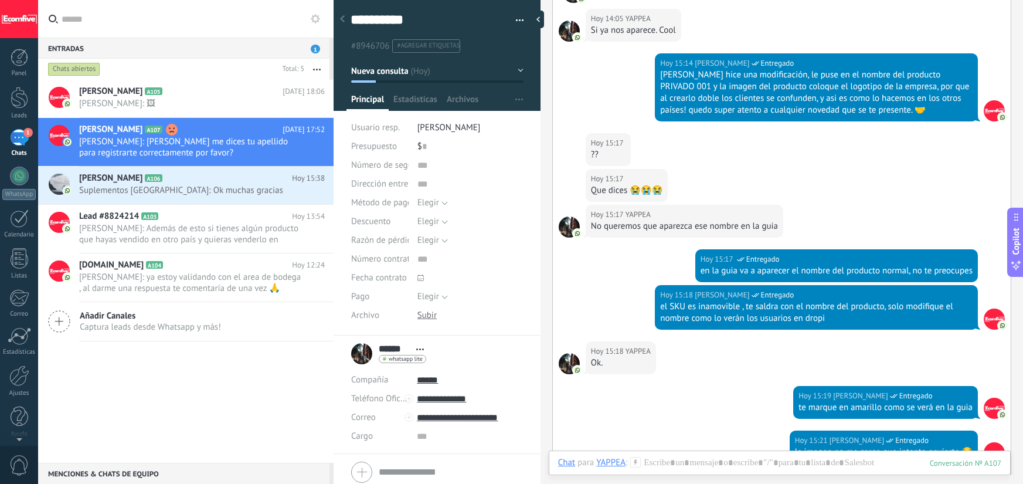
click at [658, 229] on div "No queremos que aparezca ese nombre en la guia" at bounding box center [684, 226] width 187 height 12
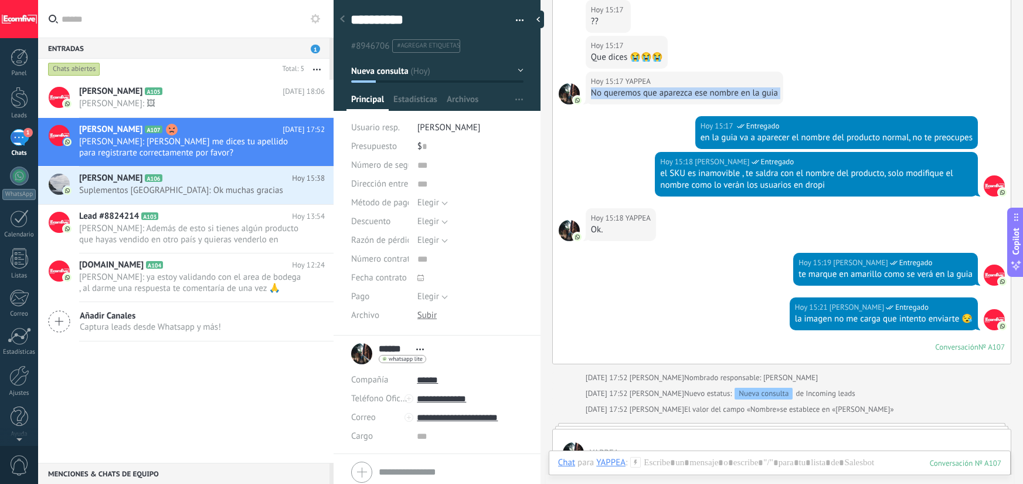
scroll to position [645, 0]
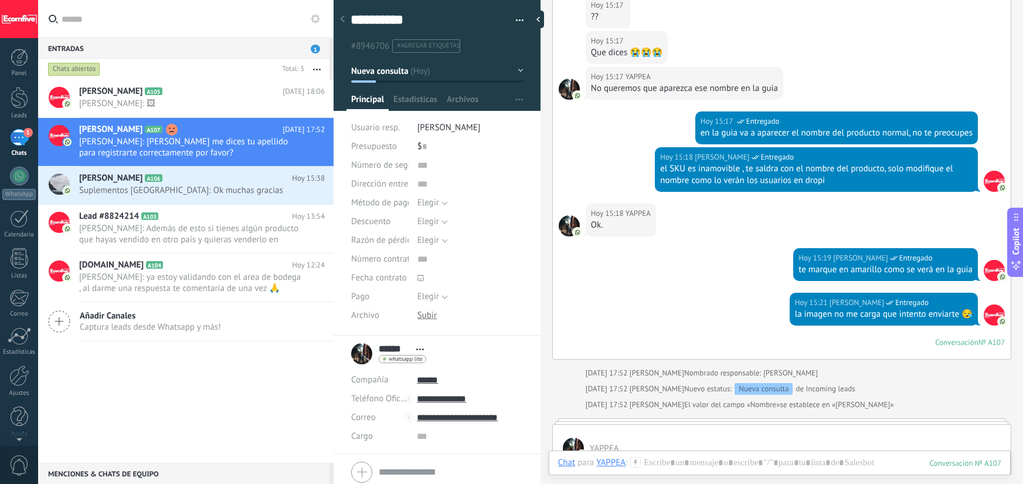
click at [606, 226] on div "Ok." at bounding box center [621, 225] width 60 height 12
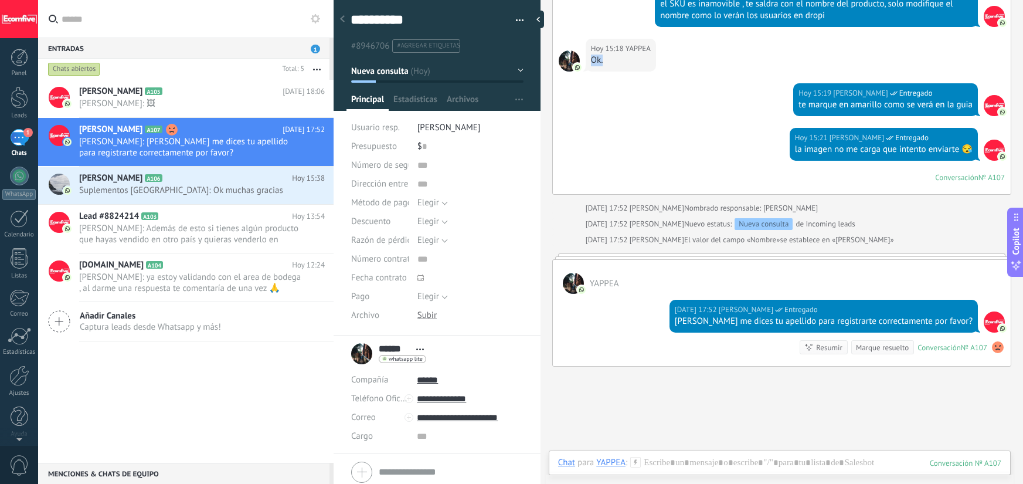
scroll to position [794, 0]
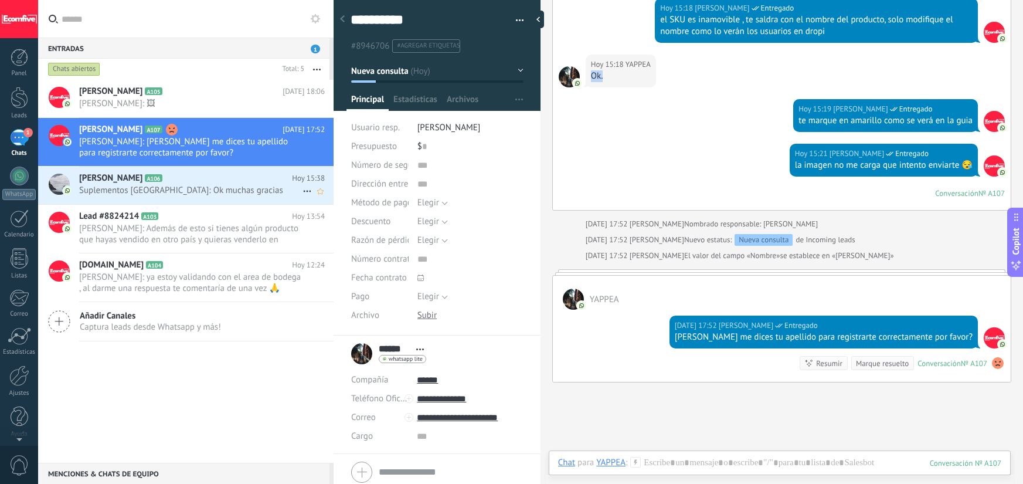
click at [202, 186] on span "Suplementos Panama: Ok muchas gracias" at bounding box center [190, 190] width 223 height 11
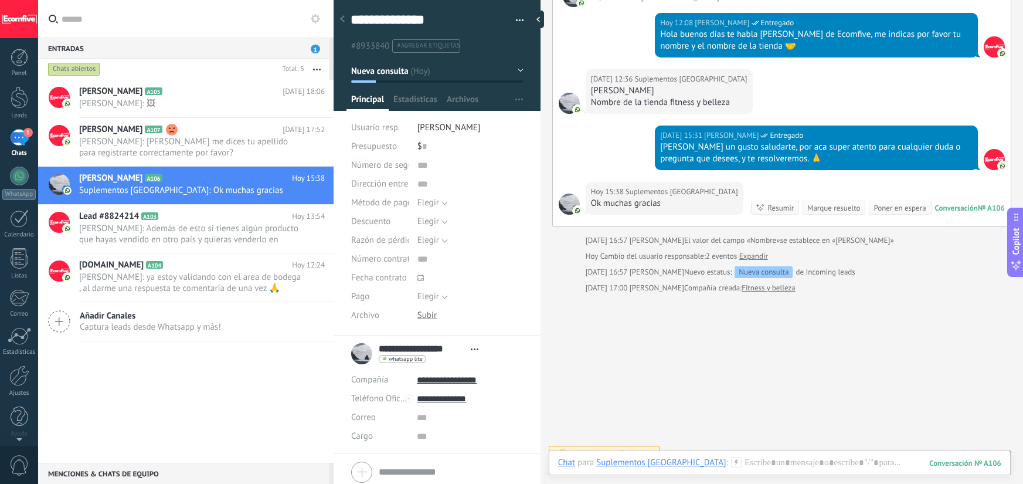
scroll to position [215, 0]
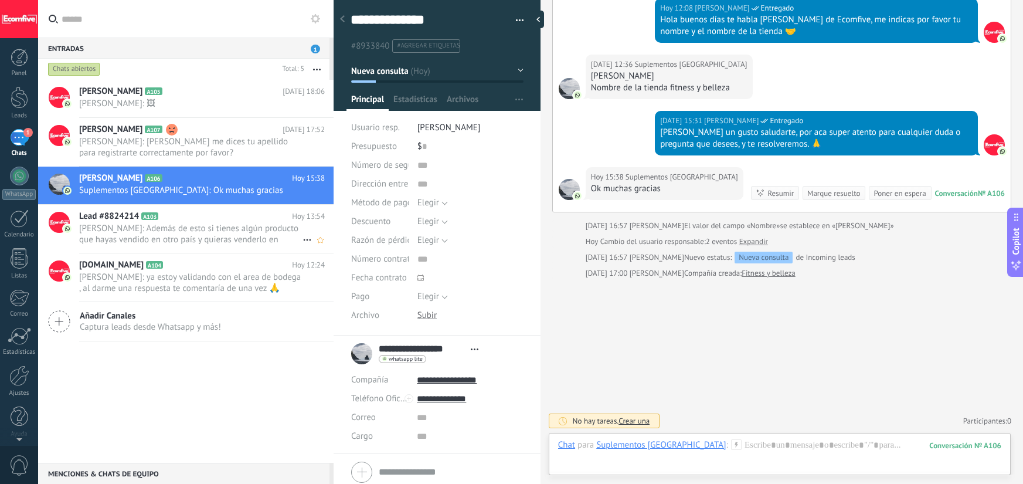
click at [162, 227] on span "[PERSON_NAME]: Además de esto si tienes algún producto que hayas vendido en otr…" at bounding box center [190, 234] width 223 height 22
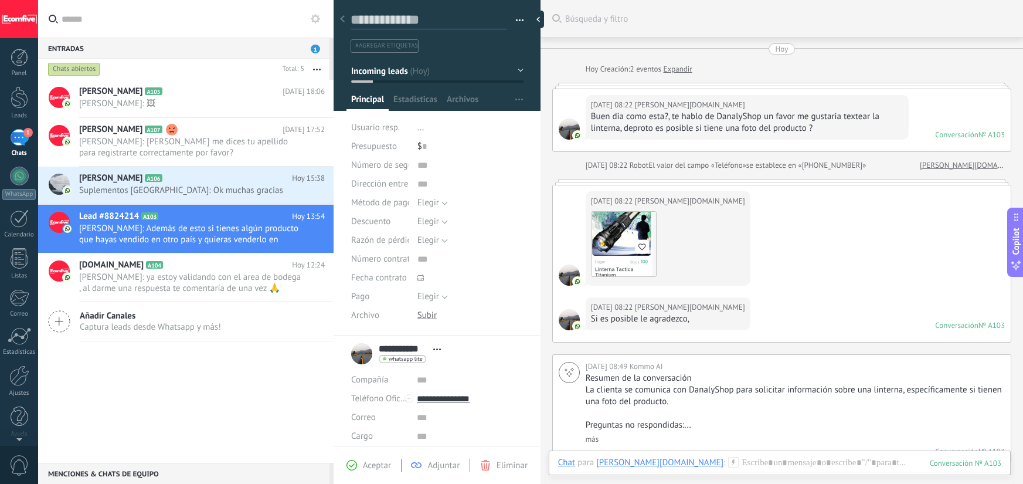
click at [403, 25] on textarea at bounding box center [429, 20] width 157 height 18
type textarea "*"
type textarea "**"
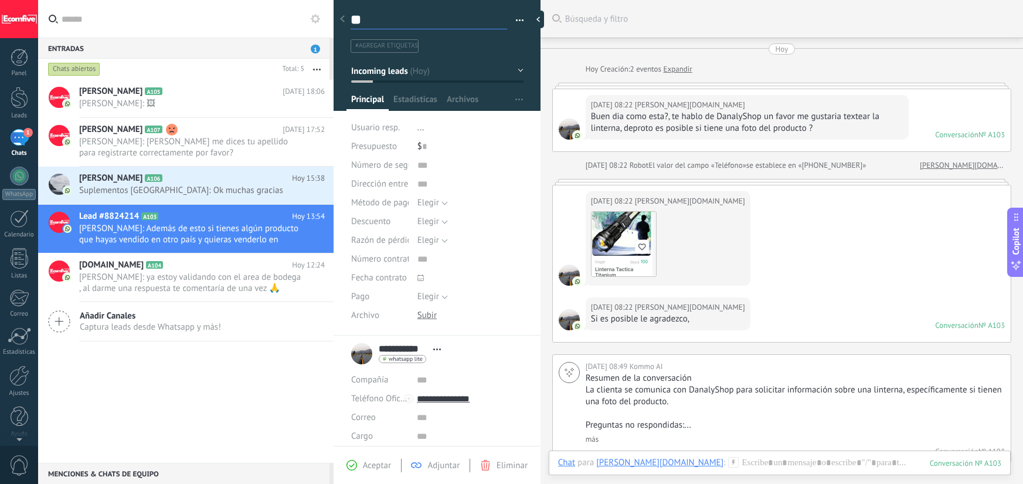
type textarea "***"
type textarea "****"
type textarea "*****"
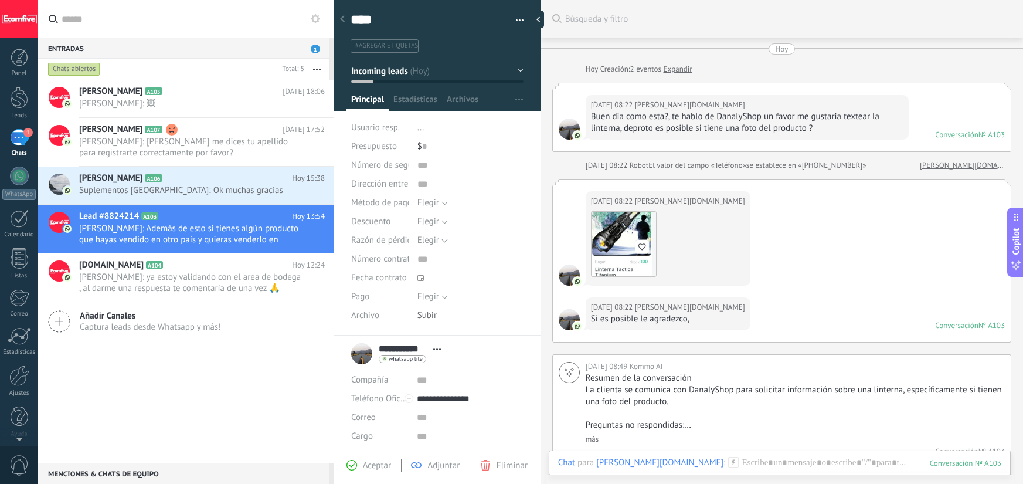
type textarea "*****"
type textarea "******"
type textarea "*******"
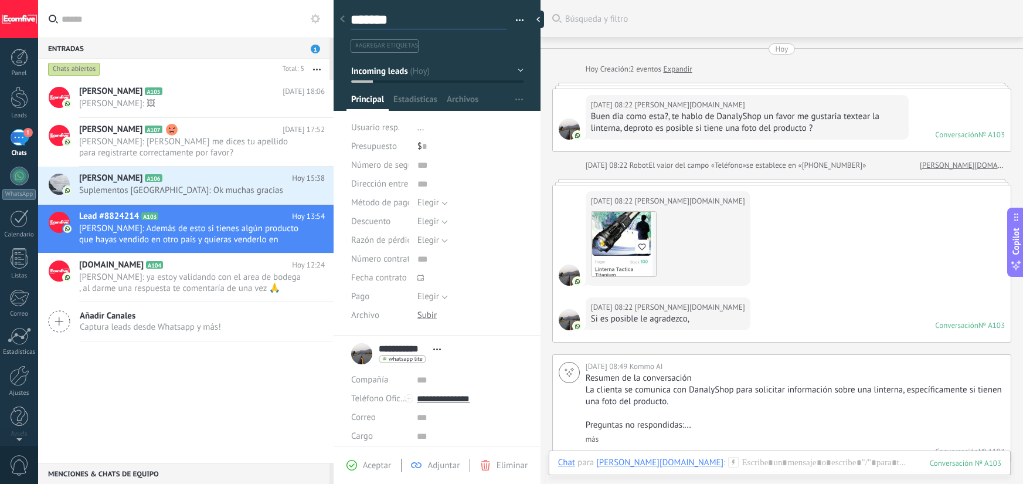
type textarea "********"
type textarea "*********"
type textarea "**********"
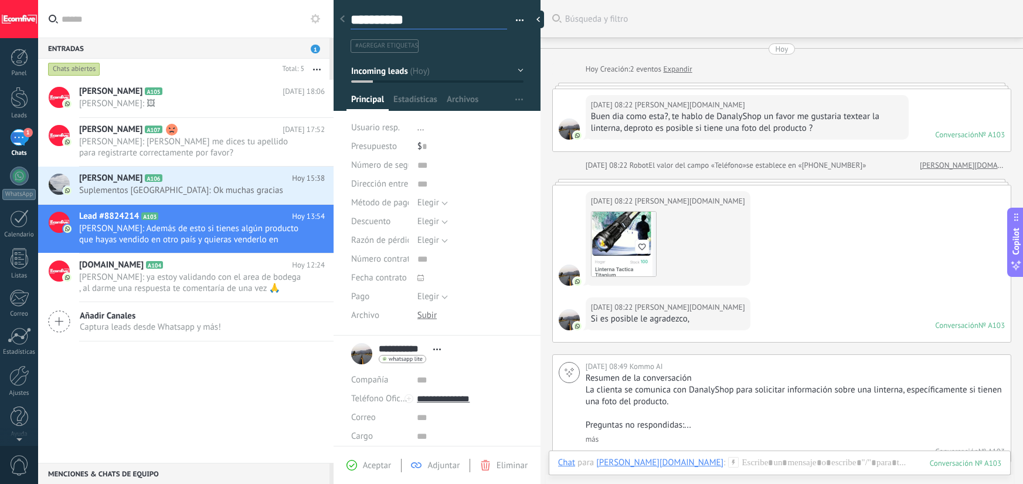
scroll to position [18, 0]
type textarea "**********"
click at [345, 20] on div at bounding box center [342, 19] width 16 height 23
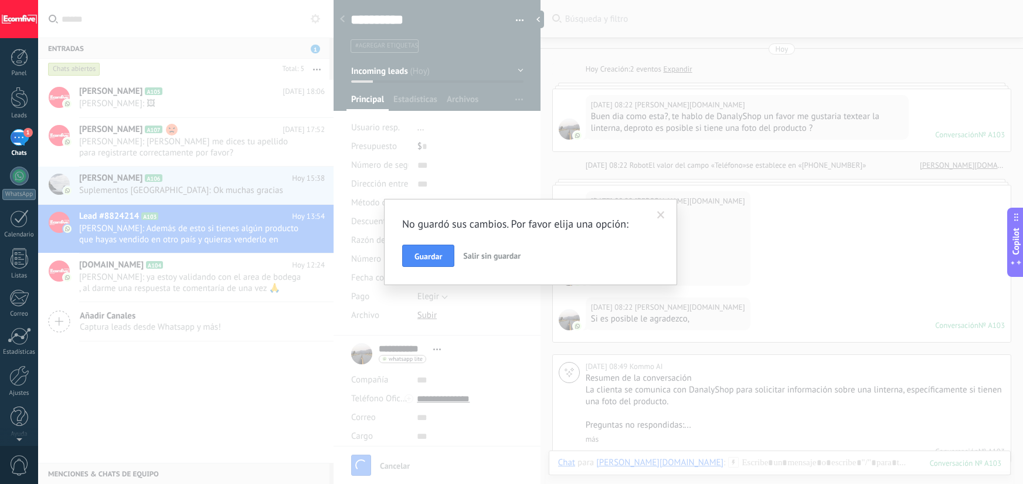
scroll to position [67, 0]
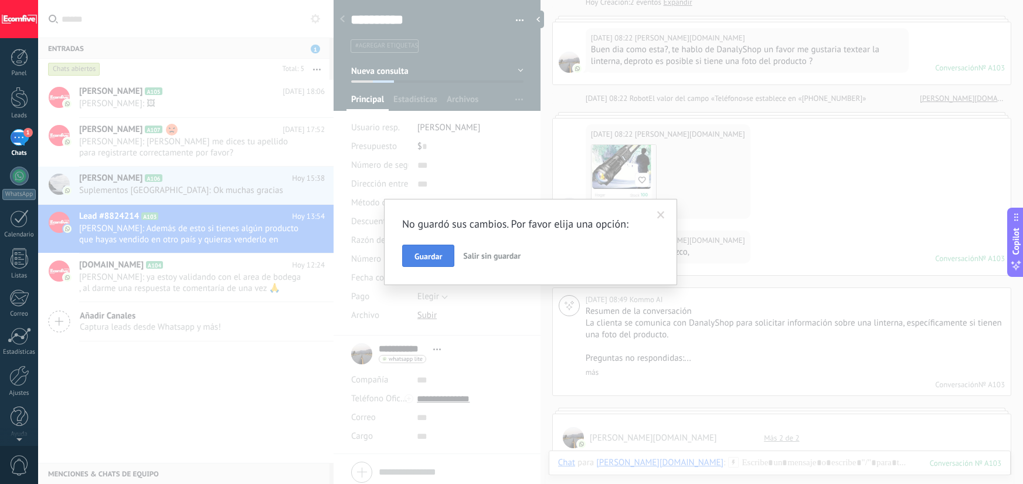
click at [424, 261] on button "Guardar" at bounding box center [428, 255] width 52 height 22
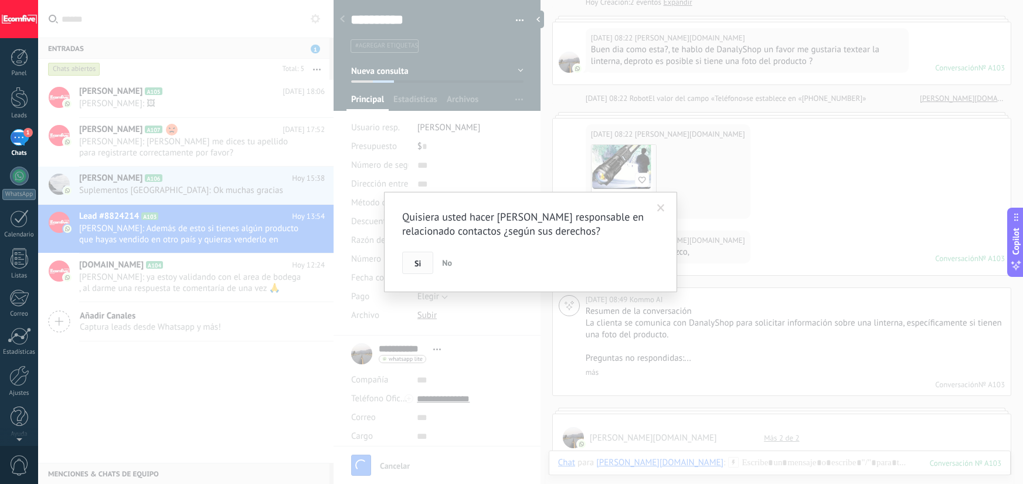
click at [421, 260] on button "Si" at bounding box center [417, 263] width 31 height 22
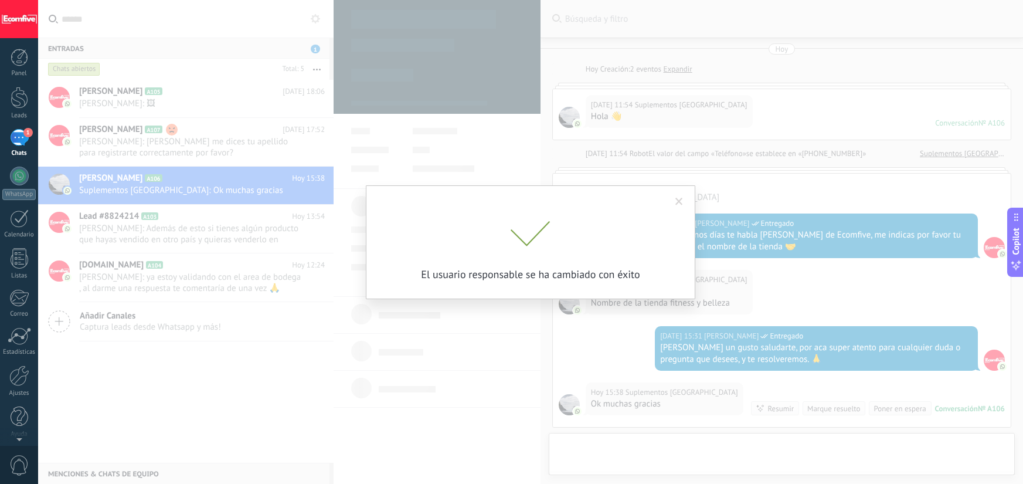
scroll to position [215, 0]
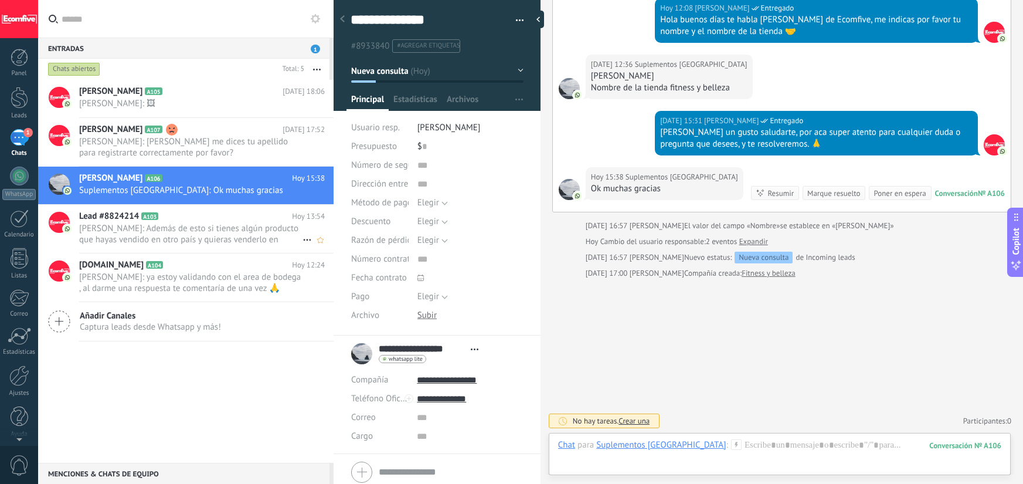
click at [176, 232] on span "[PERSON_NAME]: Además de esto si tienes algún producto que hayas vendido en otr…" at bounding box center [190, 234] width 223 height 22
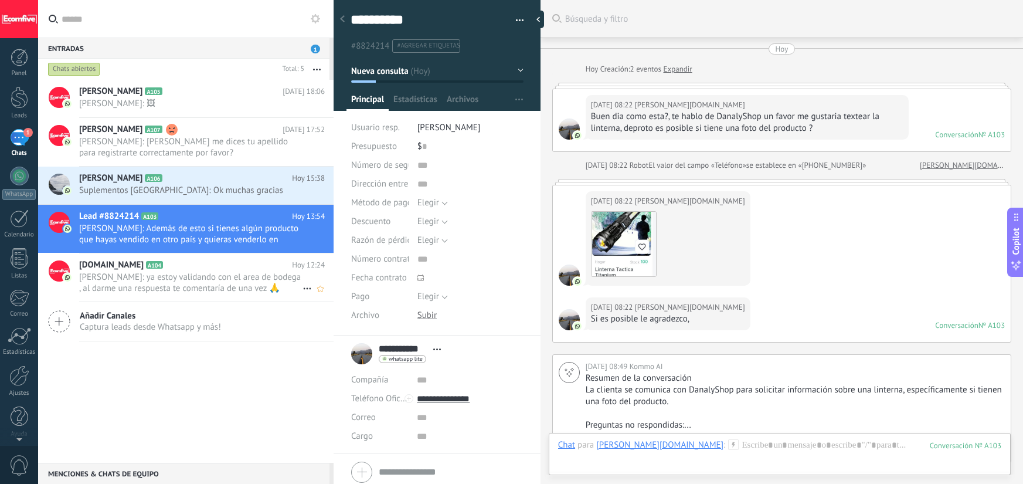
scroll to position [1078, 0]
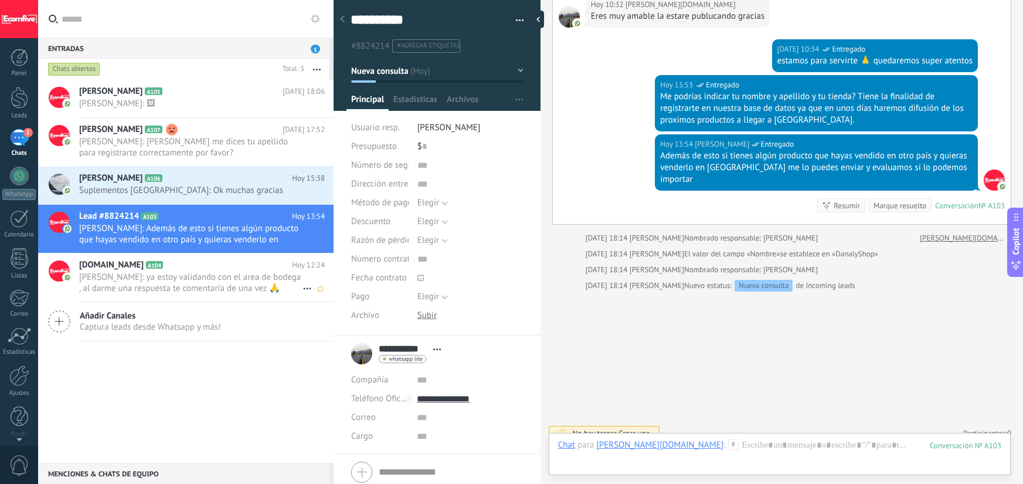
click at [177, 265] on h2 "Manitop.com A104" at bounding box center [185, 265] width 213 height 12
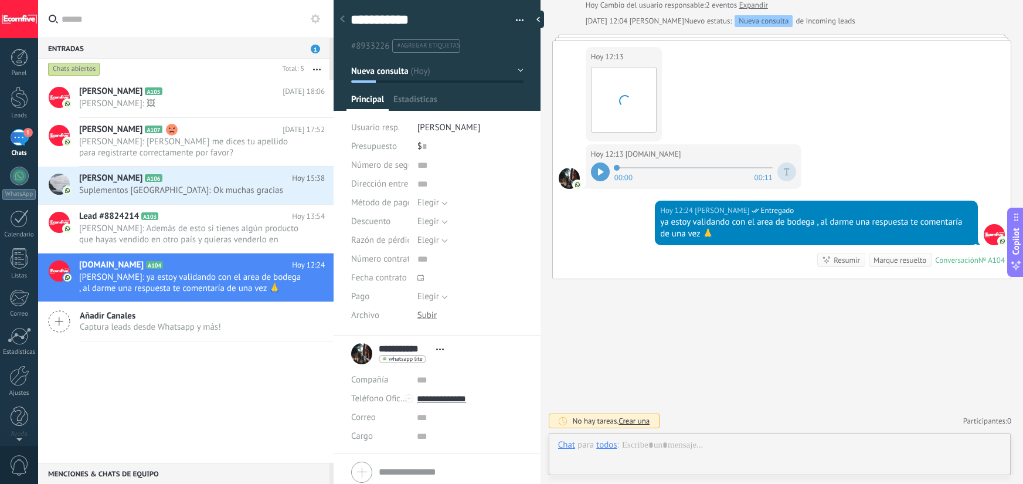
scroll to position [18, 0]
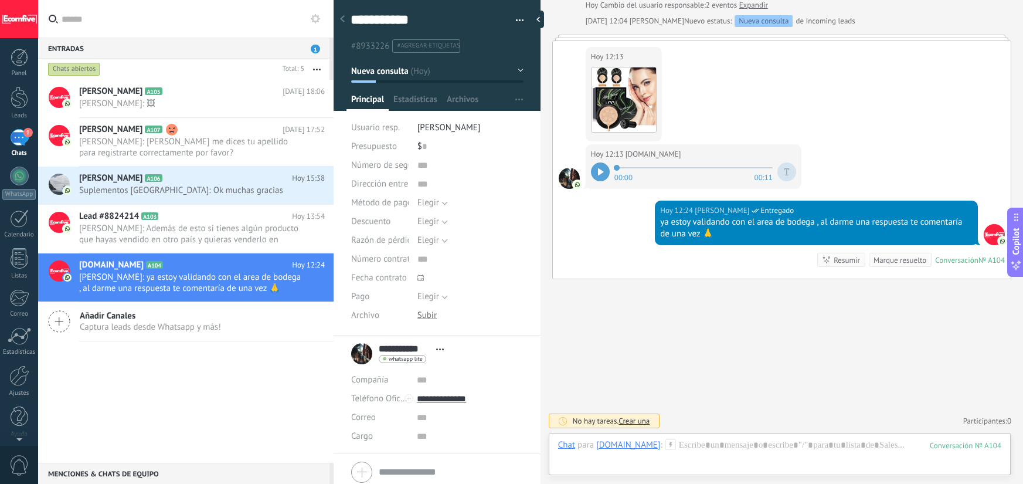
click at [598, 175] on icon at bounding box center [600, 171] width 5 height 7
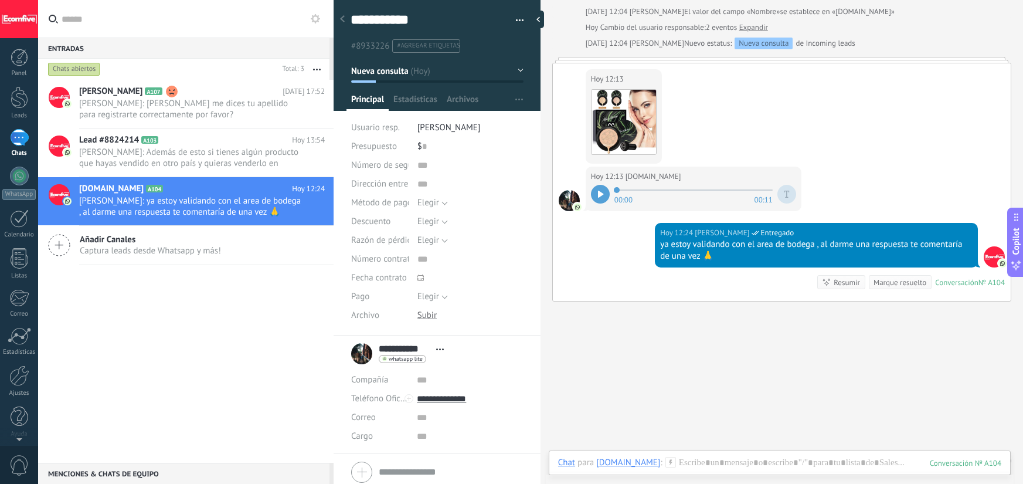
scroll to position [417, 0]
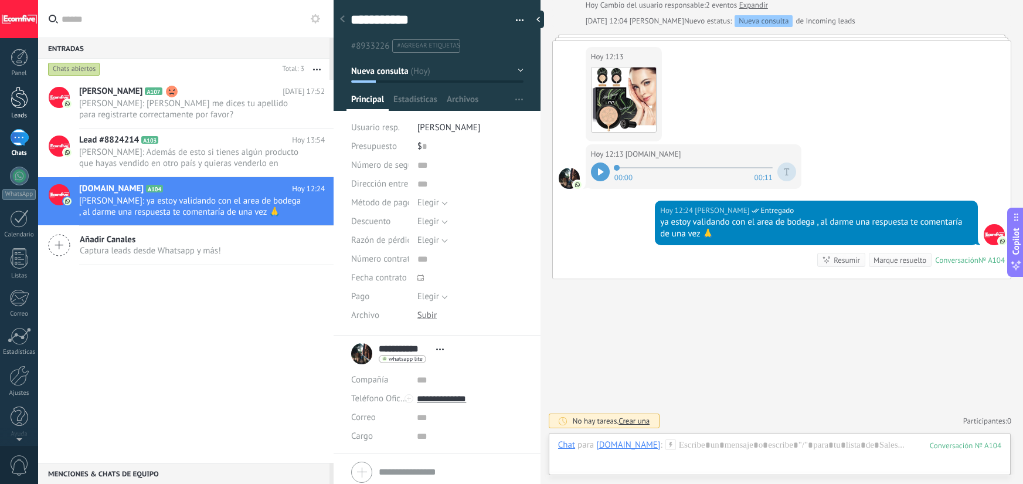
click at [23, 99] on div at bounding box center [20, 98] width 18 height 22
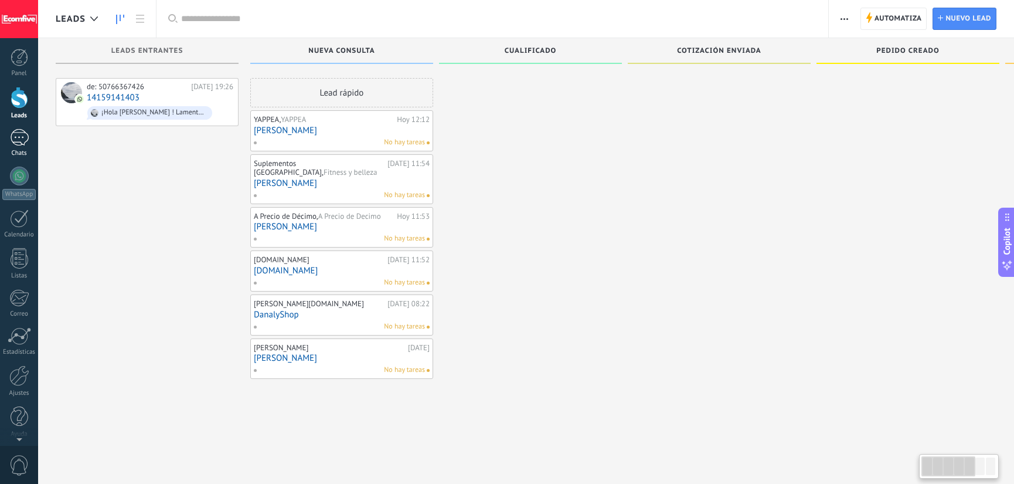
click at [11, 135] on div "1" at bounding box center [19, 137] width 19 height 17
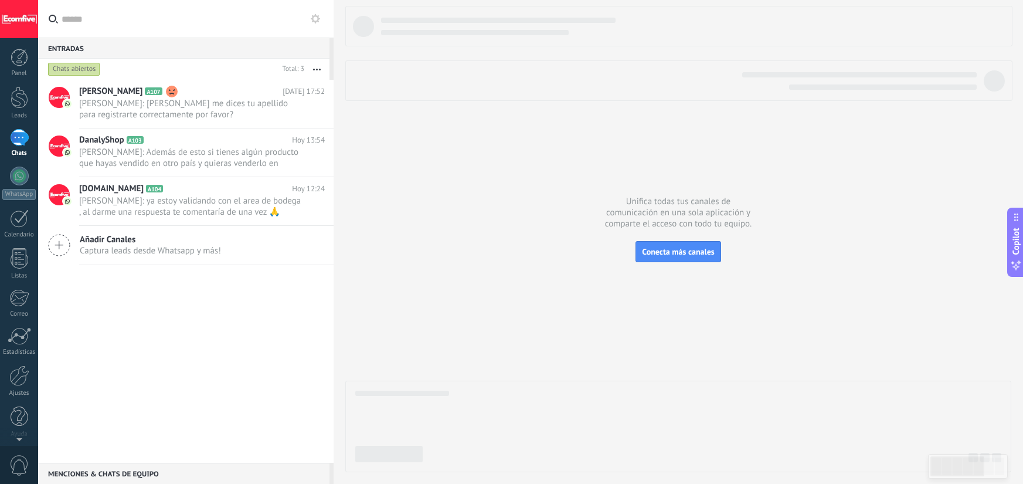
click at [85, 66] on div "Chats abiertos" at bounding box center [74, 69] width 52 height 14
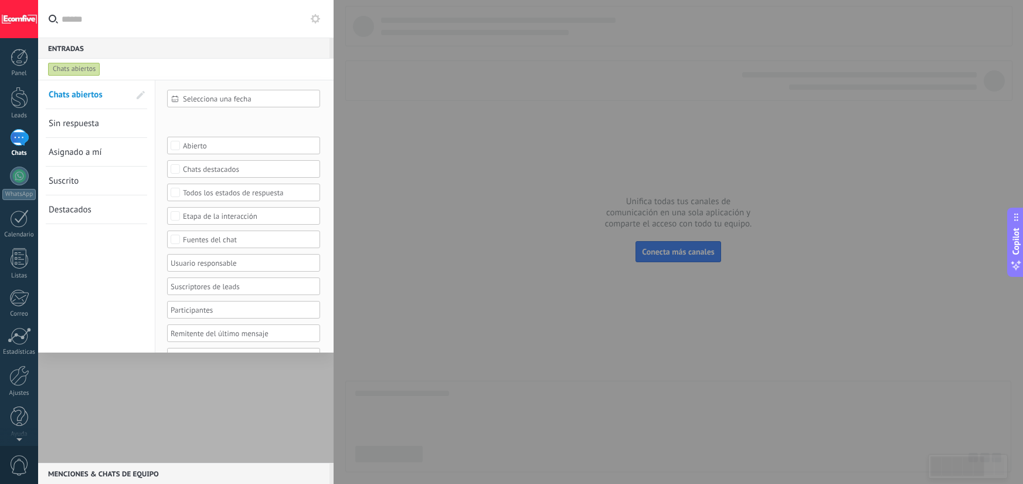
click at [87, 71] on div "Chats abiertos" at bounding box center [74, 69] width 52 height 14
click at [96, 123] on span "Sin respuesta" at bounding box center [74, 123] width 50 height 11
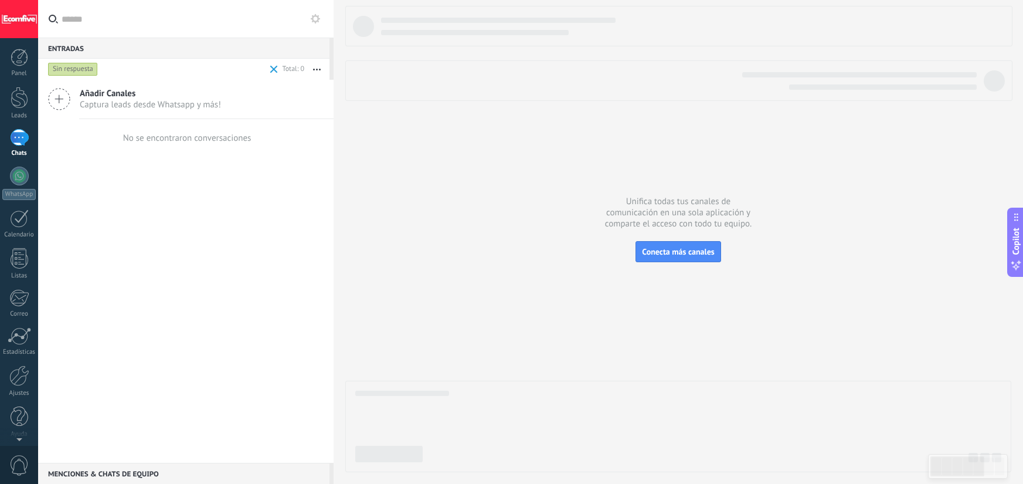
click at [94, 67] on div "Sin respuesta" at bounding box center [73, 69] width 50 height 14
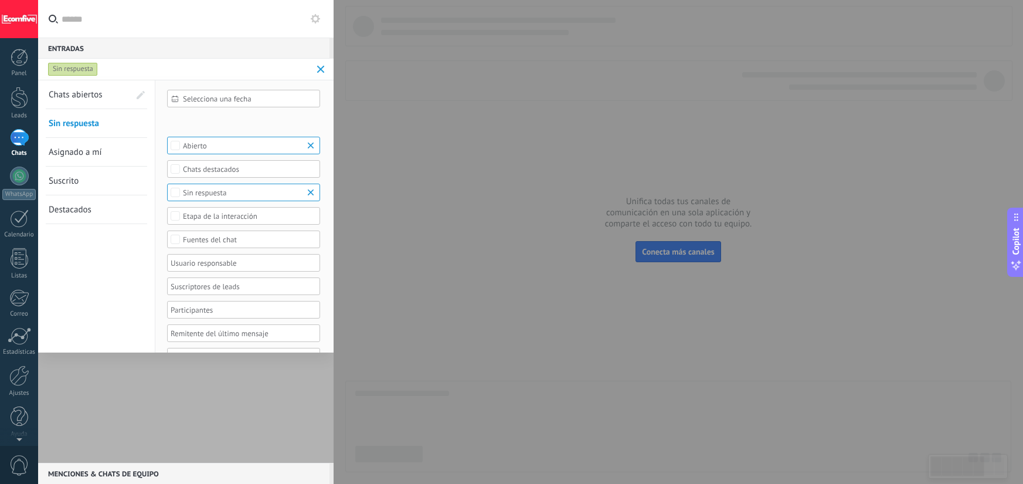
click at [97, 94] on span "Chats abiertos" at bounding box center [76, 94] width 54 height 11
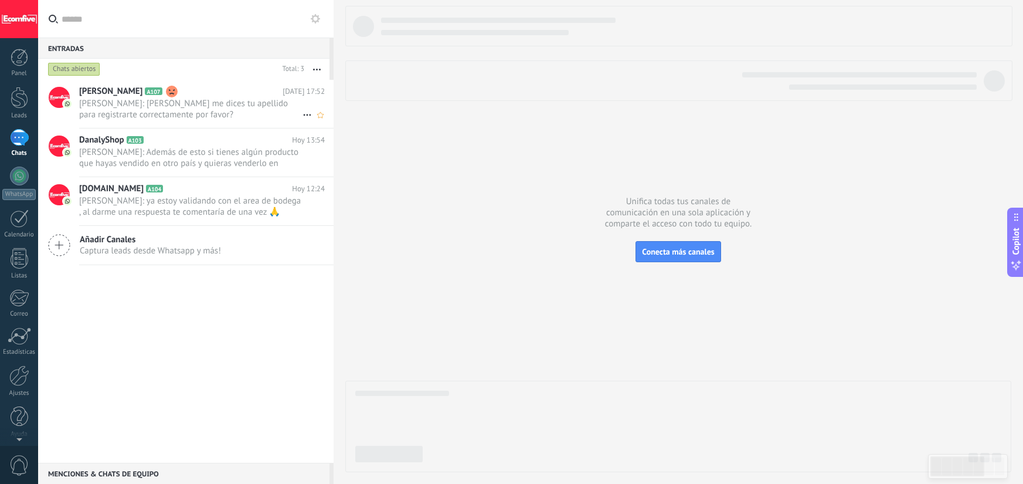
click at [227, 111] on span "[PERSON_NAME]: [PERSON_NAME] me dices tu apellido para registrarte correctament…" at bounding box center [190, 109] width 223 height 22
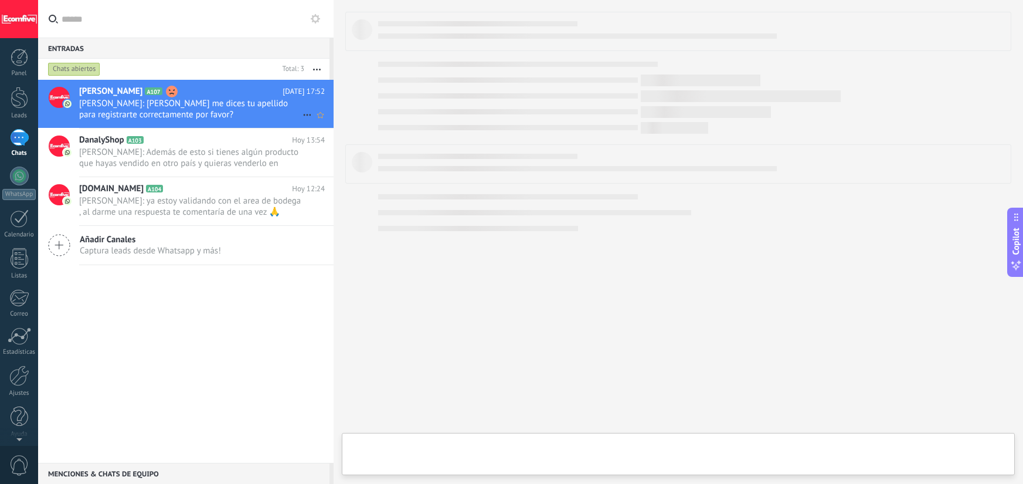
type textarea "***"
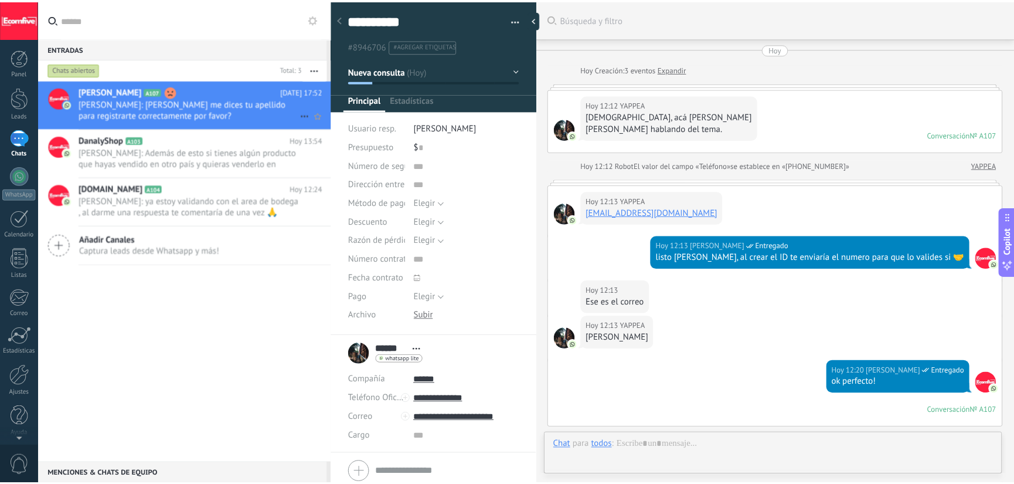
scroll to position [898, 0]
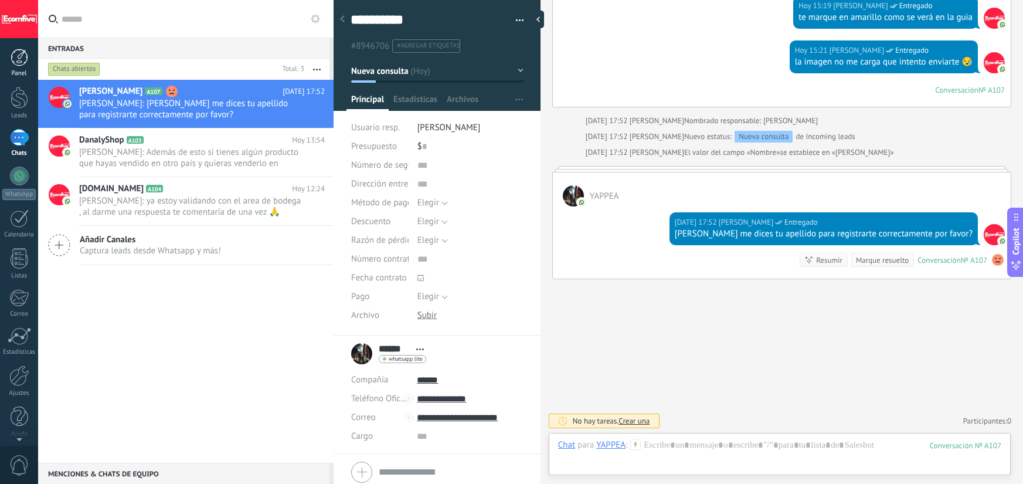
click at [22, 67] on link "Panel" at bounding box center [19, 63] width 38 height 29
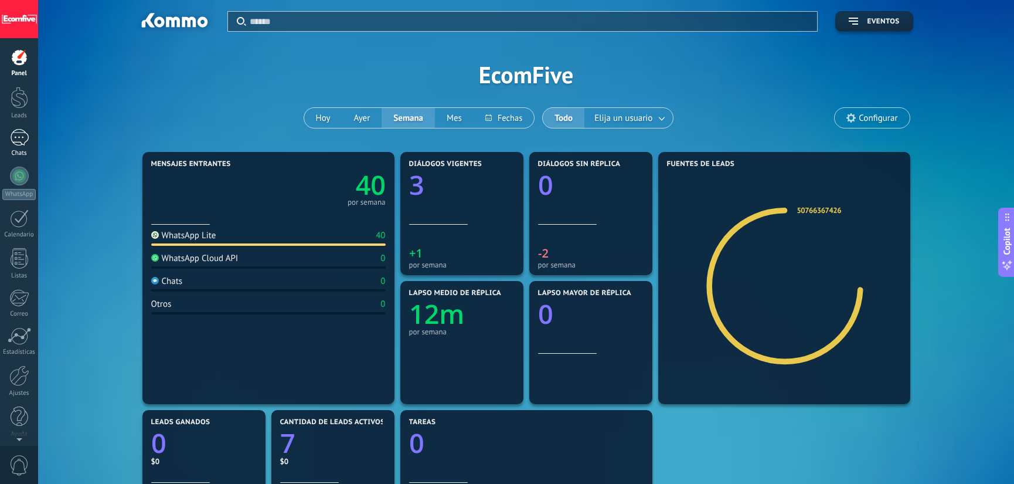
click at [26, 141] on div at bounding box center [19, 137] width 19 height 17
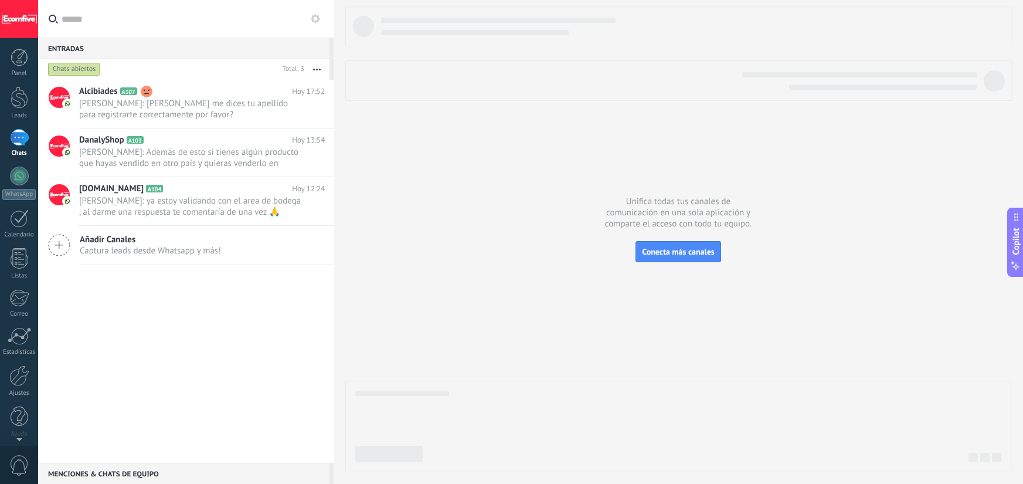
click at [78, 69] on div "Chats abiertos" at bounding box center [74, 69] width 52 height 14
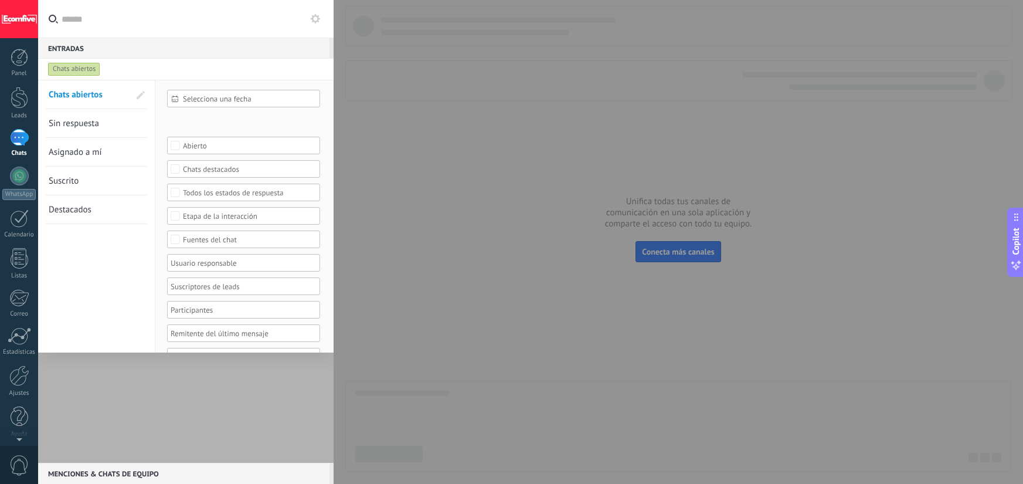
click at [91, 149] on span "Asignado a mí" at bounding box center [75, 152] width 53 height 11
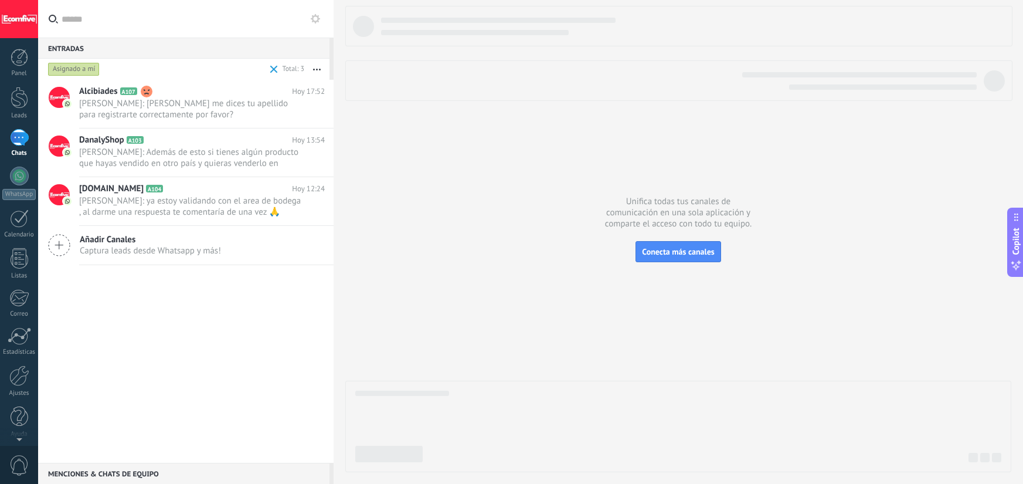
click at [81, 69] on div "Asignado a mí" at bounding box center [74, 69] width 52 height 14
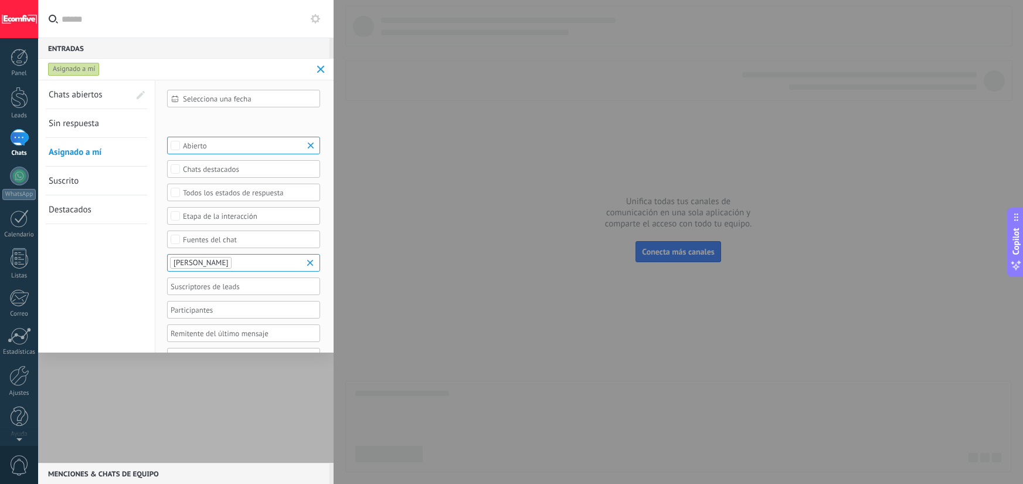
click at [90, 97] on span "Chats abiertos" at bounding box center [76, 94] width 54 height 11
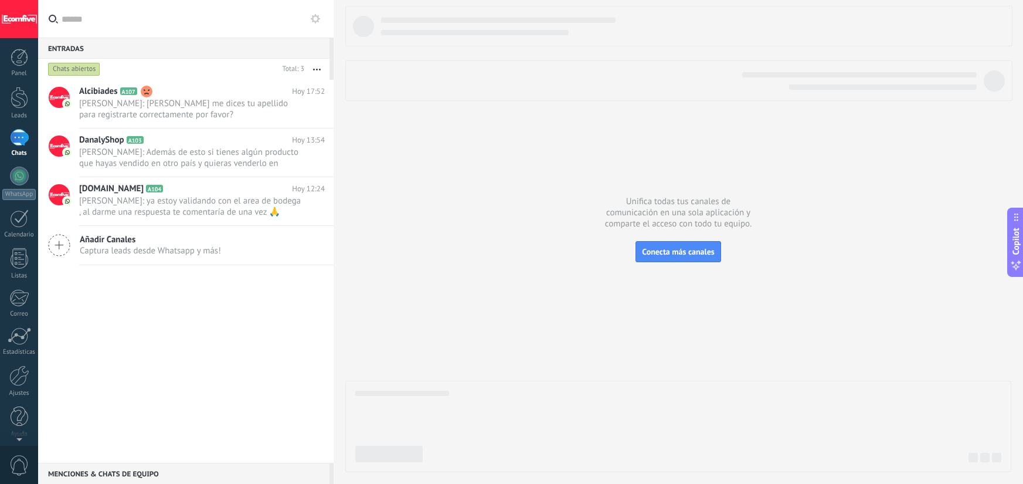
click at [79, 69] on div "Chats abiertos" at bounding box center [74, 69] width 52 height 14
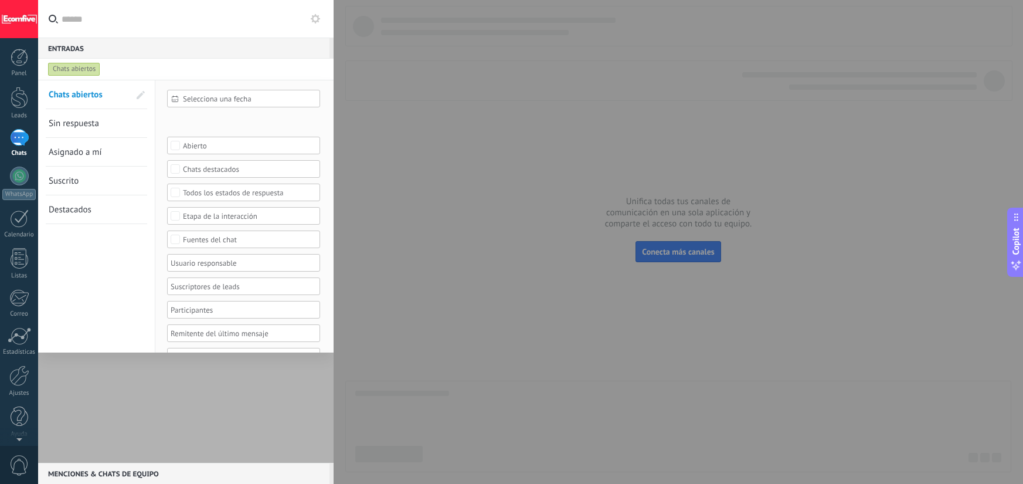
click at [87, 203] on link "Destacados" at bounding box center [89, 209] width 81 height 28
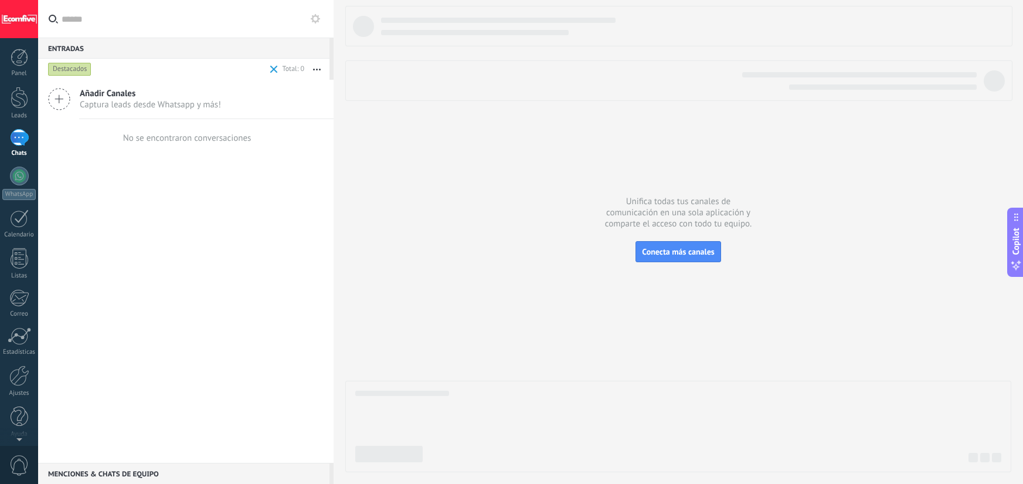
click at [73, 74] on div "Destacados" at bounding box center [69, 69] width 43 height 14
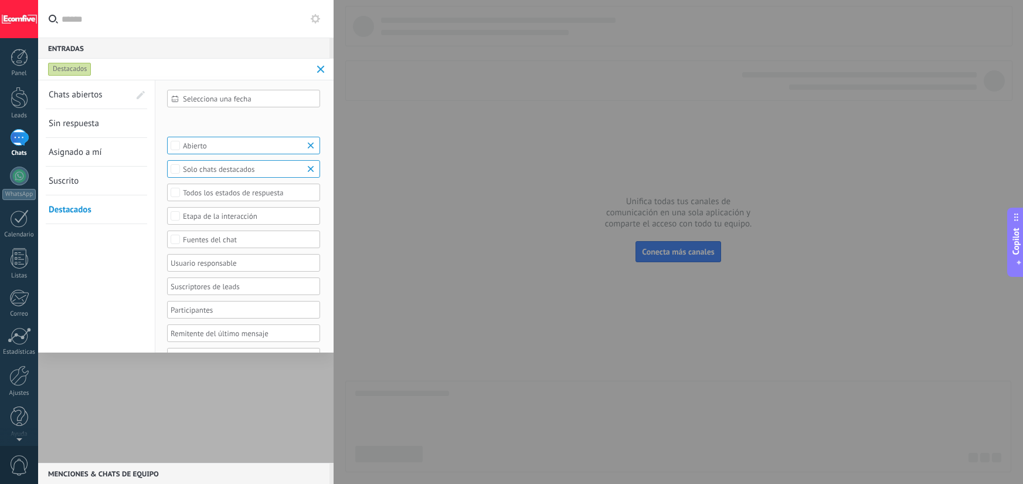
click at [88, 173] on link "Suscrito" at bounding box center [89, 181] width 81 height 28
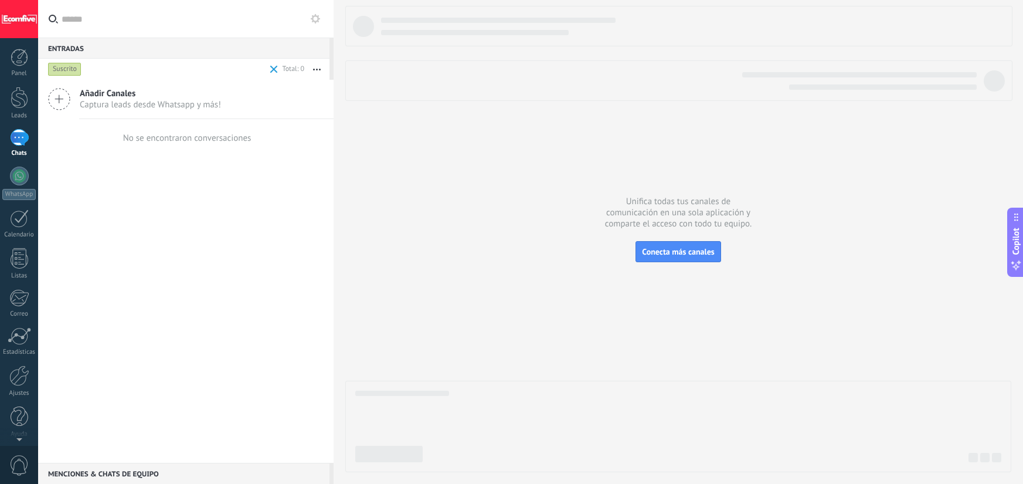
click at [66, 67] on div "Suscrito" at bounding box center [64, 69] width 33 height 14
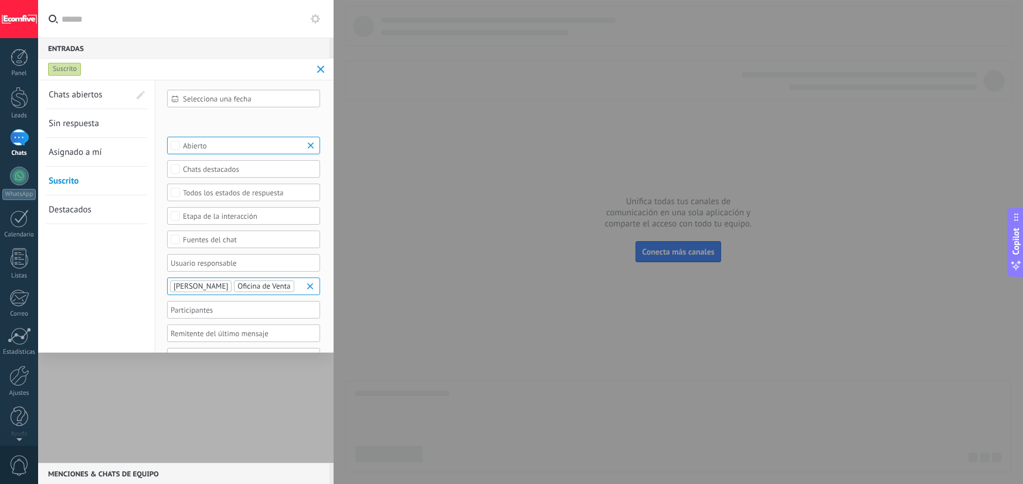
click at [79, 116] on link "Sin respuesta" at bounding box center [89, 123] width 81 height 28
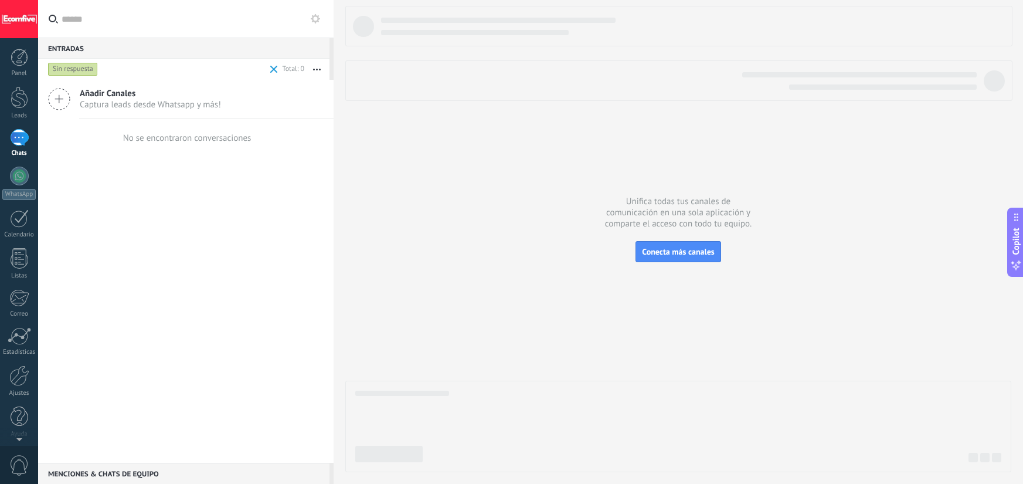
click at [73, 69] on div "Sin respuesta" at bounding box center [73, 69] width 50 height 14
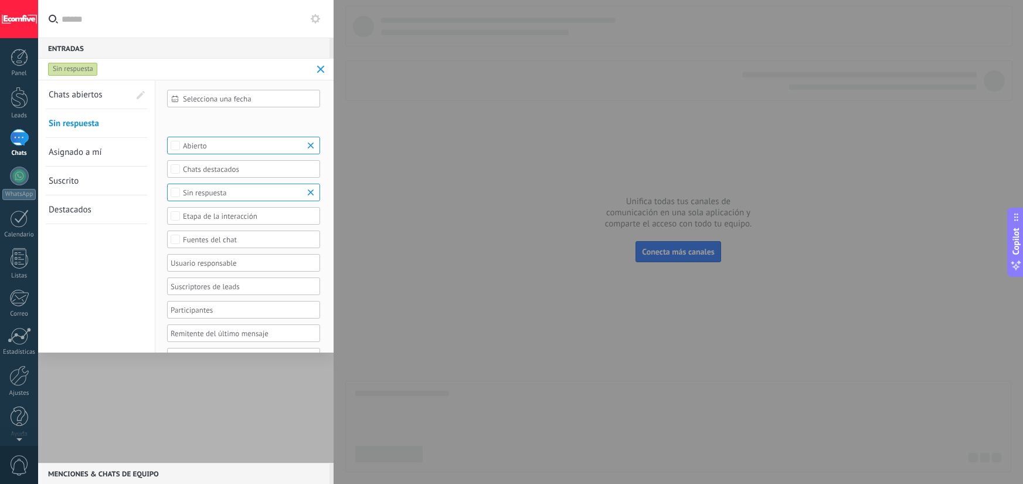
click at [78, 98] on span "Chats abiertos" at bounding box center [76, 94] width 54 height 11
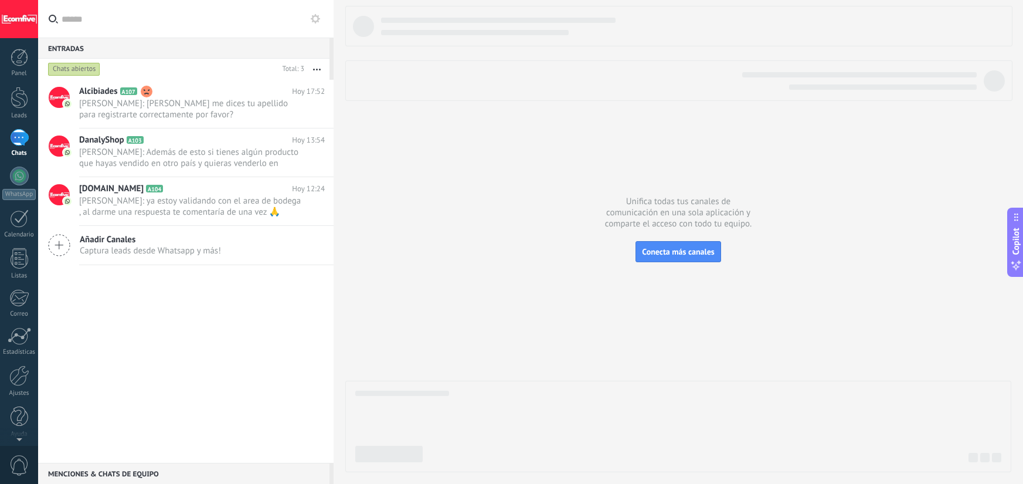
click at [317, 69] on use "button" at bounding box center [317, 70] width 8 height 2
click at [317, 69] on icon "button" at bounding box center [317, 70] width 8 height 2
click at [9, 110] on link "Leads" at bounding box center [19, 103] width 38 height 33
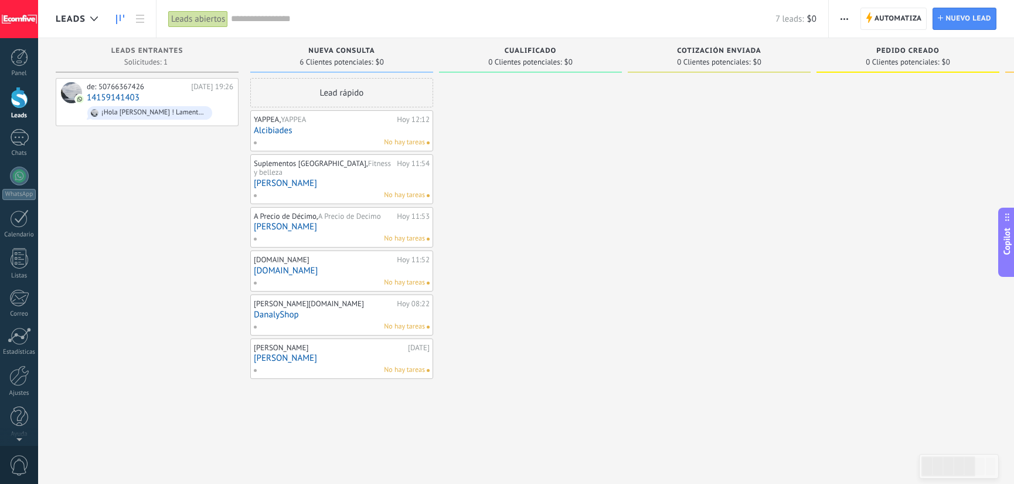
click at [333, 223] on div "A Precio de Décimo, A Precio de Decimo [DATE] 11:53 [PERSON_NAME] No hay tareas" at bounding box center [342, 227] width 176 height 34
click at [334, 222] on link "[PERSON_NAME]" at bounding box center [342, 227] width 176 height 10
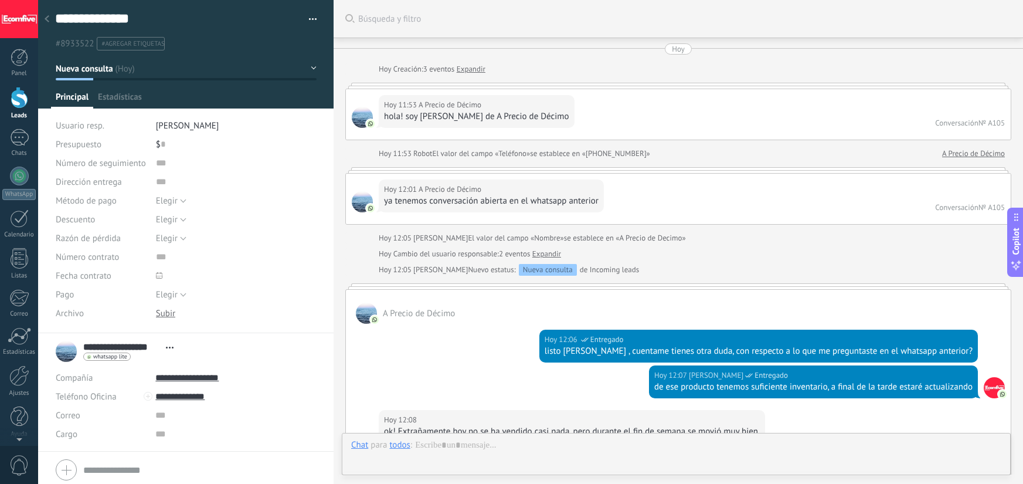
scroll to position [1596, 0]
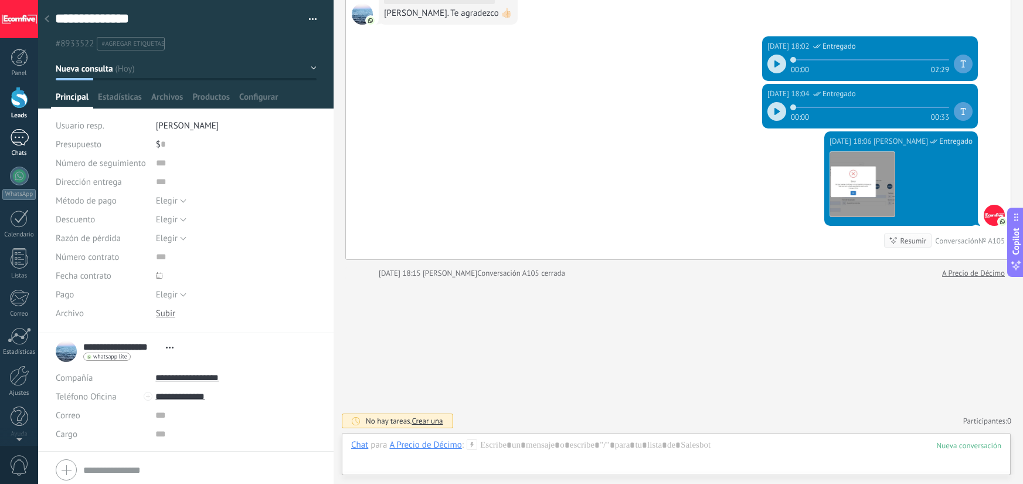
click at [26, 150] on div "Chats" at bounding box center [19, 154] width 34 height 8
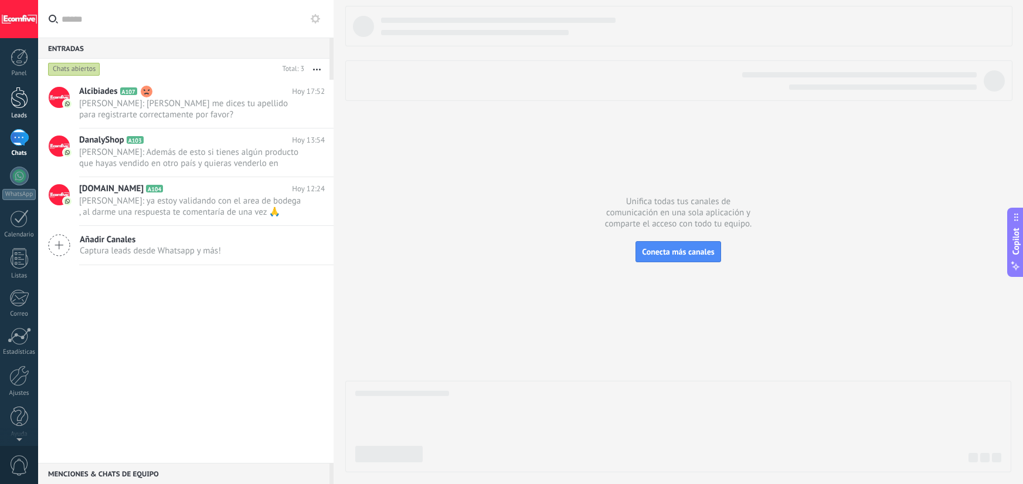
click at [24, 105] on div at bounding box center [20, 98] width 18 height 22
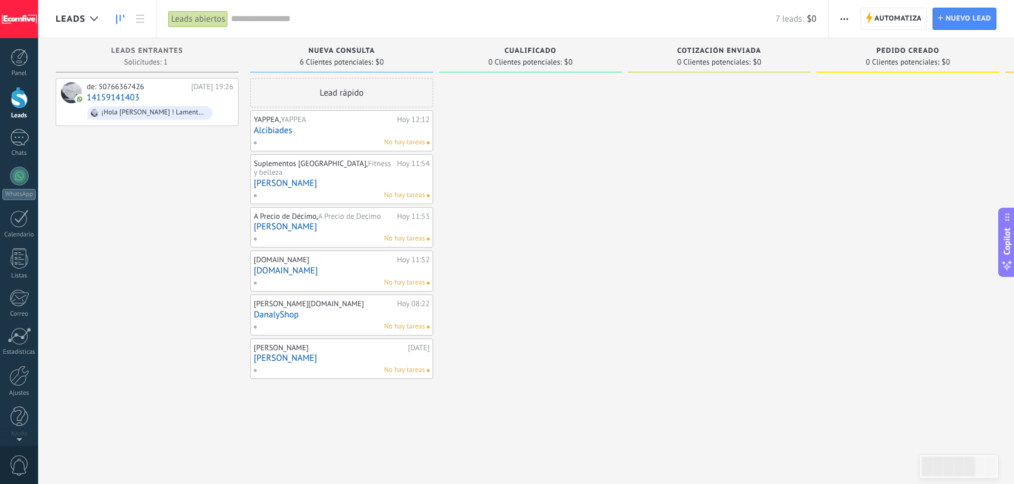
click at [843, 18] on icon "button" at bounding box center [845, 19] width 8 height 2
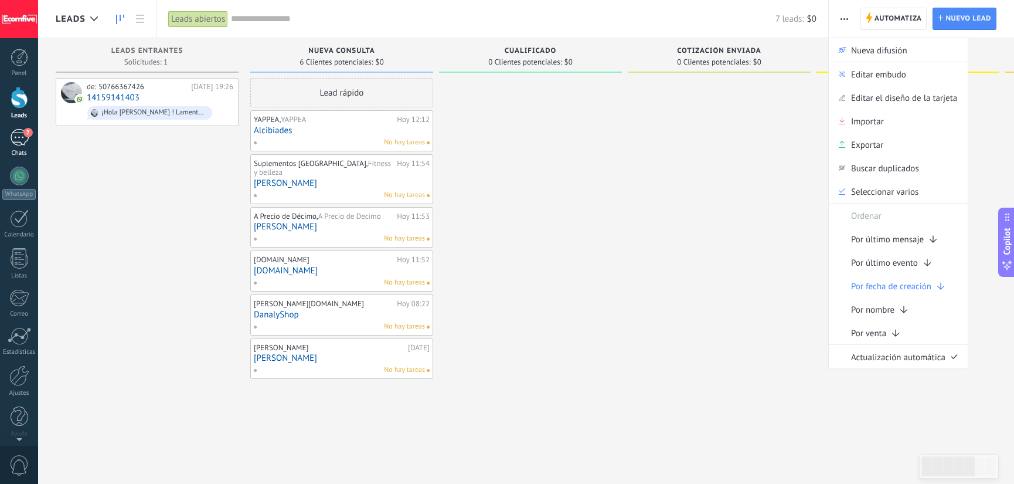
click at [19, 135] on div "2" at bounding box center [19, 137] width 19 height 17
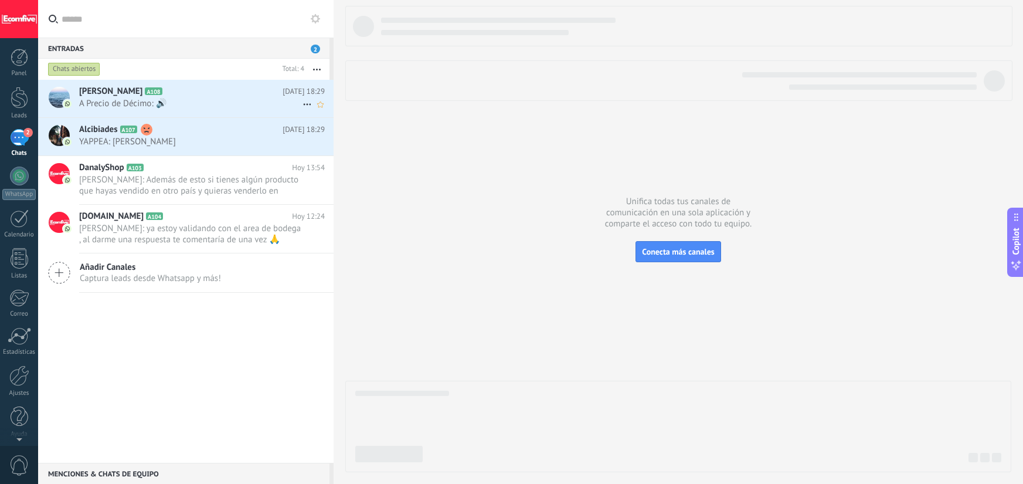
click at [240, 107] on span "A Precio de Décimo: 🔊" at bounding box center [190, 103] width 223 height 11
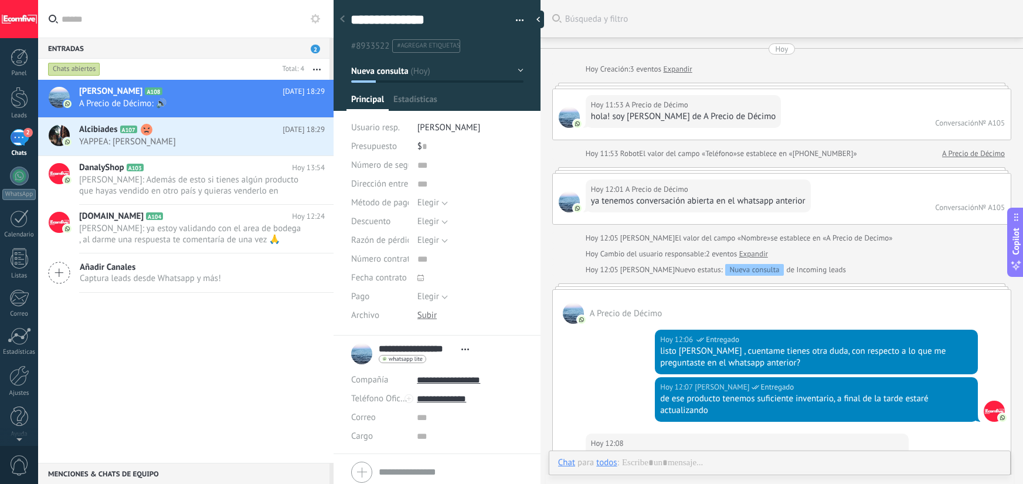
type textarea "***"
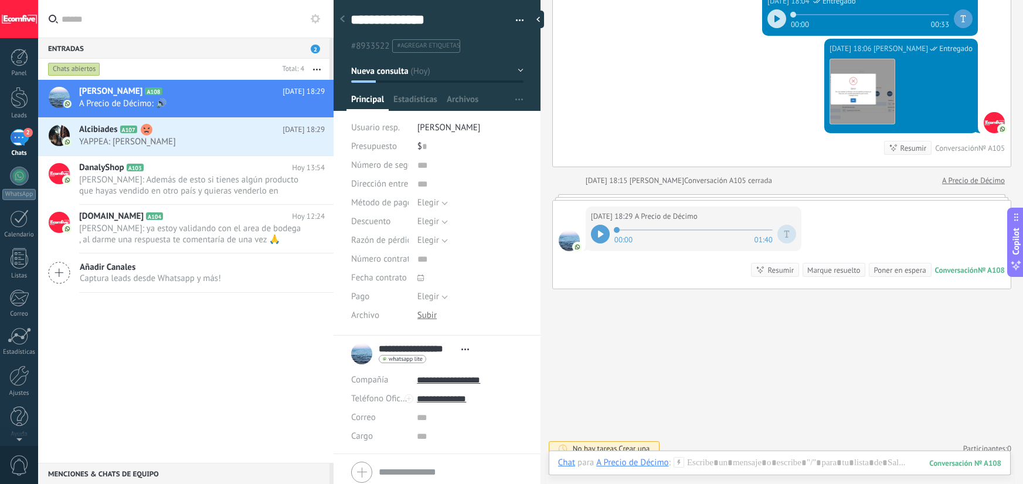
click at [606, 239] on div at bounding box center [600, 234] width 19 height 19
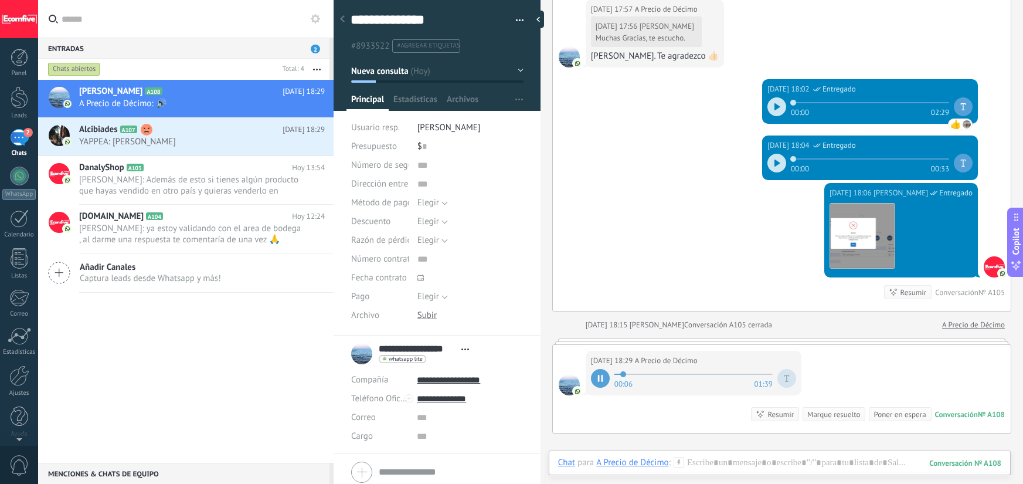
scroll to position [1802, 0]
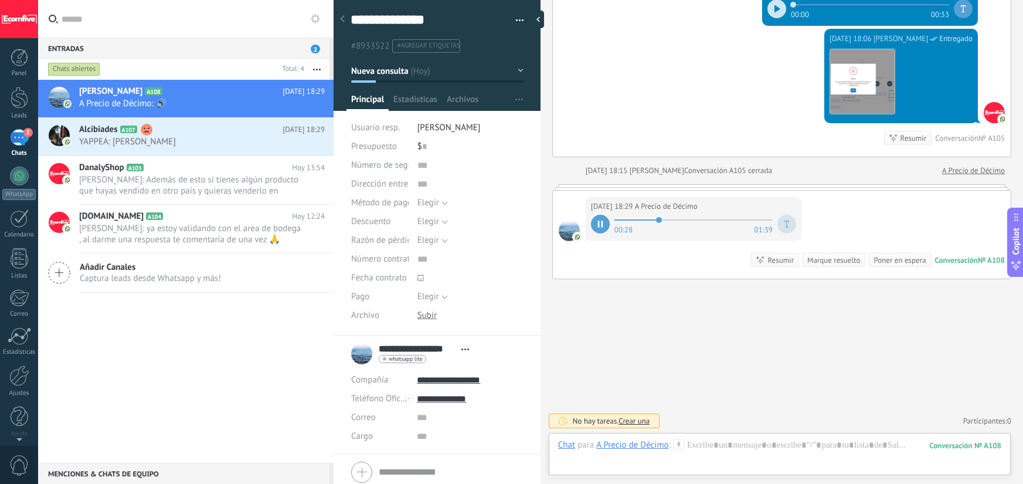
click at [630, 169] on span "[PERSON_NAME]" at bounding box center [657, 170] width 55 height 10
click at [729, 447] on div at bounding box center [779, 456] width 443 height 35
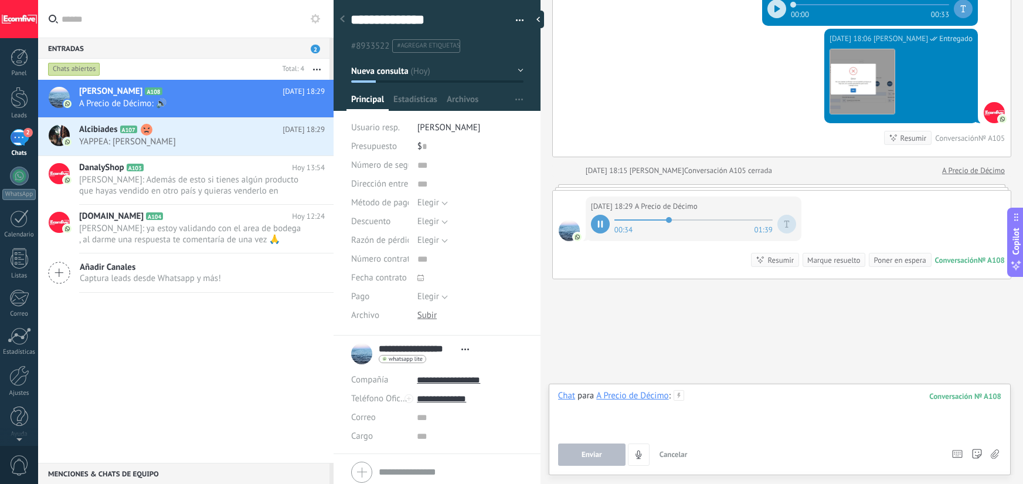
click at [729, 397] on div at bounding box center [779, 412] width 443 height 45
click at [607, 449] on button "Enviar" at bounding box center [591, 454] width 67 height 22
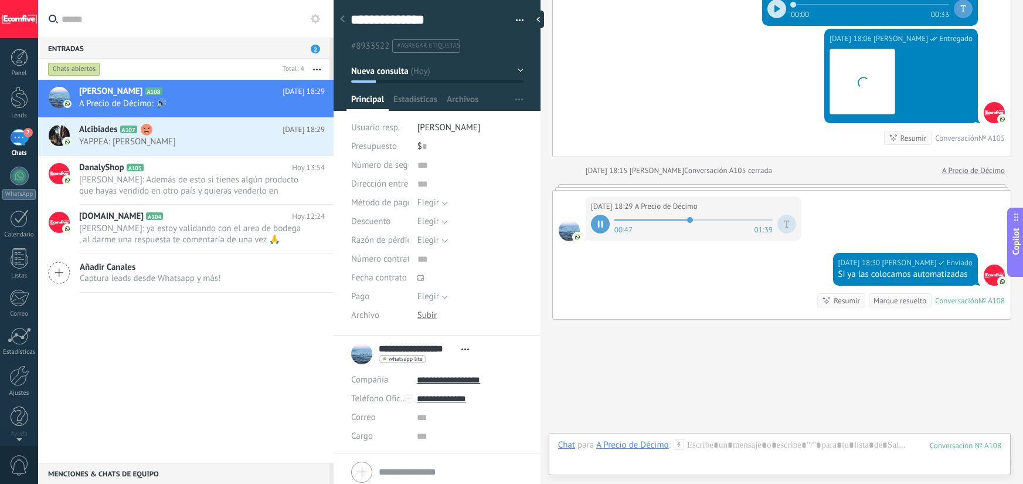
scroll to position [1842, 0]
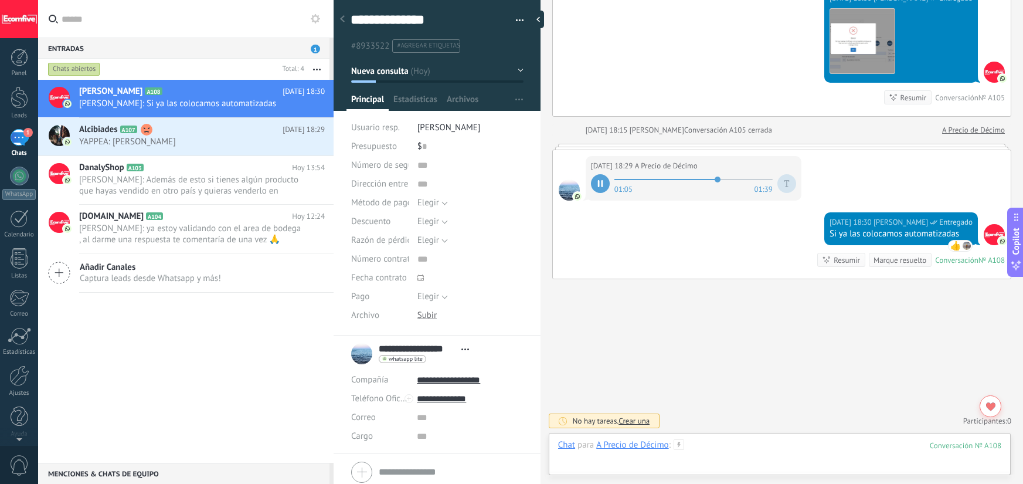
click at [731, 444] on div at bounding box center [779, 456] width 443 height 35
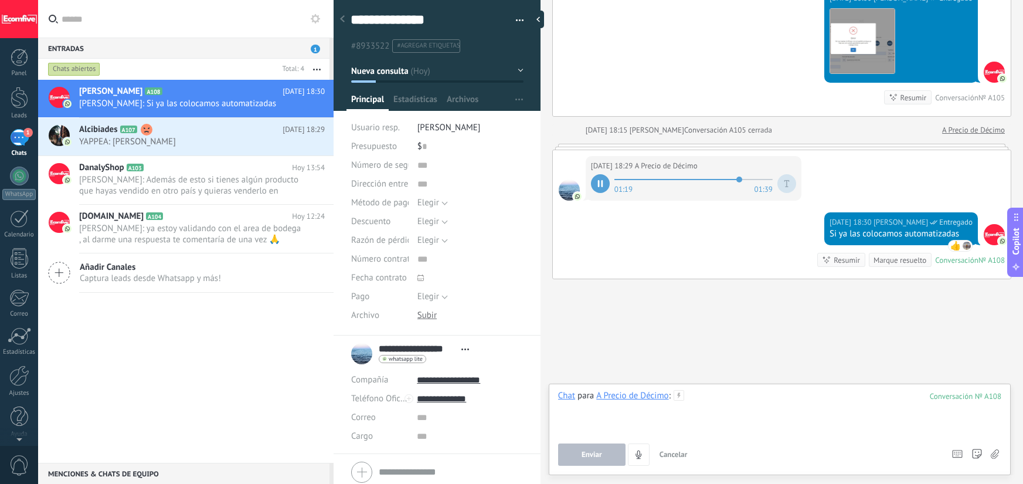
click at [715, 179] on span at bounding box center [693, 179] width 158 height 9
click at [700, 399] on div at bounding box center [779, 412] width 443 height 45
click at [701, 397] on div at bounding box center [779, 412] width 443 height 45
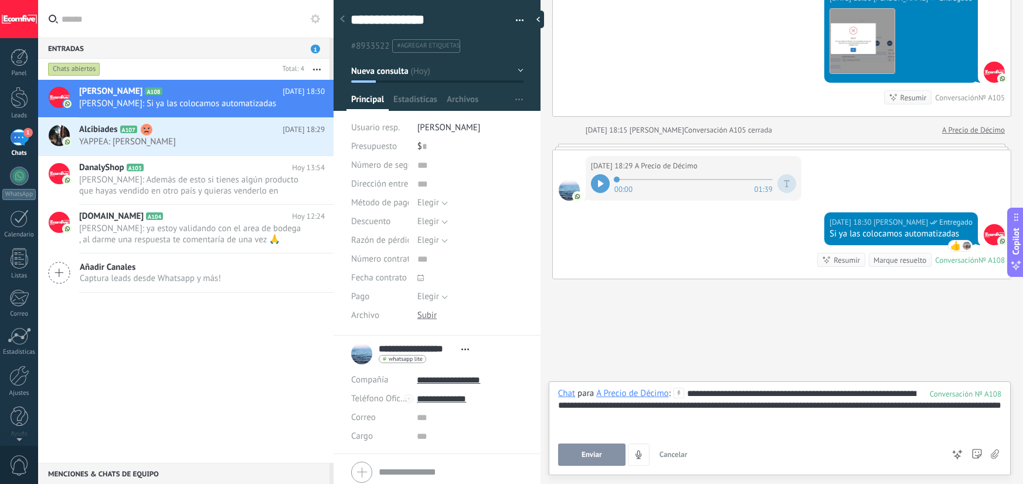
click at [579, 458] on button "Enviar" at bounding box center [591, 454] width 67 height 22
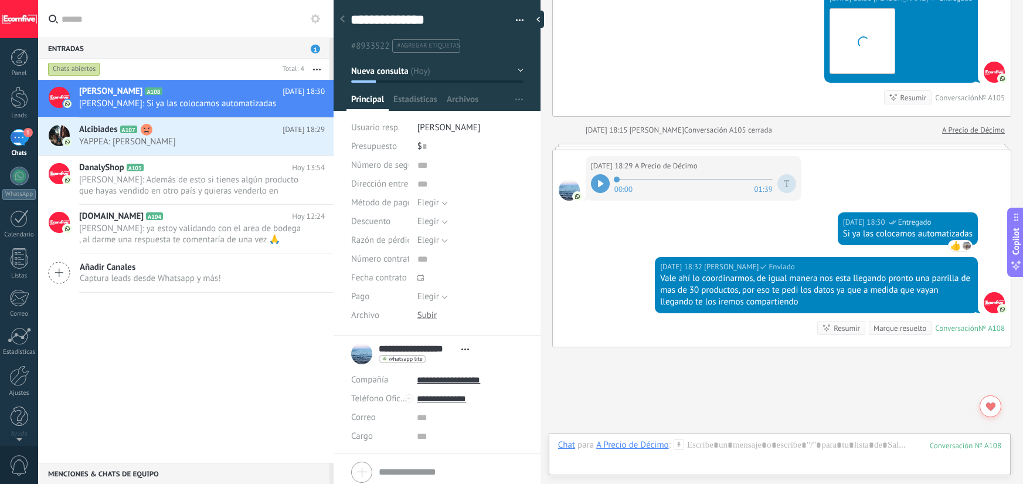
scroll to position [1910, 0]
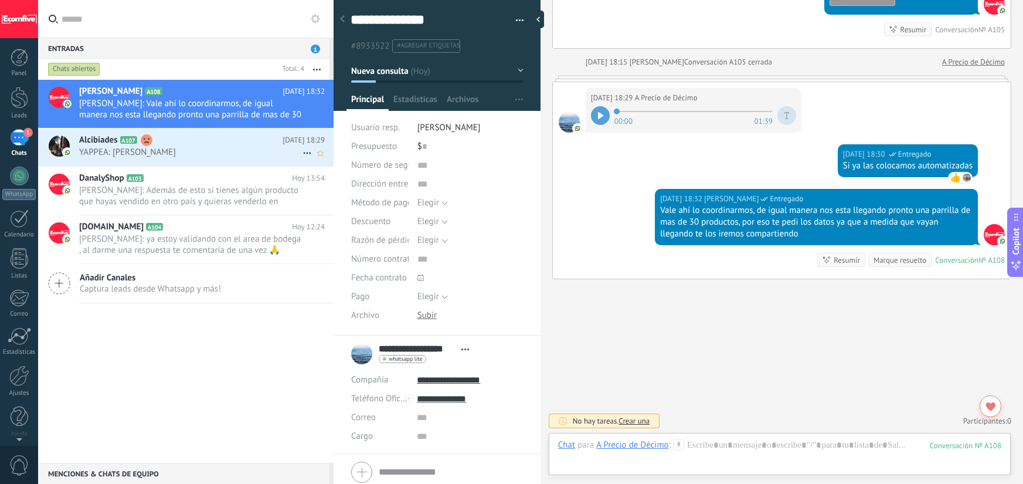
click at [237, 162] on div "[PERSON_NAME] A107 [DATE] 18:29 YAPPEA: [PERSON_NAME]" at bounding box center [206, 146] width 254 height 37
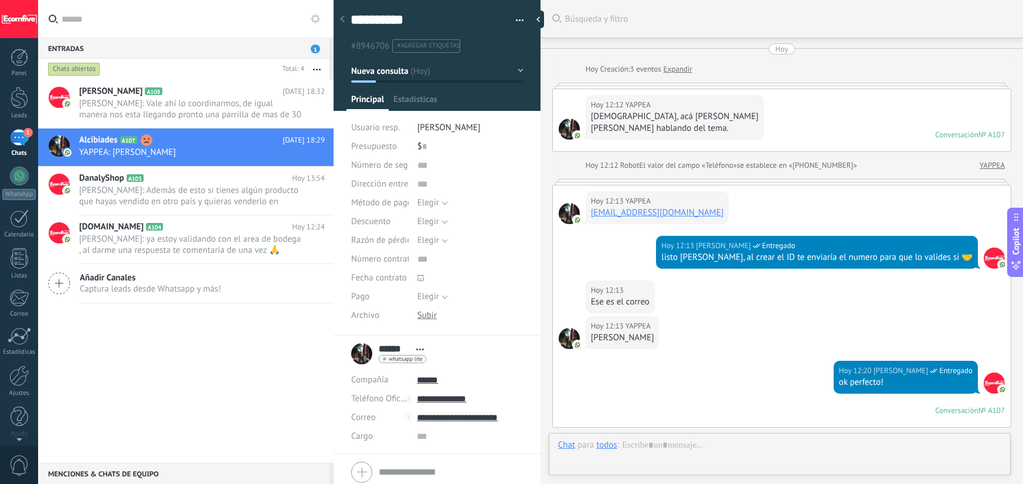
scroll to position [920, 0]
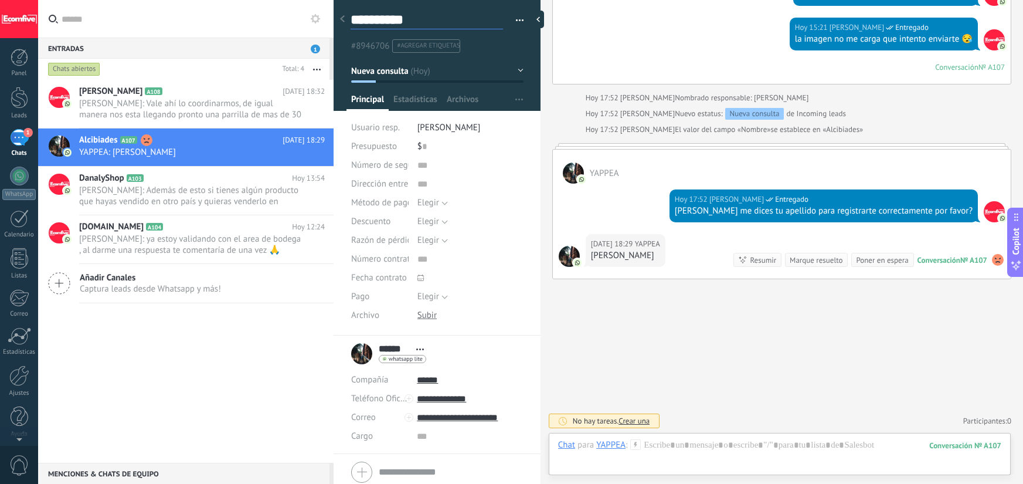
click at [434, 19] on textarea "**********" at bounding box center [427, 20] width 152 height 18
type textarea "**********"
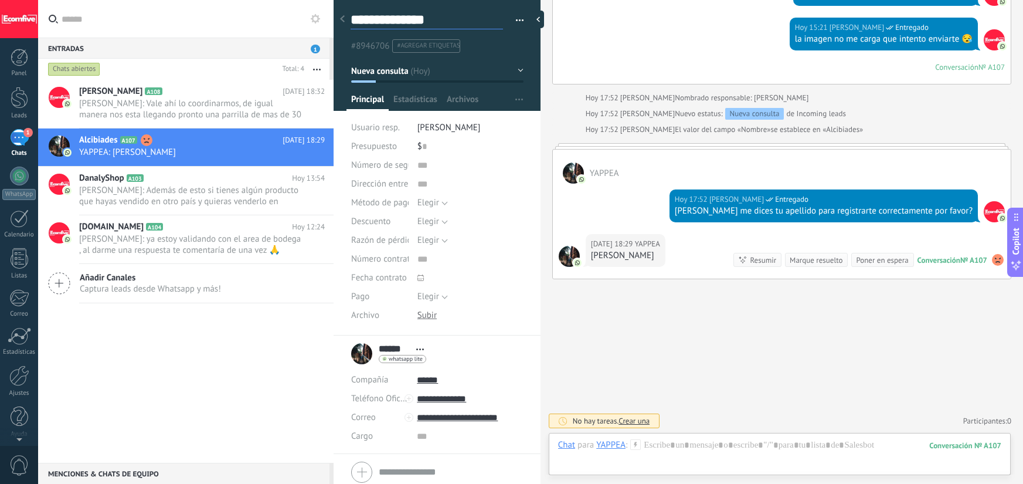
type textarea "**********"
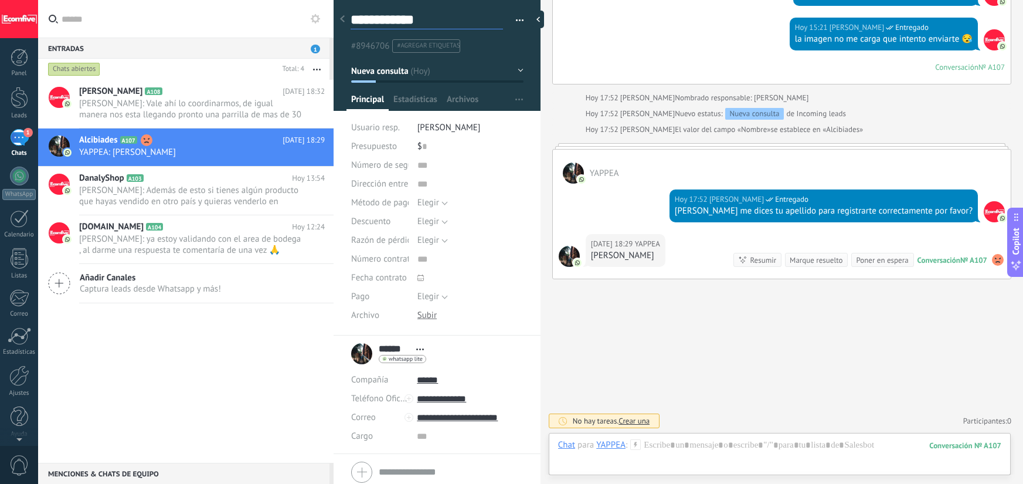
type textarea "**********"
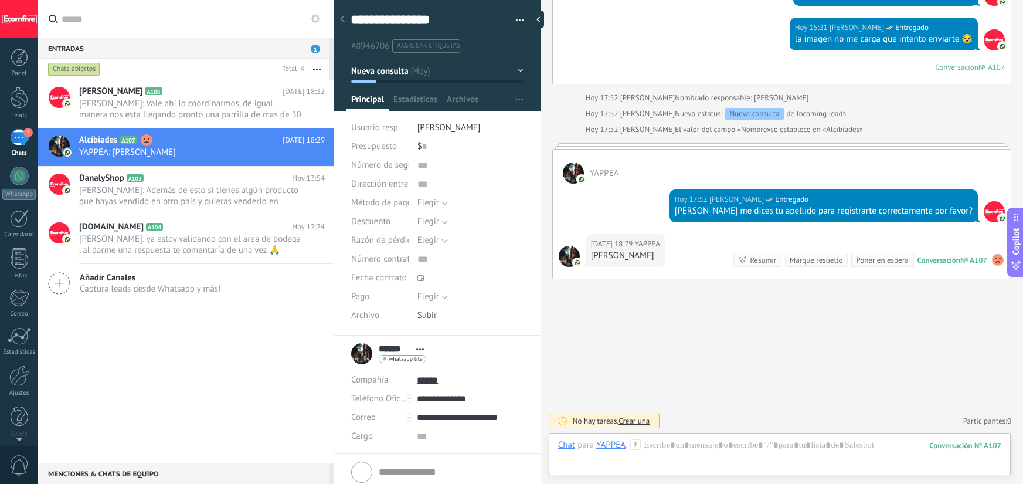
type textarea "**********"
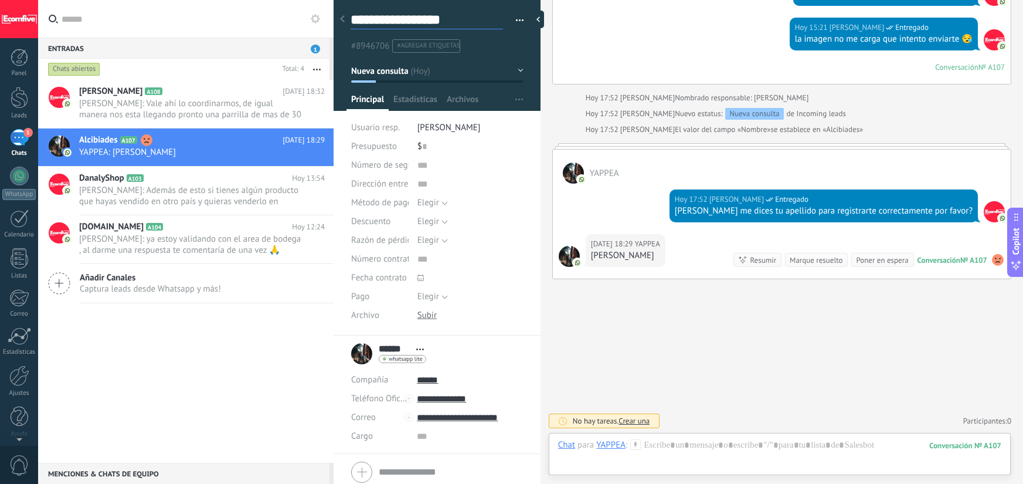
type textarea "**********"
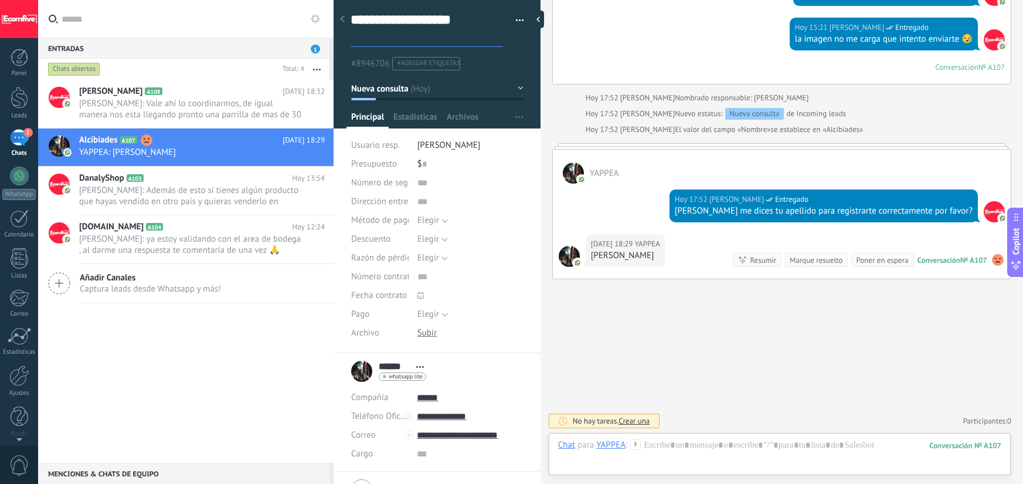
scroll to position [35, 0]
type textarea "**********"
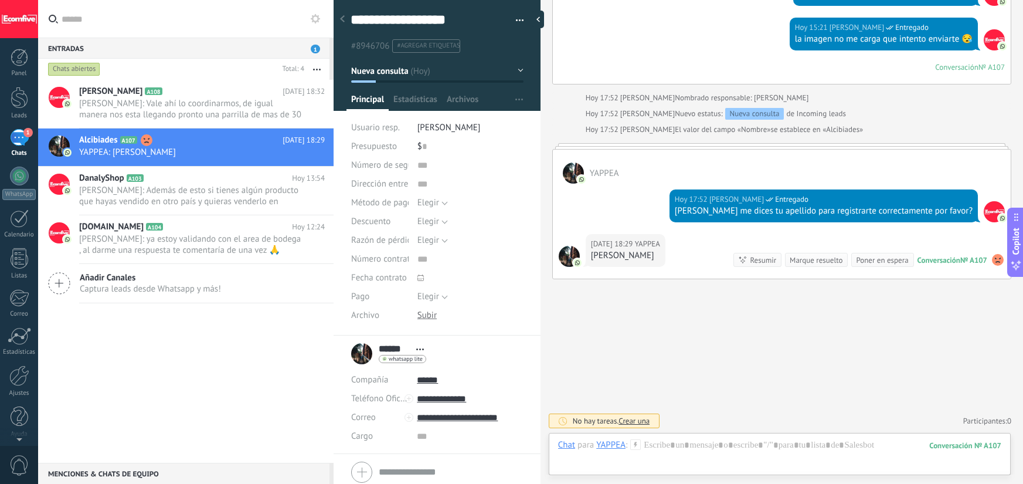
click at [345, 21] on div at bounding box center [342, 19] width 16 height 23
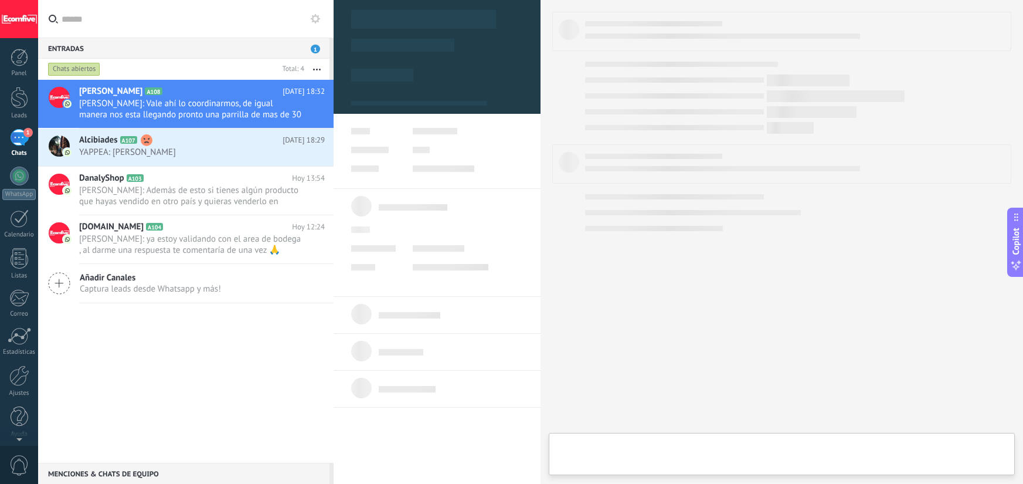
type textarea "***"
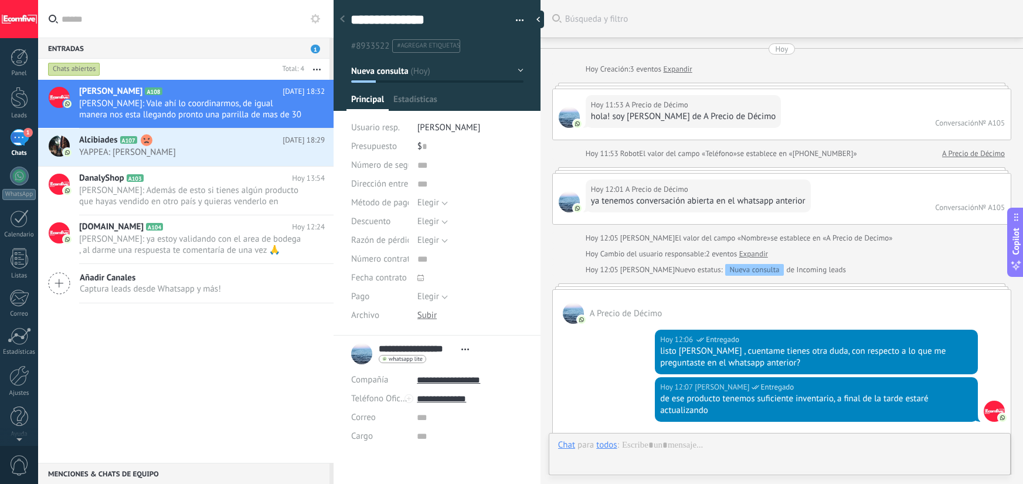
scroll to position [1910, 0]
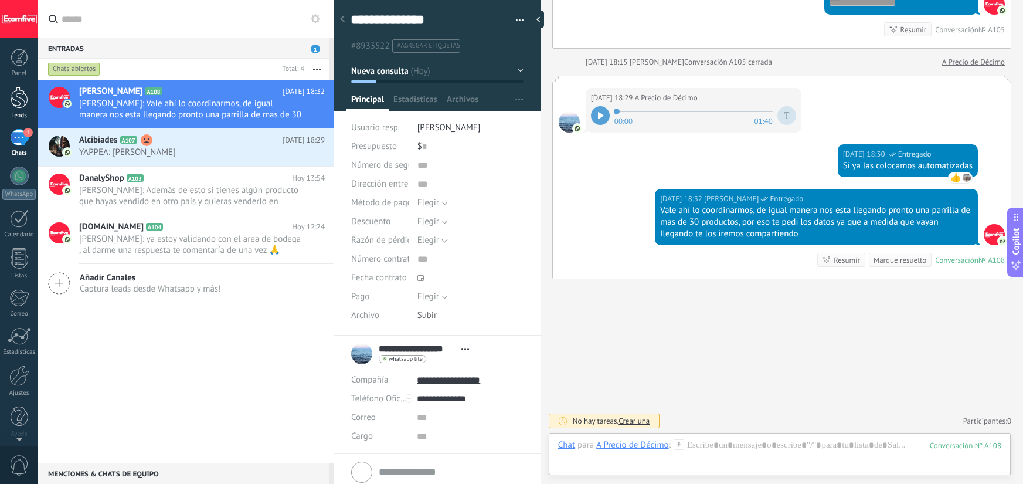
click at [17, 103] on div at bounding box center [20, 98] width 18 height 22
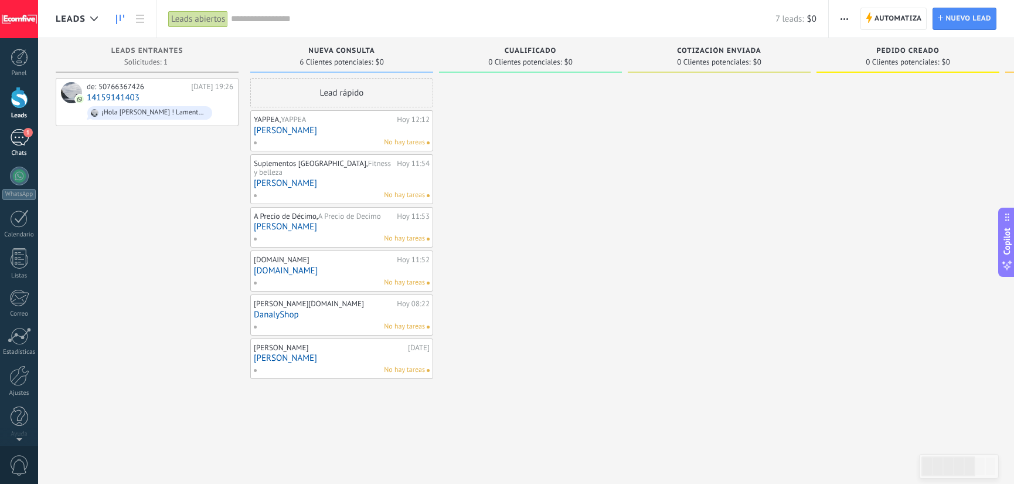
click at [22, 132] on div "1" at bounding box center [19, 137] width 19 height 17
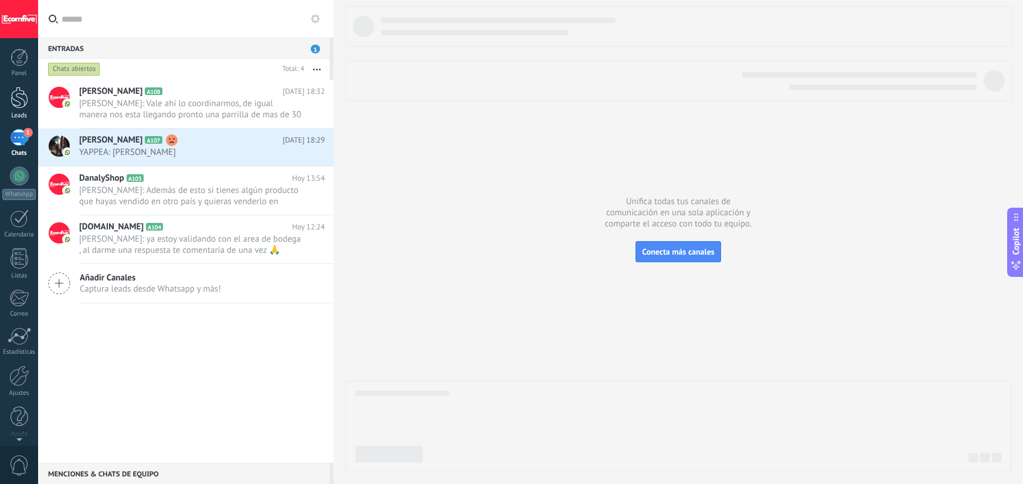
click at [18, 106] on div at bounding box center [20, 98] width 18 height 22
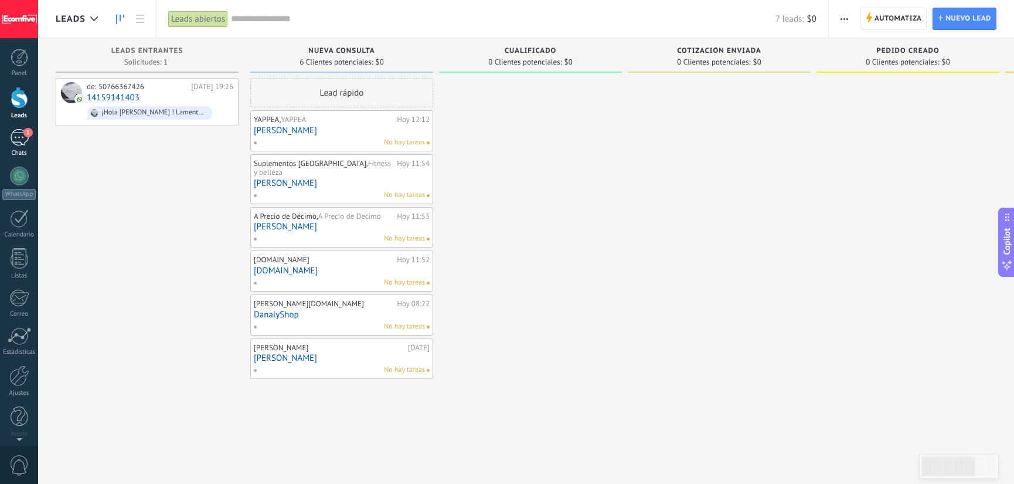
click at [18, 135] on div "1" at bounding box center [19, 137] width 19 height 17
